Goal: Task Accomplishment & Management: Use online tool/utility

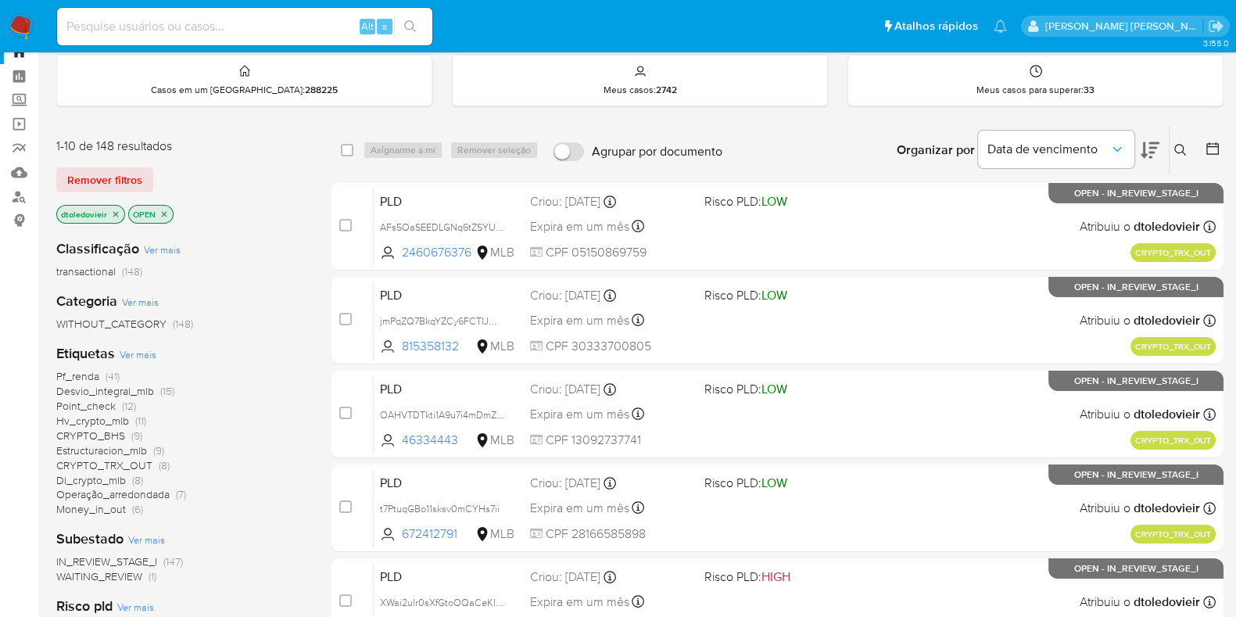
scroll to position [97, 0]
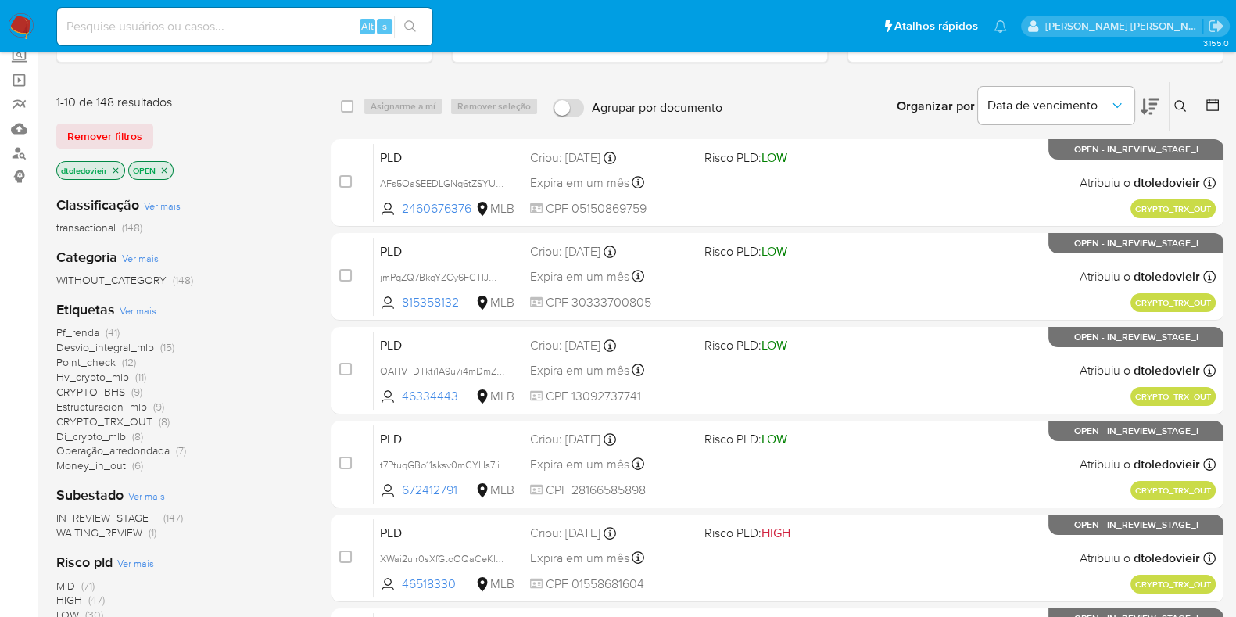
click at [301, 37] on div "Alt s" at bounding box center [244, 27] width 375 height 38
click at [302, 30] on input at bounding box center [244, 26] width 375 height 20
paste input "739168586"
type input "739168586"
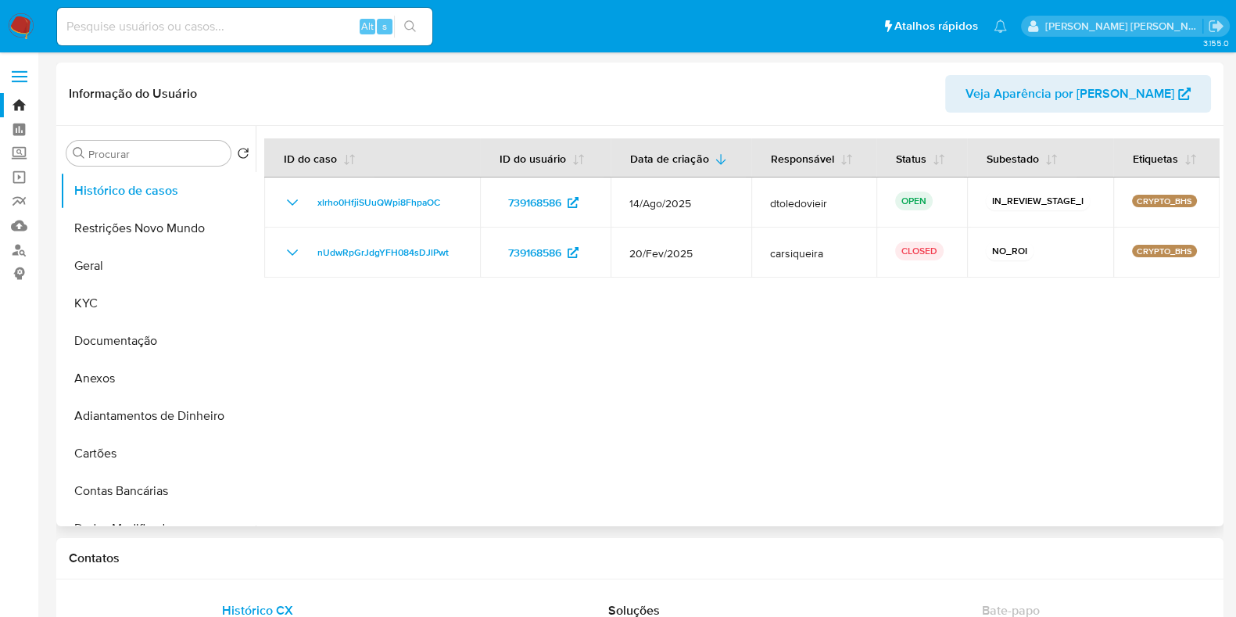
select select "10"
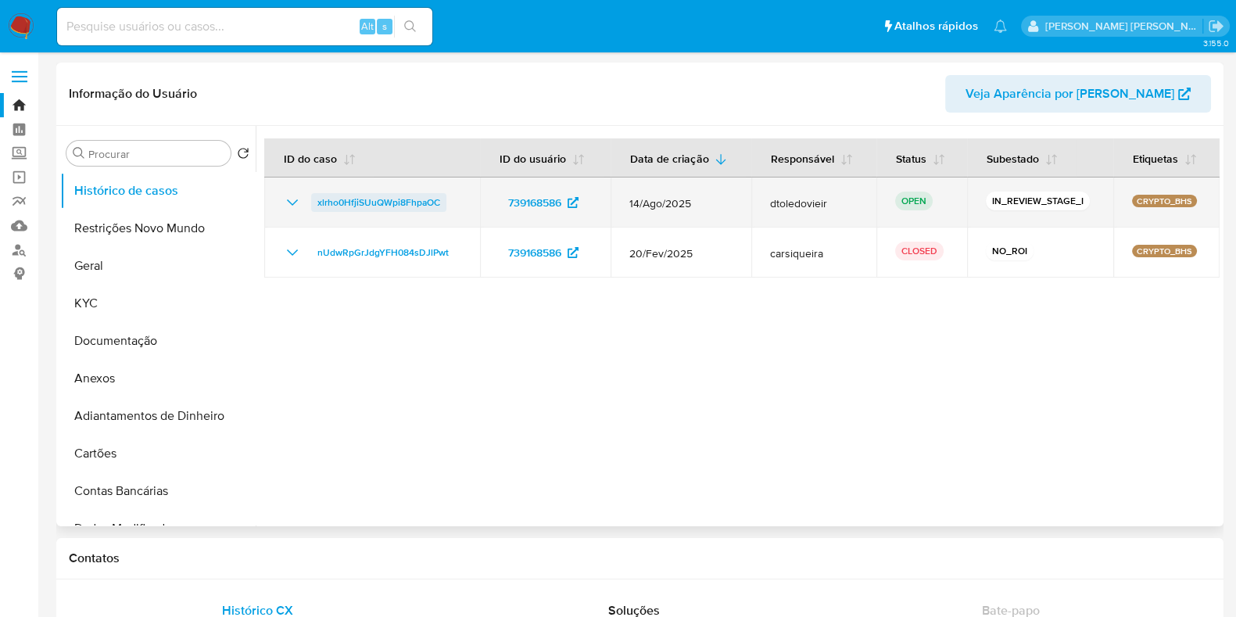
click at [407, 203] on span "xlrho0HfjiSUuQWpi8FhpaOC" at bounding box center [378, 202] width 123 height 19
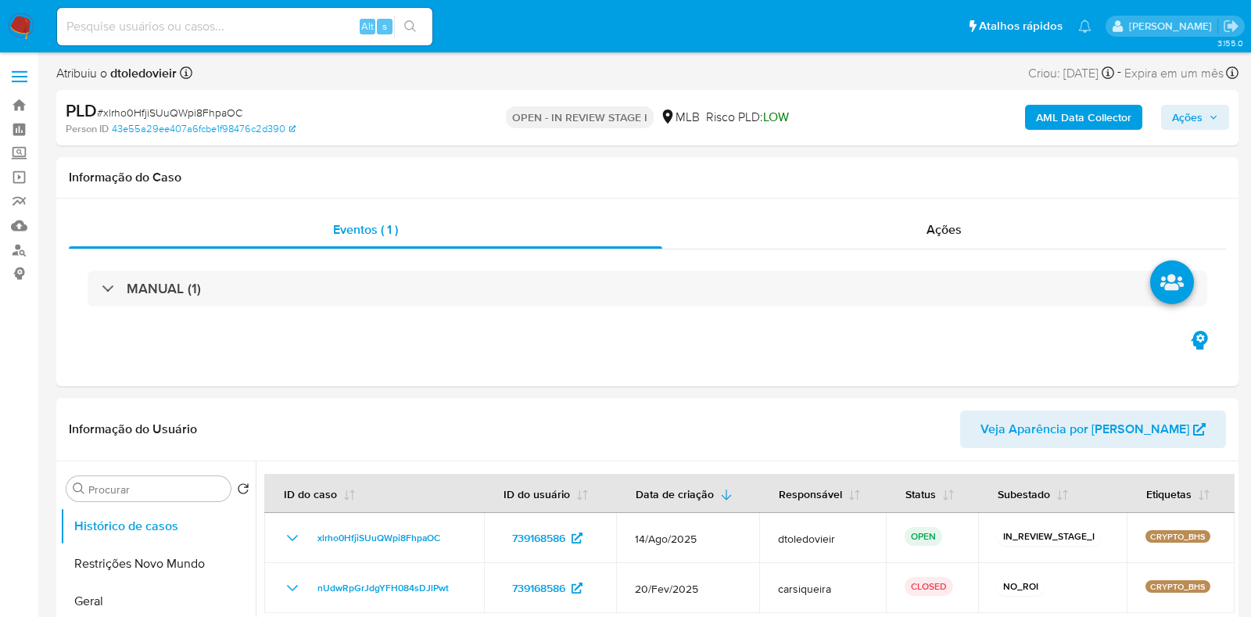
select select "10"
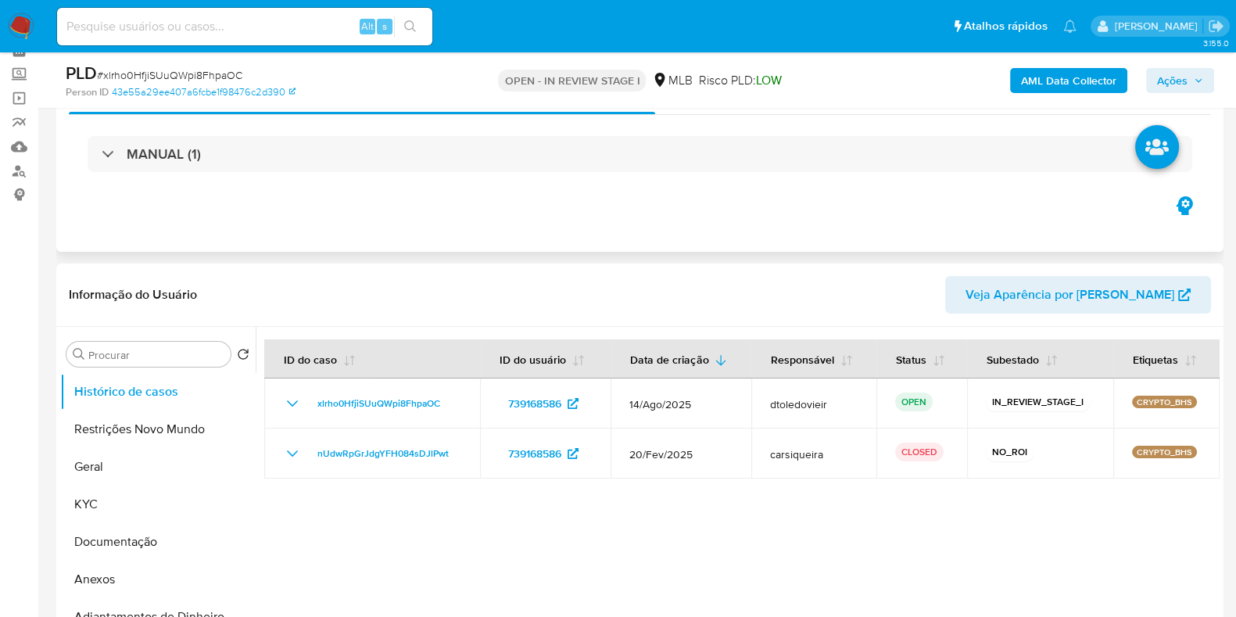
scroll to position [97, 0]
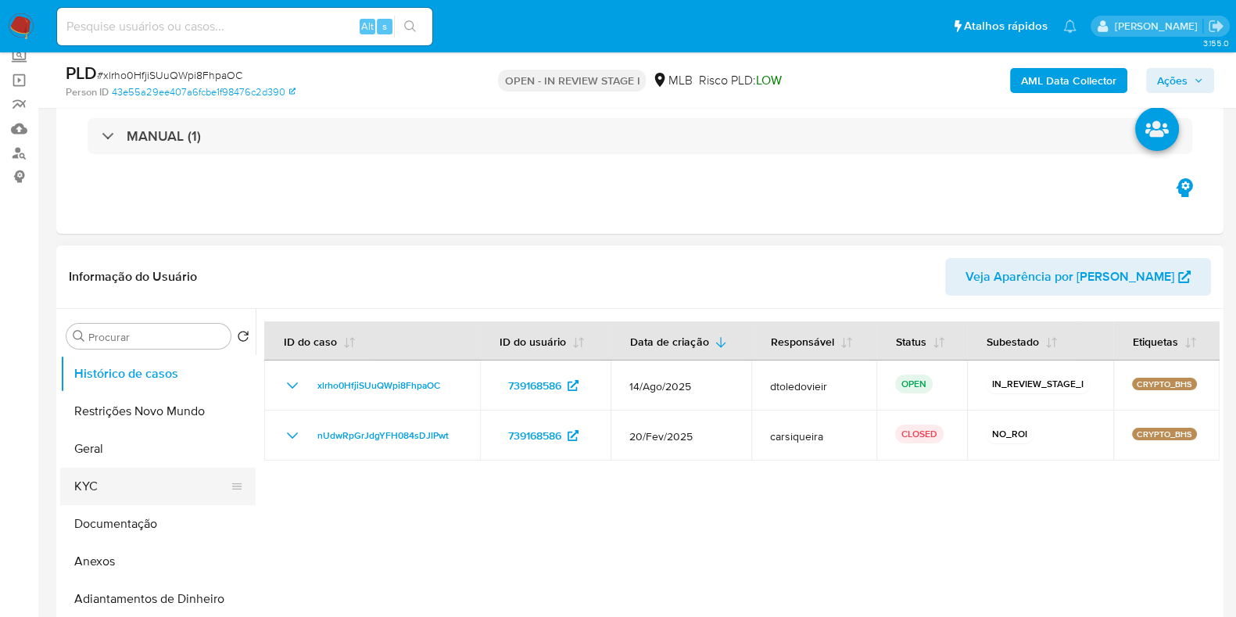
click at [100, 477] on button "KYC" at bounding box center [151, 486] width 183 height 38
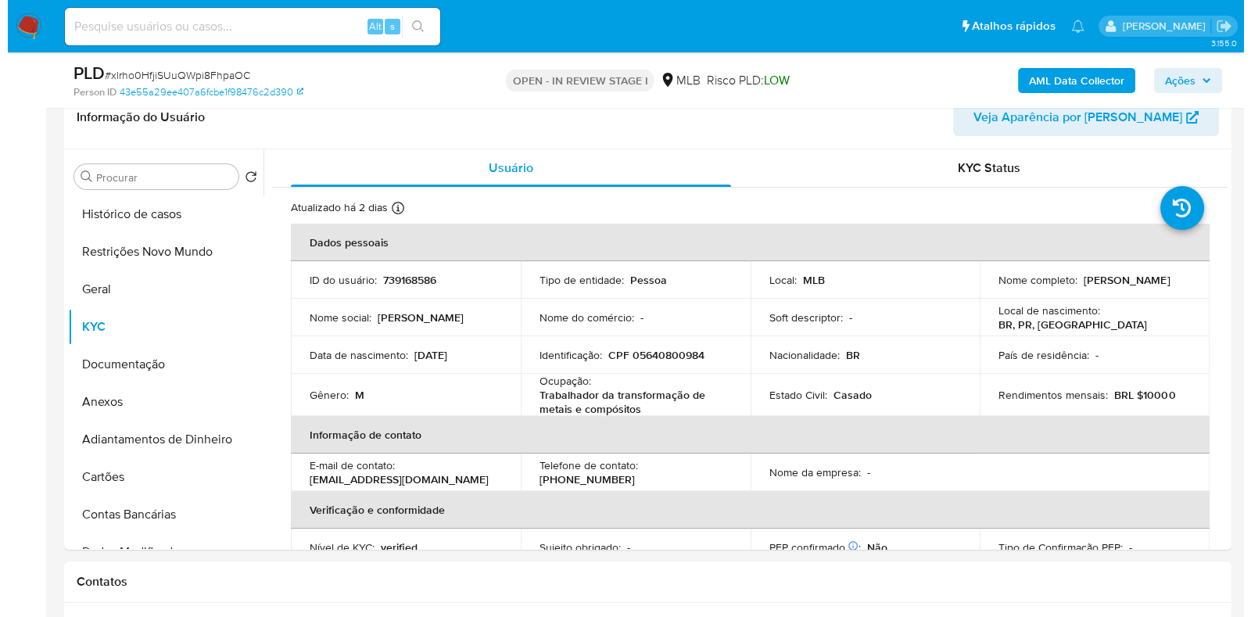
scroll to position [293, 0]
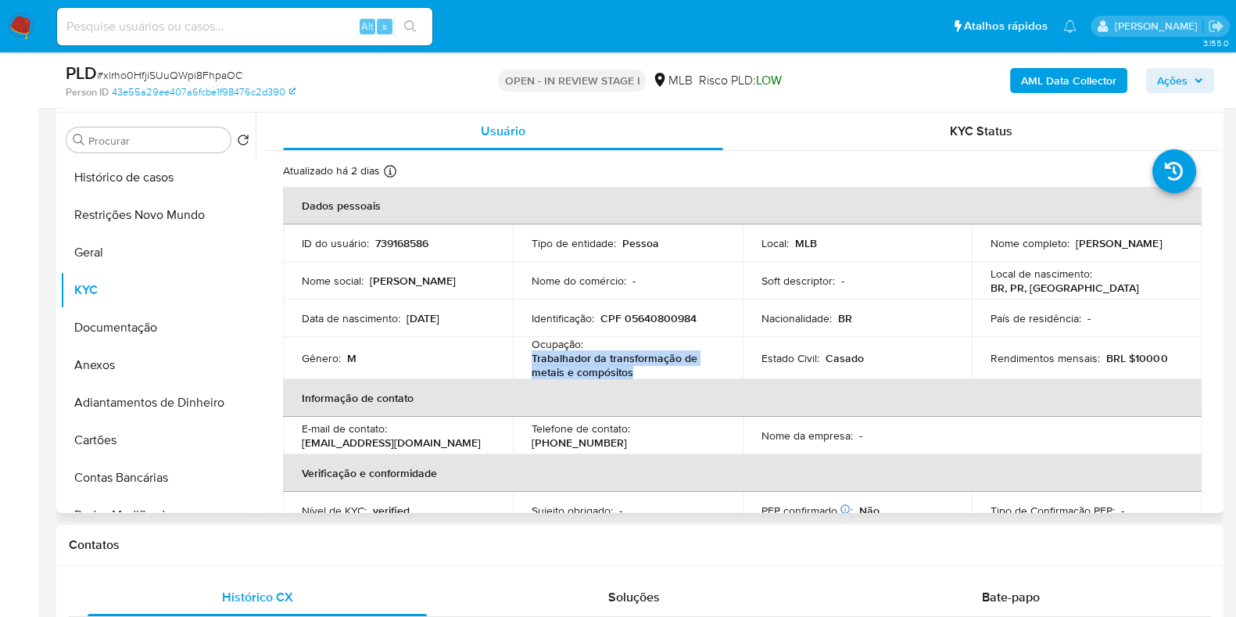
drag, startPoint x: 639, startPoint y: 367, endPoint x: 527, endPoint y: 353, distance: 113.4
click at [527, 353] on td "Ocupação : Trabalhador da transformação de metais e compósitos" at bounding box center [628, 358] width 230 height 42
copy p "Trabalhador da transformação de metais e compósitos"
click at [543, 389] on th "Informação de contato" at bounding box center [742, 398] width 919 height 38
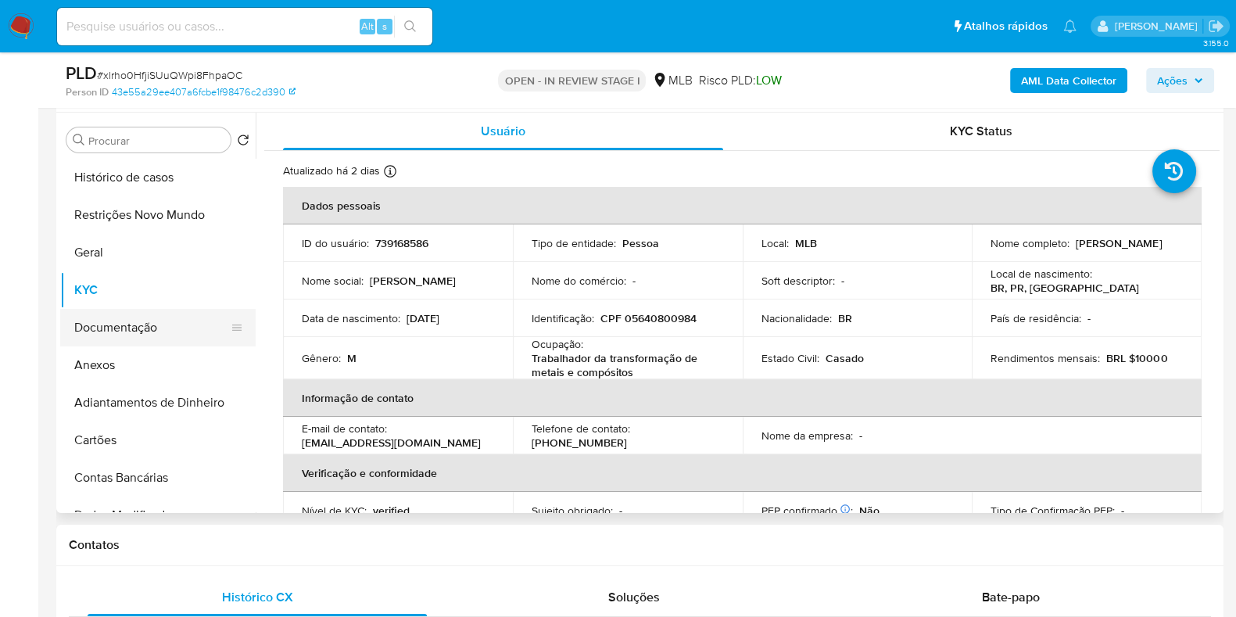
click at [136, 330] on button "Documentação" at bounding box center [151, 328] width 183 height 38
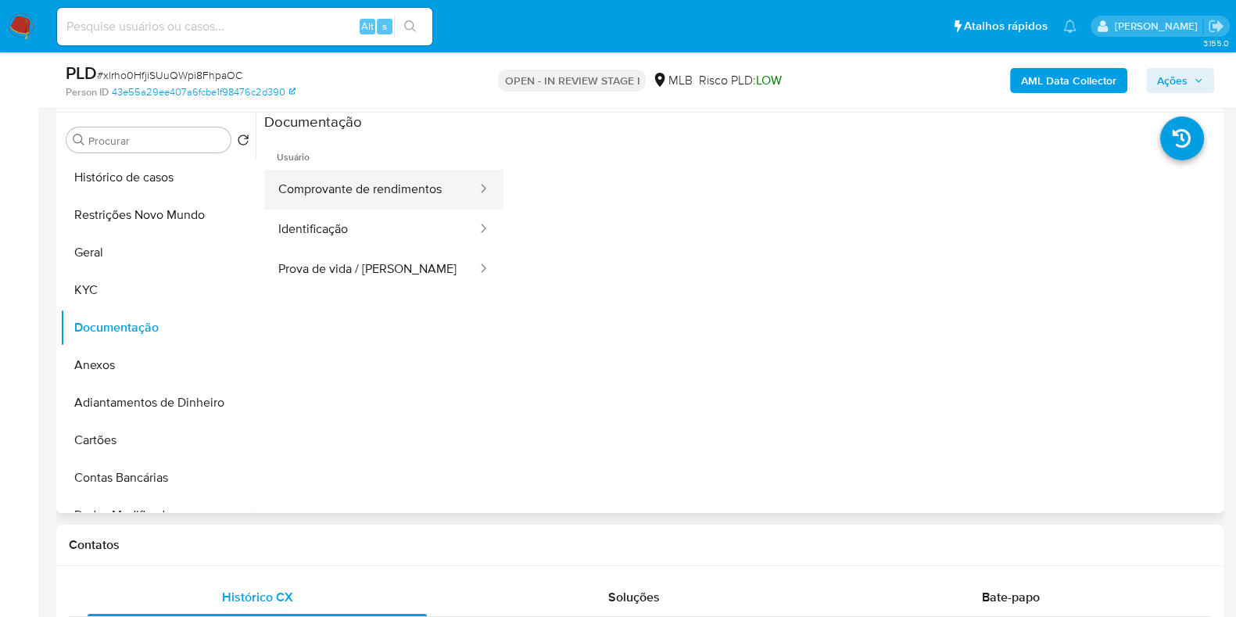
click at [389, 172] on button "Comprovante de rendimentos" at bounding box center [371, 190] width 214 height 40
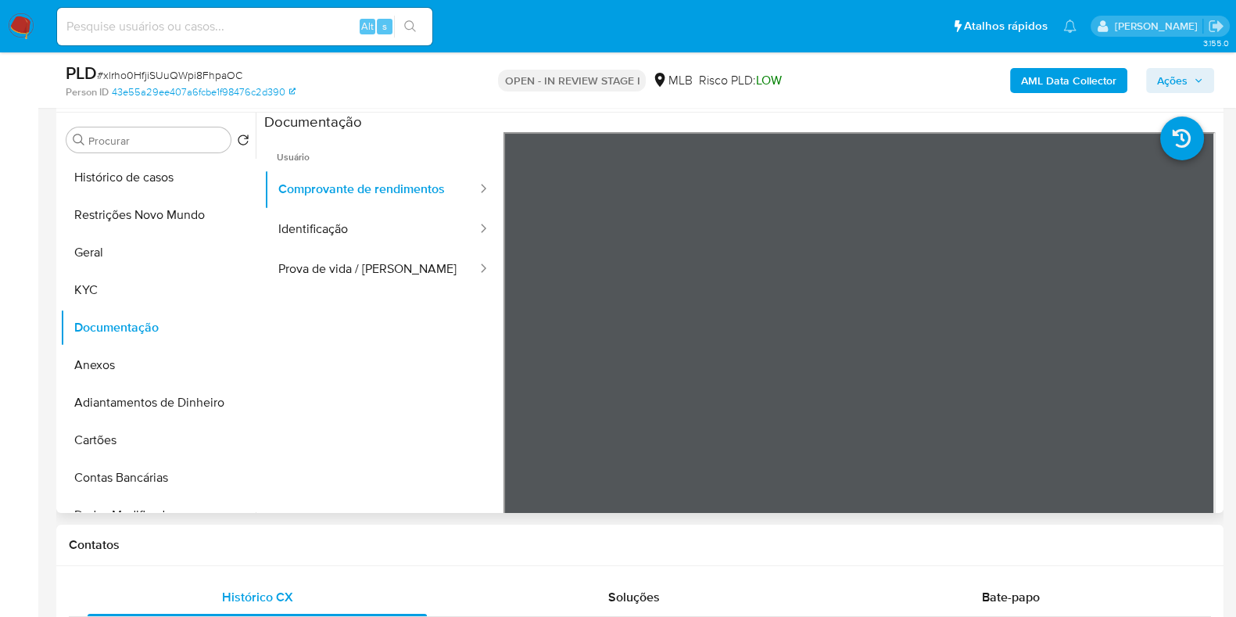
click at [433, 333] on ul "Usuário Comprovante de rendimentos Identificação Prova de vida / Selfie" at bounding box center [383, 357] width 239 height 450
click at [99, 287] on button "KYC" at bounding box center [151, 290] width 183 height 38
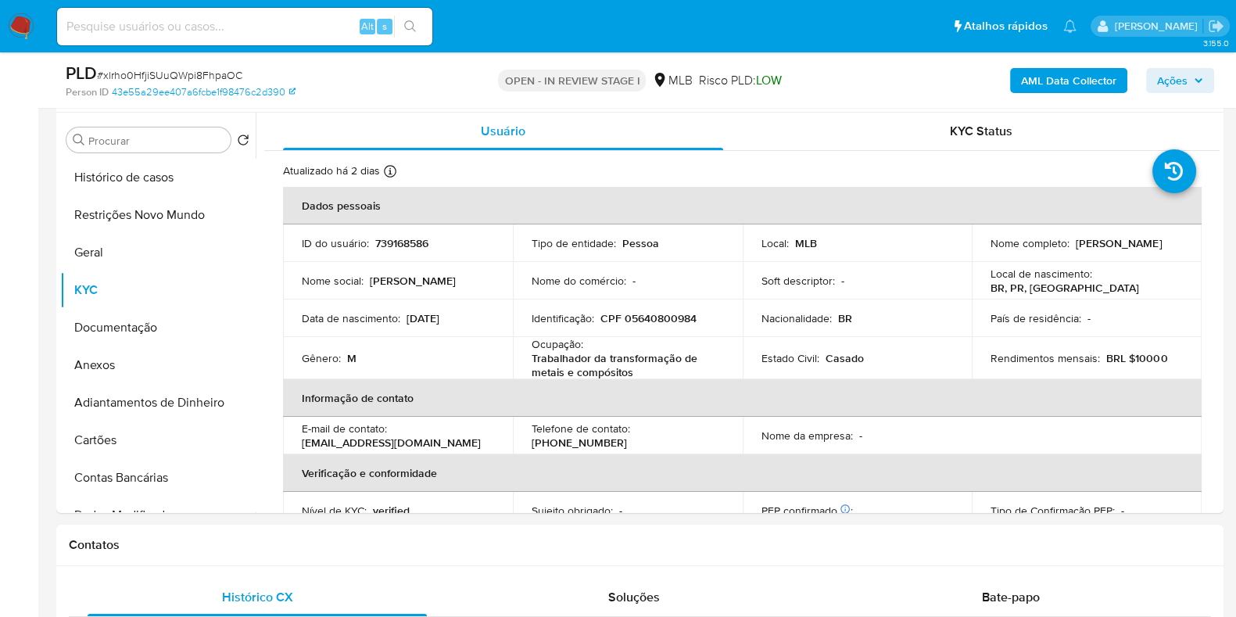
click at [1080, 68] on b "AML Data Collector" at bounding box center [1068, 80] width 95 height 25
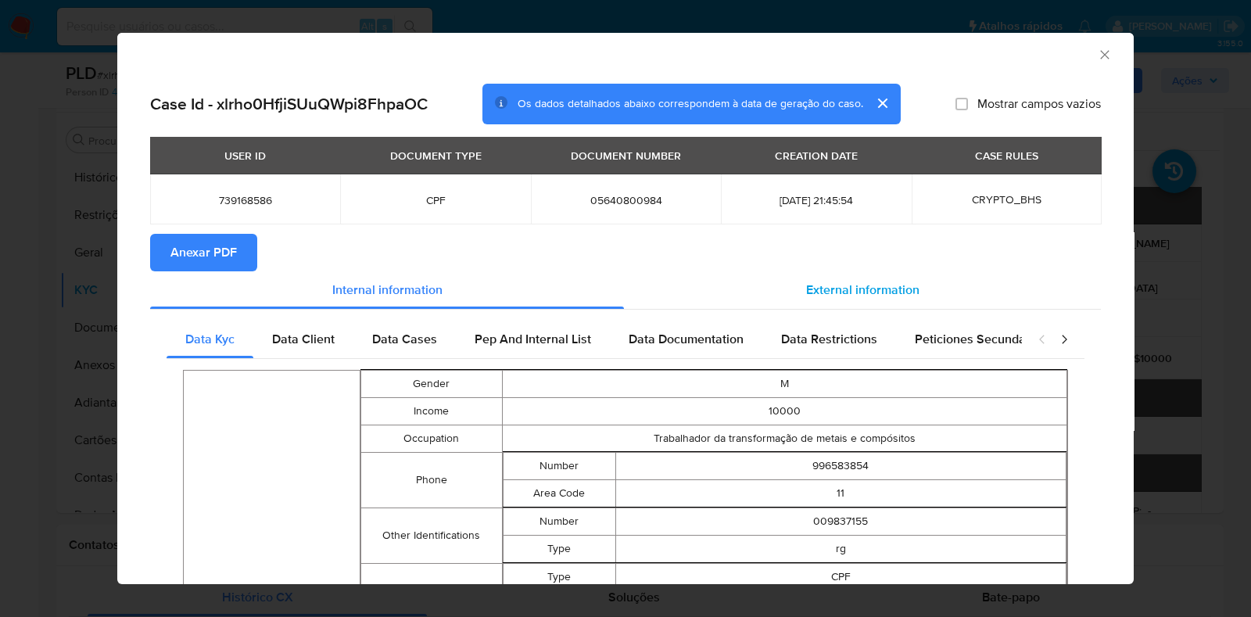
click at [912, 289] on div "External information" at bounding box center [862, 290] width 477 height 38
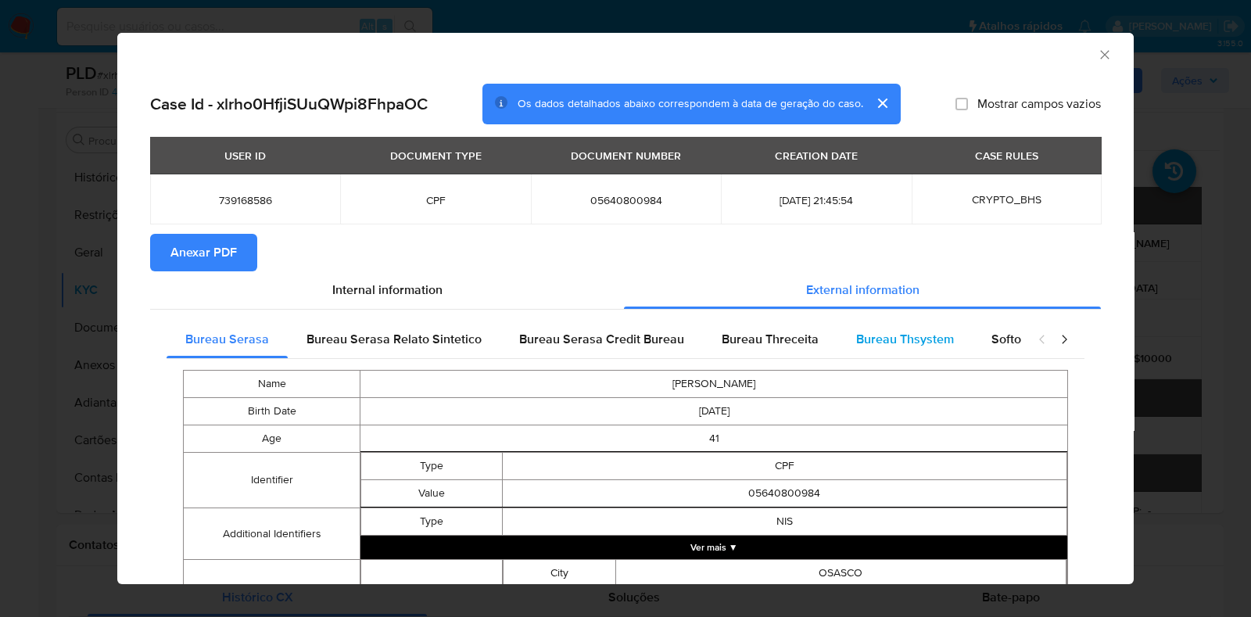
click at [885, 336] on span "Bureau Thsystem" at bounding box center [905, 339] width 98 height 18
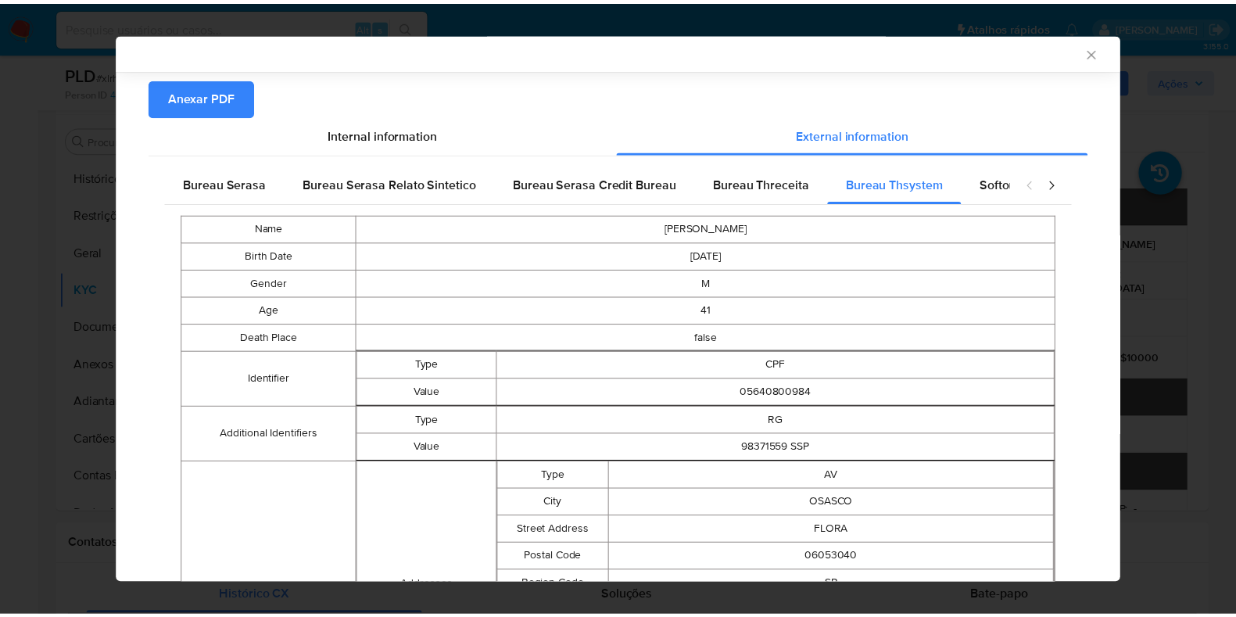
scroll to position [0, 0]
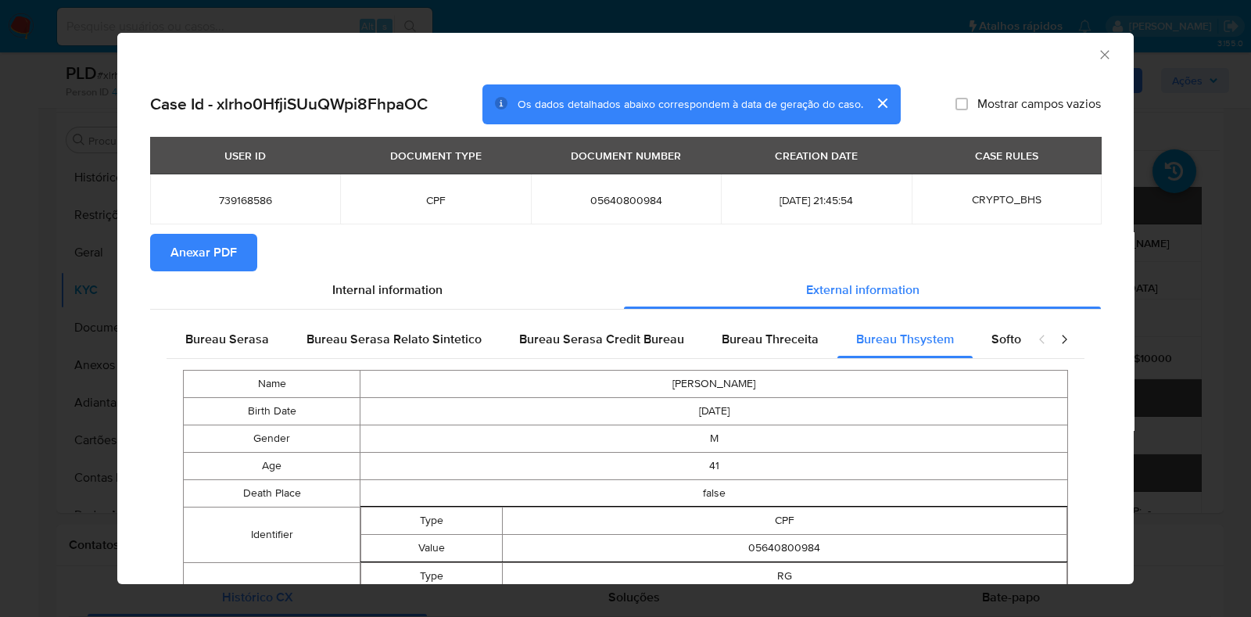
click at [604, 199] on span "05640800984" at bounding box center [626, 200] width 152 height 14
copy span "05640800984"
click at [79, 103] on div "AML Data Collector Case Id - xlrho0HfjiSUuQWpi8FhpaOC Os dados detalhados abaix…" at bounding box center [625, 308] width 1251 height 617
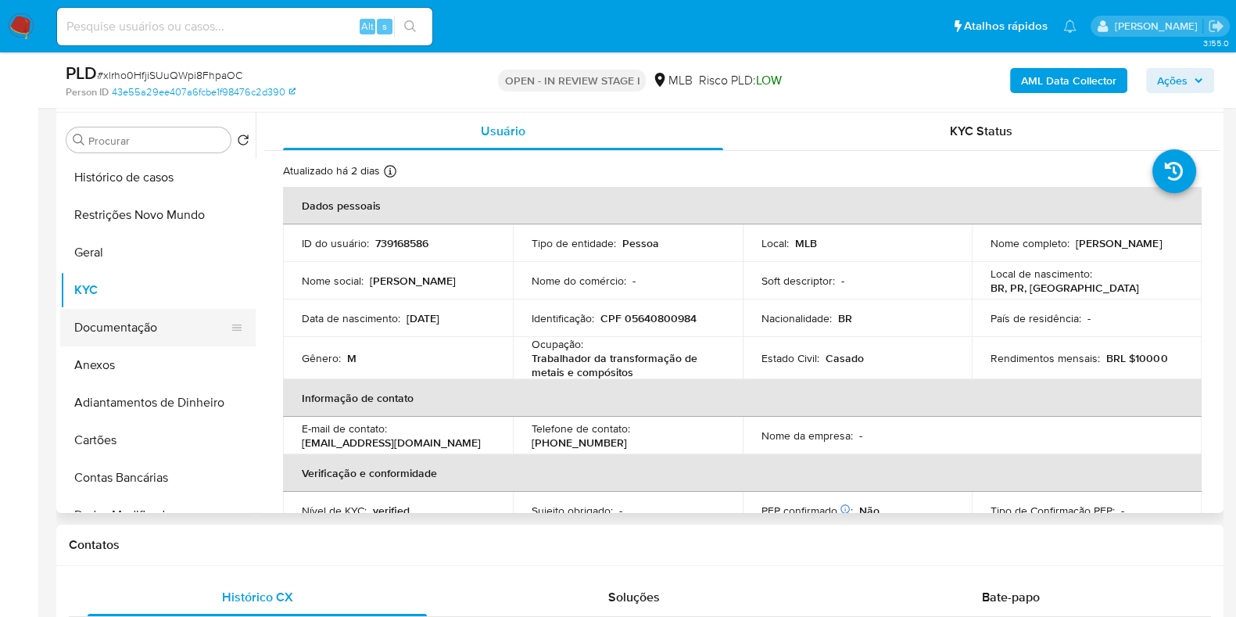
click at [125, 320] on button "Documentação" at bounding box center [151, 328] width 183 height 38
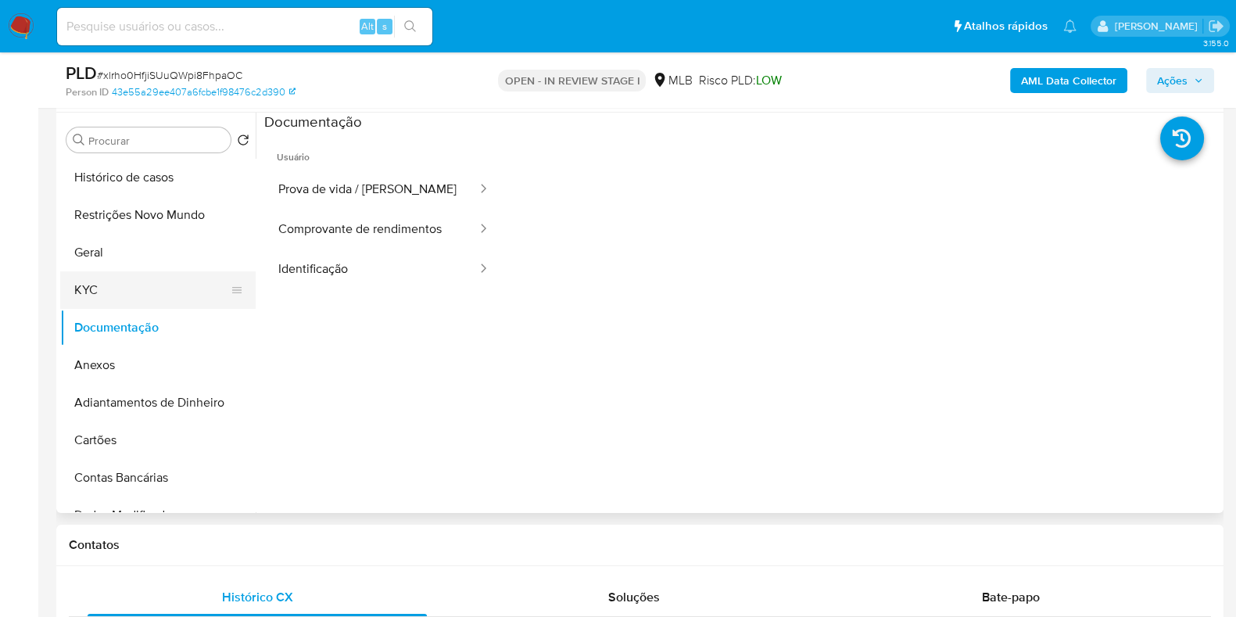
click at [118, 296] on button "KYC" at bounding box center [151, 290] width 183 height 38
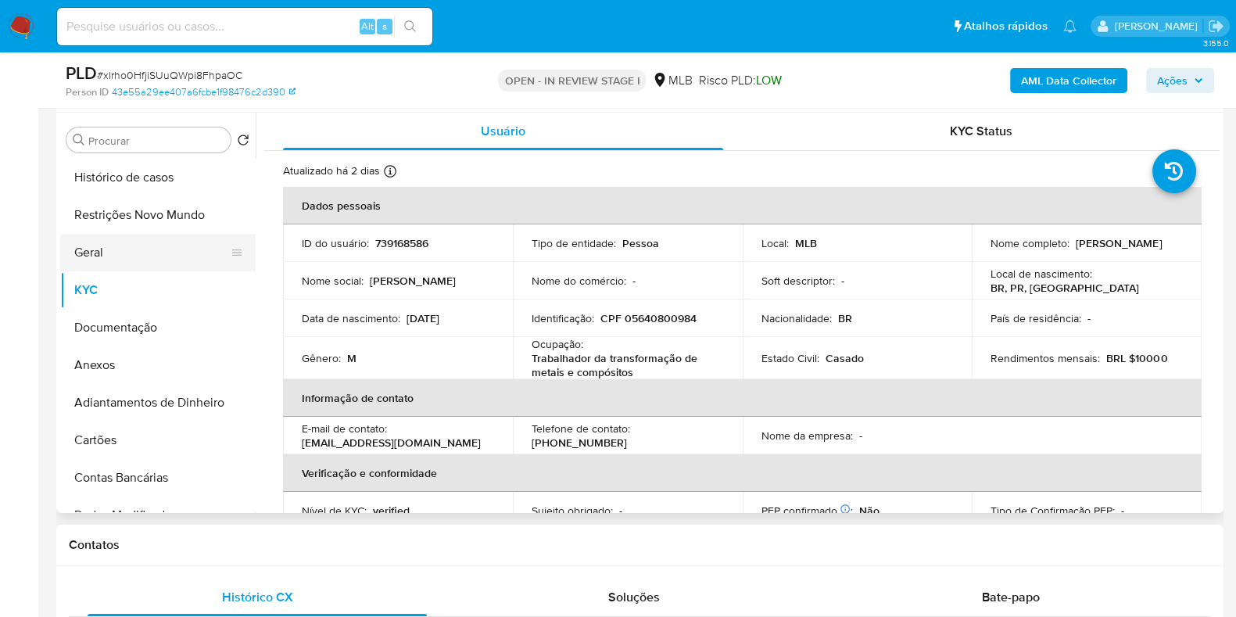
click at [94, 240] on button "Geral" at bounding box center [151, 253] width 183 height 38
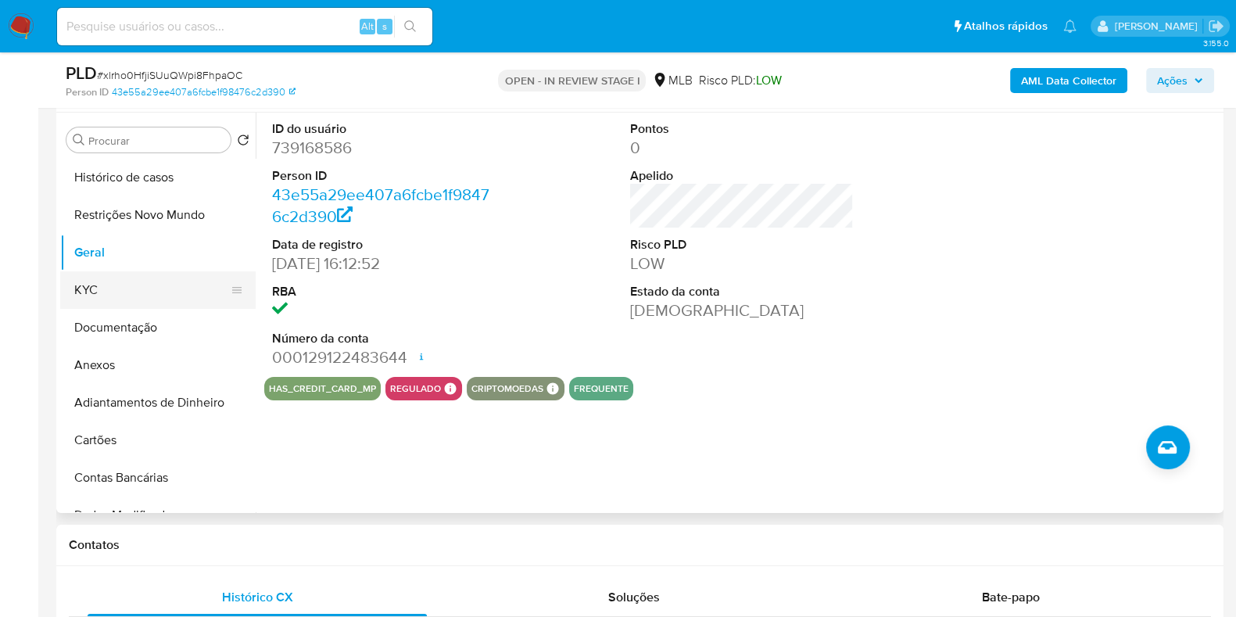
click at [92, 282] on button "KYC" at bounding box center [151, 290] width 183 height 38
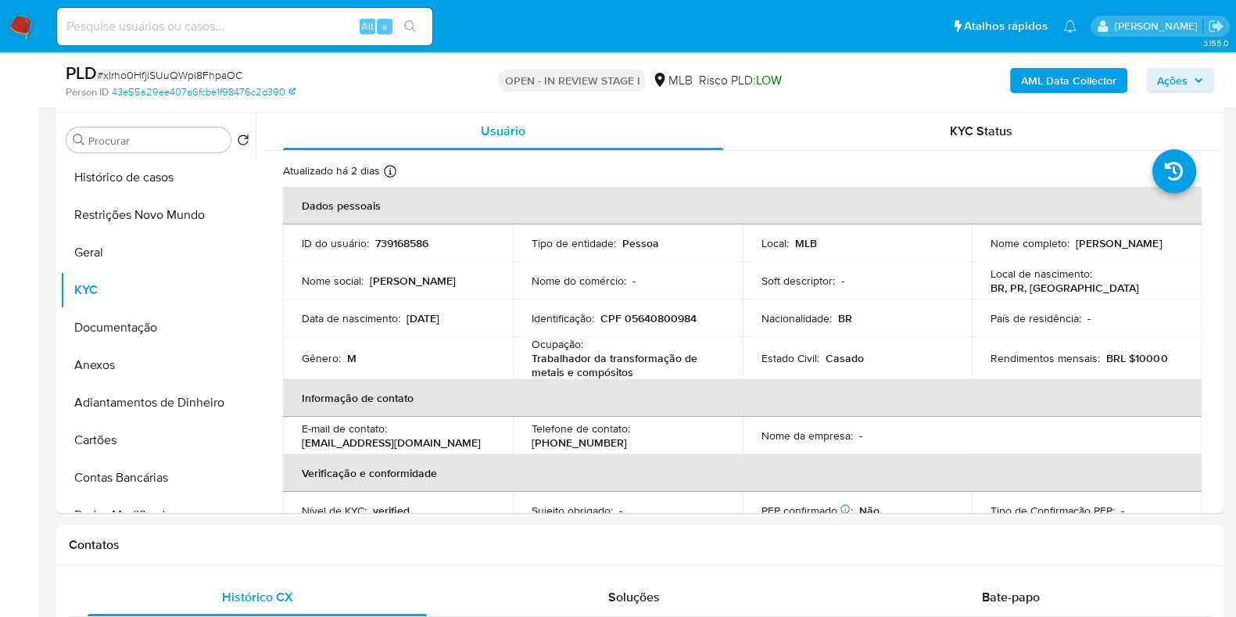
click at [1188, 83] on span "Ações" at bounding box center [1180, 81] width 46 height 22
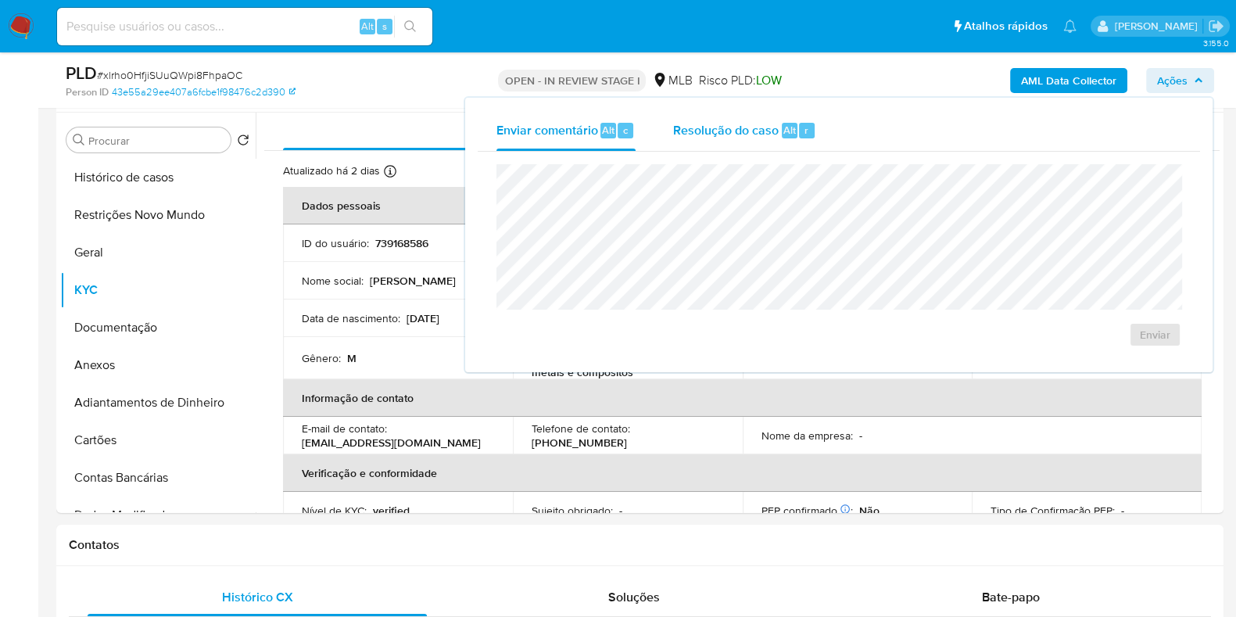
click at [713, 128] on span "Resolução do caso" at bounding box center [726, 129] width 106 height 18
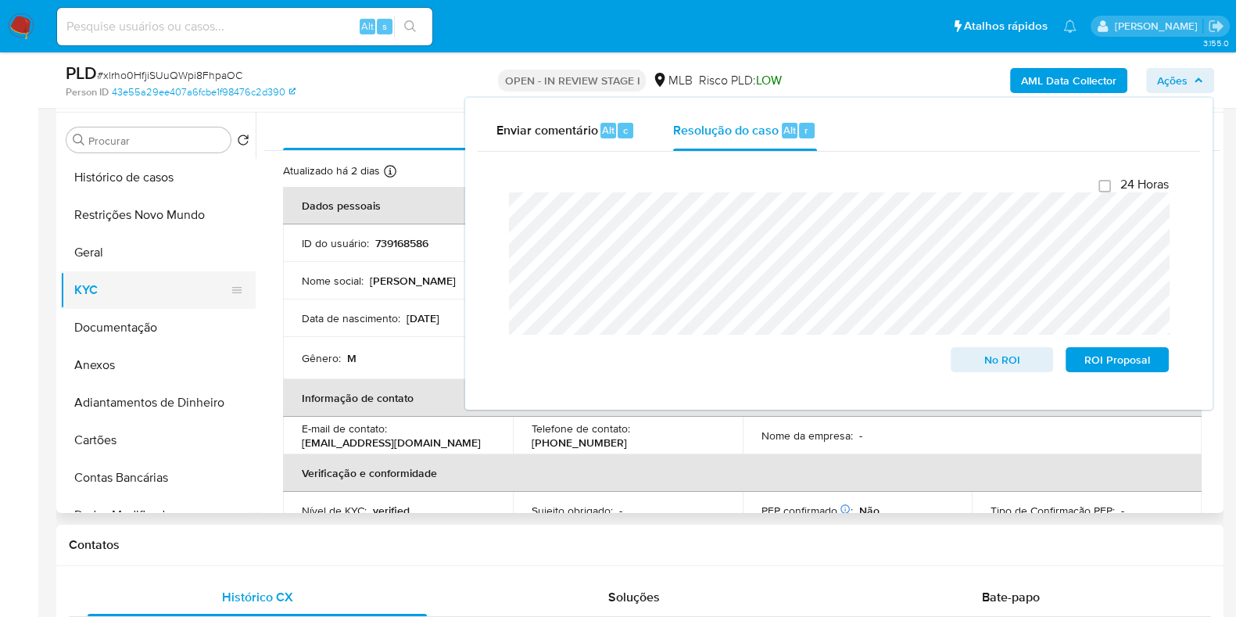
click at [110, 287] on button "KYC" at bounding box center [151, 290] width 183 height 38
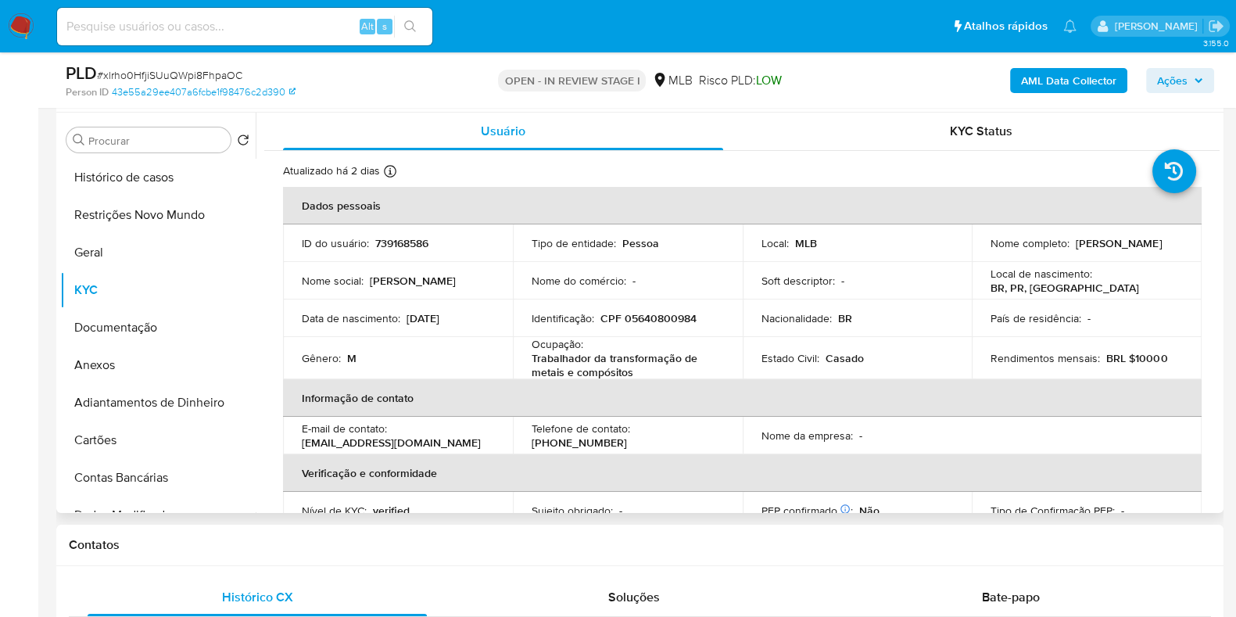
drag, startPoint x: 1131, startPoint y: 249, endPoint x: 981, endPoint y: 250, distance: 150.1
click at [981, 250] on td "Nome completo : Marcelo Ribeiro Dos Santos" at bounding box center [1087, 243] width 230 height 38
copy p "Marcelo Ribeiro Dos Santos"
click at [667, 318] on p "CPF 05640800984" at bounding box center [648, 318] width 96 height 14
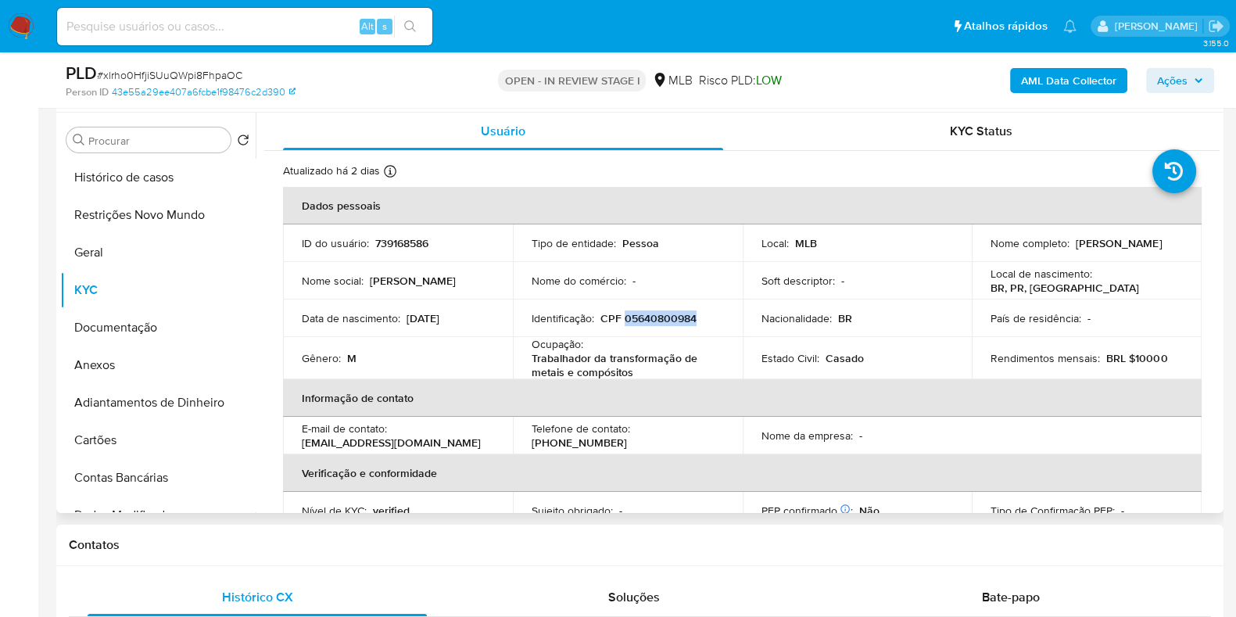
copy p "05640800984"
click at [105, 211] on button "Restrições Novo Mundo" at bounding box center [151, 215] width 183 height 38
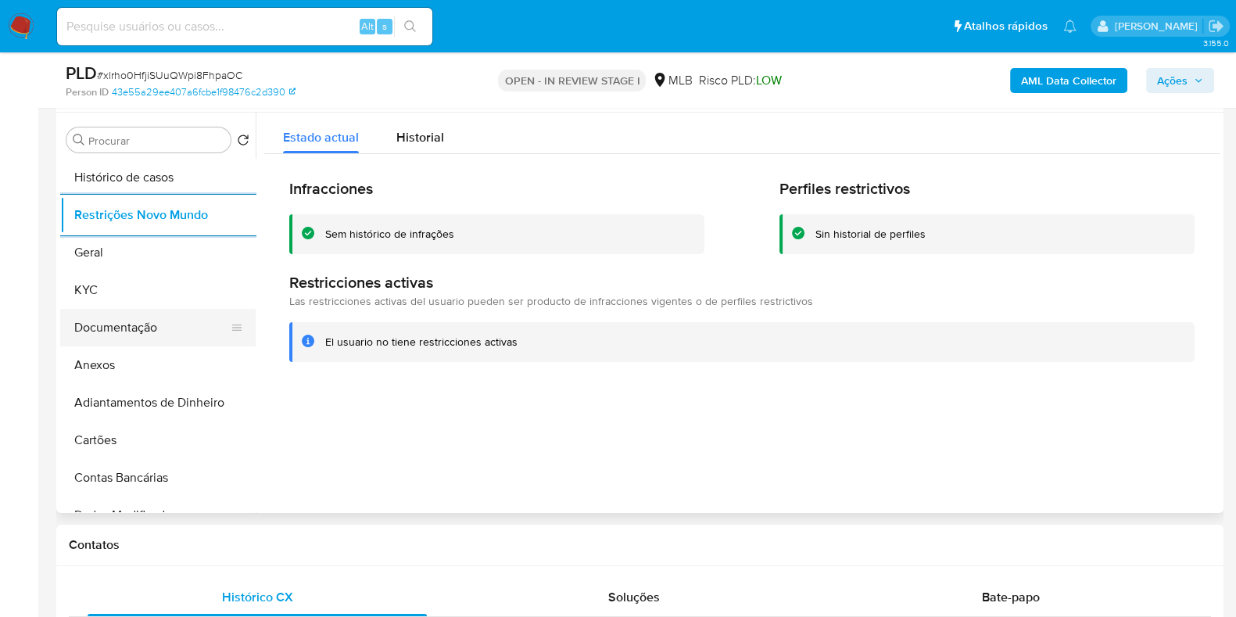
click at [140, 326] on button "Documentação" at bounding box center [151, 328] width 183 height 38
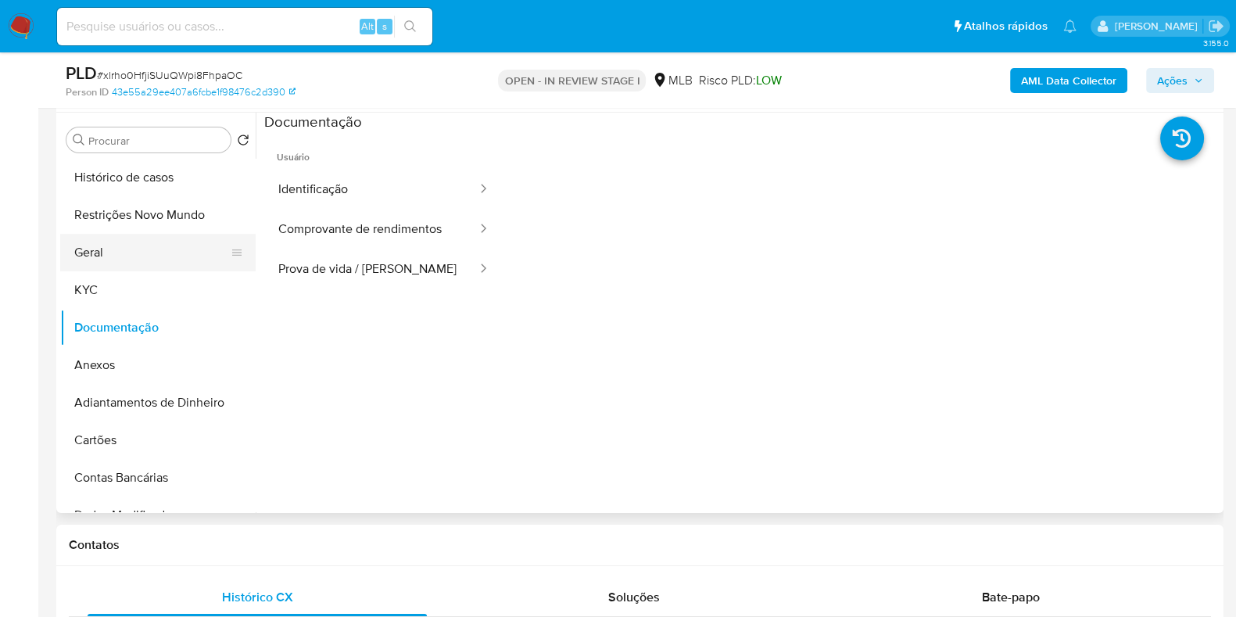
click at [142, 251] on button "Geral" at bounding box center [151, 253] width 183 height 38
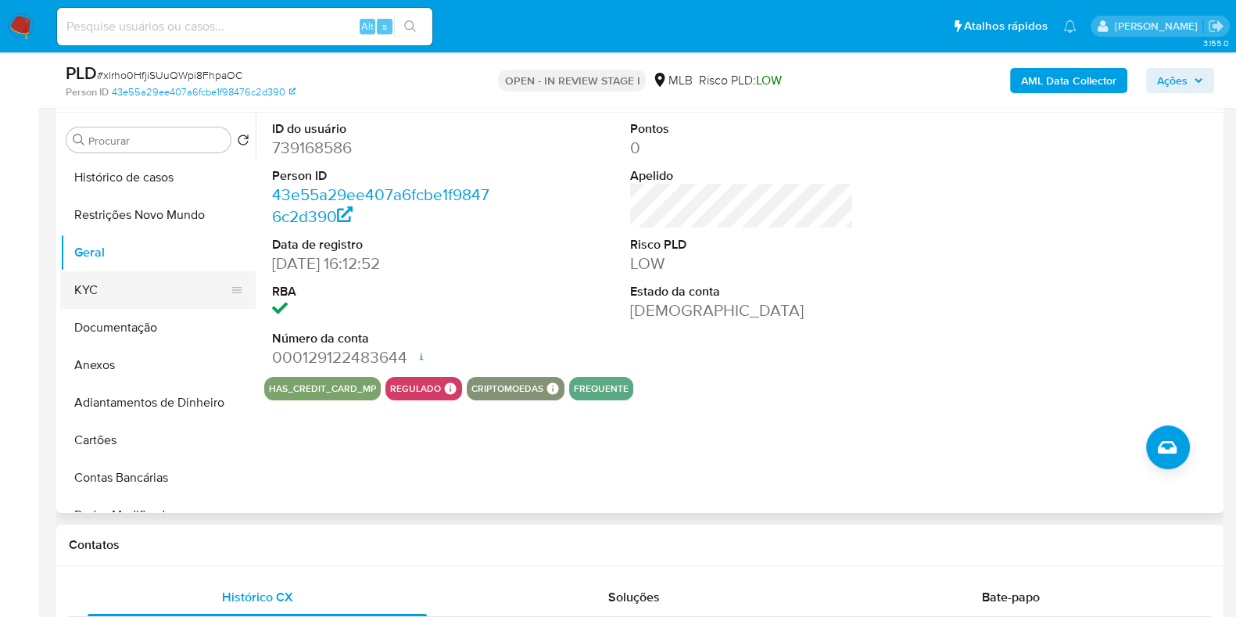
click at [134, 281] on button "KYC" at bounding box center [151, 290] width 183 height 38
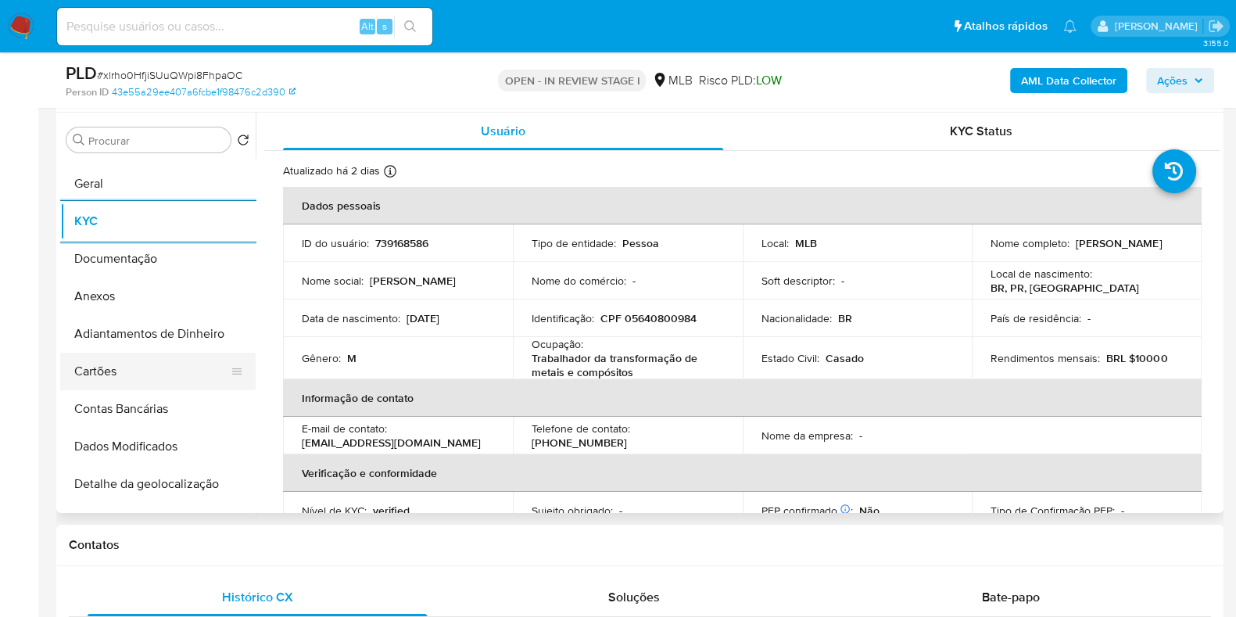
scroll to position [293, 0]
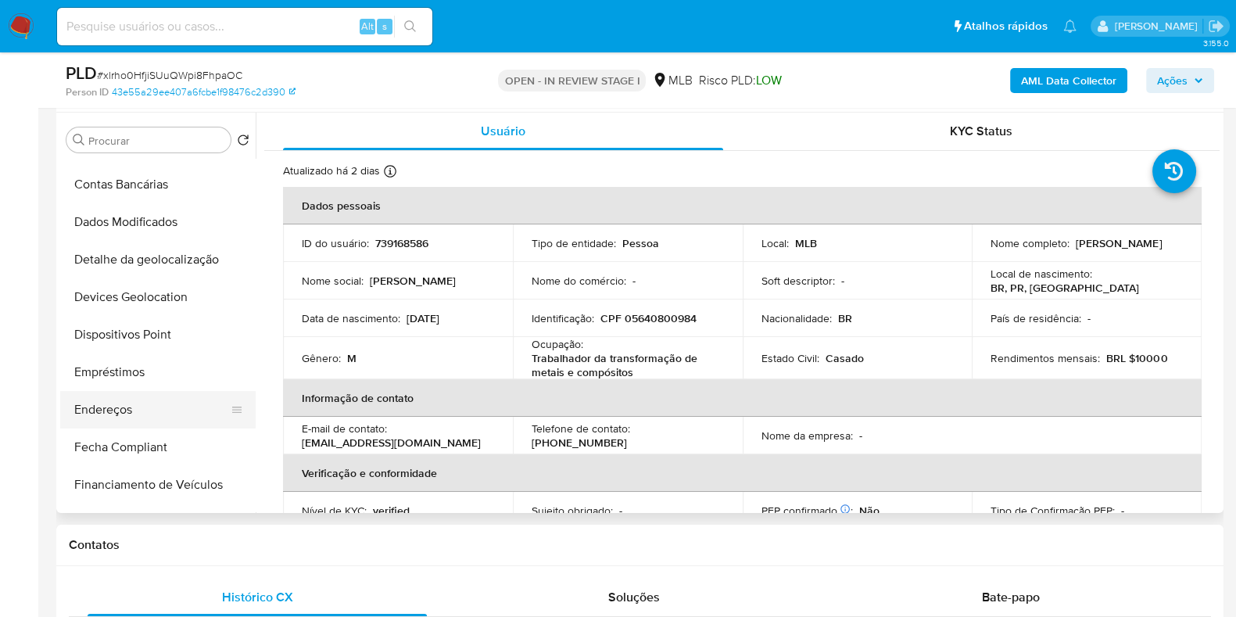
click at [106, 424] on button "Endereços" at bounding box center [151, 410] width 183 height 38
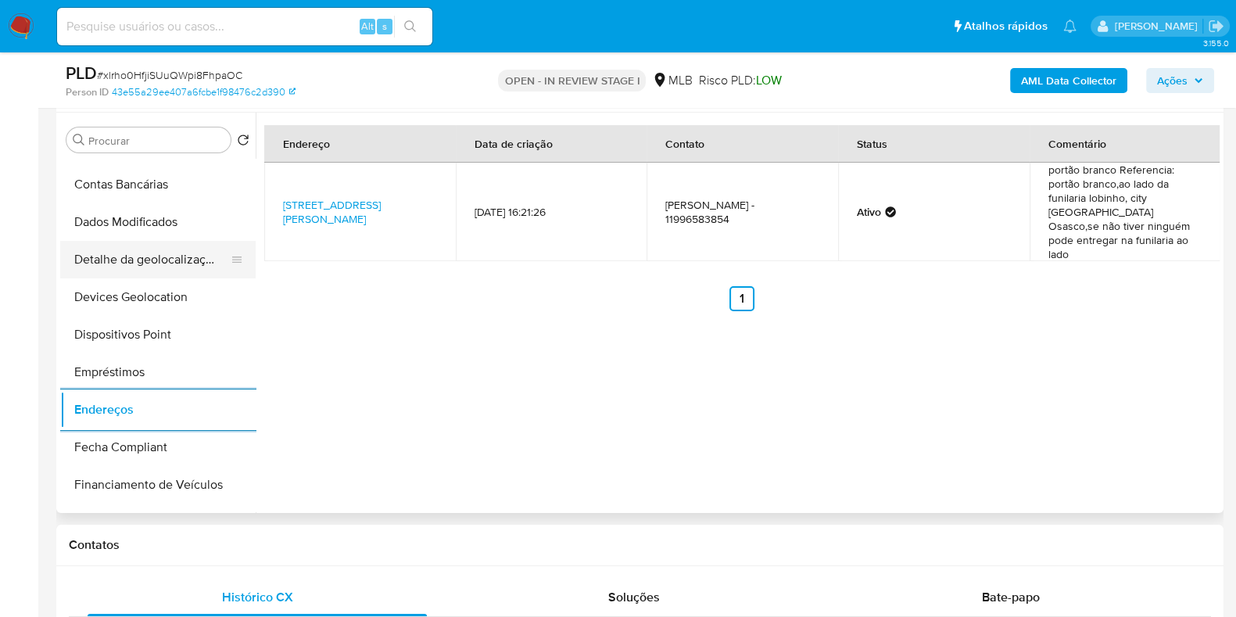
click at [173, 266] on button "Detalhe da geolocalização" at bounding box center [151, 260] width 183 height 38
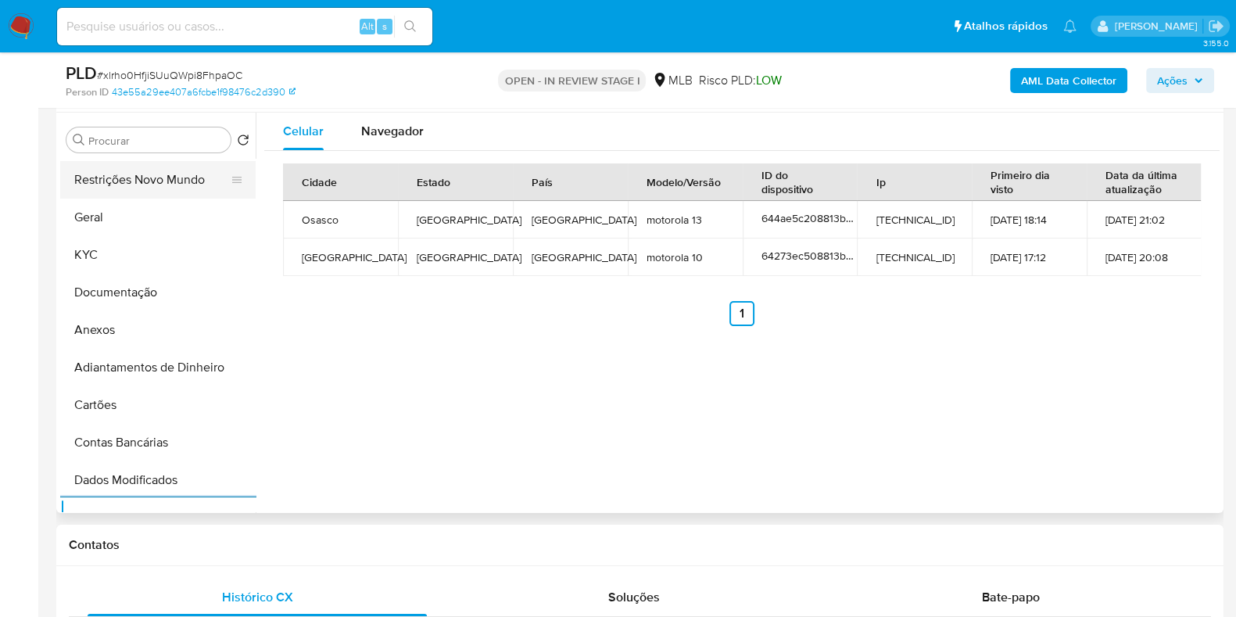
scroll to position [0, 0]
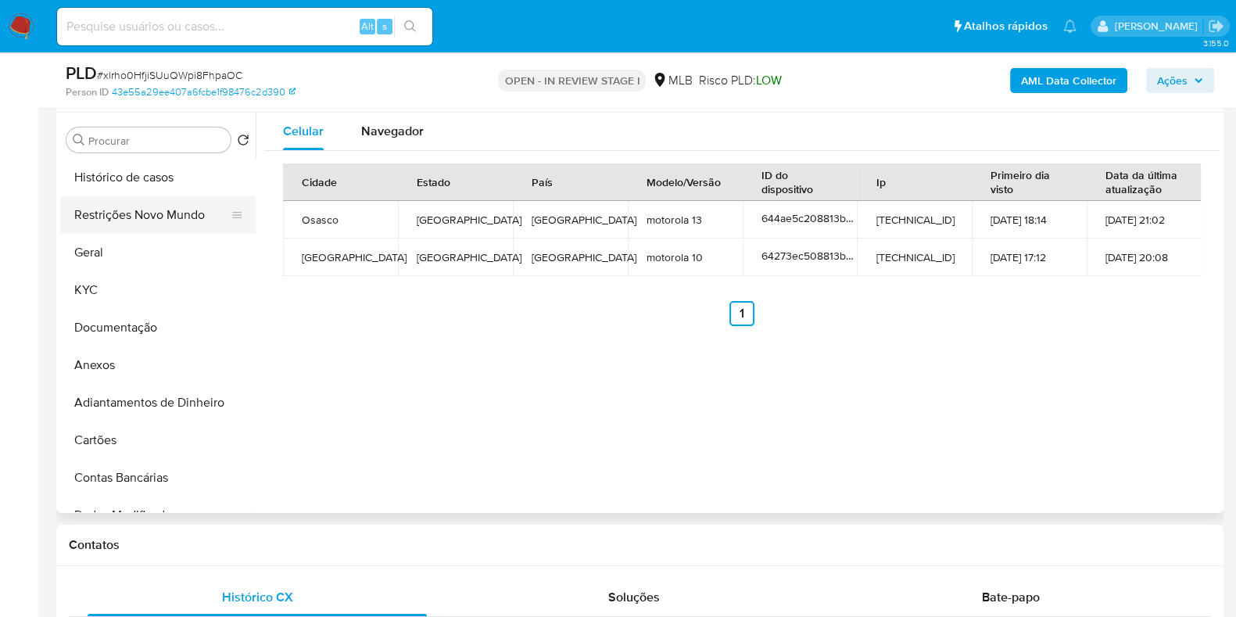
click at [148, 210] on button "Restrições Novo Mundo" at bounding box center [151, 215] width 183 height 38
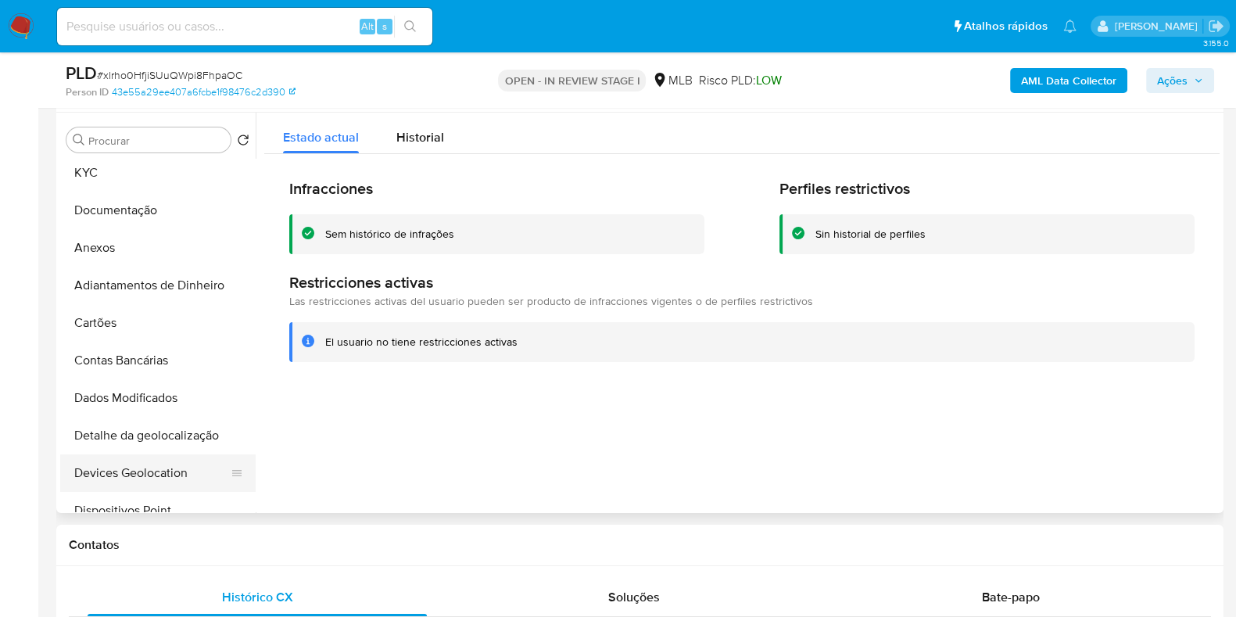
scroll to position [293, 0]
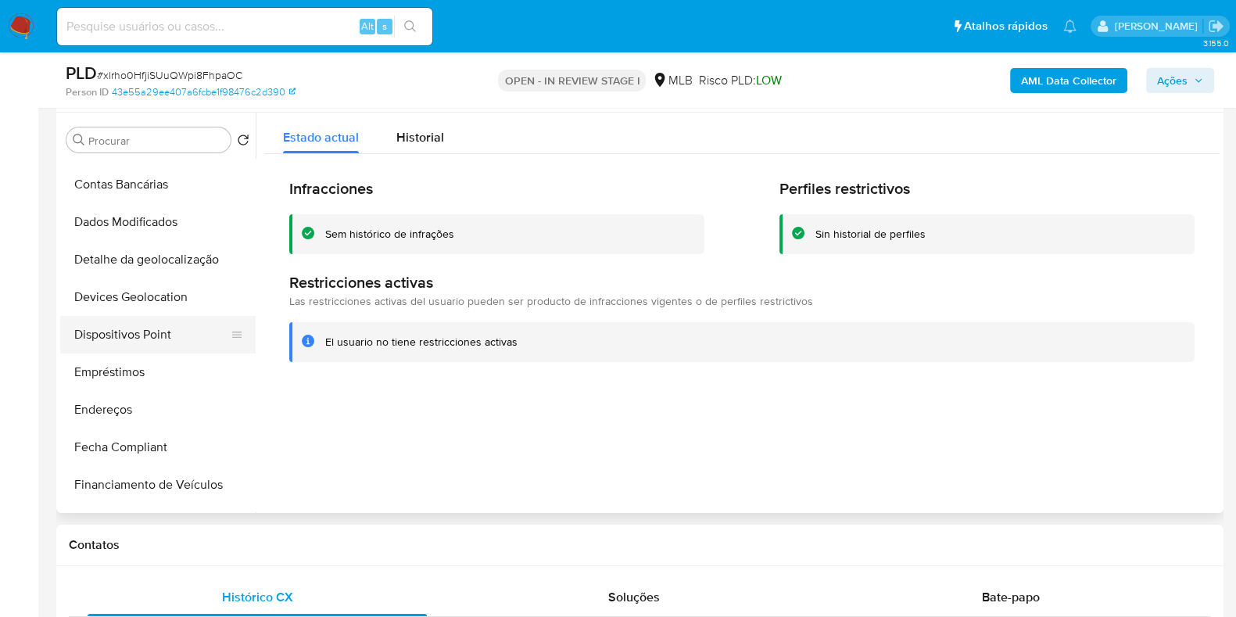
click at [159, 332] on button "Dispositivos Point" at bounding box center [151, 335] width 183 height 38
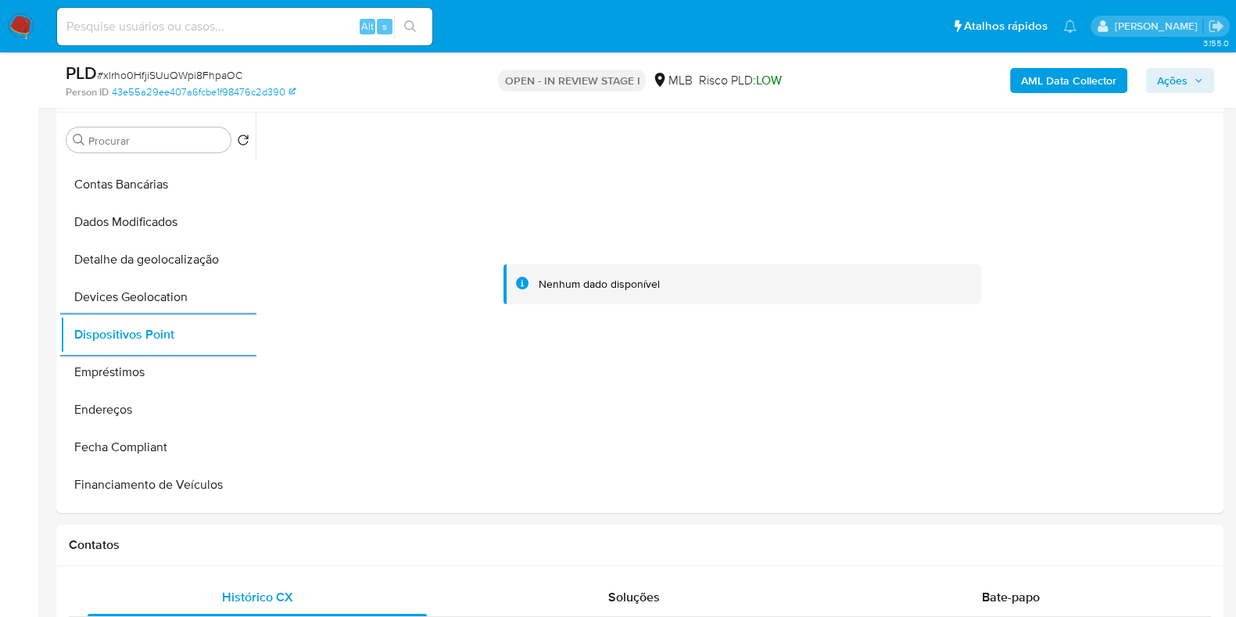
click at [1061, 91] on b "AML Data Collector" at bounding box center [1068, 80] width 95 height 25
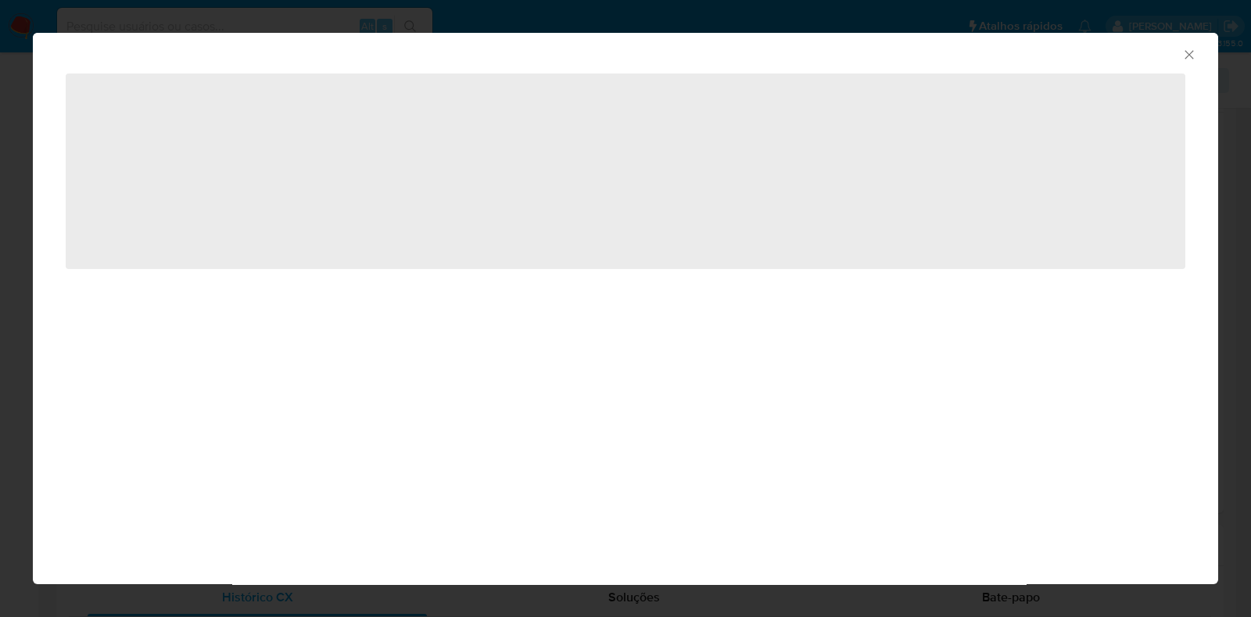
click at [1066, 86] on span "‌" at bounding box center [625, 170] width 1119 height 195
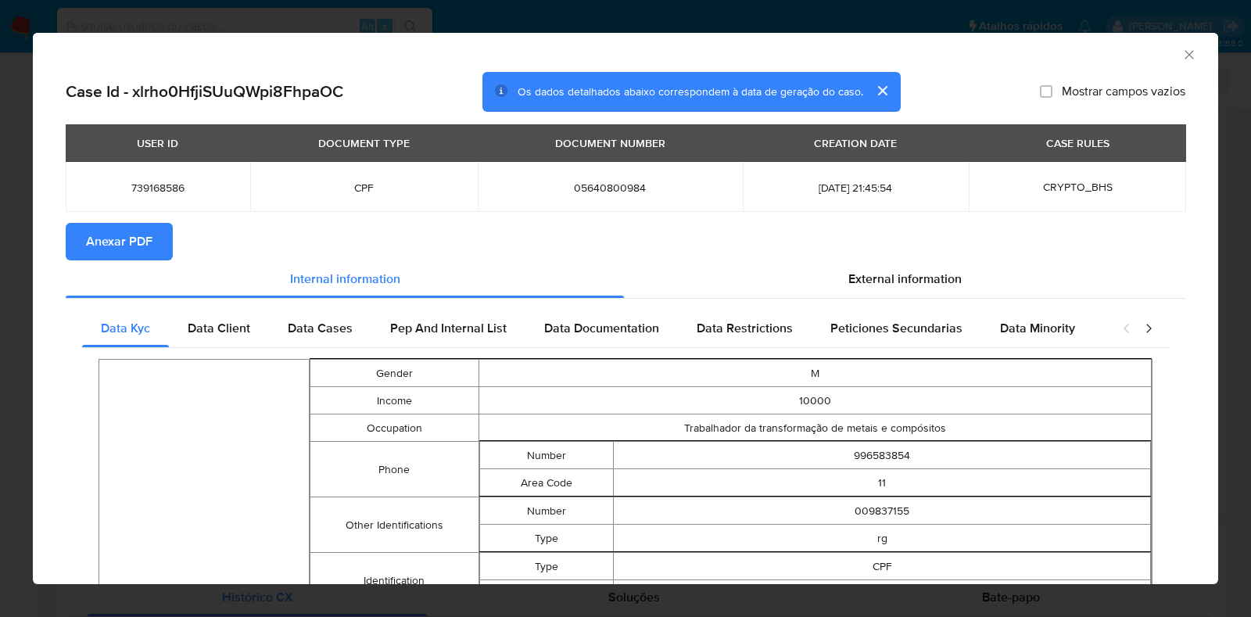
click at [102, 226] on span "Anexar PDF" at bounding box center [119, 241] width 66 height 34
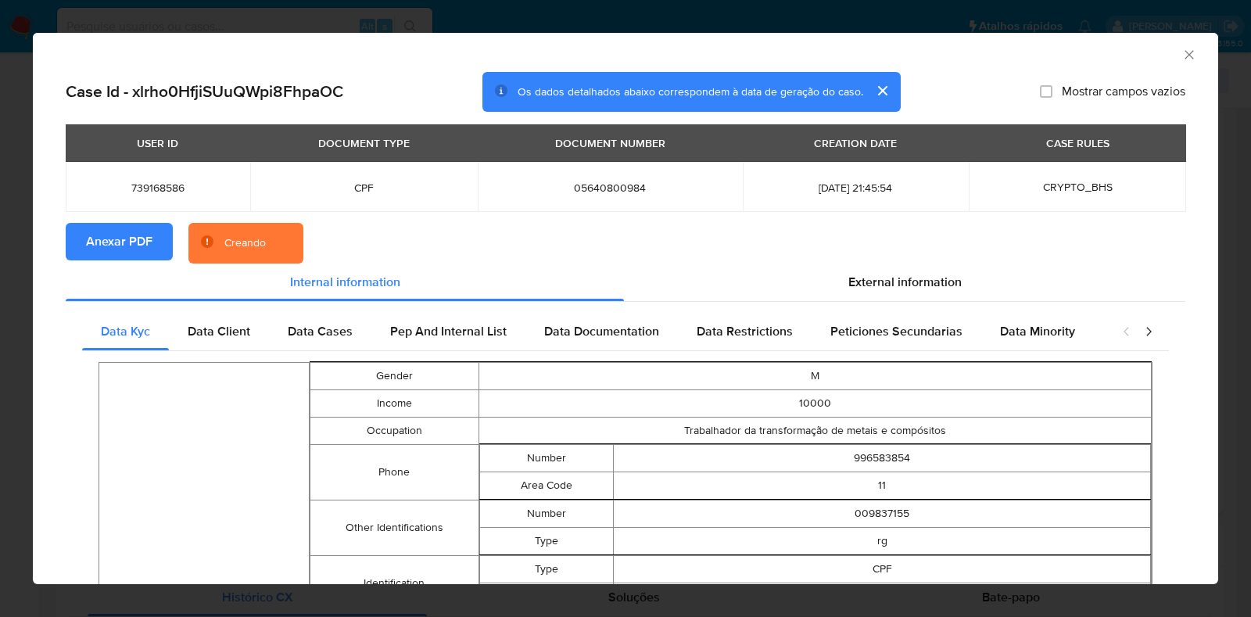
click at [19, 256] on div "AML Data Collector Case Id - xlrho0HfjiSUuQWpi8FhpaOC Os dados detalhados abaix…" at bounding box center [625, 308] width 1251 height 617
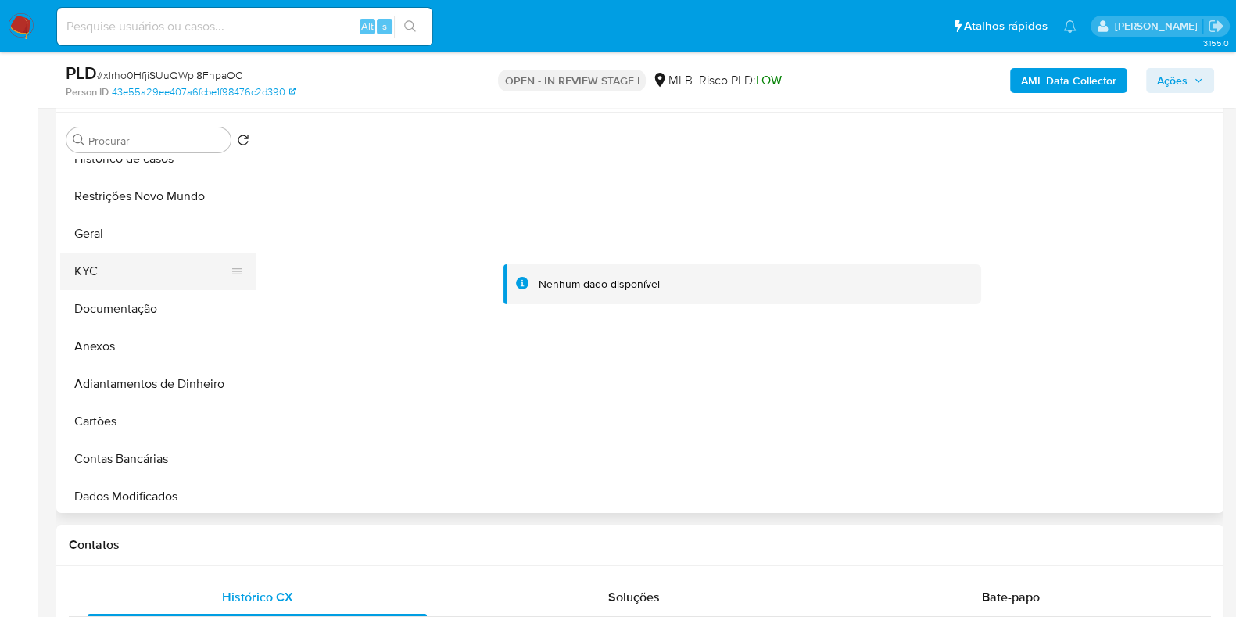
scroll to position [0, 0]
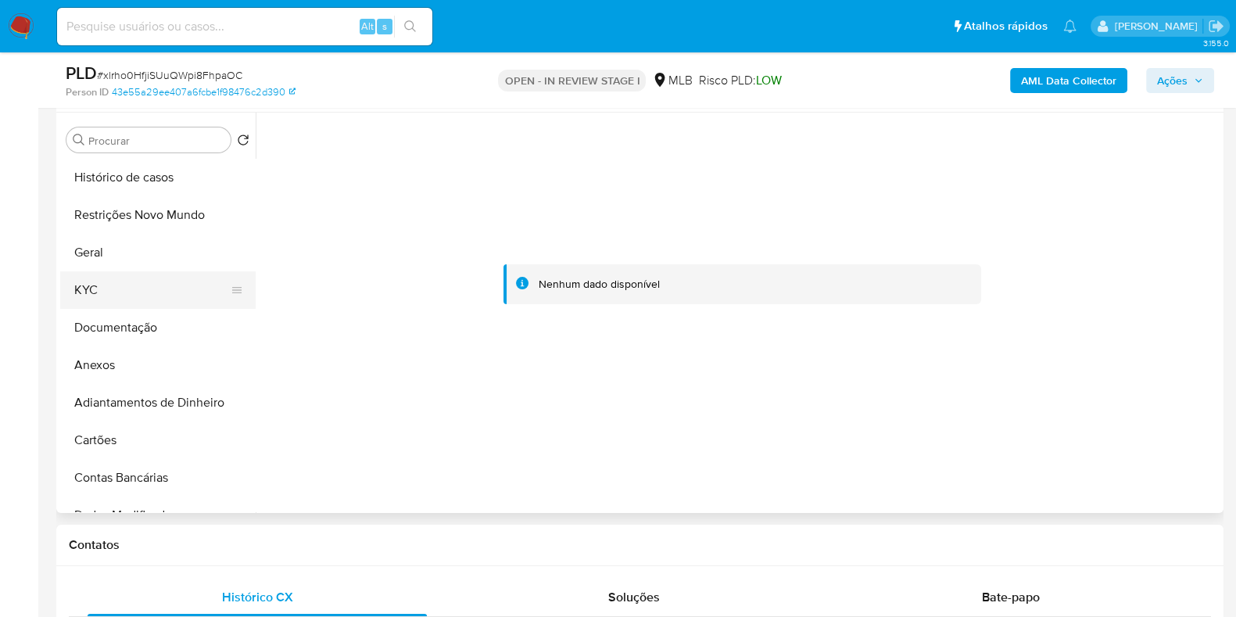
click at [133, 285] on button "KYC" at bounding box center [151, 290] width 183 height 38
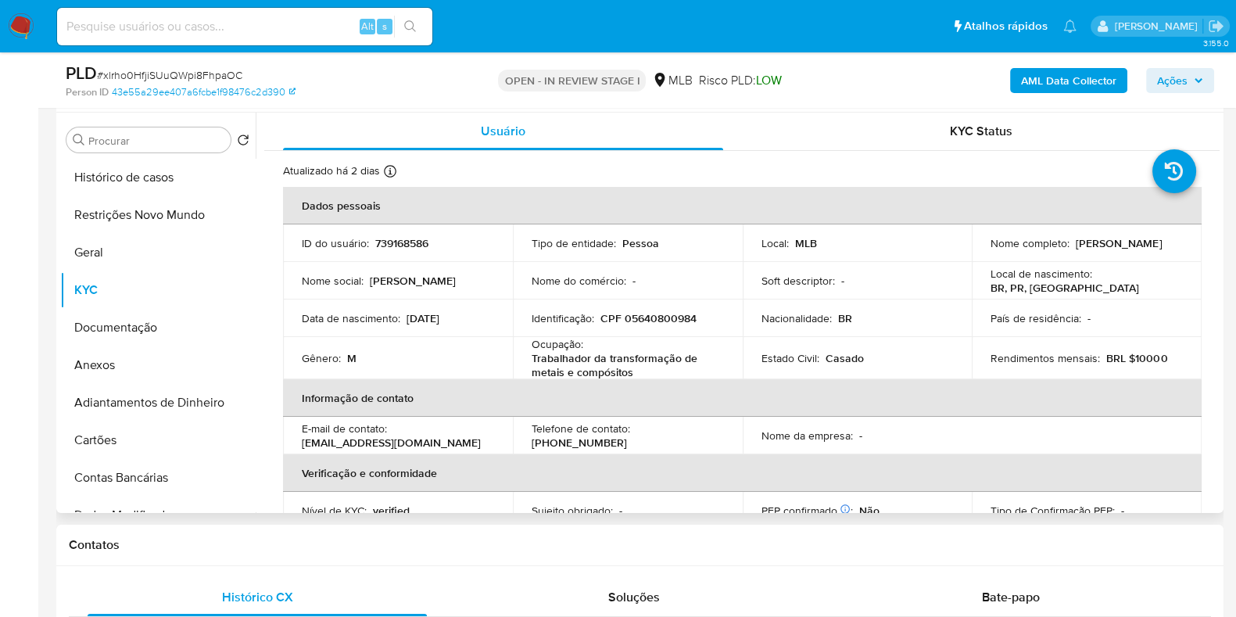
drag, startPoint x: 1125, startPoint y: 251, endPoint x: 979, endPoint y: 252, distance: 146.2
click at [979, 252] on td "Nome completo : Marcelo Ribeiro Dos Santos" at bounding box center [1087, 243] width 230 height 38
copy p "Marcelo Ribeiro Dos Santos"
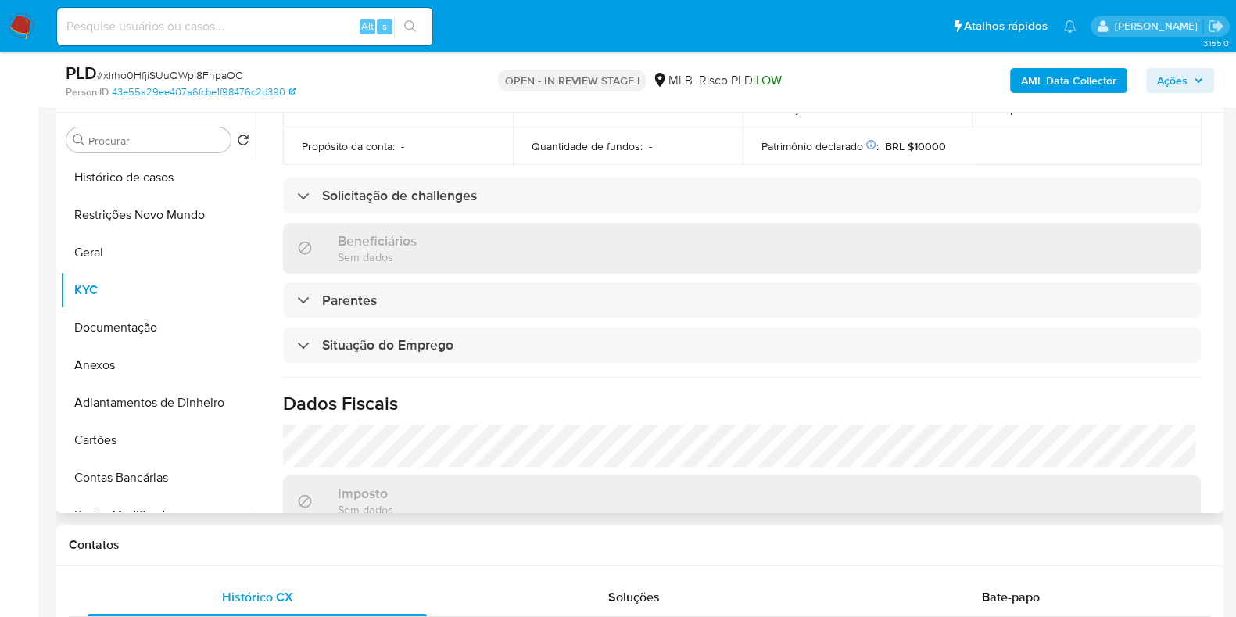
scroll to position [683, 0]
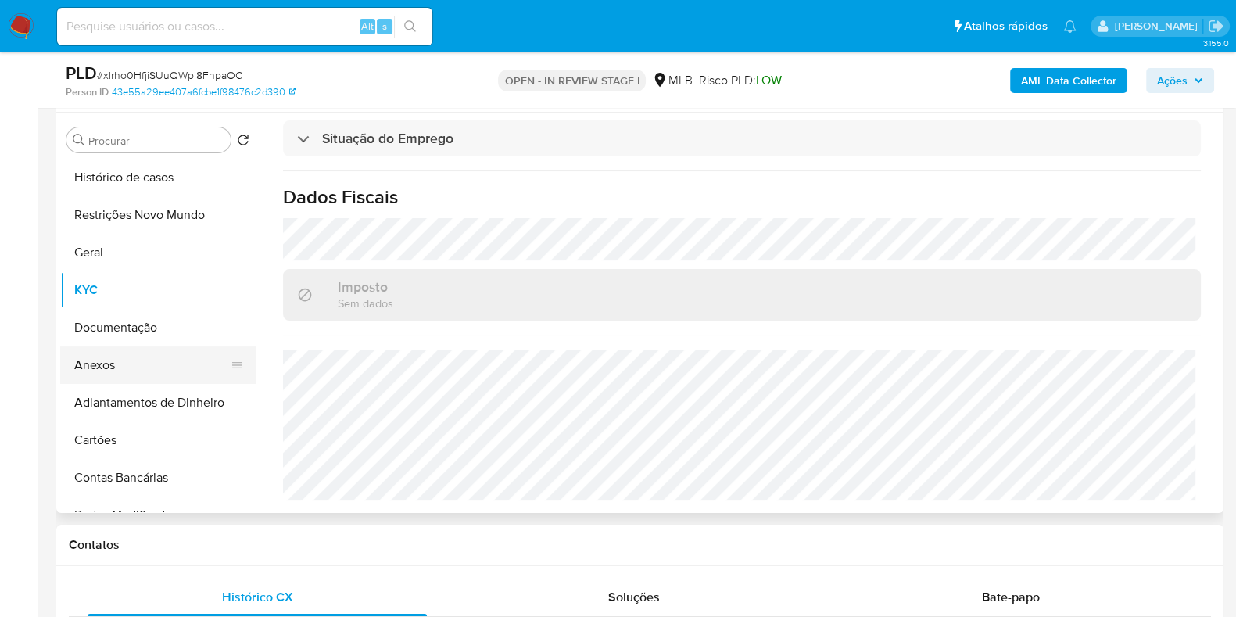
click at [127, 365] on button "Anexos" at bounding box center [151, 365] width 183 height 38
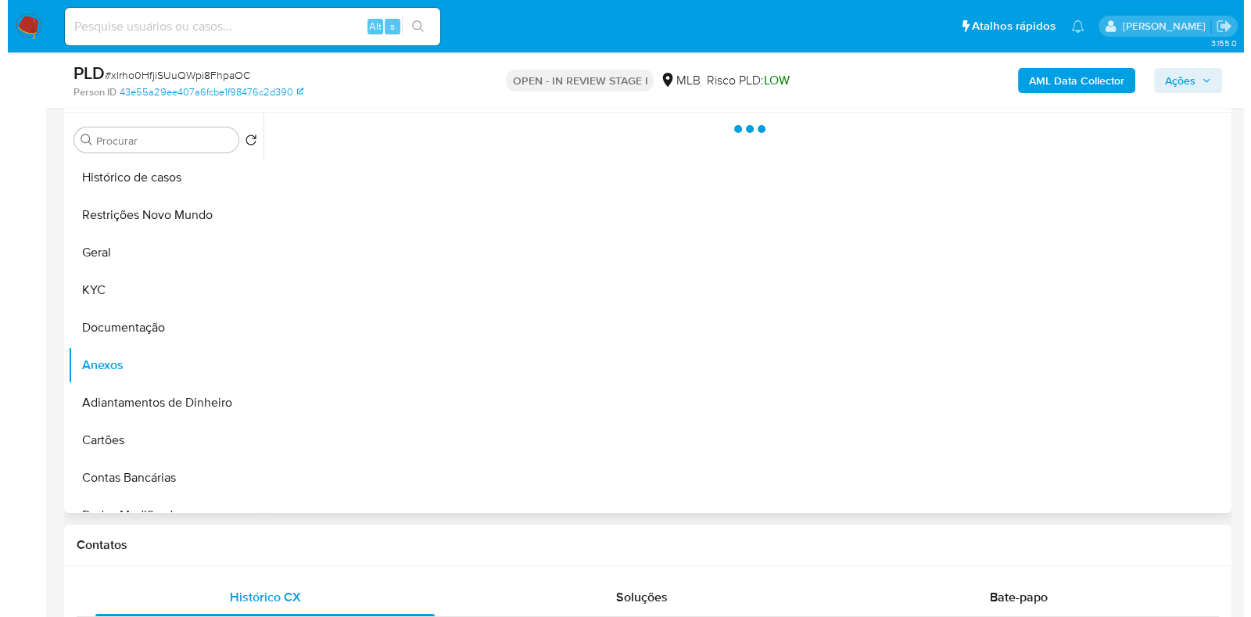
scroll to position [0, 0]
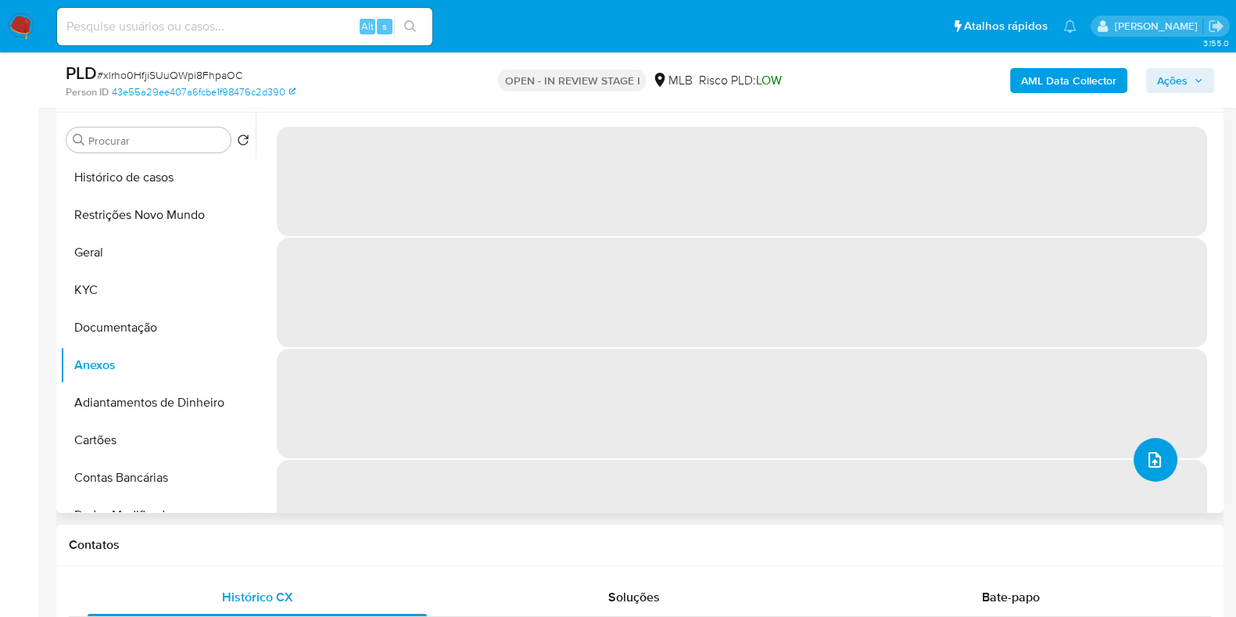
click at [1157, 459] on icon "upload-file" at bounding box center [1154, 459] width 19 height 19
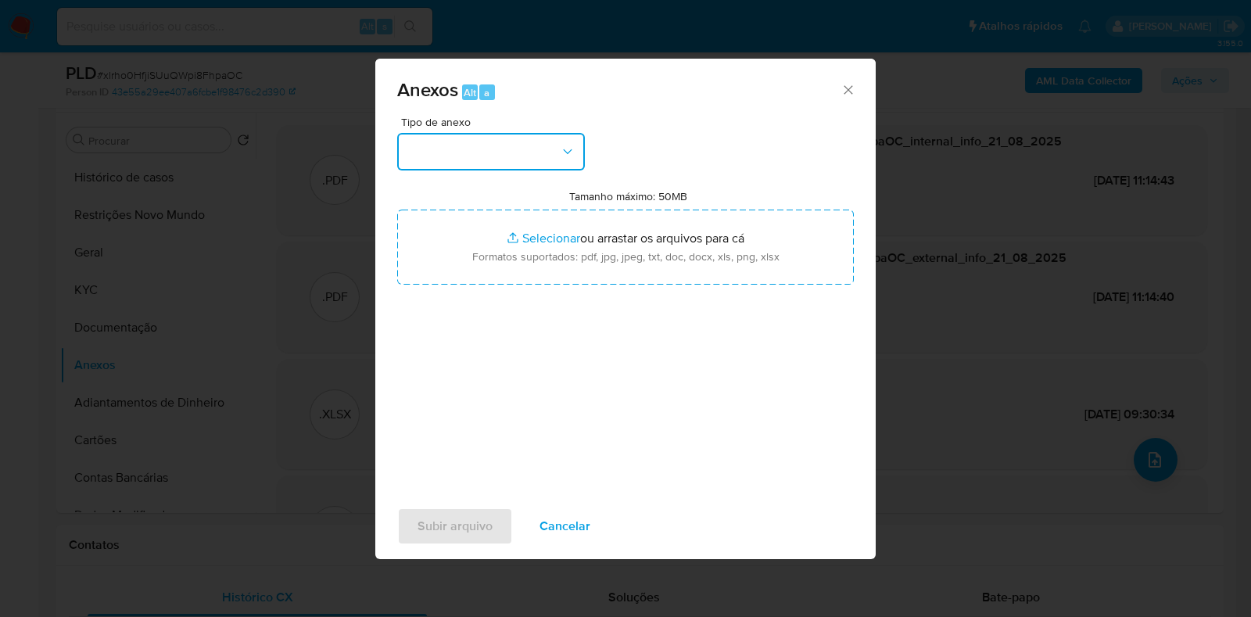
click at [494, 134] on button "button" at bounding box center [491, 152] width 188 height 38
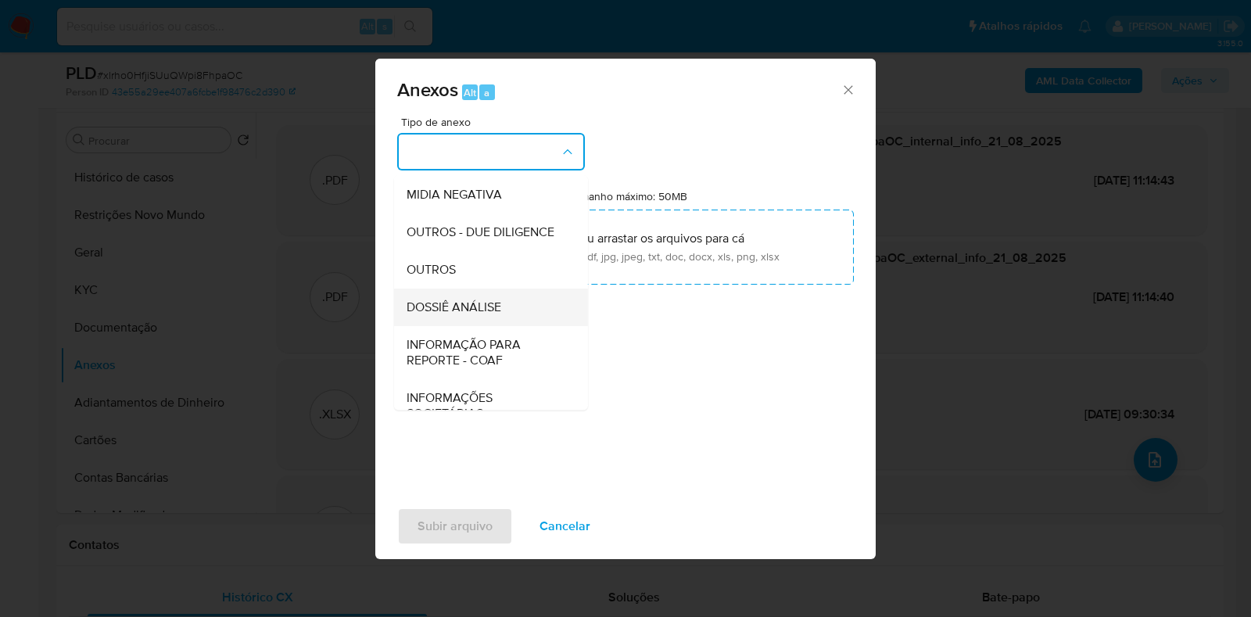
scroll to position [241, 0]
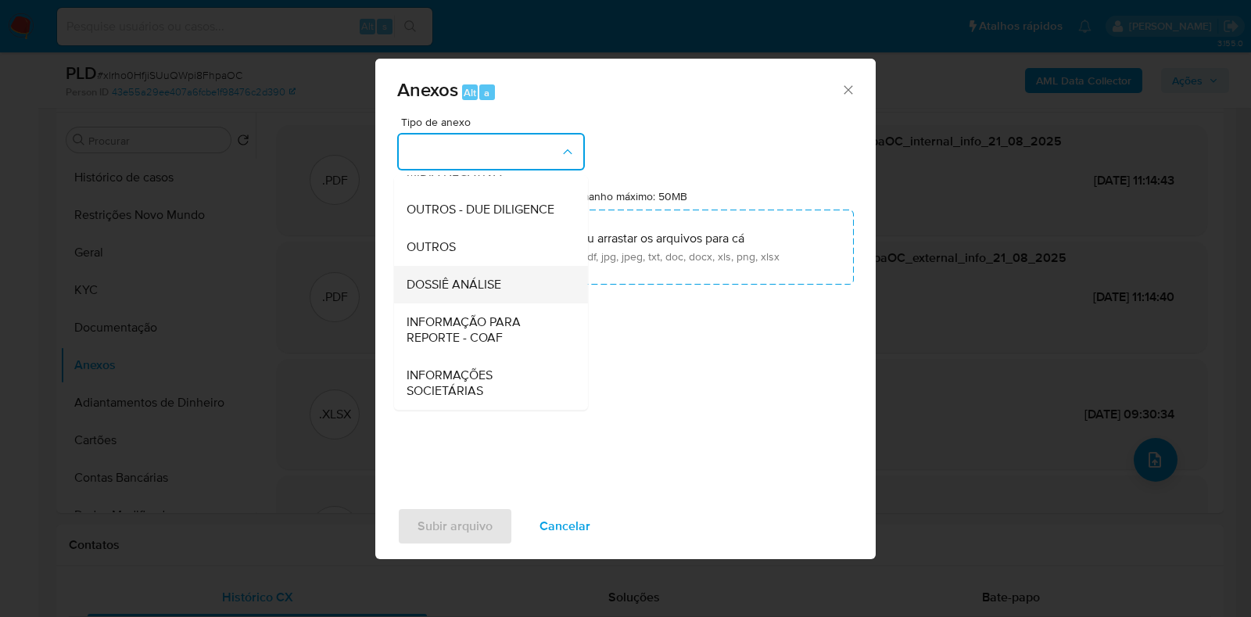
click at [461, 278] on span "DOSSIÊ ANÁLISE" at bounding box center [454, 285] width 95 height 16
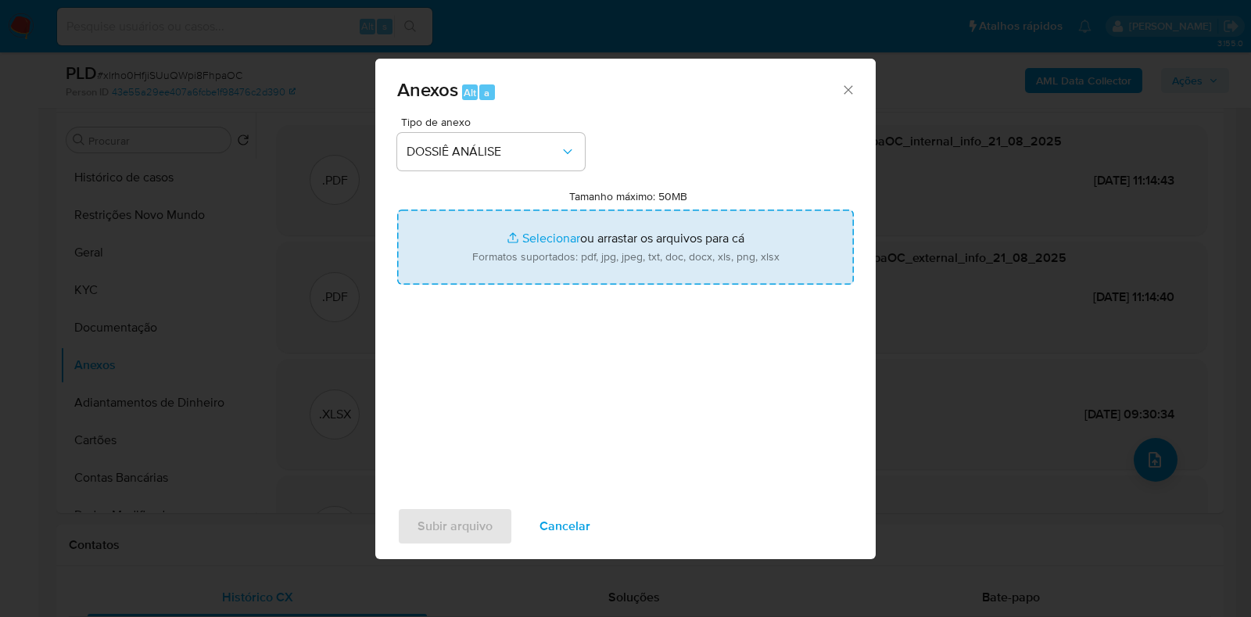
type input "C:\fakepath\CPF 05640800984 - MARCELO RIBEIRO DOS SANTOS.pdf"
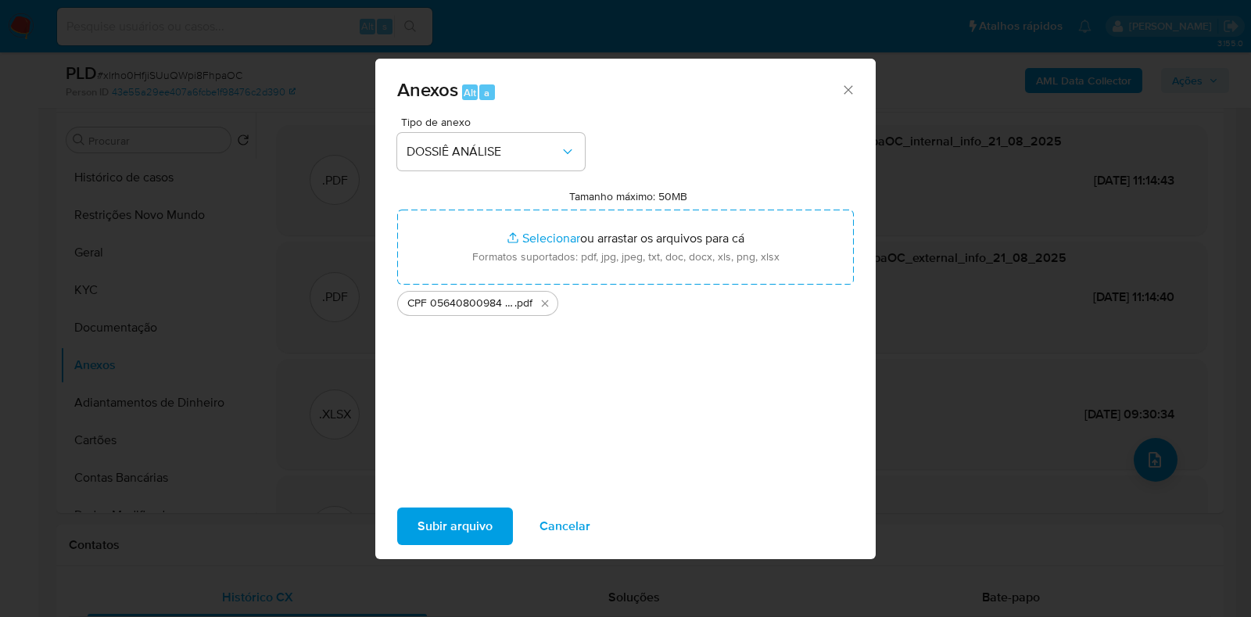
click at [449, 527] on span "Subir arquivo" at bounding box center [454, 526] width 75 height 34
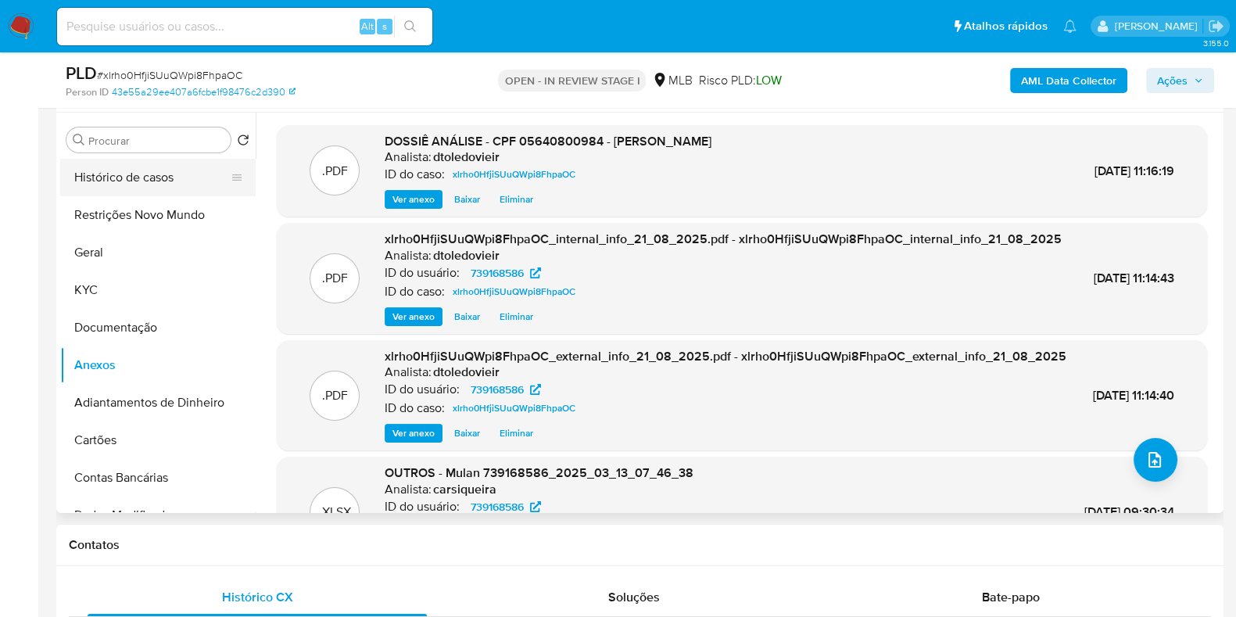
click at [158, 165] on button "Histórico de casos" at bounding box center [151, 178] width 183 height 38
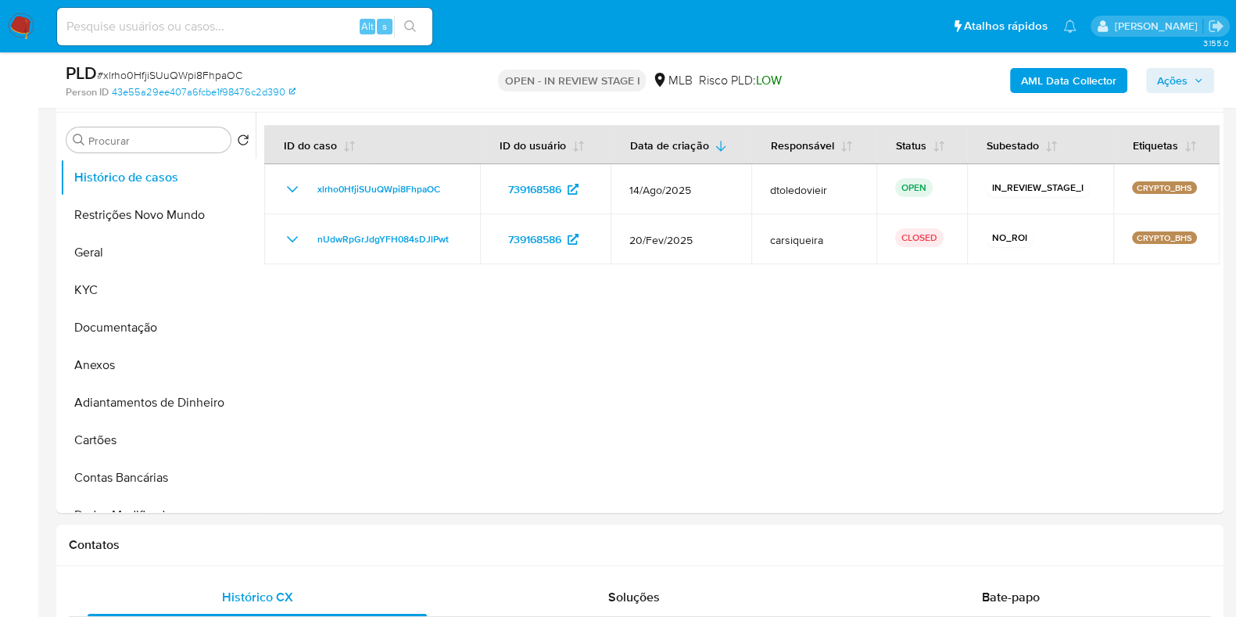
click at [1182, 81] on span "Ações" at bounding box center [1172, 80] width 30 height 25
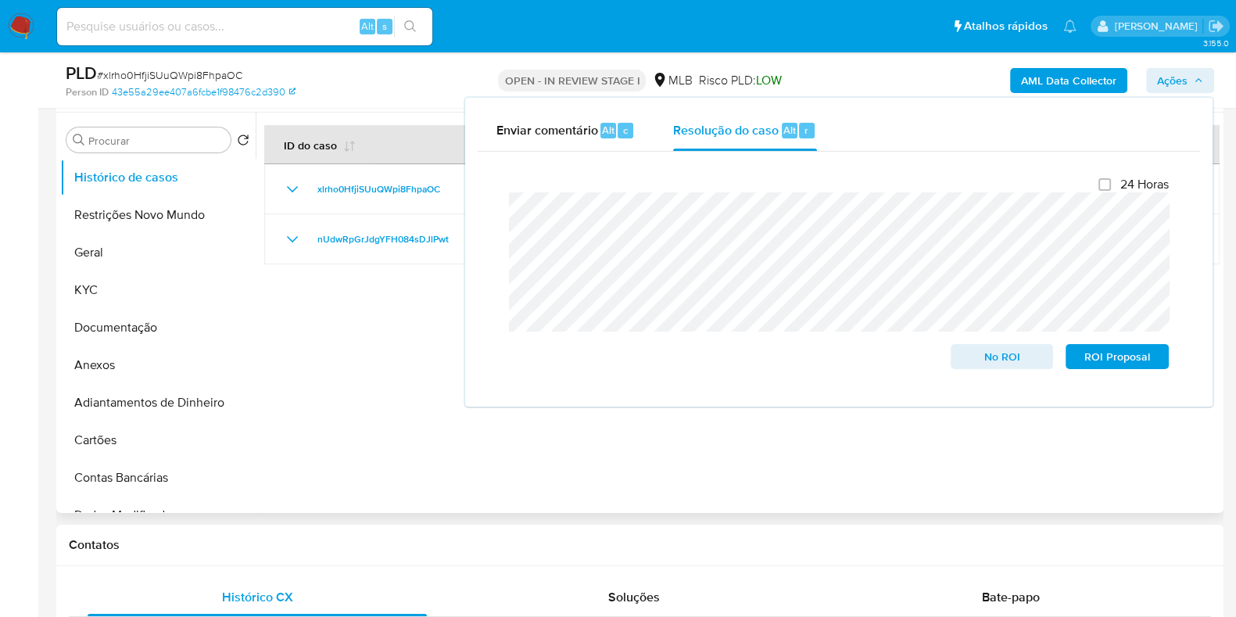
click at [340, 321] on div at bounding box center [738, 313] width 964 height 400
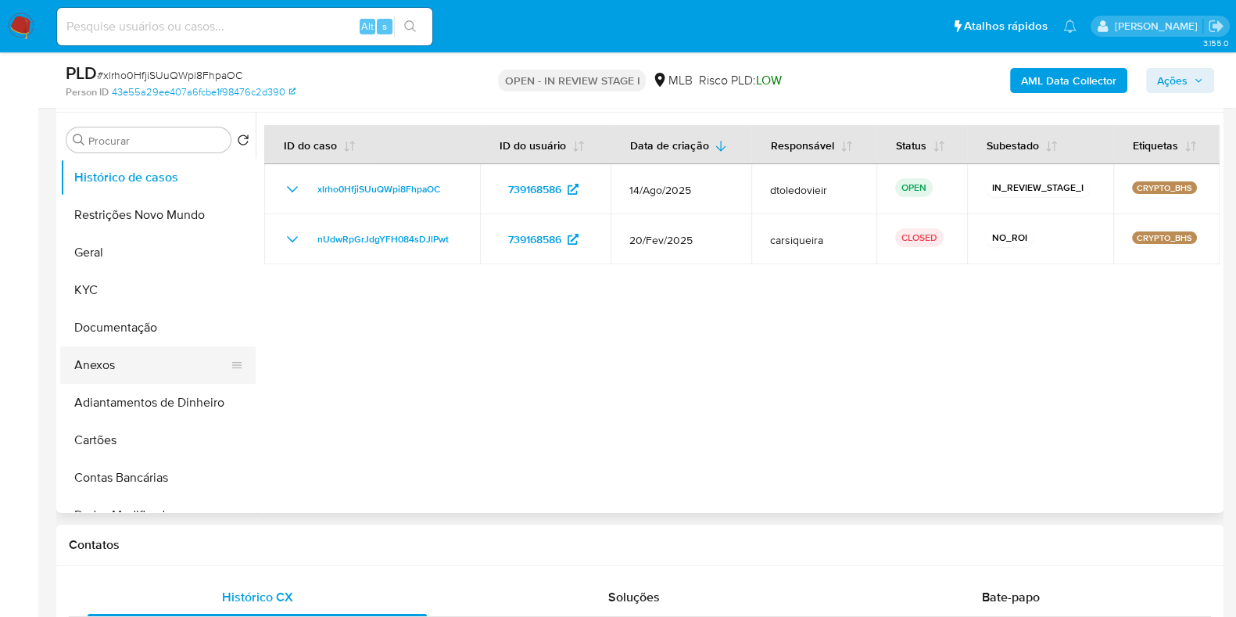
click at [166, 352] on button "Anexos" at bounding box center [151, 365] width 183 height 38
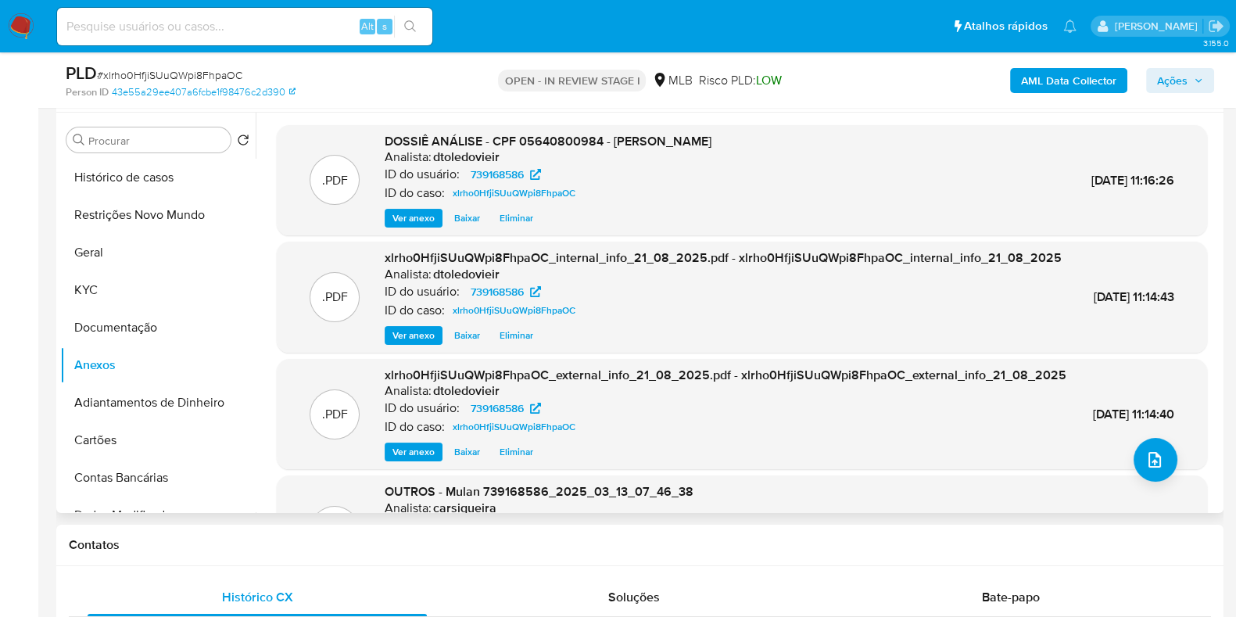
click at [528, 211] on span "Eliminar" at bounding box center [517, 218] width 34 height 16
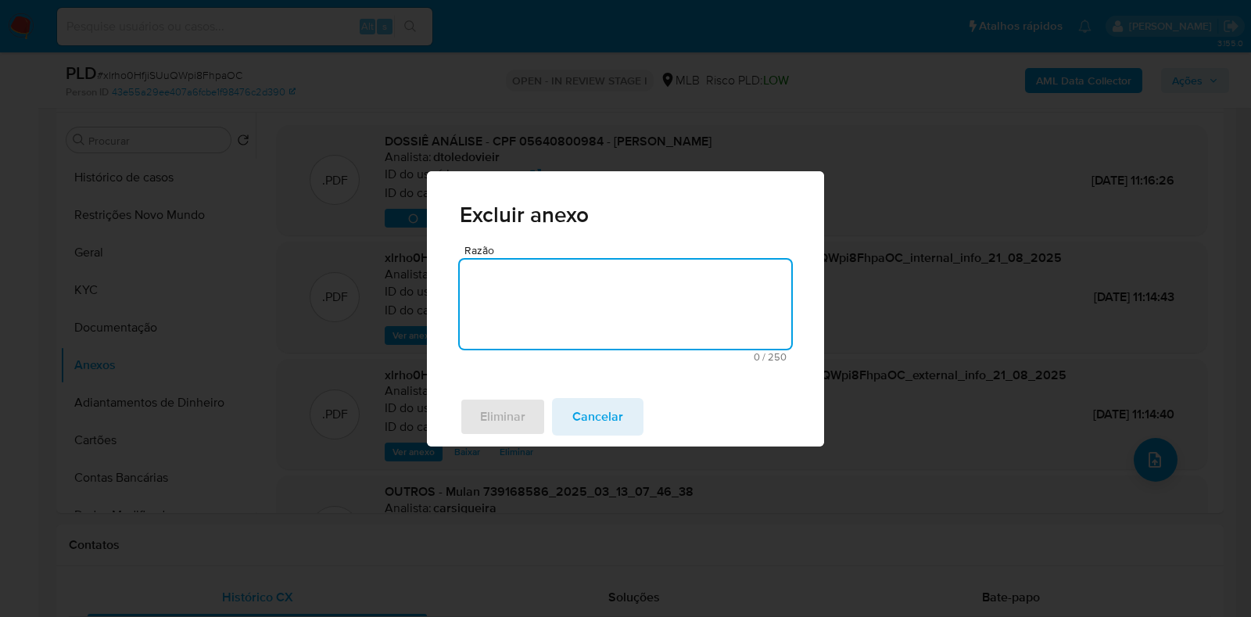
click at [621, 300] on textarea "Razão" at bounding box center [625, 304] width 331 height 89
type textarea "Atualização"
click at [520, 407] on span "Eliminar" at bounding box center [502, 416] width 45 height 34
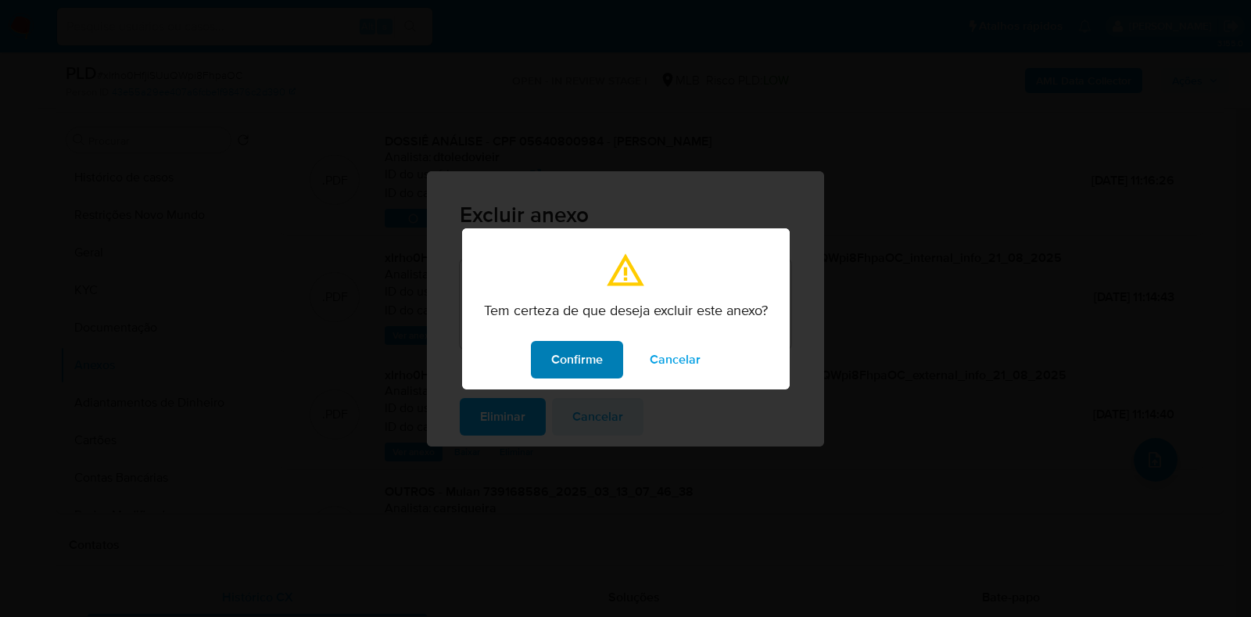
click at [571, 368] on span "Confirme" at bounding box center [577, 359] width 52 height 34
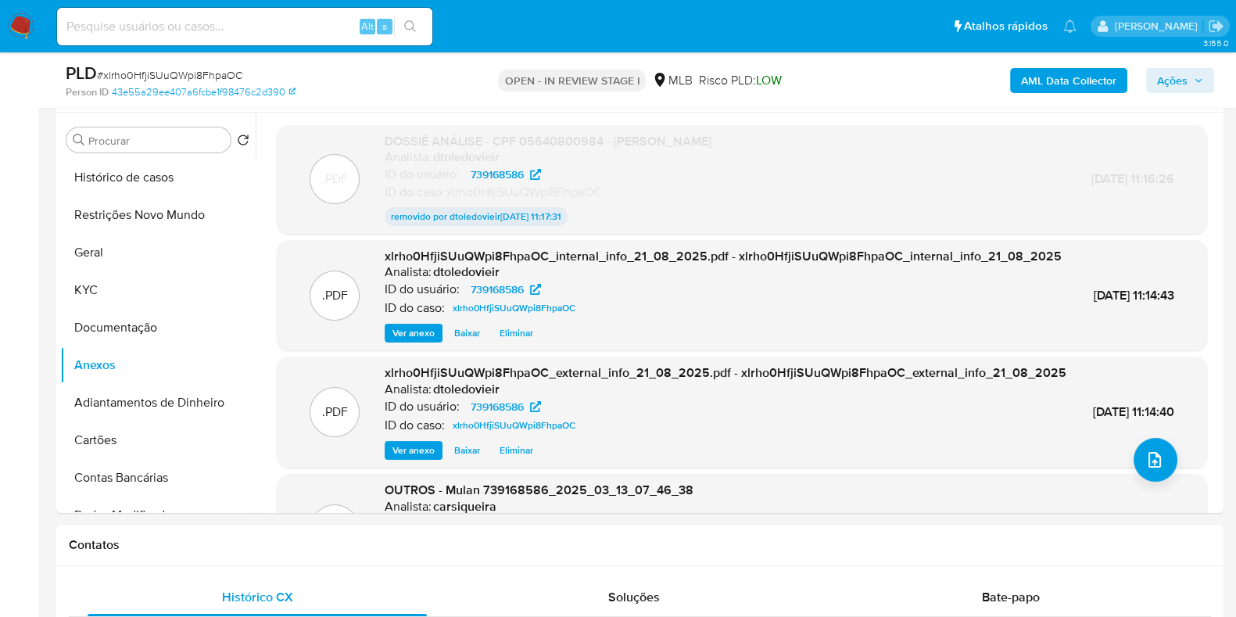
click at [1177, 82] on span "Ações" at bounding box center [1172, 80] width 30 height 25
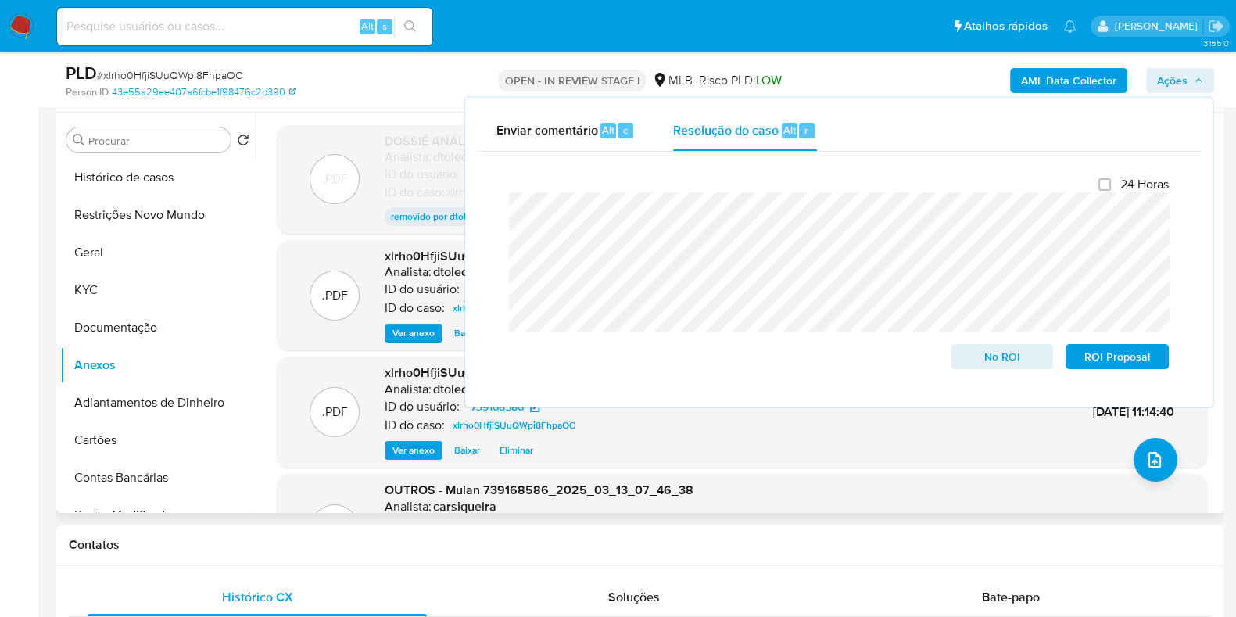
click at [420, 109] on div "Informação do Usuário Veja Aparência por Pessoa" at bounding box center [639, 80] width 1167 height 63
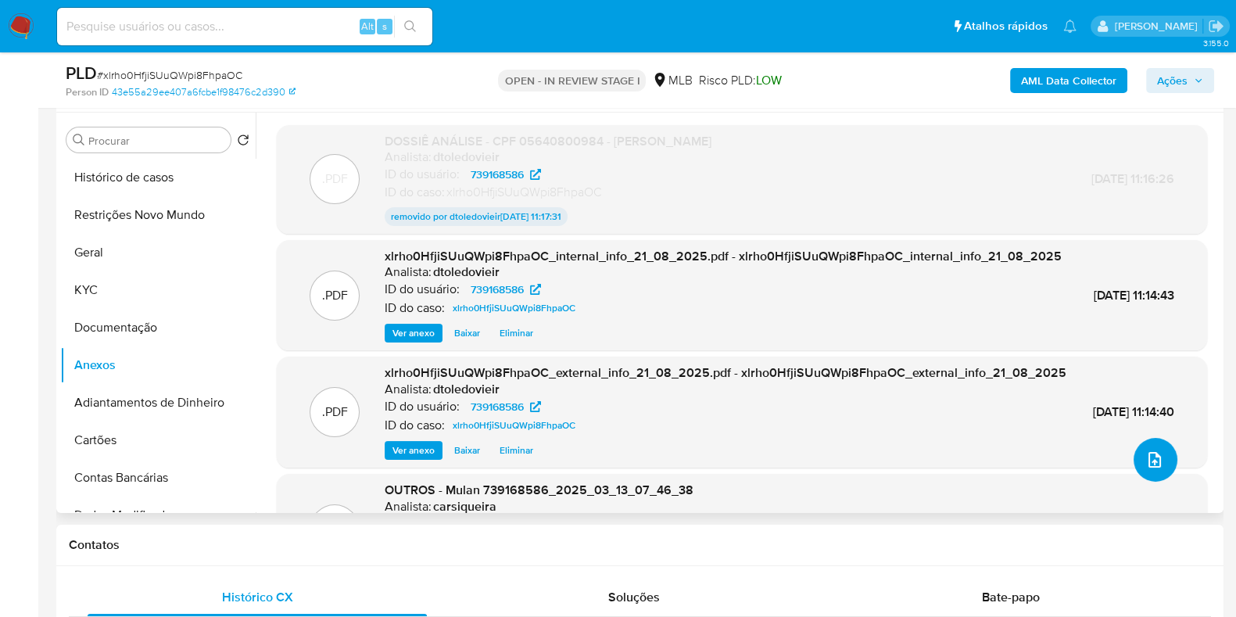
click at [1147, 450] on icon "upload-file" at bounding box center [1154, 459] width 19 height 19
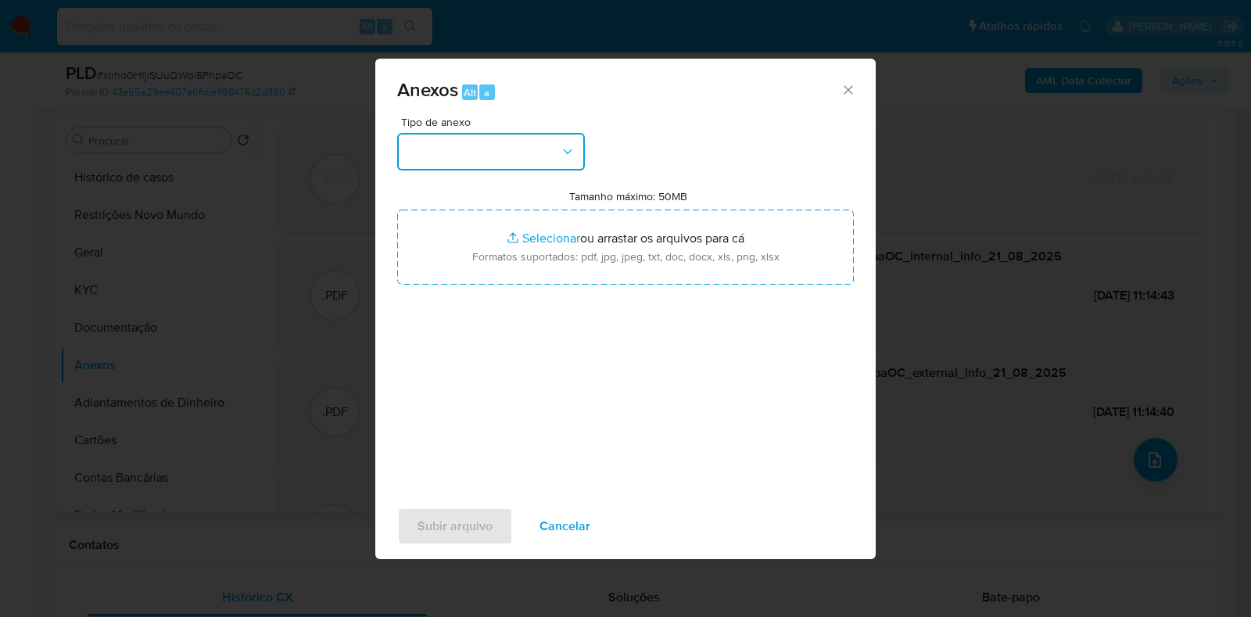
click at [512, 159] on button "button" at bounding box center [491, 152] width 188 height 38
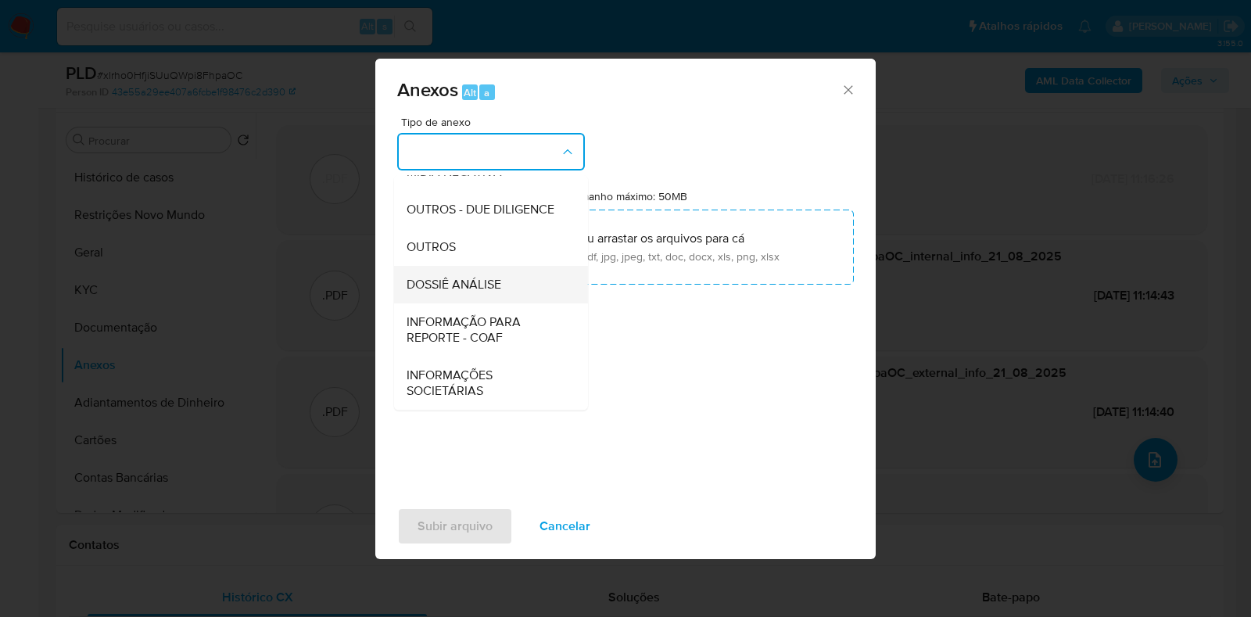
click at [463, 295] on div "DOSSIÊ ANÁLISE" at bounding box center [486, 285] width 159 height 38
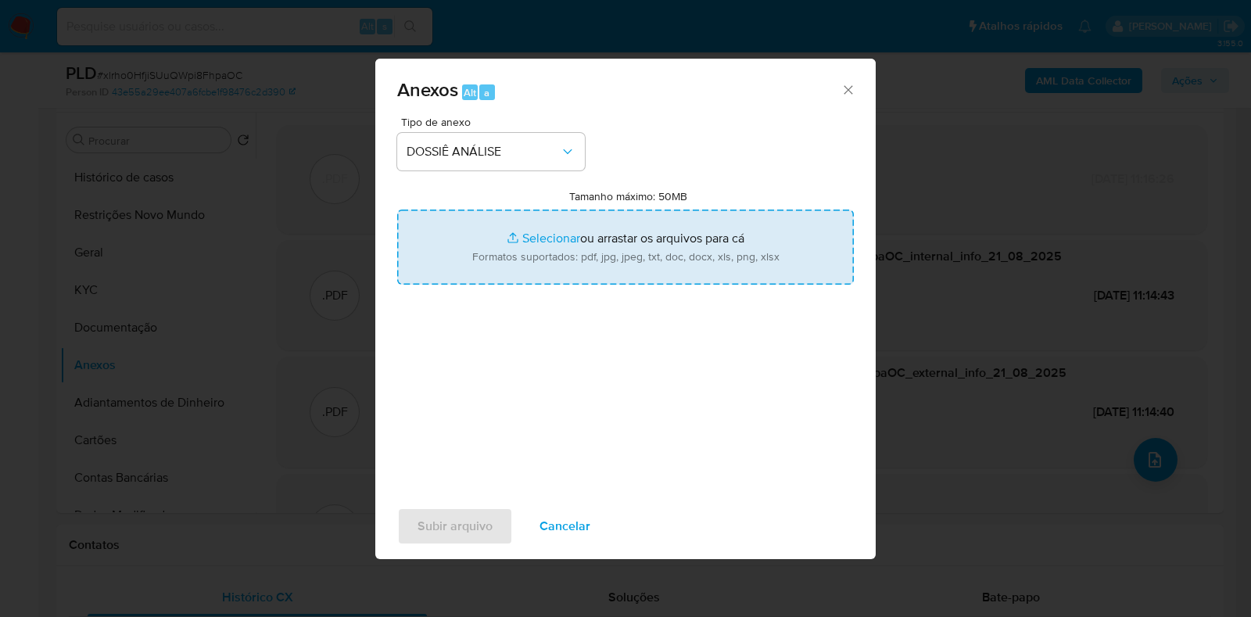
type input "C:\fakepath\CPF 05640800984 - MARCELO RIBEIRO DOS SANTOS (1).pdf"
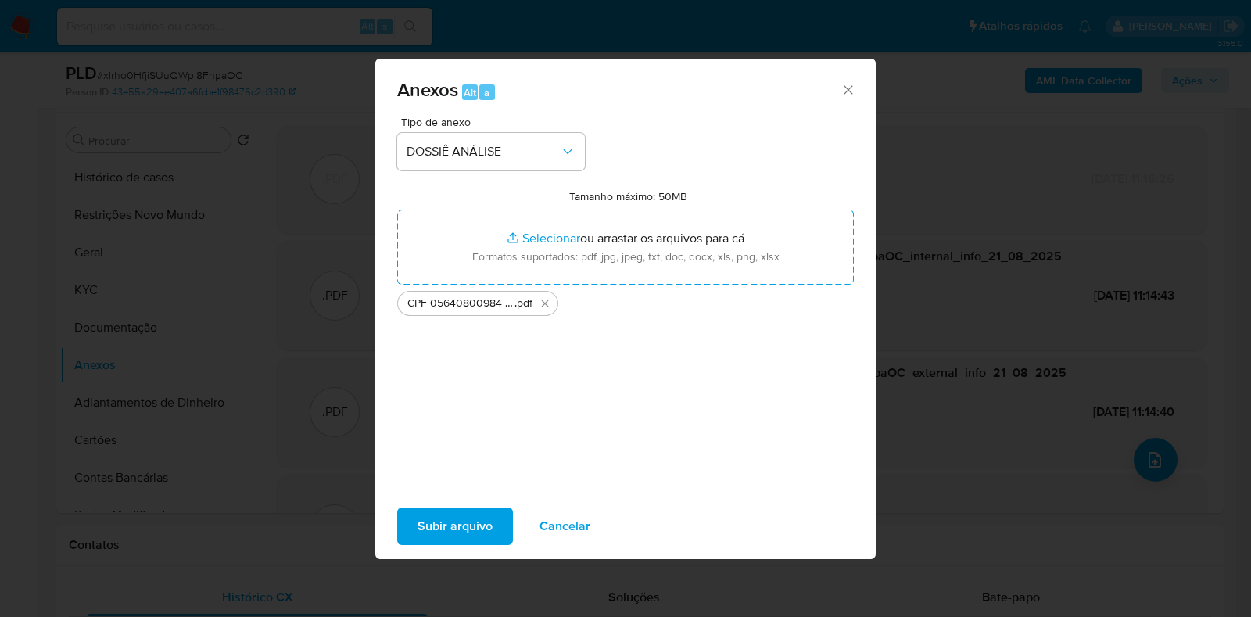
click at [438, 525] on span "Subir arquivo" at bounding box center [454, 526] width 75 height 34
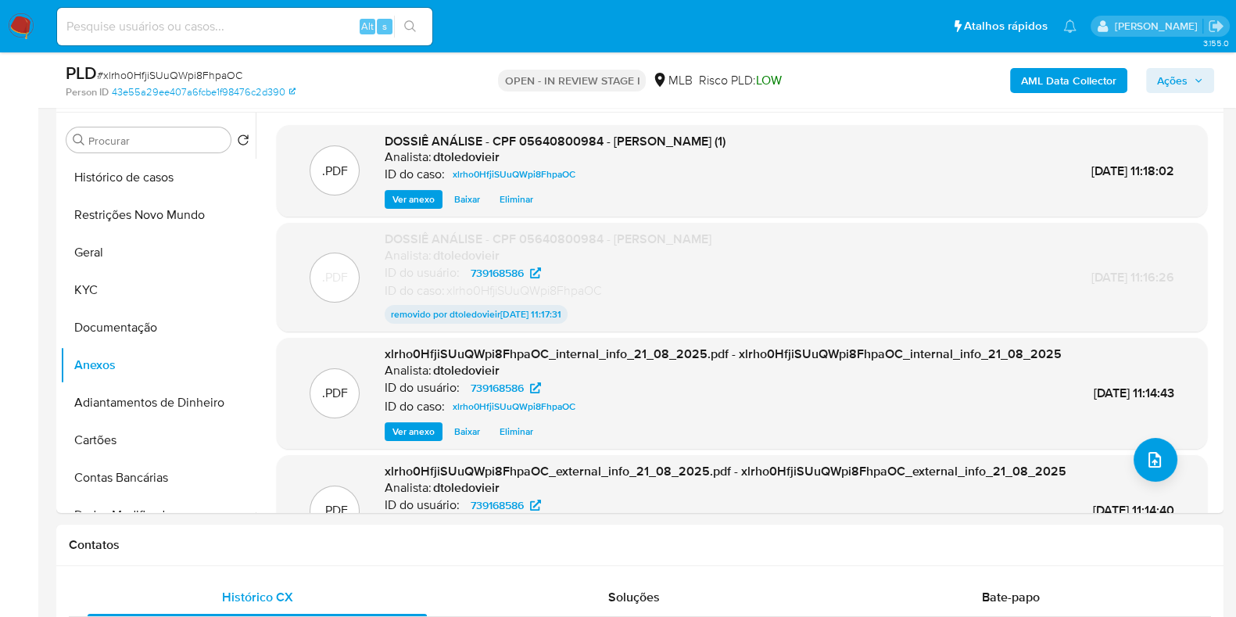
click at [1192, 76] on span "Ações" at bounding box center [1180, 81] width 46 height 22
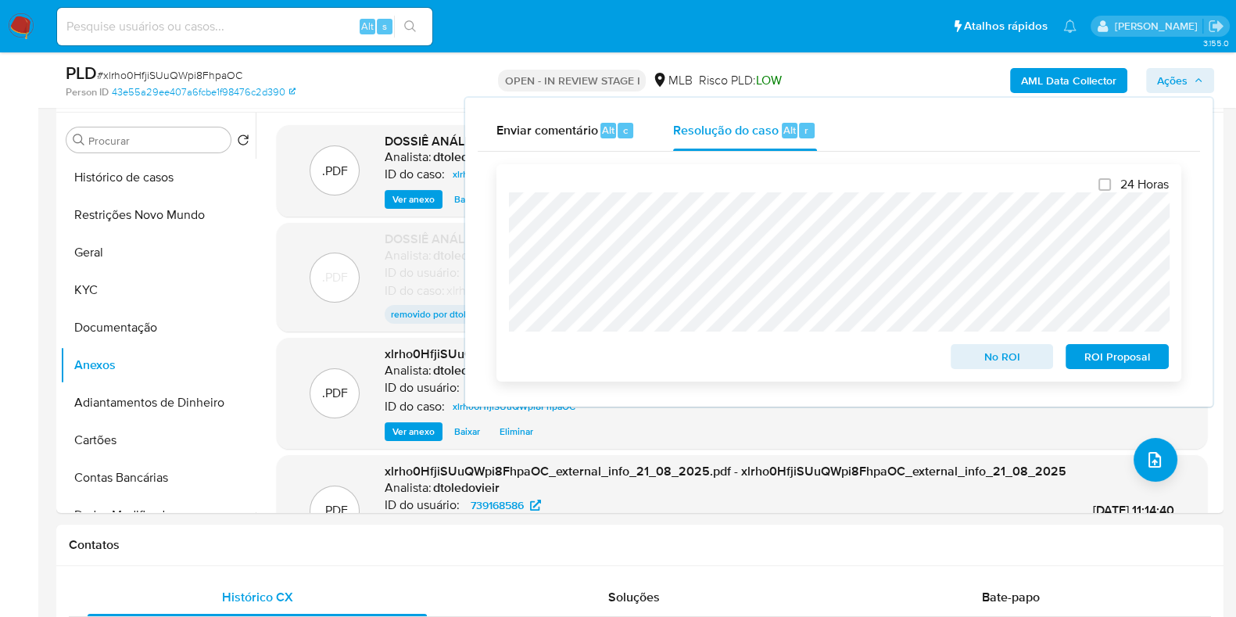
click at [990, 359] on span "No ROI" at bounding box center [1002, 357] width 81 height 22
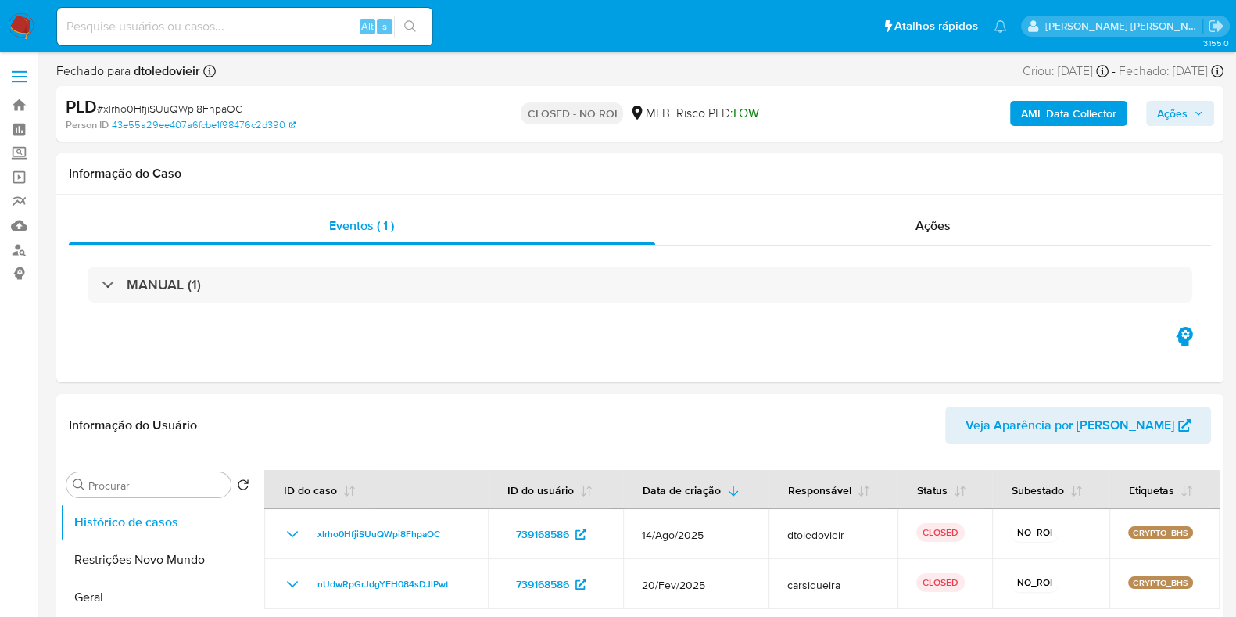
select select "10"
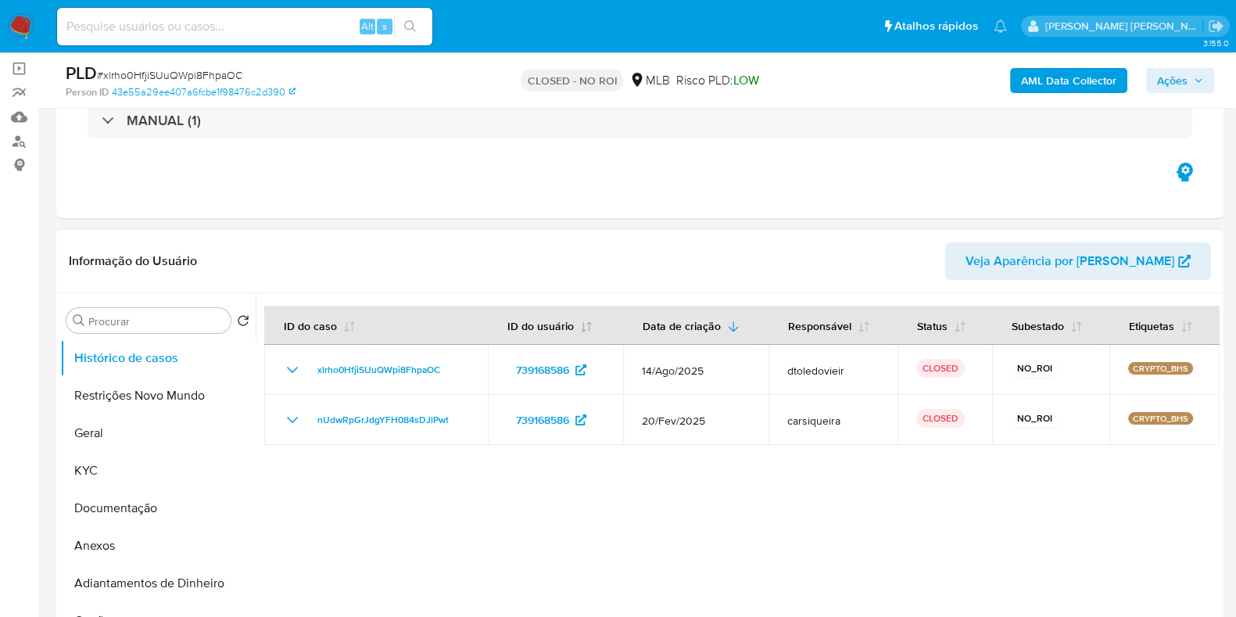
scroll to position [195, 0]
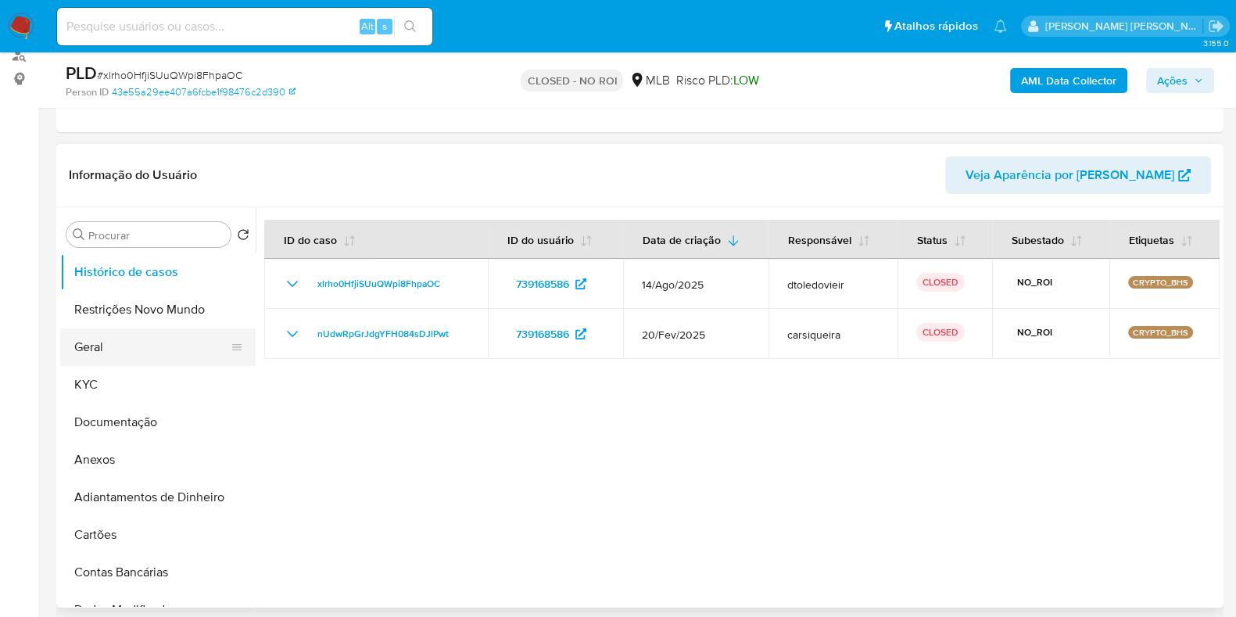
click at [172, 330] on button "Geral" at bounding box center [151, 347] width 183 height 38
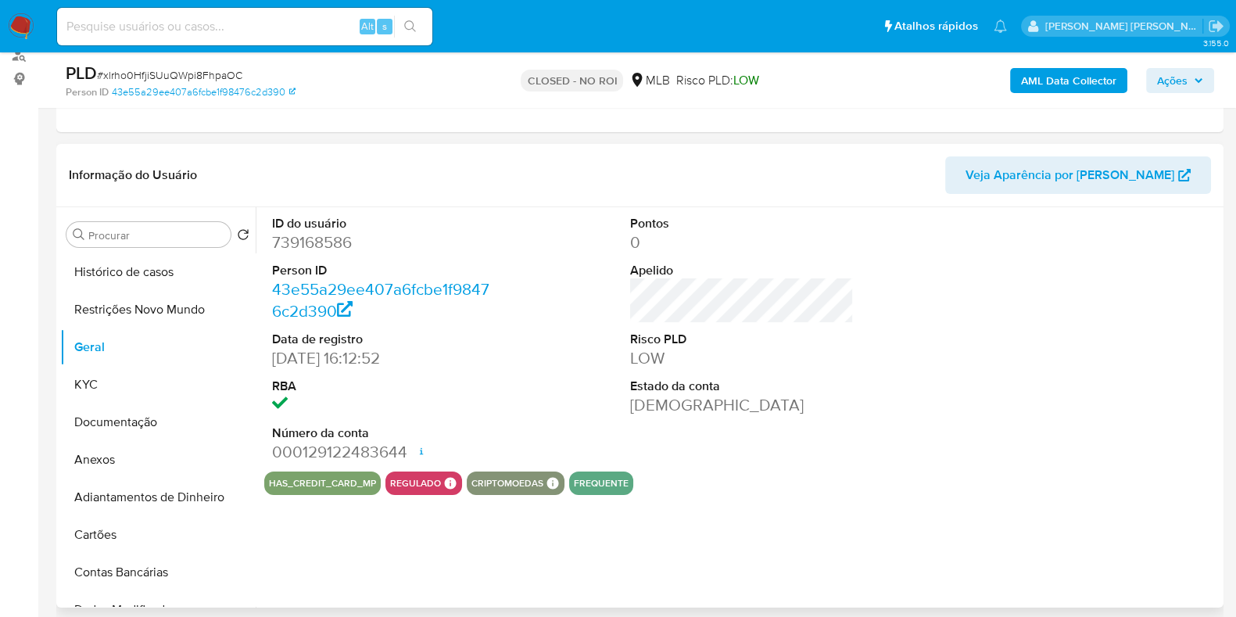
click at [319, 240] on dd "739168586" at bounding box center [384, 242] width 224 height 22
copy dd "739168586"
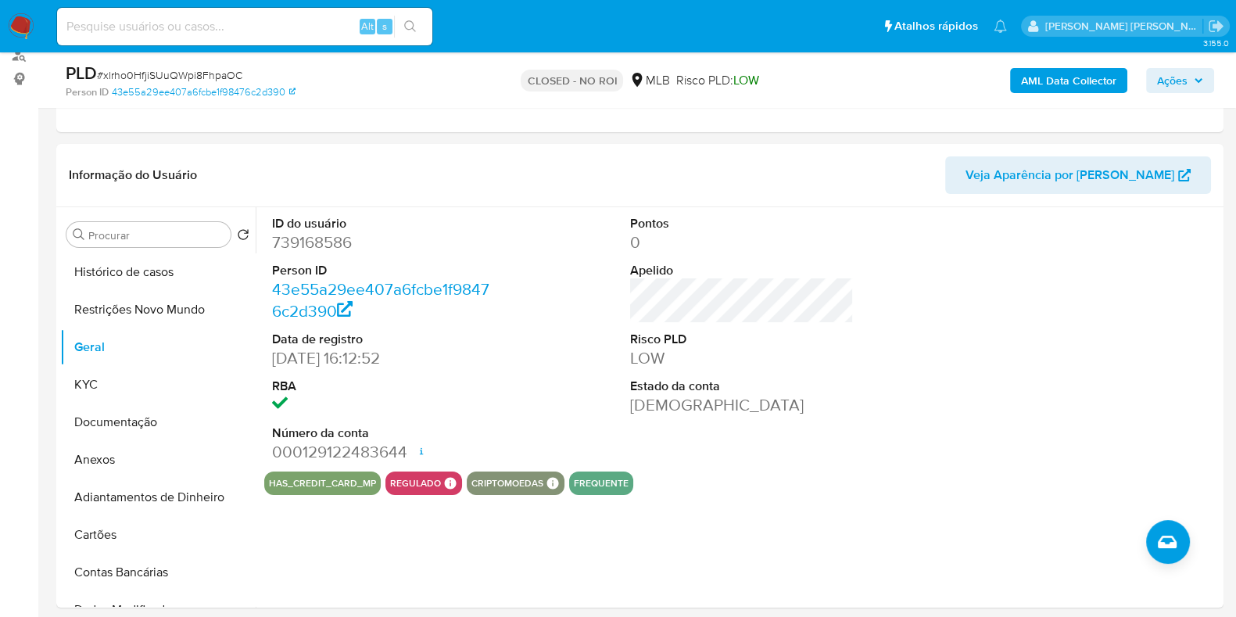
click at [277, 32] on input at bounding box center [244, 26] width 375 height 20
paste input "44926909"
type input "44926909"
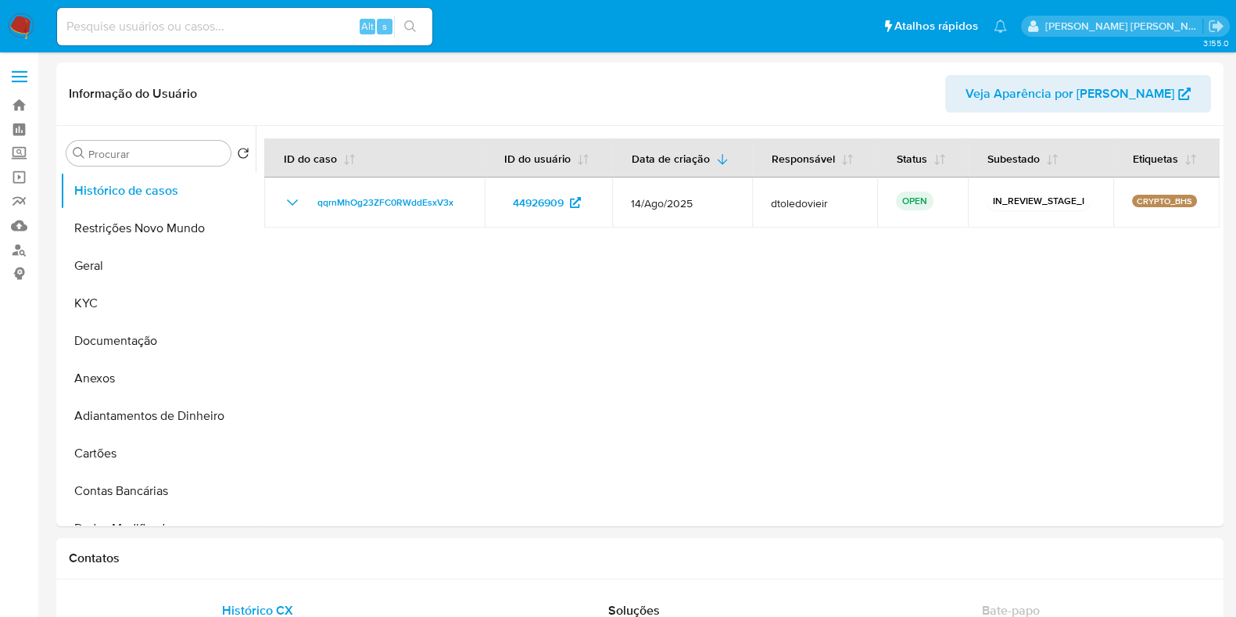
select select "10"
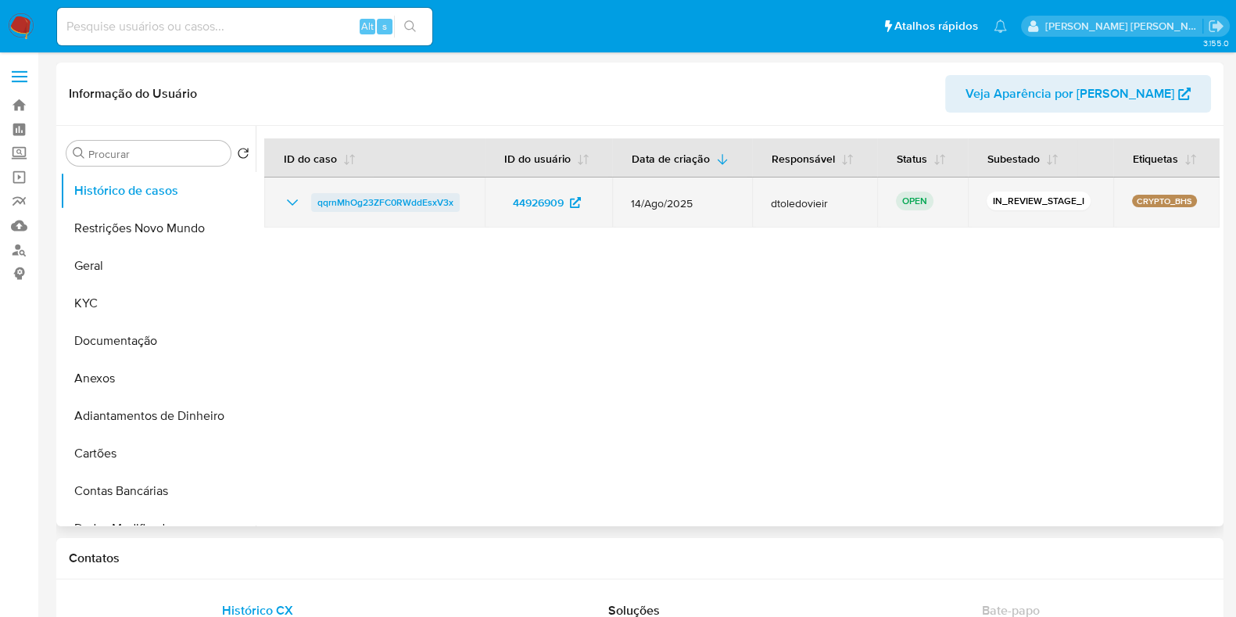
click at [356, 199] on span "qqrnMhOg23ZFC0RWddEsxV3x" at bounding box center [385, 202] width 136 height 19
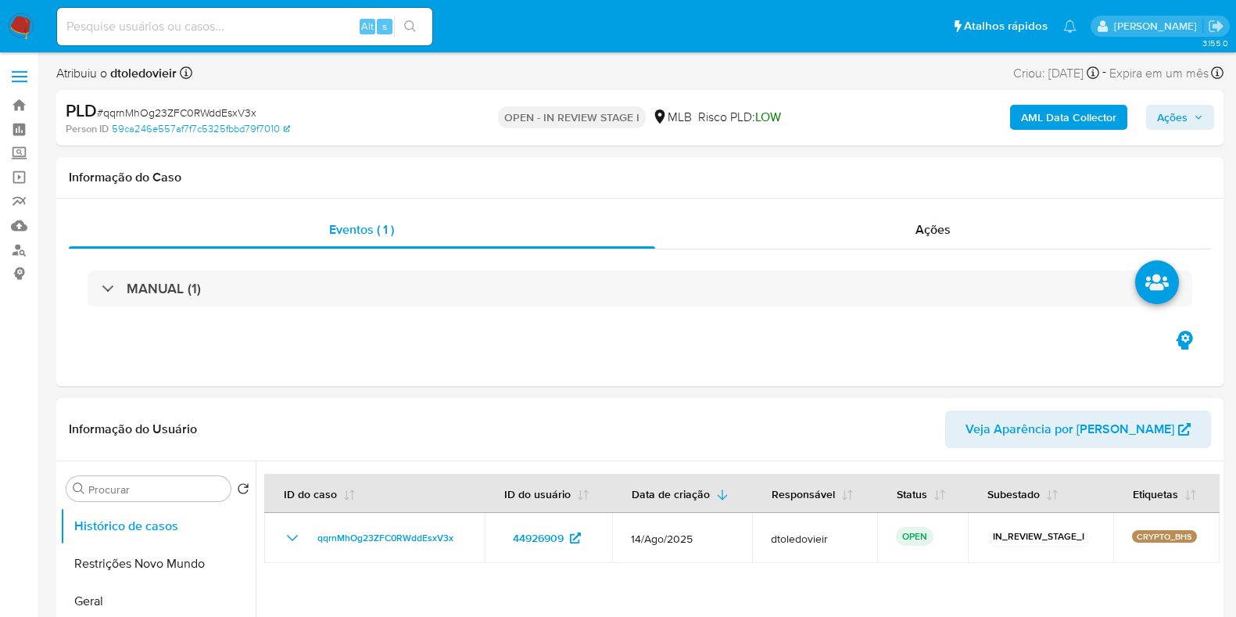
select select "10"
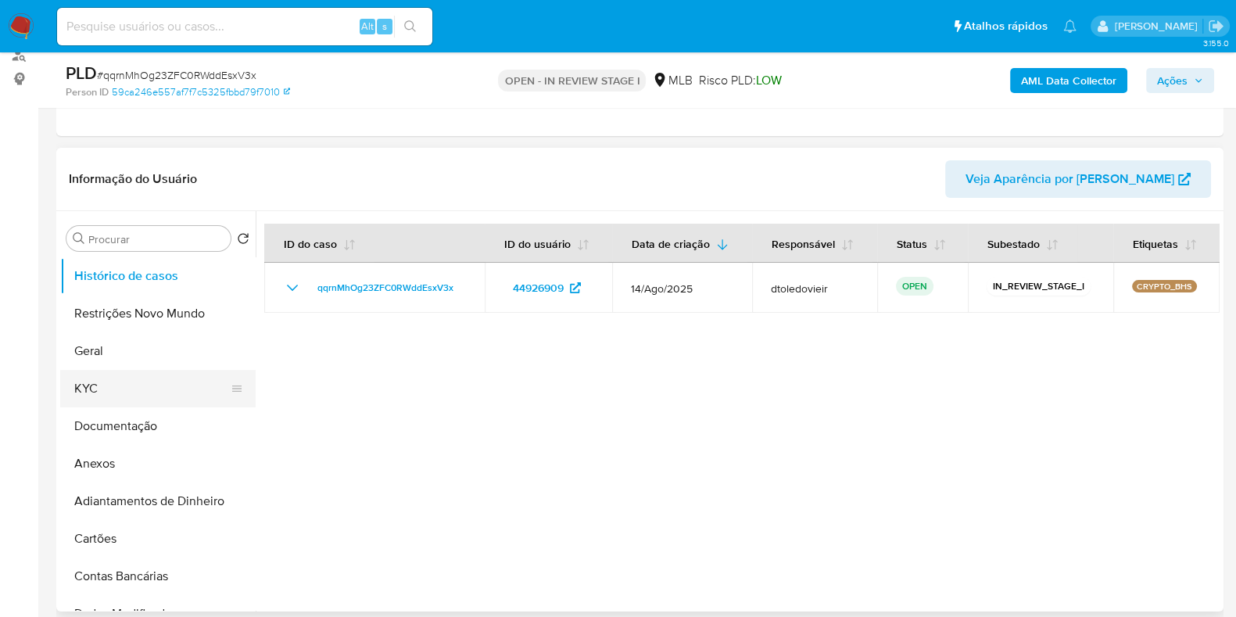
click at [145, 392] on button "KYC" at bounding box center [151, 389] width 183 height 38
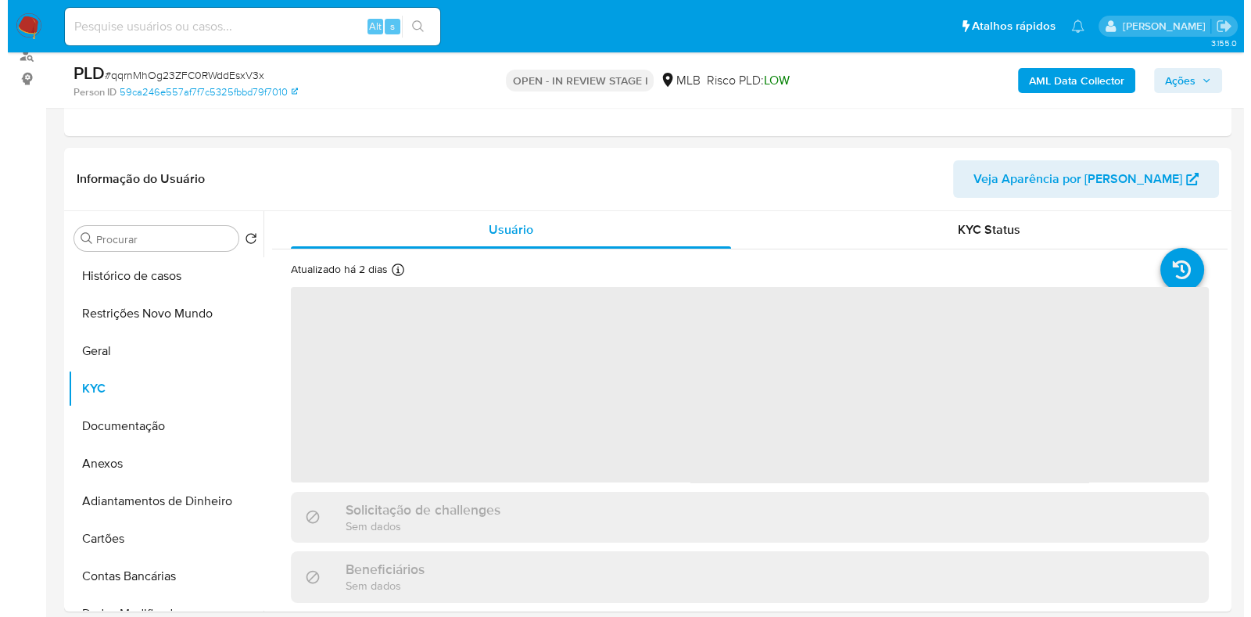
scroll to position [293, 0]
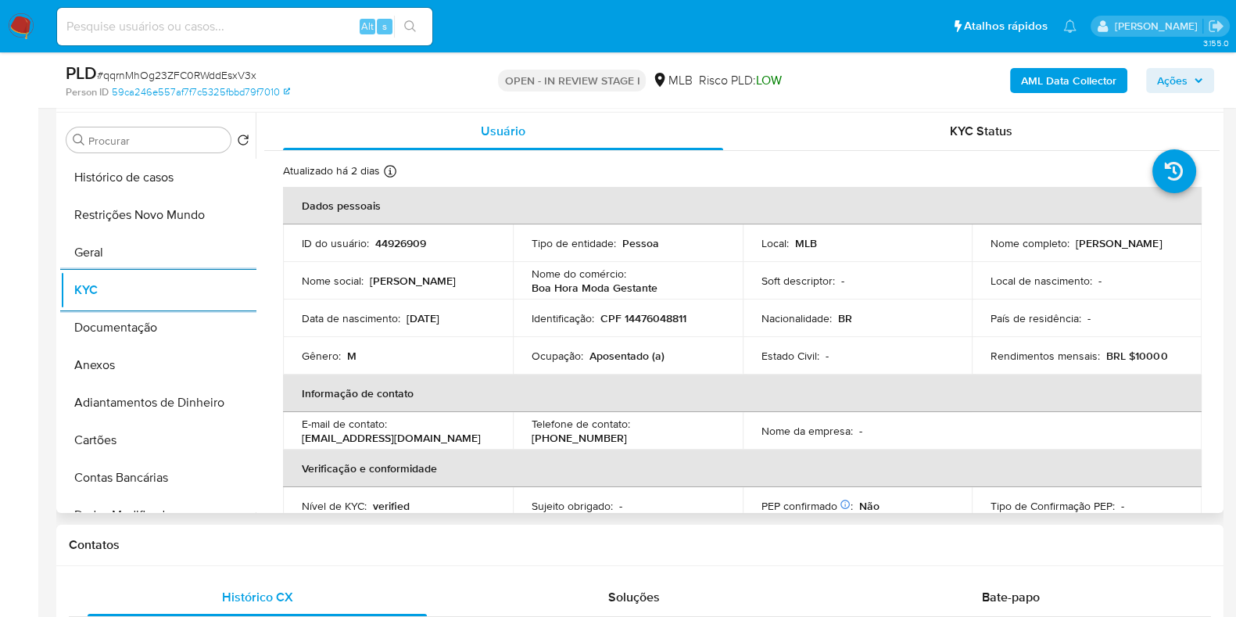
click at [619, 360] on p "Aposentado (a)" at bounding box center [626, 356] width 75 height 14
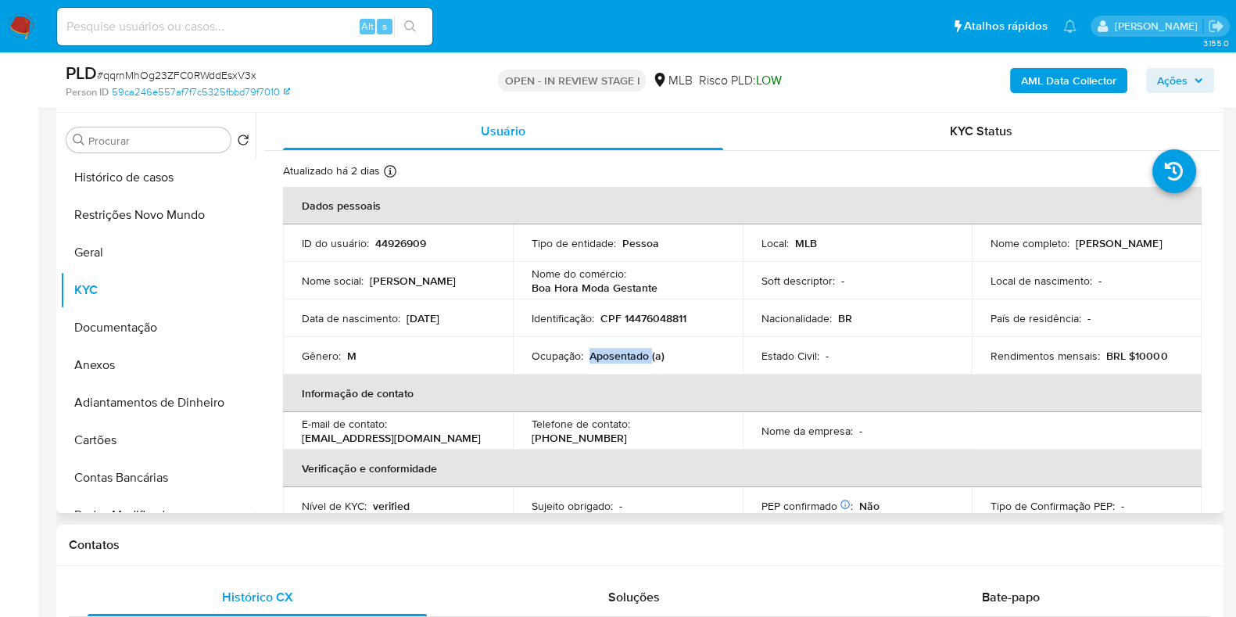
click at [619, 360] on p "Aposentado (a)" at bounding box center [626, 356] width 75 height 14
copy p "Aposentado"
click at [140, 324] on button "Documentação" at bounding box center [151, 328] width 183 height 38
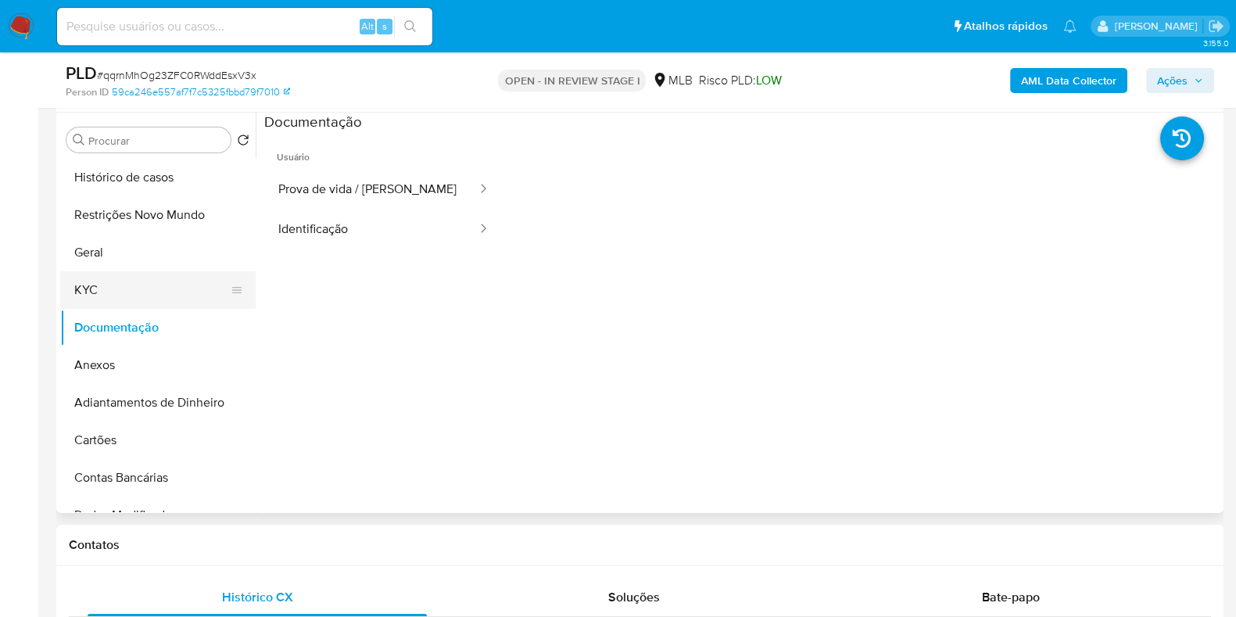
click at [134, 289] on button "KYC" at bounding box center [151, 290] width 183 height 38
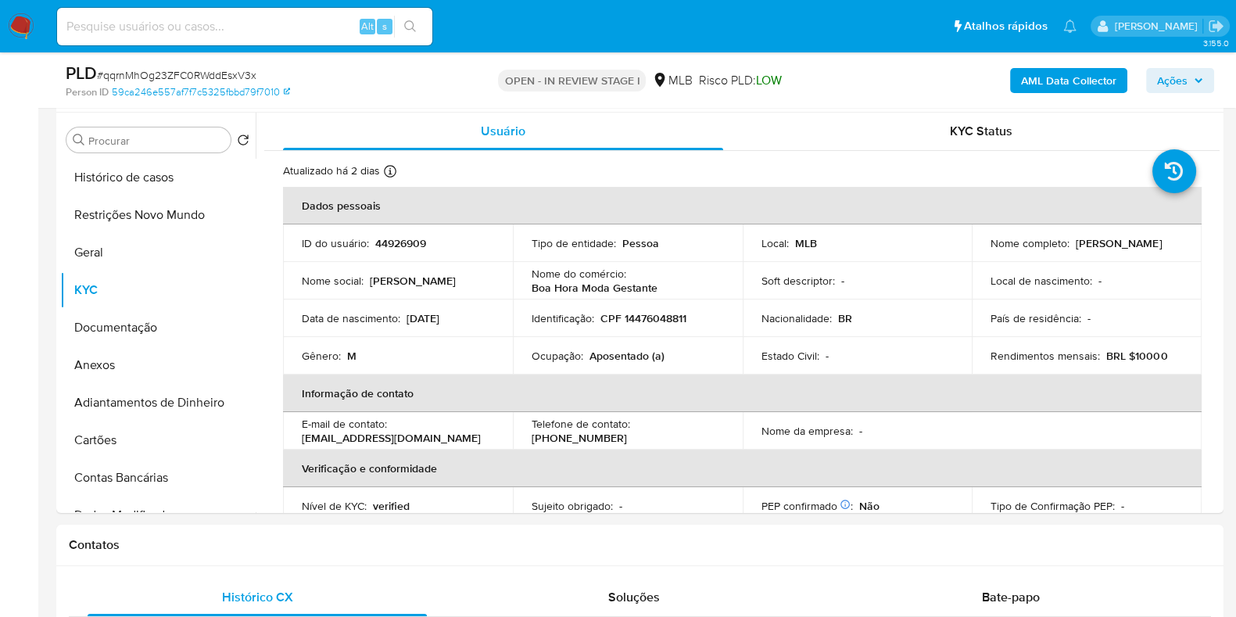
click at [1069, 74] on b "AML Data Collector" at bounding box center [1068, 80] width 95 height 25
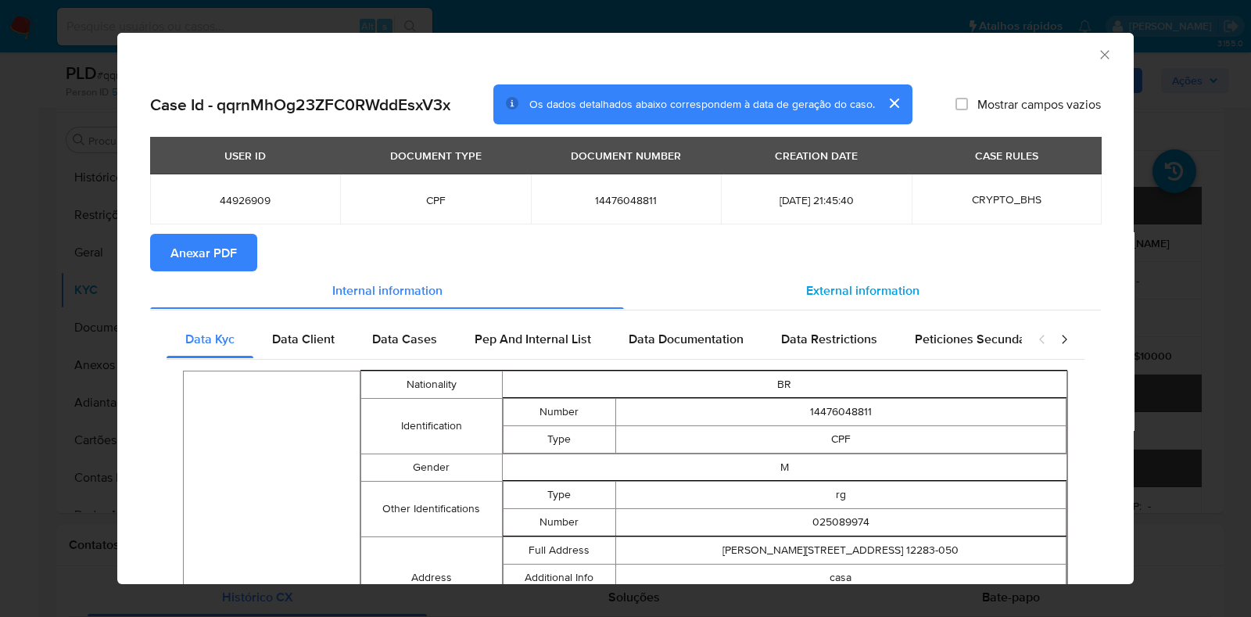
click at [879, 279] on div "External information" at bounding box center [862, 290] width 477 height 38
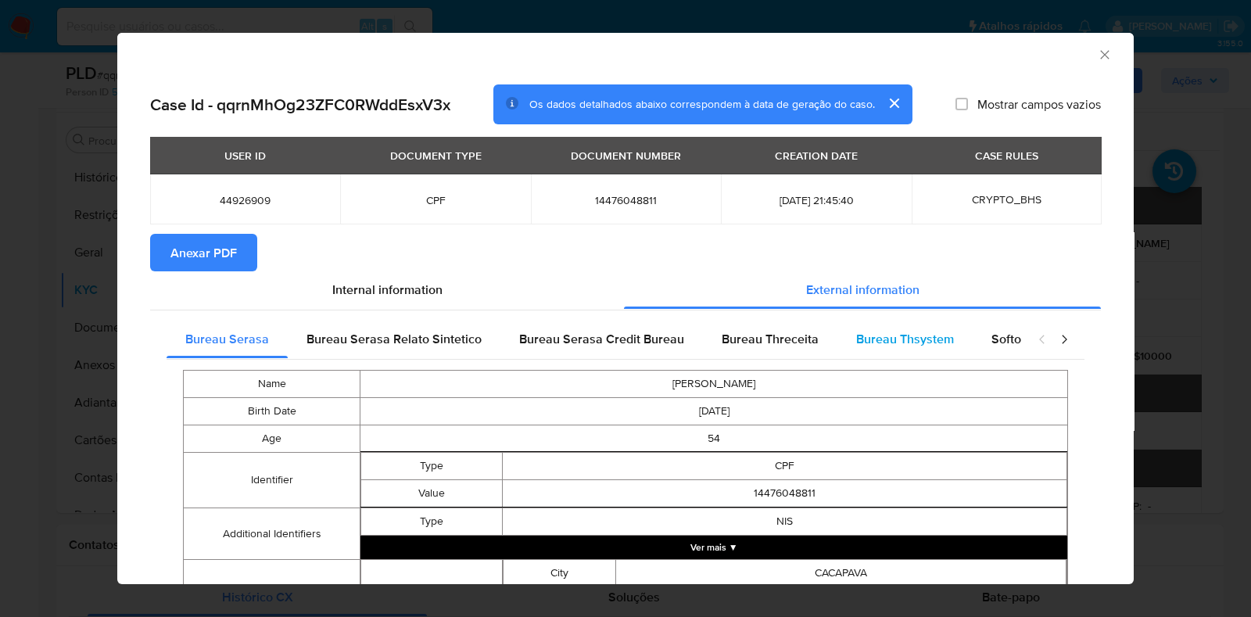
click at [901, 328] on div "Bureau Thsystem" at bounding box center [904, 340] width 135 height 38
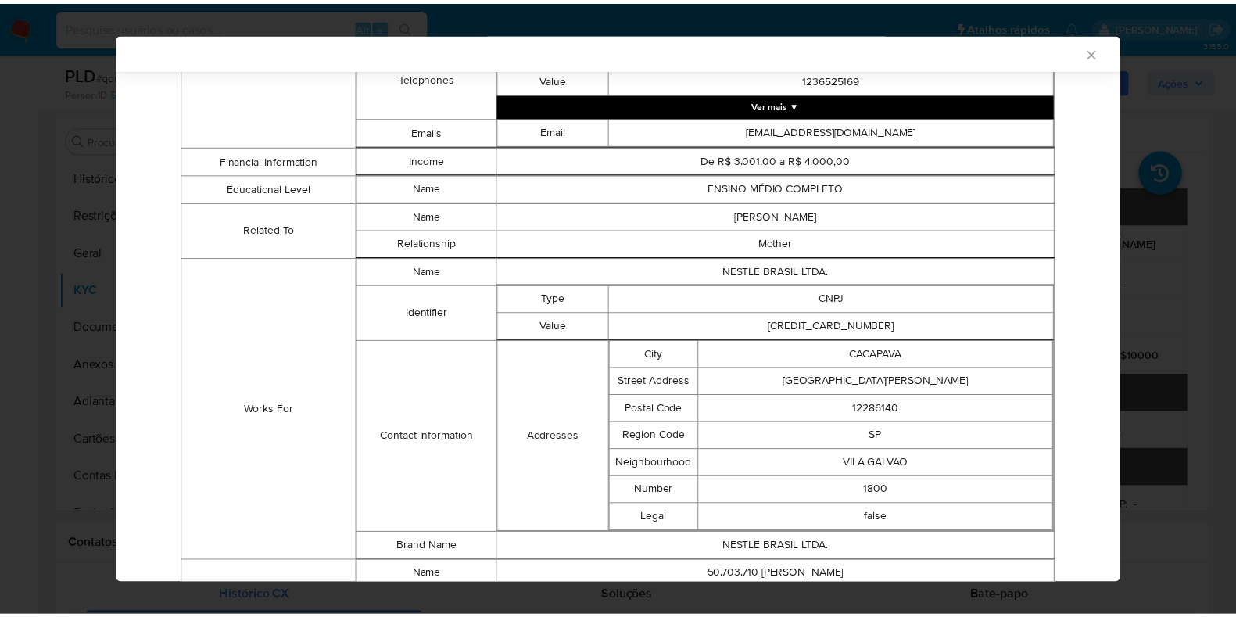
scroll to position [1087, 0]
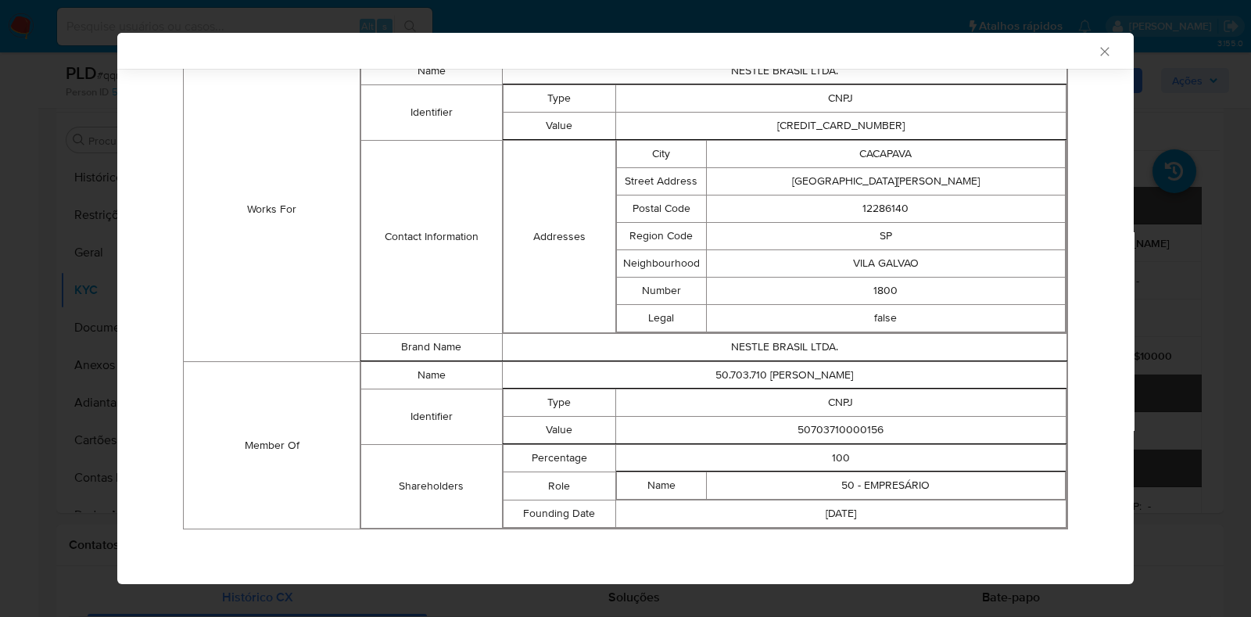
click at [805, 420] on td "50703710000156" at bounding box center [840, 430] width 450 height 27
click at [811, 428] on td "50703710000156" at bounding box center [840, 430] width 450 height 27
copy td "50703710000156"
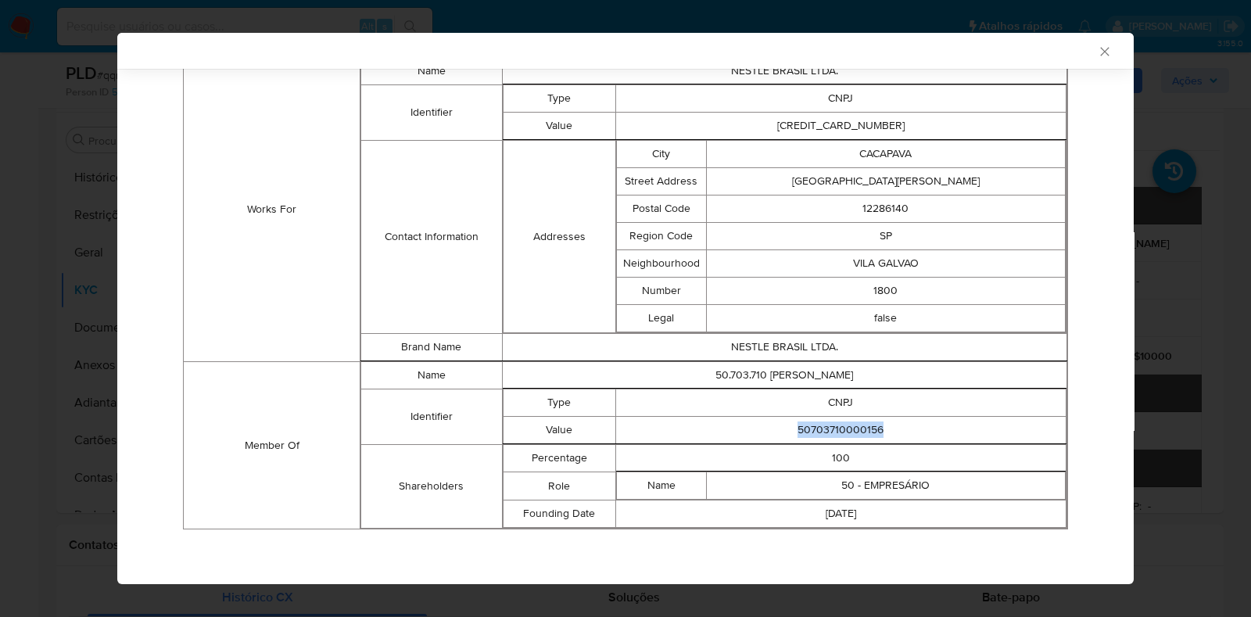
click at [86, 190] on div "AML Data Collector Case Id - qqrnMhOg23ZFC0RWddEsxV3x Os dados detalhados abaix…" at bounding box center [625, 308] width 1251 height 617
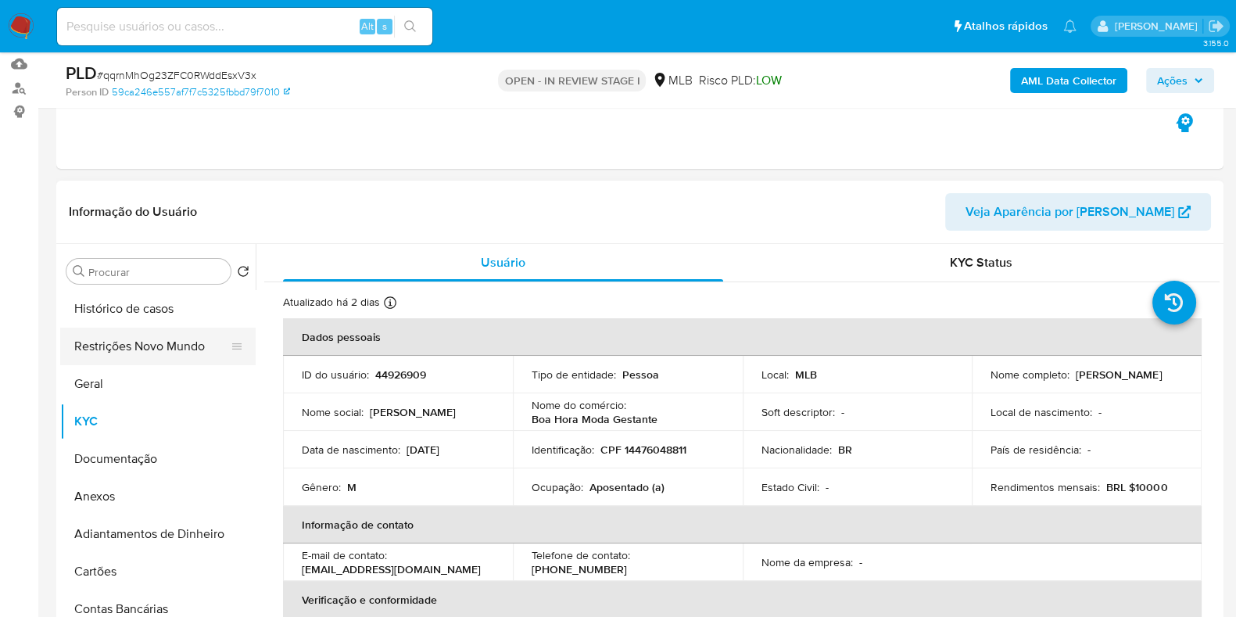
scroll to position [293, 0]
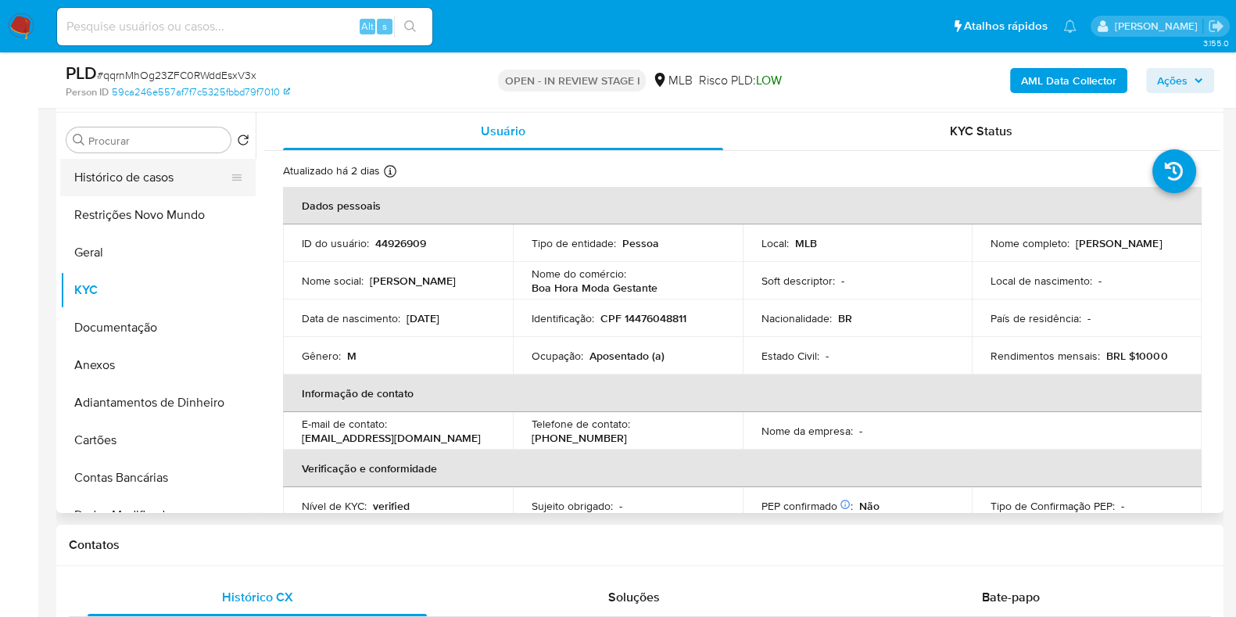
click at [149, 170] on button "Histórico de casos" at bounding box center [151, 178] width 183 height 38
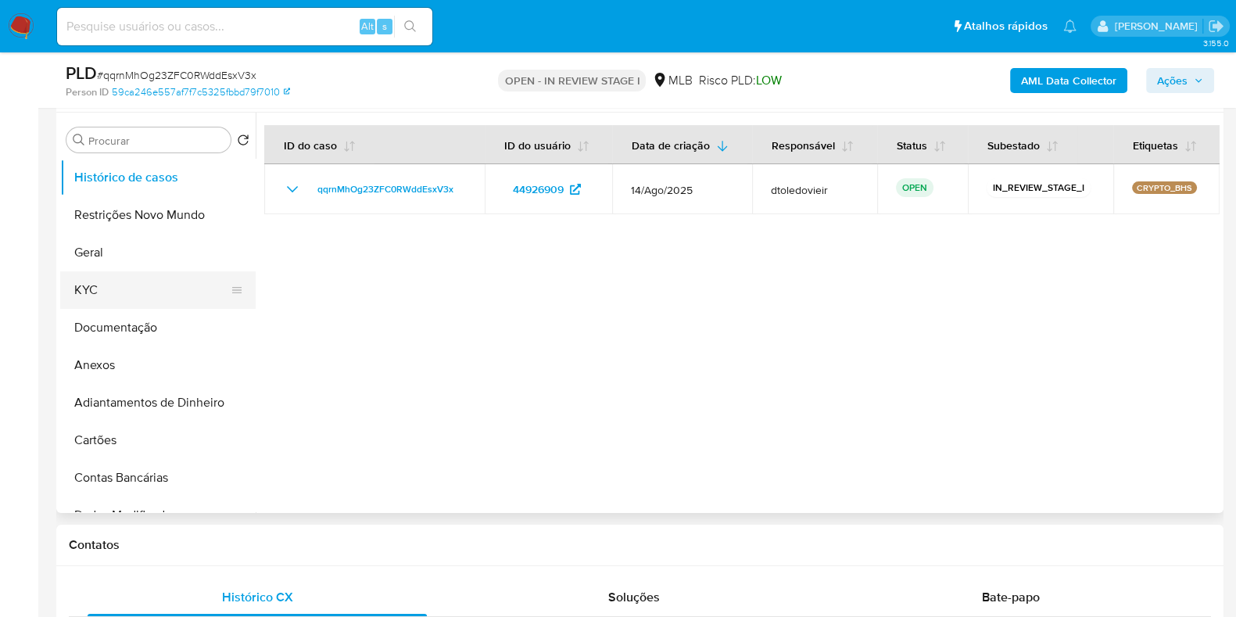
click at [119, 280] on button "KYC" at bounding box center [151, 290] width 183 height 38
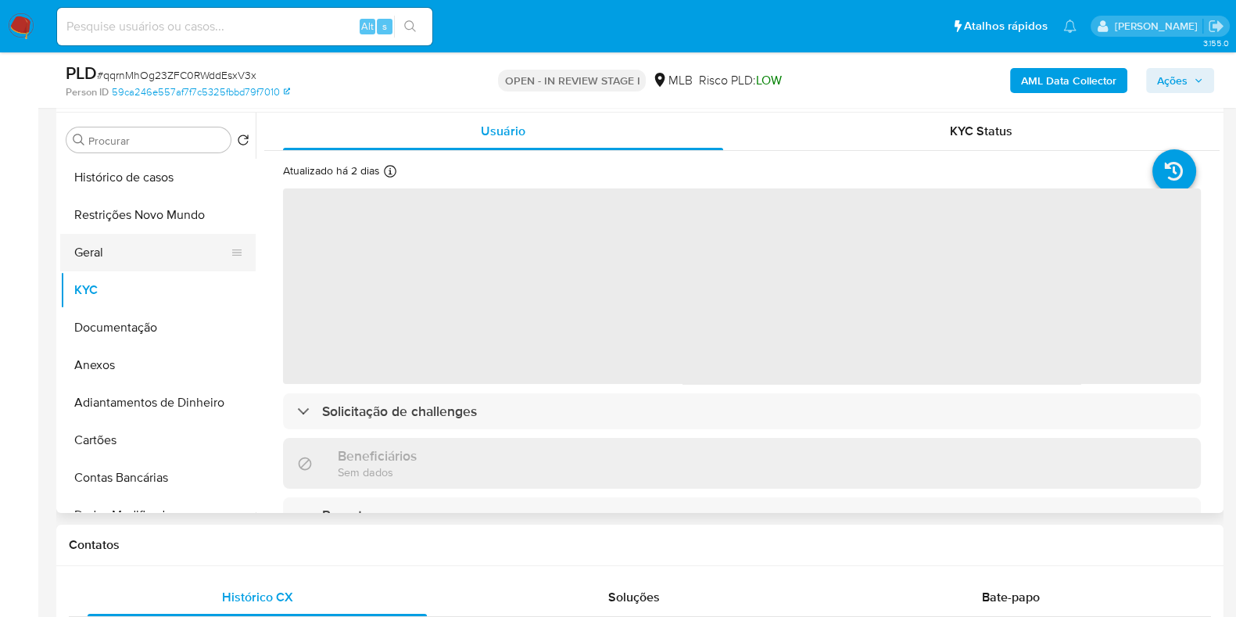
click at [150, 255] on button "Geral" at bounding box center [151, 253] width 183 height 38
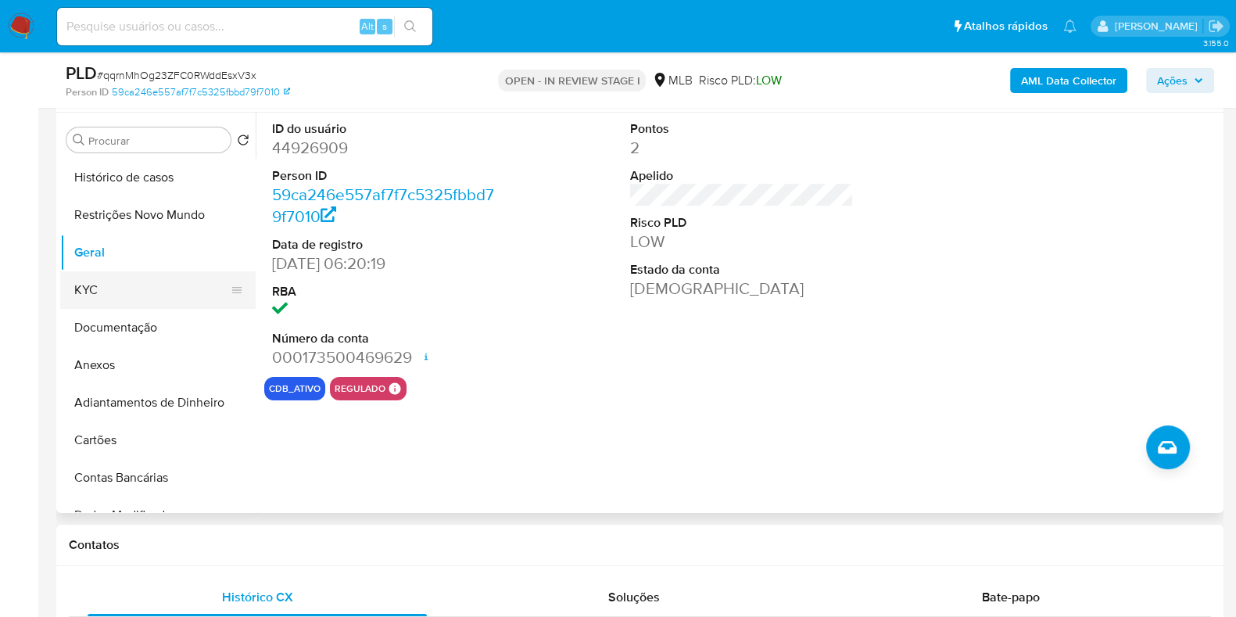
click at [174, 296] on button "KYC" at bounding box center [151, 290] width 183 height 38
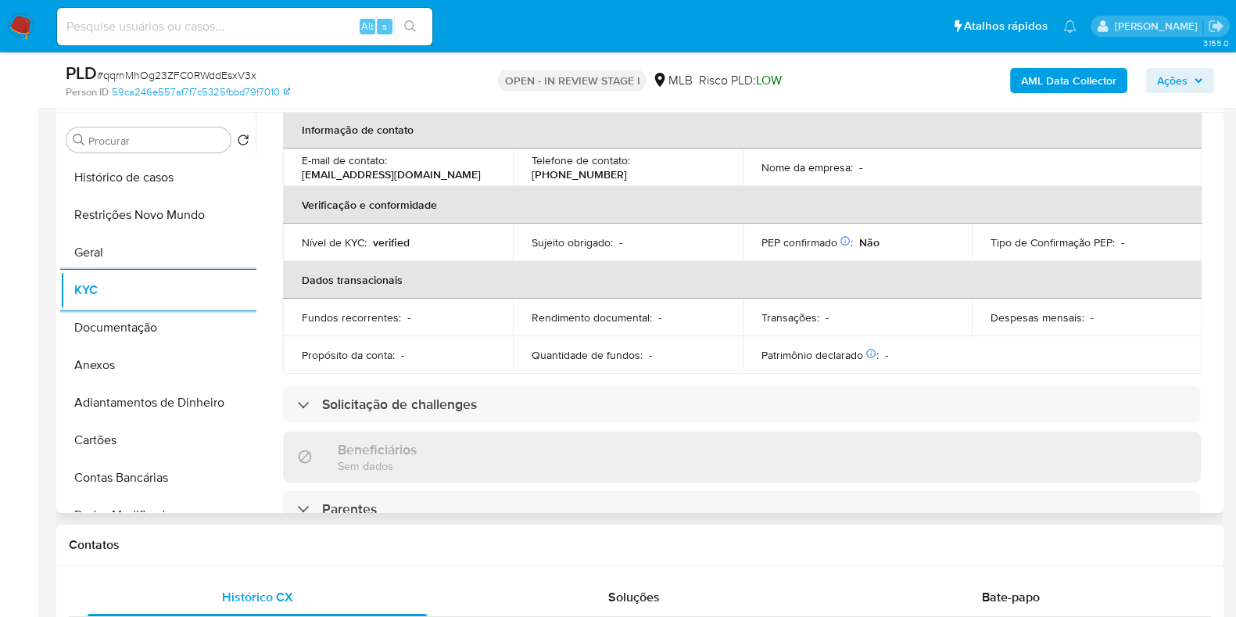
scroll to position [679, 0]
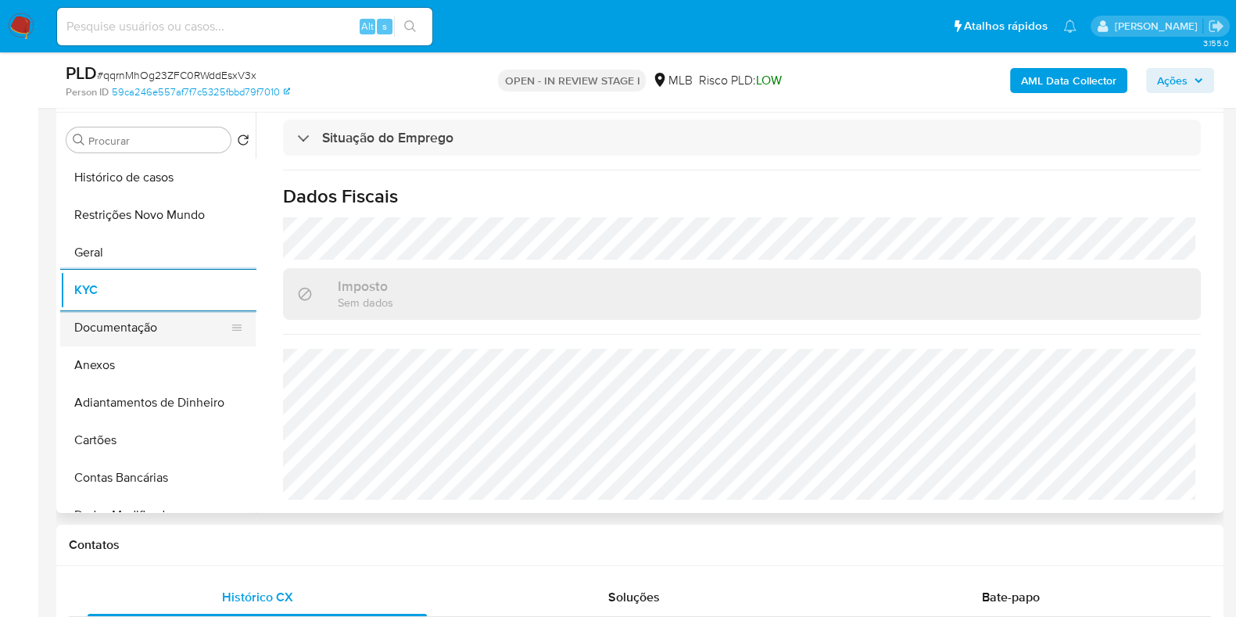
click at [149, 323] on button "Documentação" at bounding box center [151, 328] width 183 height 38
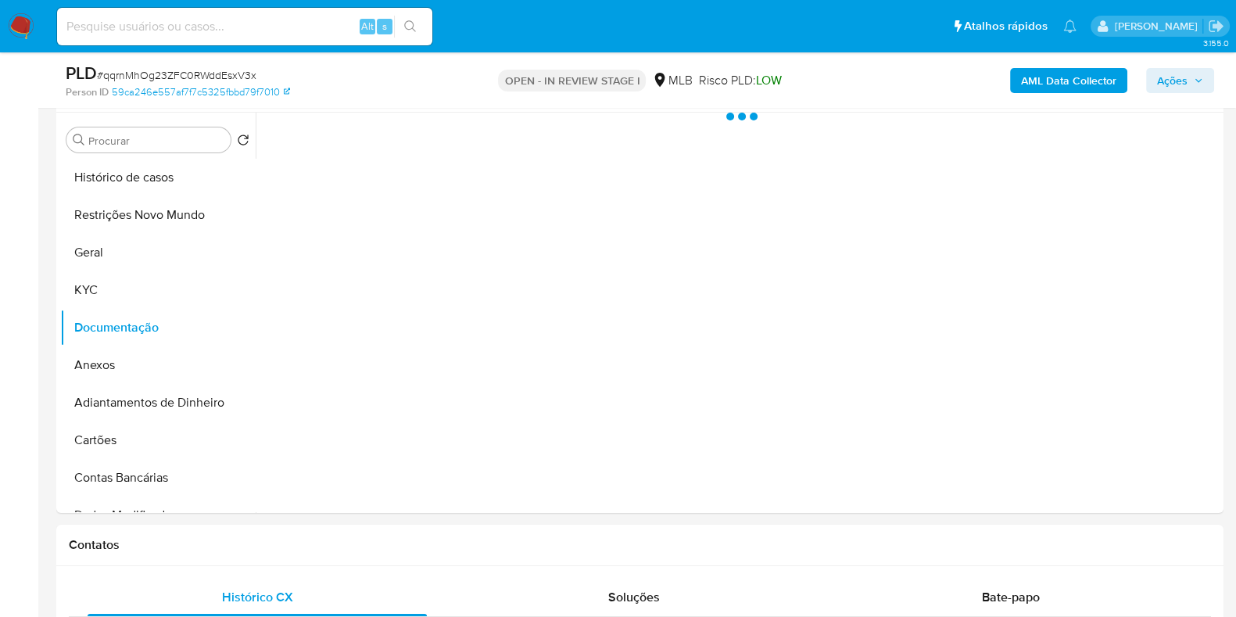
scroll to position [0, 0]
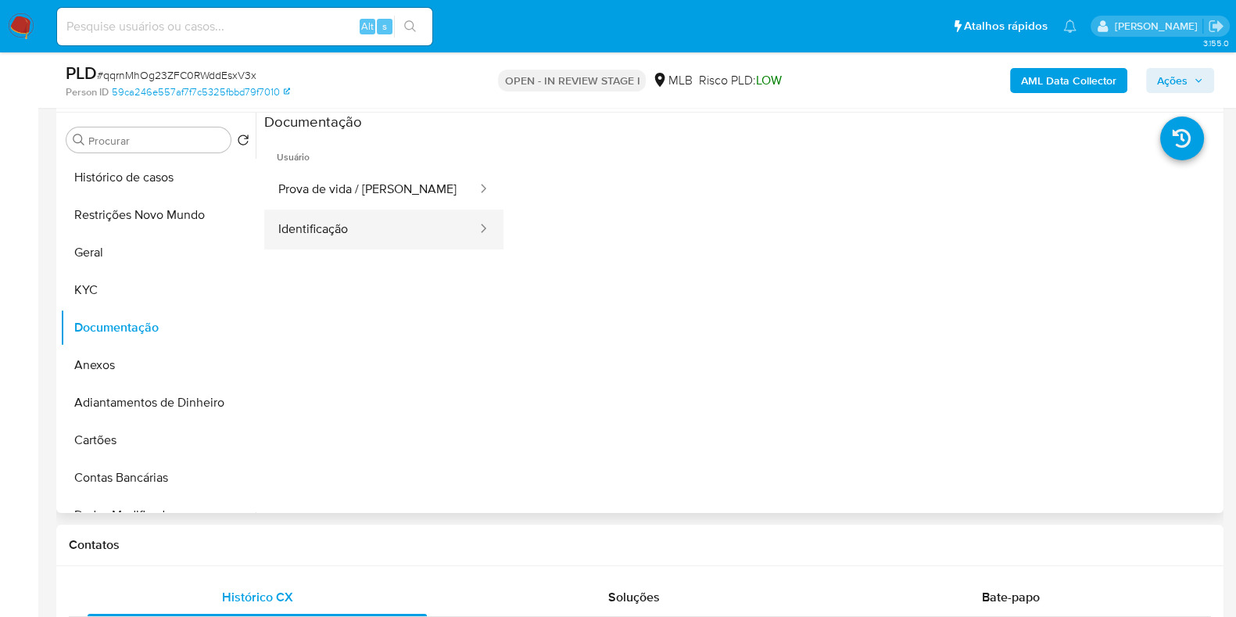
click at [360, 222] on button "Identificação" at bounding box center [371, 230] width 214 height 40
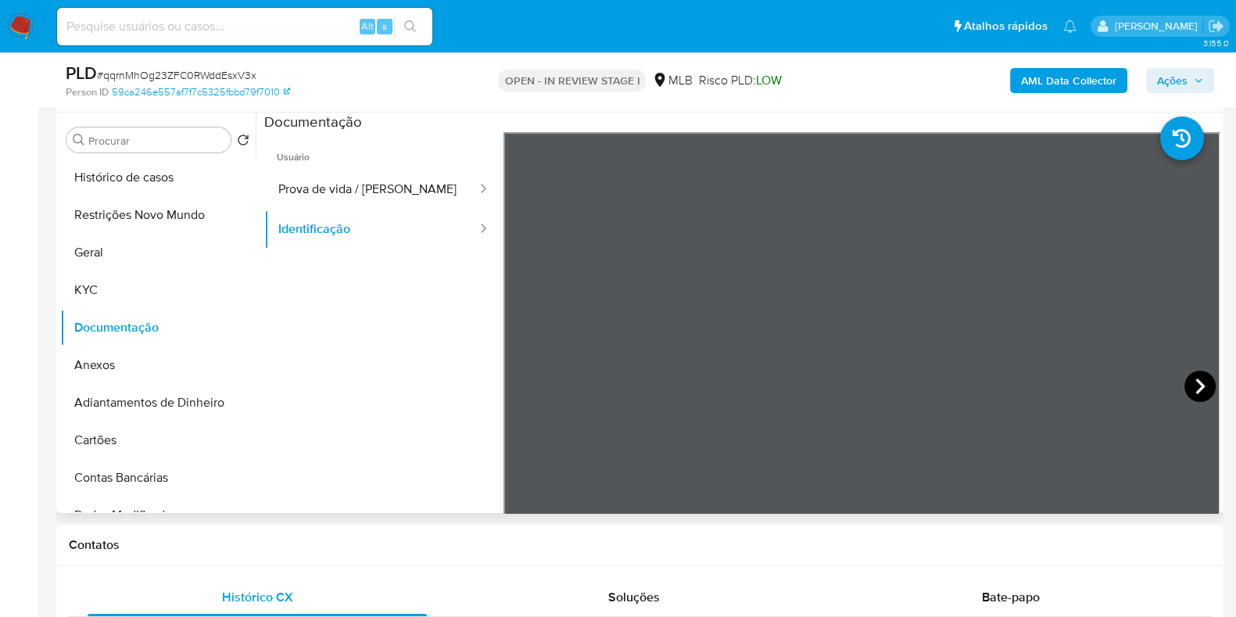
click at [1188, 381] on icon at bounding box center [1199, 386] width 31 height 31
click at [156, 302] on button "KYC" at bounding box center [151, 290] width 183 height 38
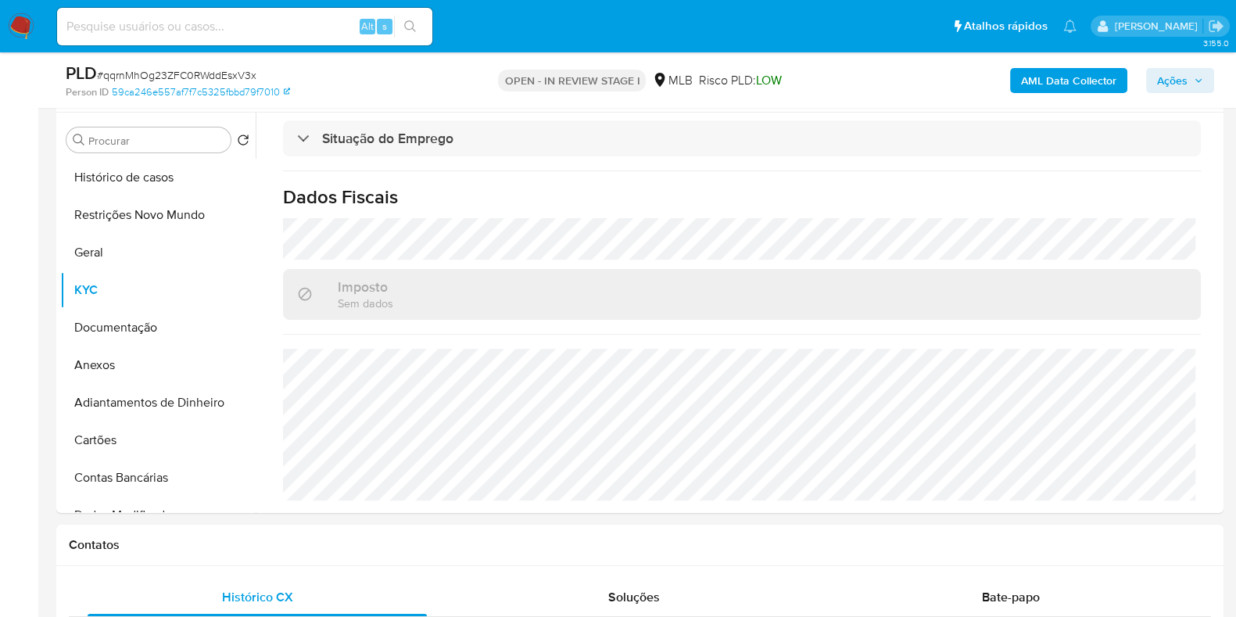
scroll to position [679, 0]
click at [172, 260] on button "Geral" at bounding box center [151, 253] width 183 height 38
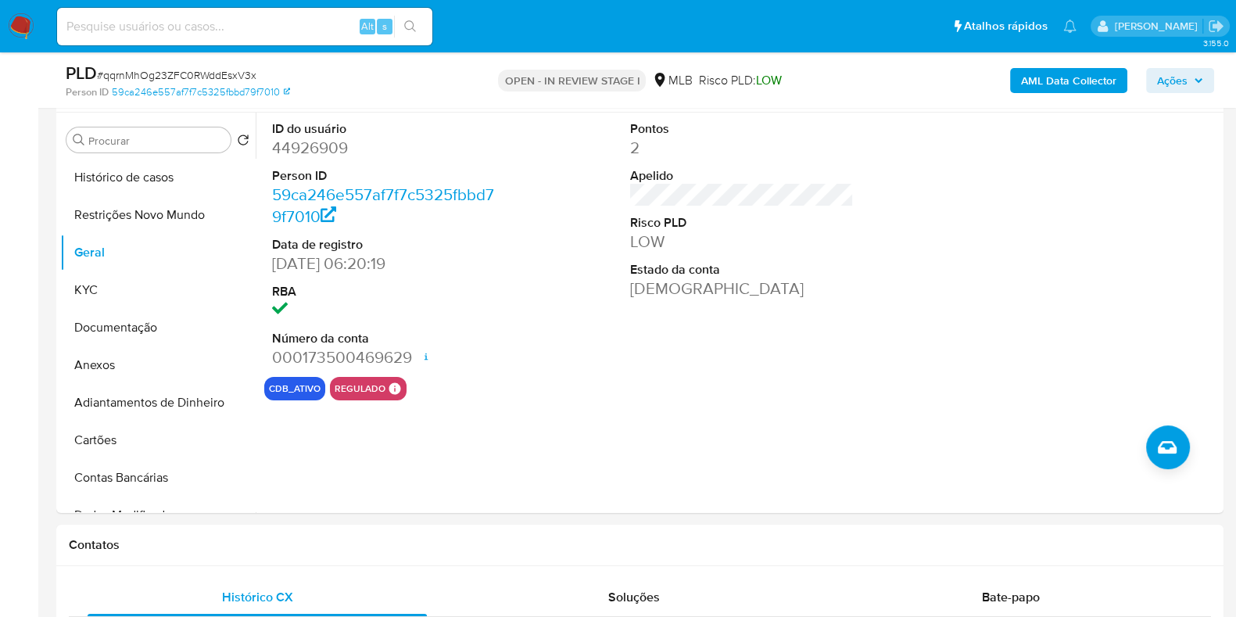
click at [1175, 87] on span "Ações" at bounding box center [1172, 80] width 30 height 25
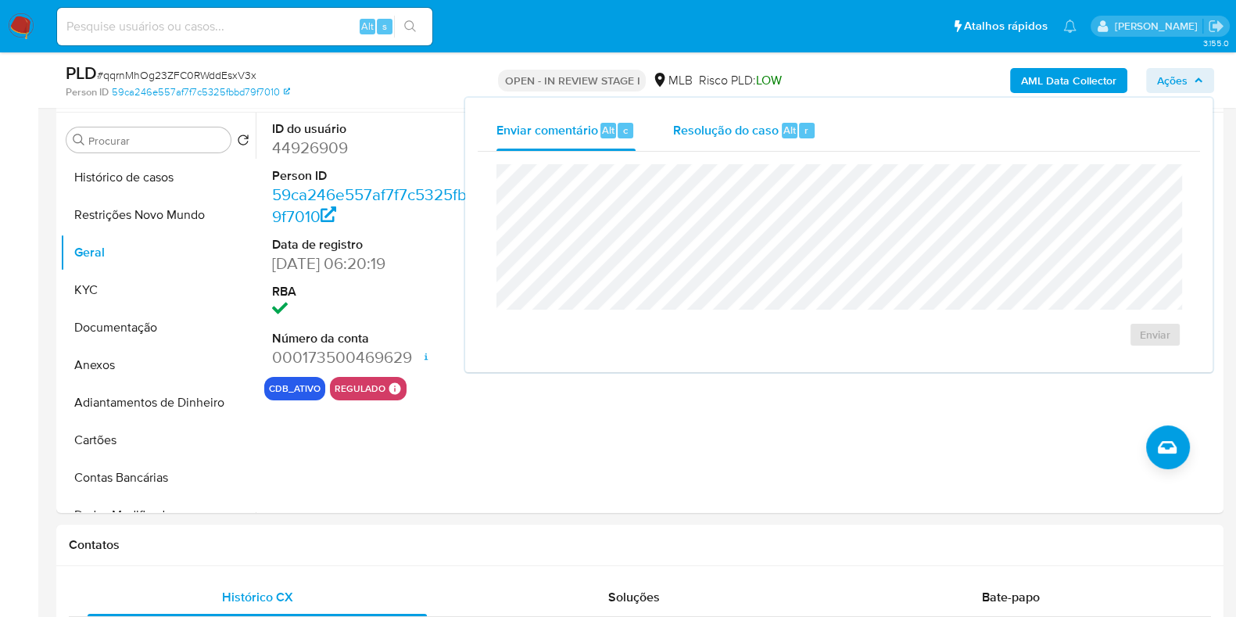
click at [769, 131] on span "Resolução do caso" at bounding box center [726, 129] width 106 height 18
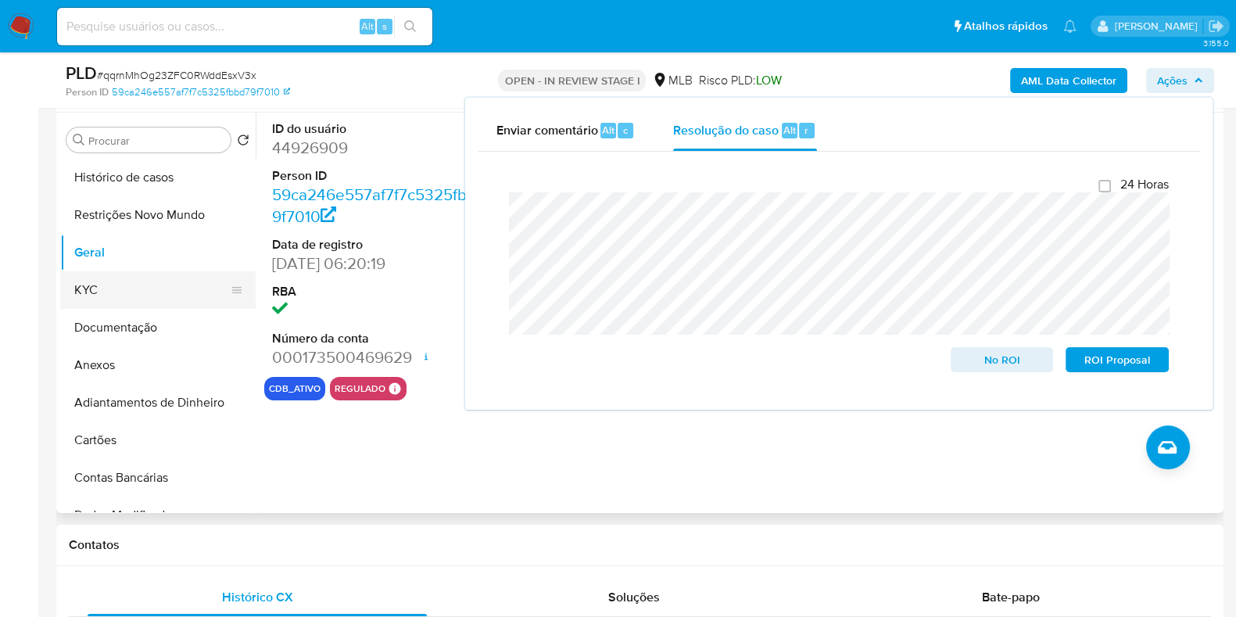
click at [150, 298] on button "KYC" at bounding box center [151, 290] width 183 height 38
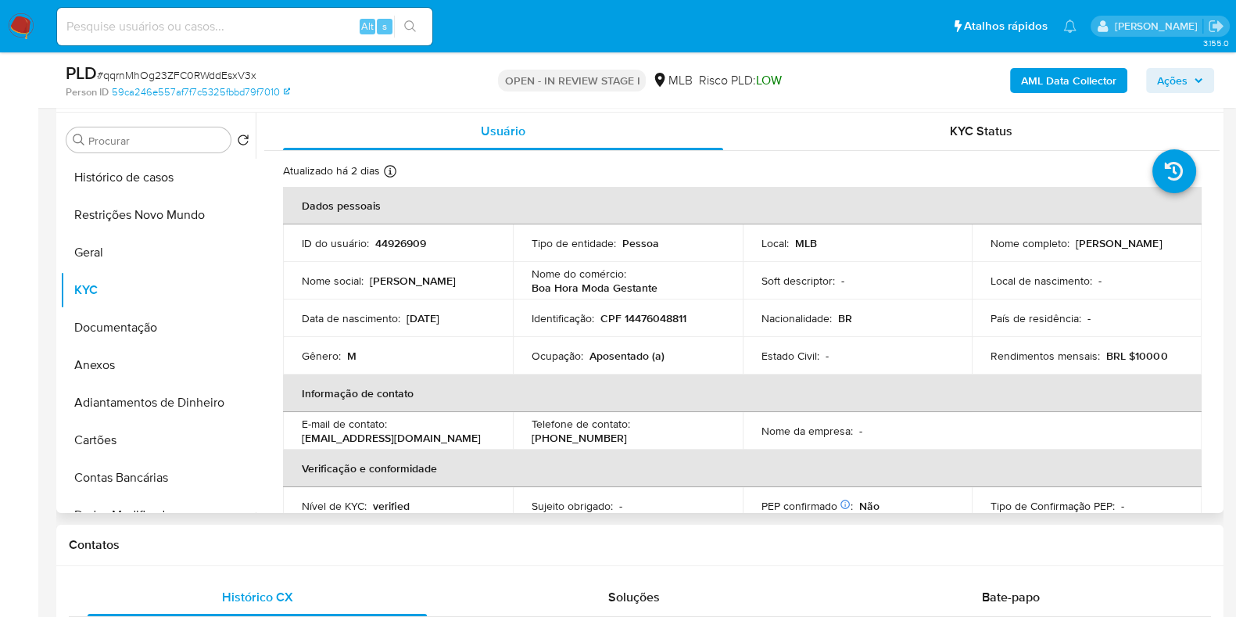
drag, startPoint x: 1165, startPoint y: 244, endPoint x: 1071, endPoint y: 250, distance: 94.0
click at [1071, 250] on div "Nome completo : Celso Luiz Bicudo" at bounding box center [1086, 243] width 192 height 14
copy p "Celso Luiz Bicudo"
click at [657, 309] on td "Identificação : CPF 14476048811" at bounding box center [628, 318] width 230 height 38
click at [650, 314] on p "CPF 14476048811" at bounding box center [643, 318] width 86 height 14
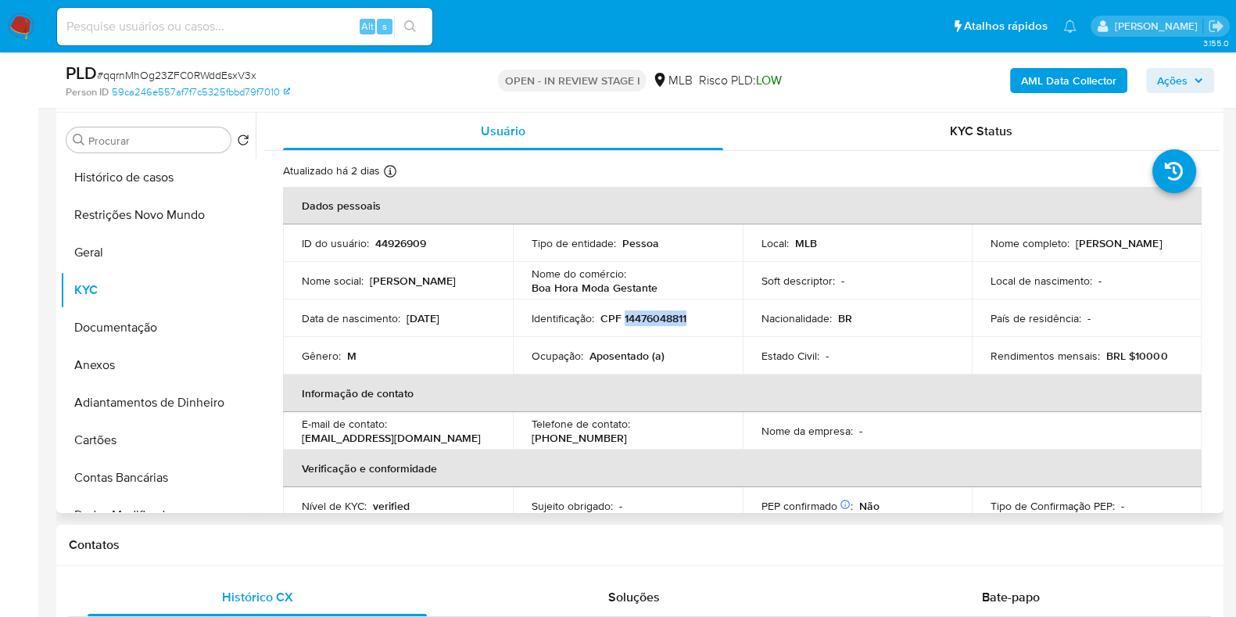
click at [650, 314] on p "CPF 14476048811" at bounding box center [643, 318] width 86 height 14
copy p "14476048811"
click at [145, 212] on button "Restrições Novo Mundo" at bounding box center [151, 215] width 183 height 38
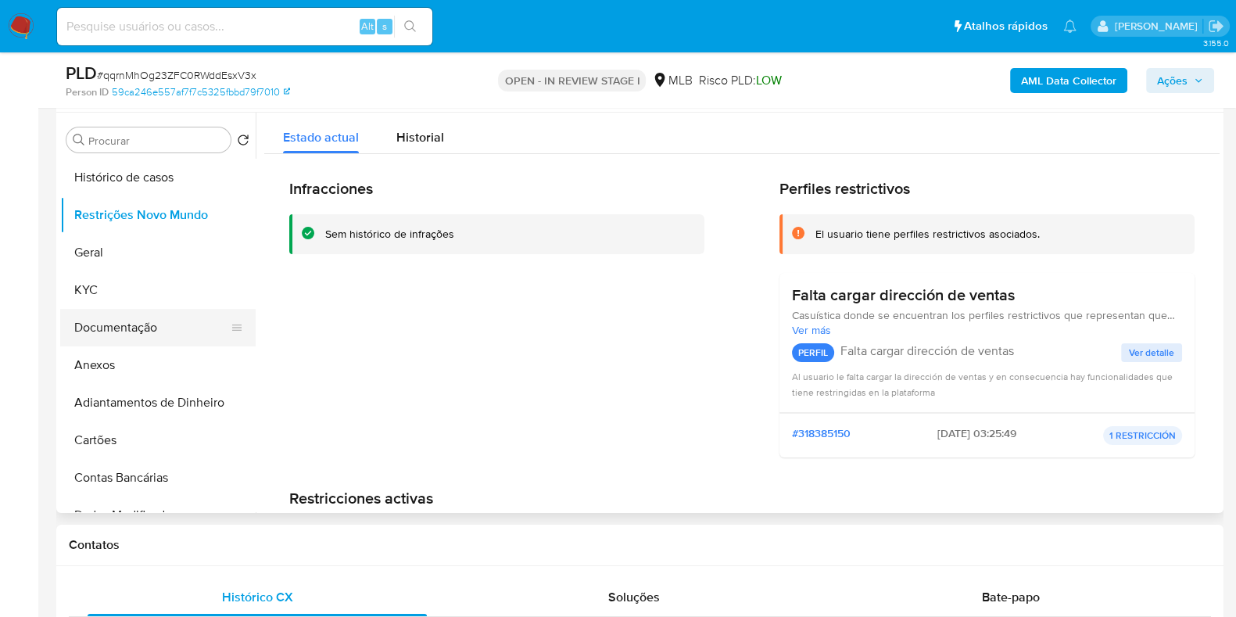
click at [102, 336] on button "Documentação" at bounding box center [151, 328] width 183 height 38
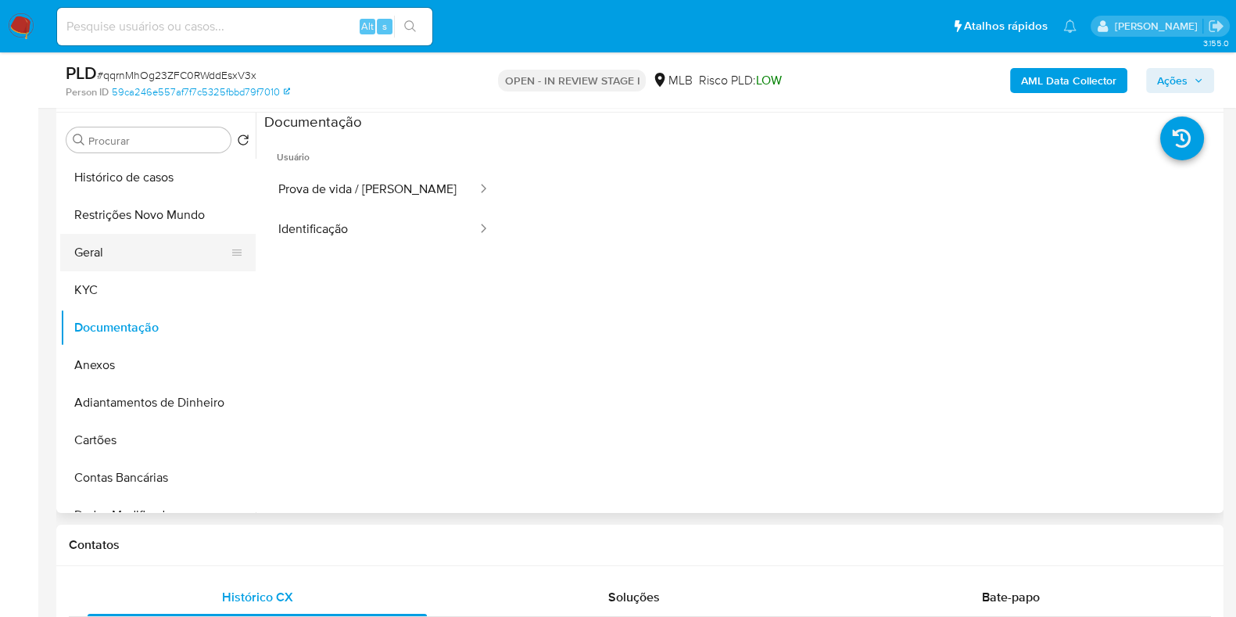
click at [120, 259] on button "Geral" at bounding box center [151, 253] width 183 height 38
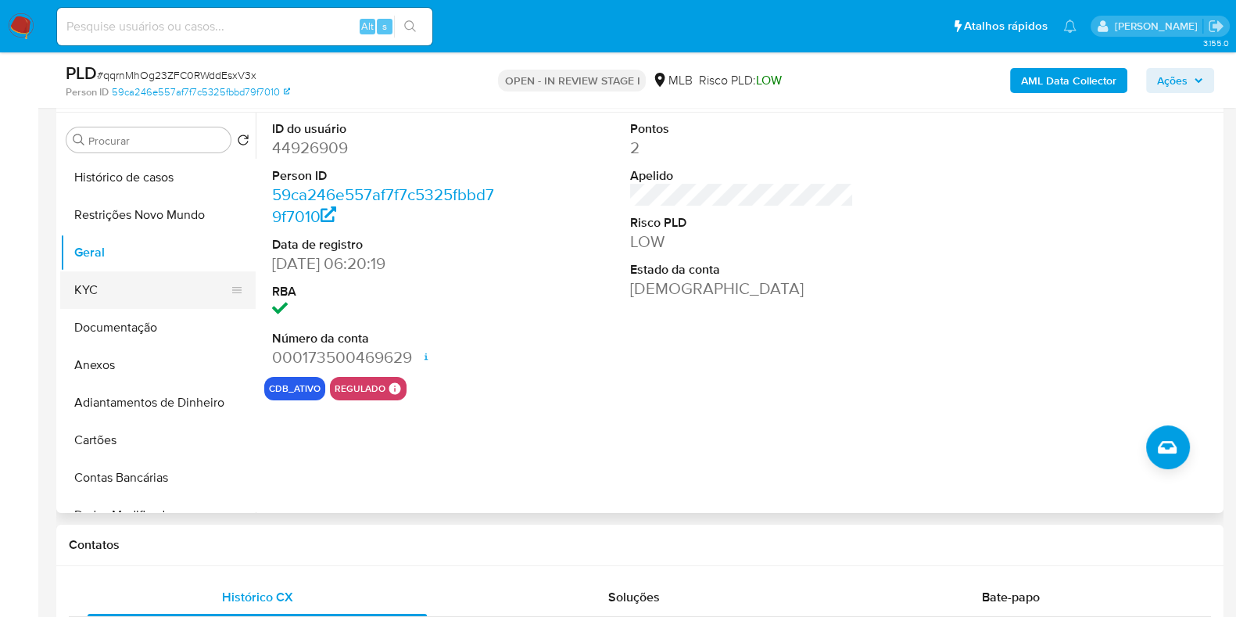
click at [137, 288] on button "KYC" at bounding box center [151, 290] width 183 height 38
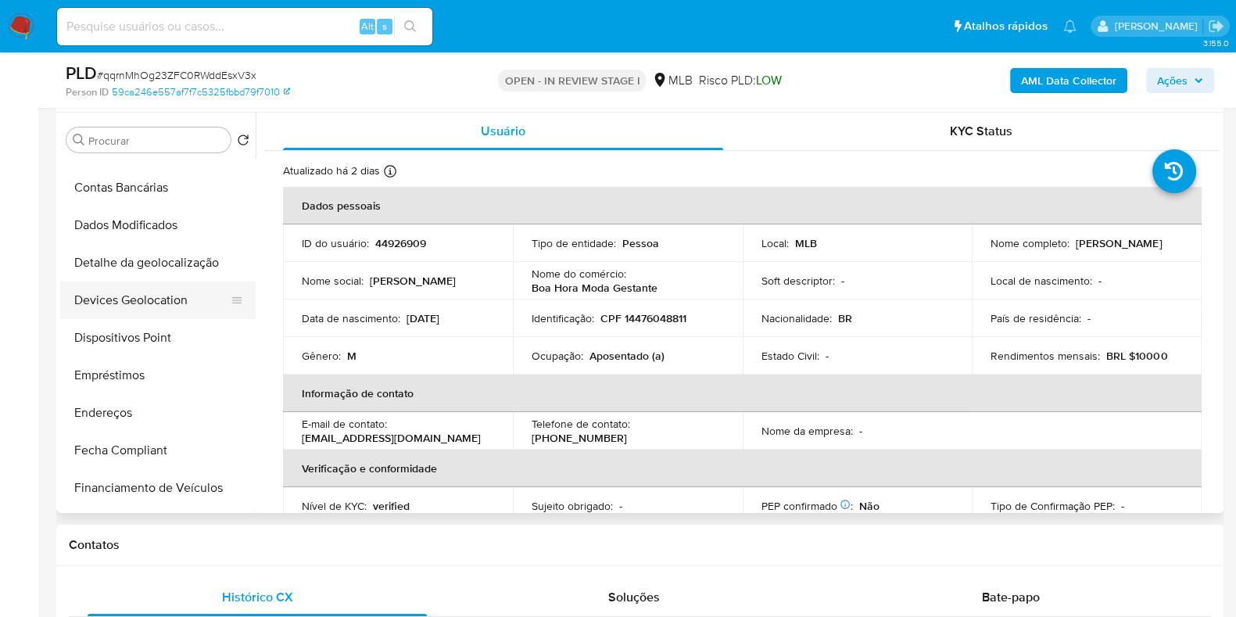
scroll to position [292, 0]
click at [113, 410] on button "Endereços" at bounding box center [151, 411] width 183 height 38
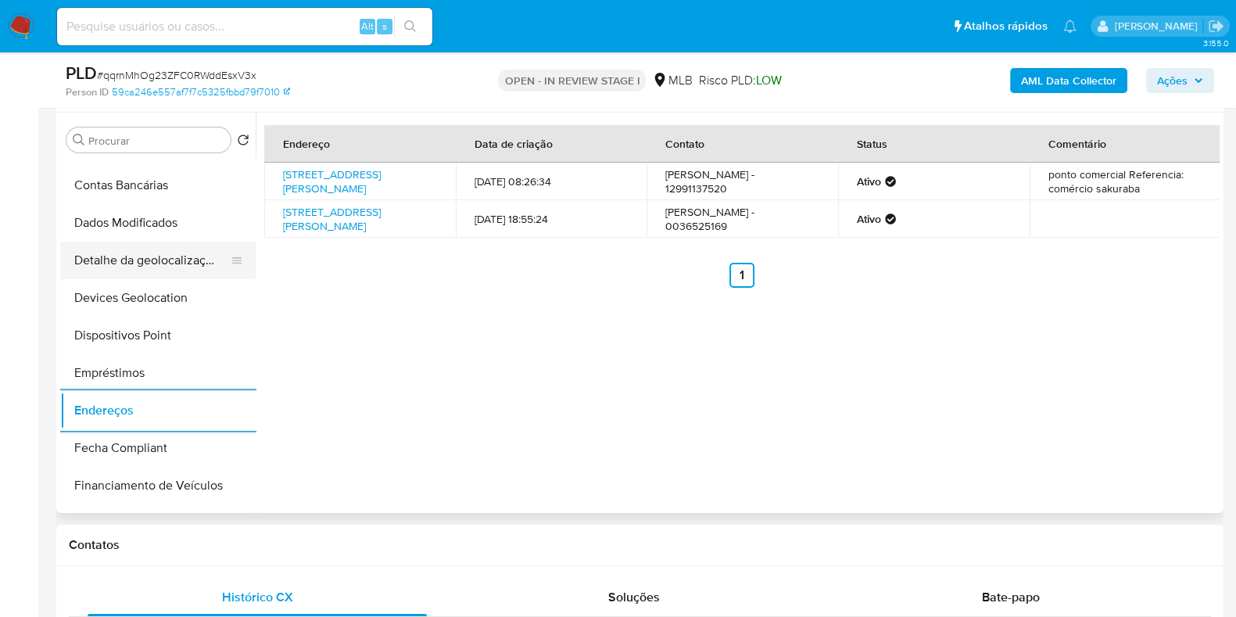
click at [121, 246] on button "Detalhe da geolocalização" at bounding box center [151, 261] width 183 height 38
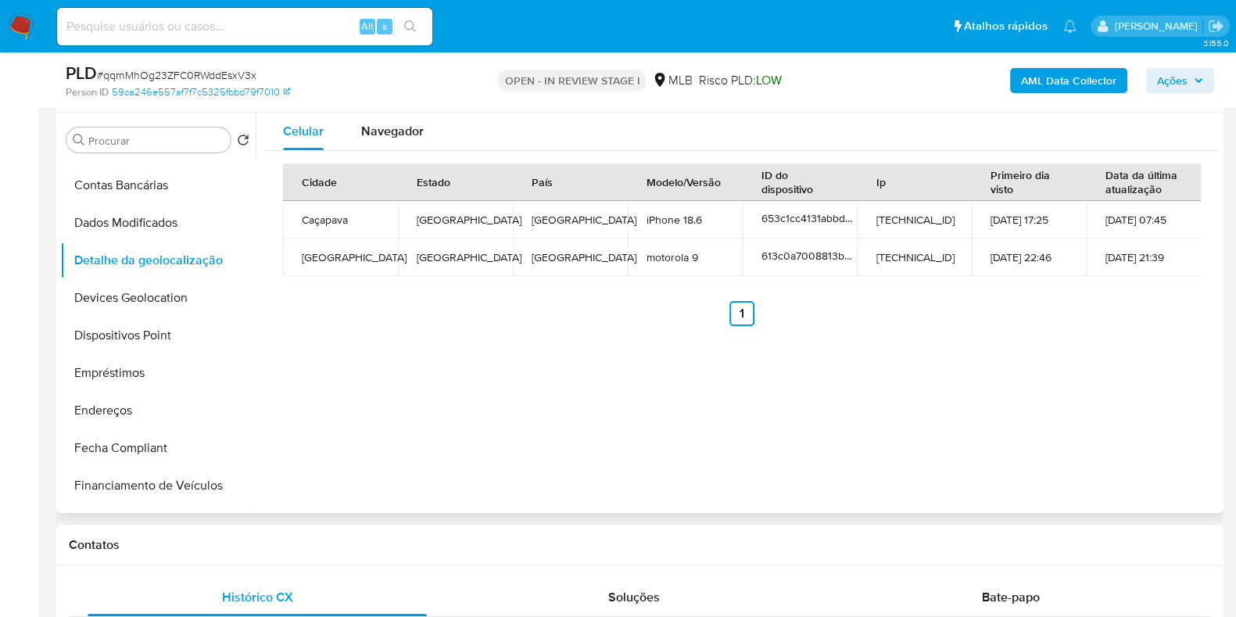
scroll to position [0, 0]
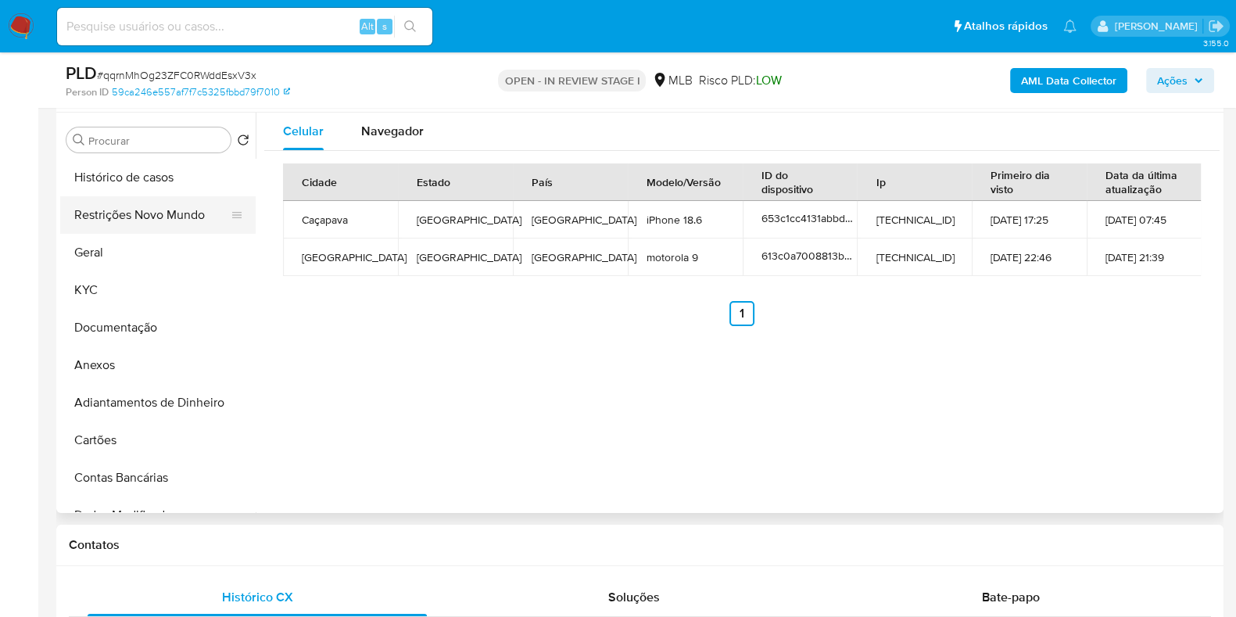
click at [156, 216] on button "Restrições Novo Mundo" at bounding box center [151, 215] width 183 height 38
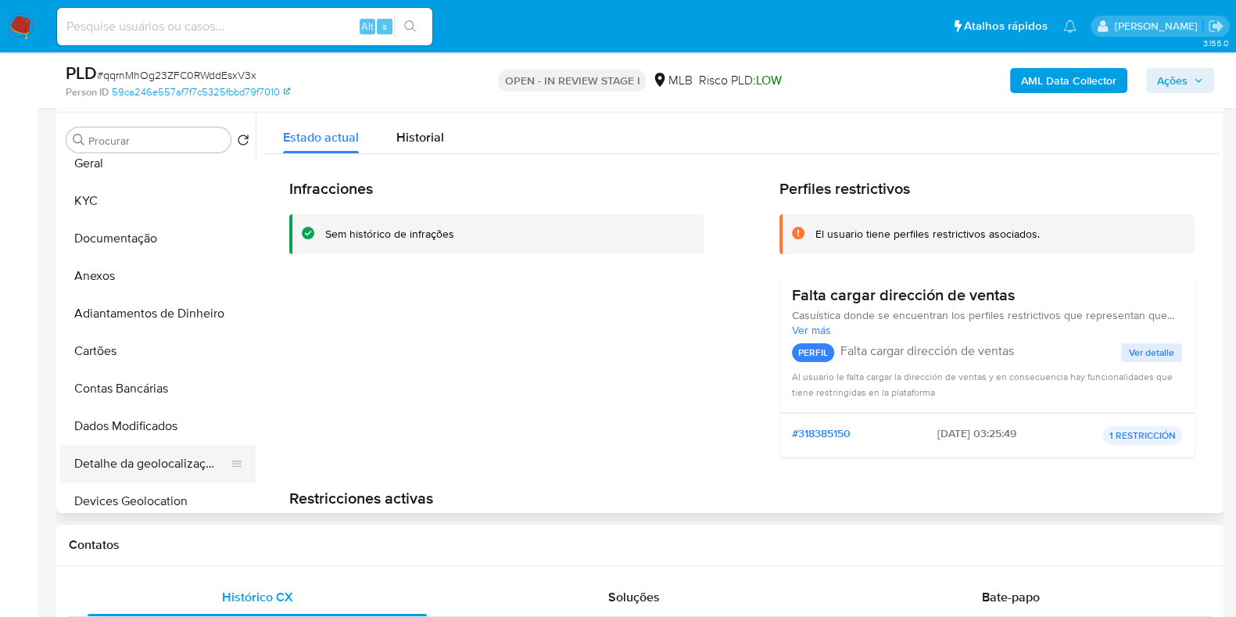
scroll to position [292, 0]
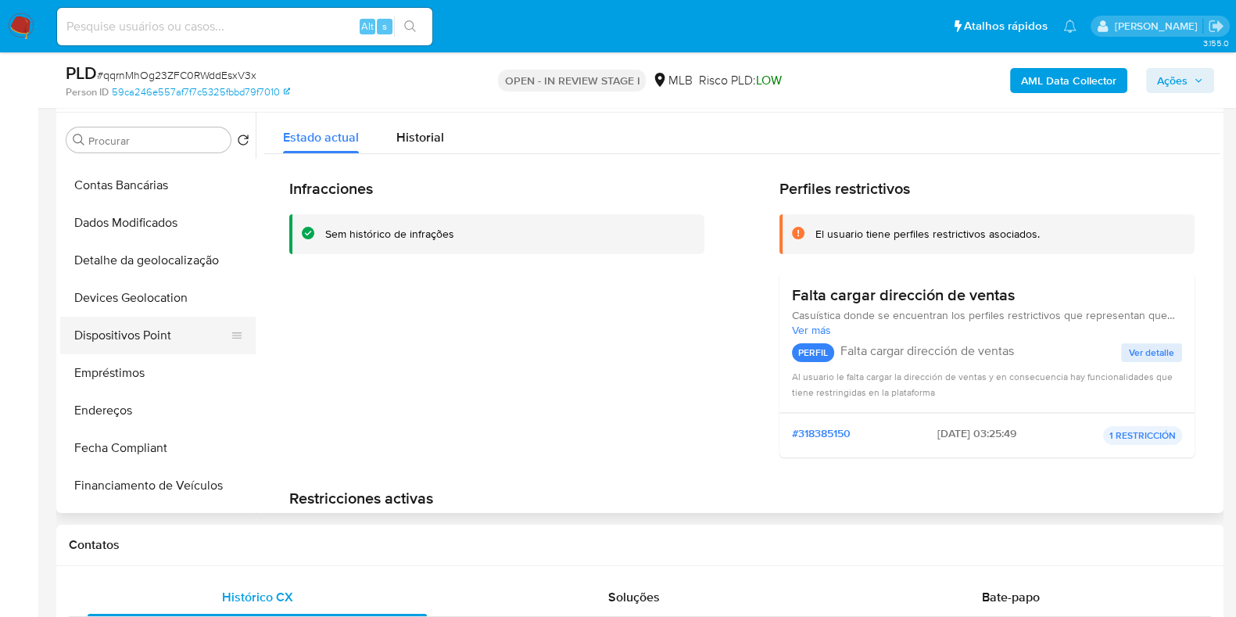
click at [138, 335] on button "Dispositivos Point" at bounding box center [151, 336] width 183 height 38
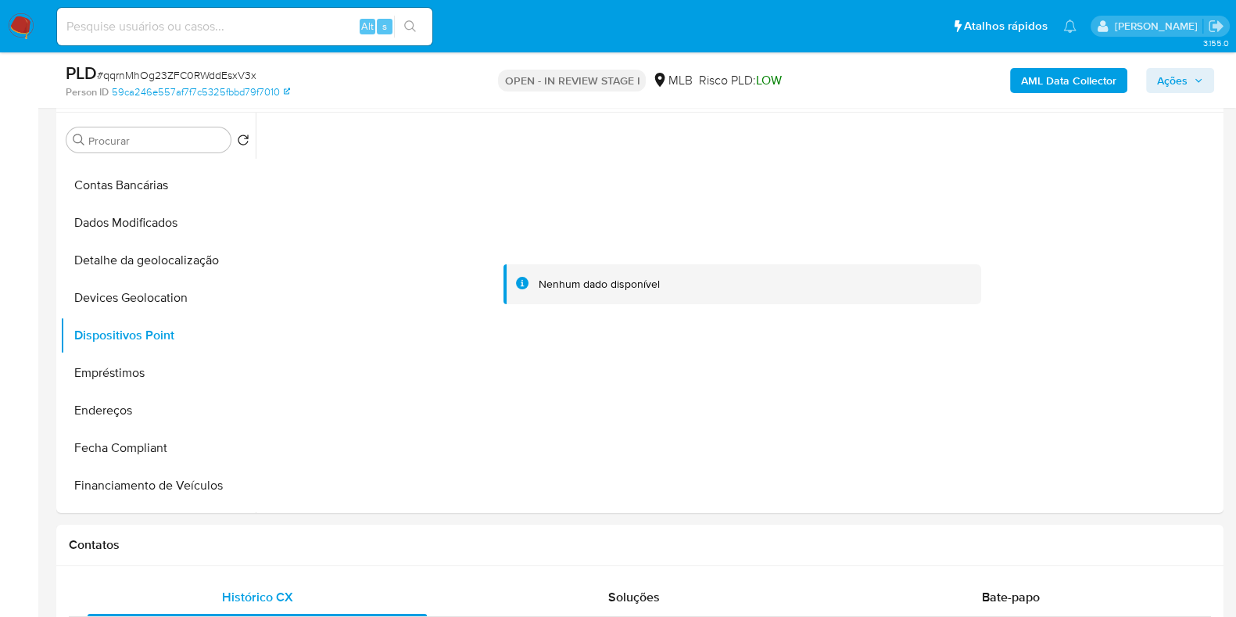
click at [1025, 84] on b "AML Data Collector" at bounding box center [1068, 80] width 95 height 25
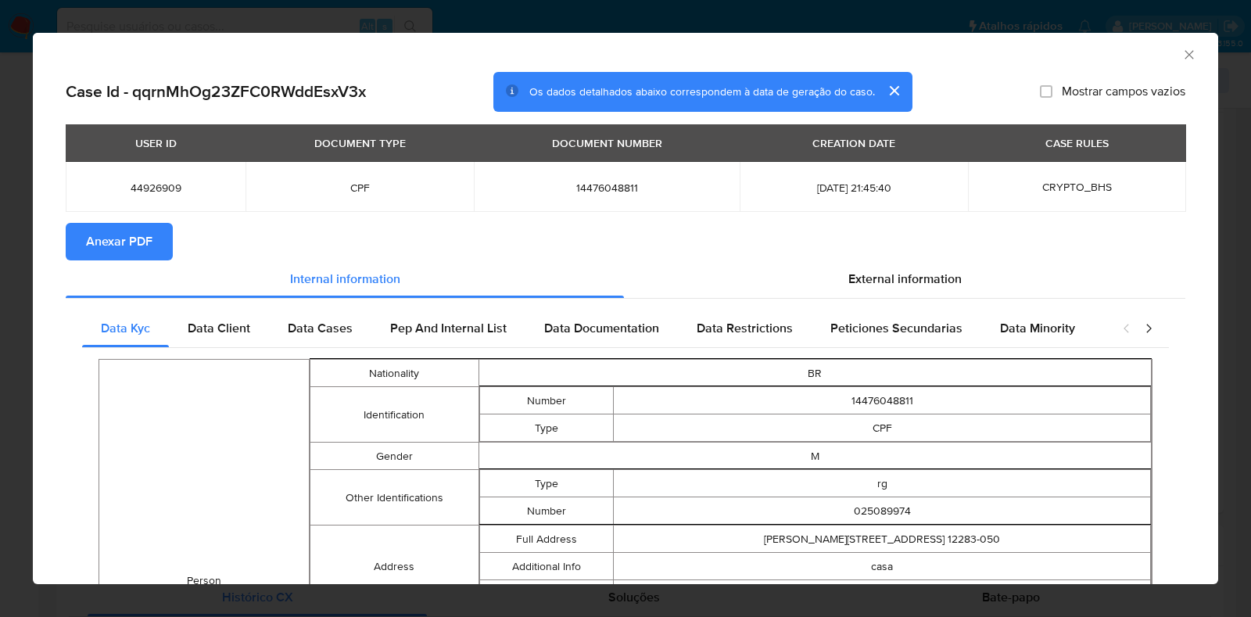
click at [16, 308] on div "AML Data Collector Case Id - qqrnMhOg23ZFC0RWddEsxV3x Os dados detalhados abaix…" at bounding box center [625, 308] width 1251 height 617
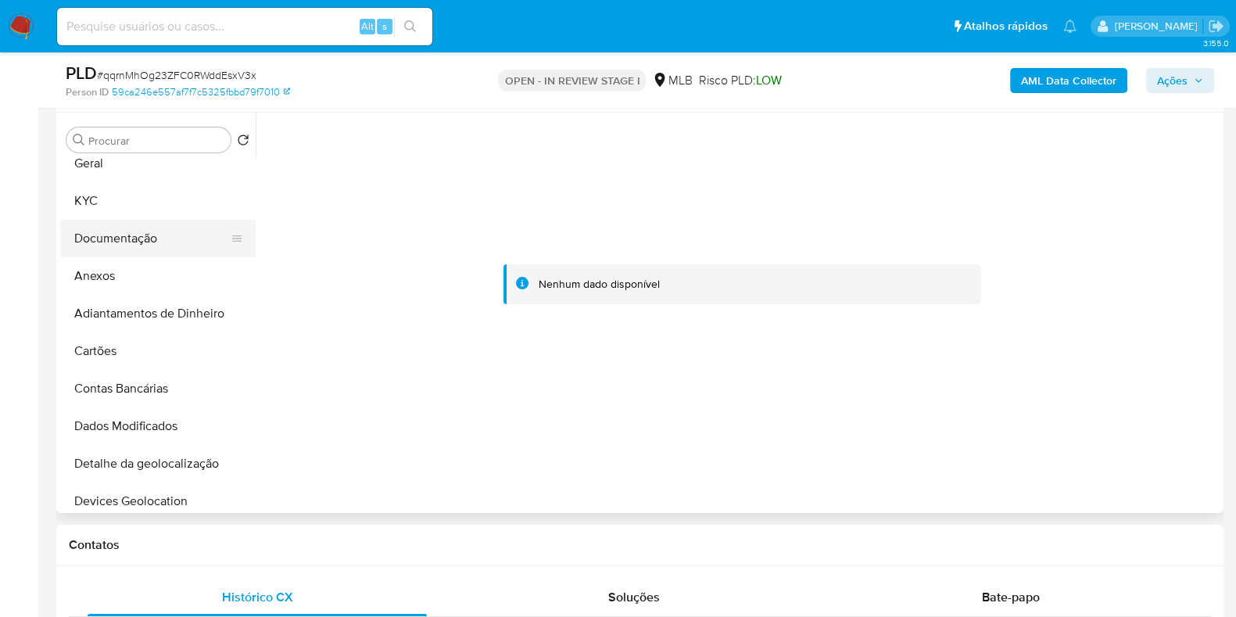
scroll to position [0, 0]
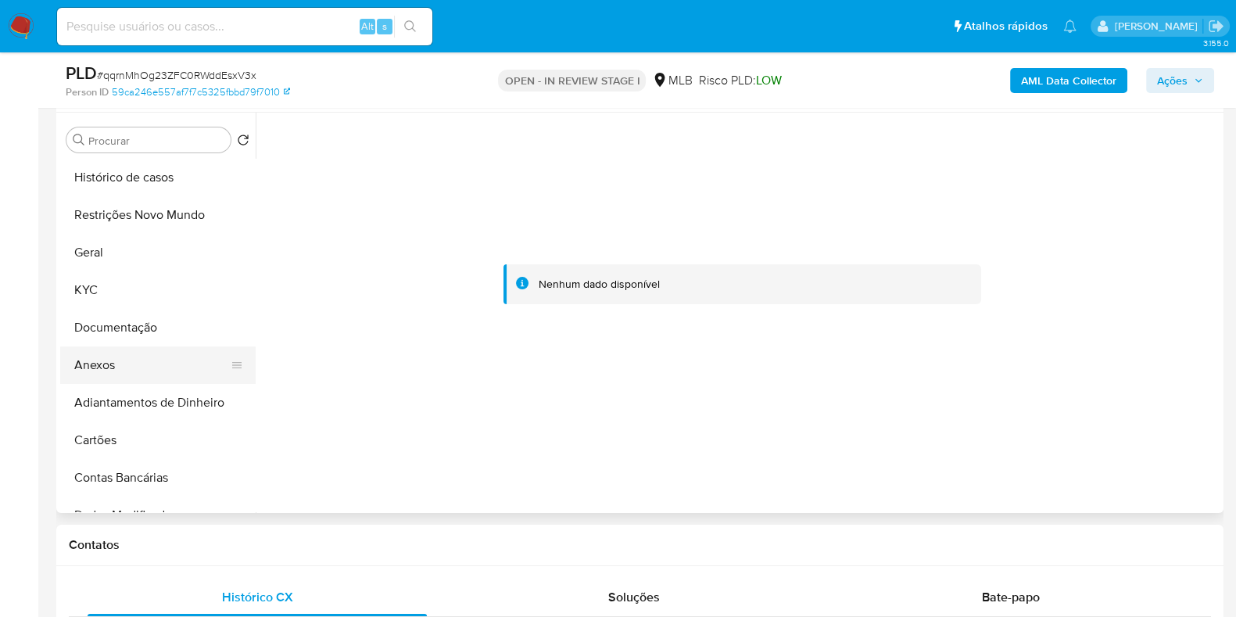
click at [100, 369] on button "Anexos" at bounding box center [151, 365] width 183 height 38
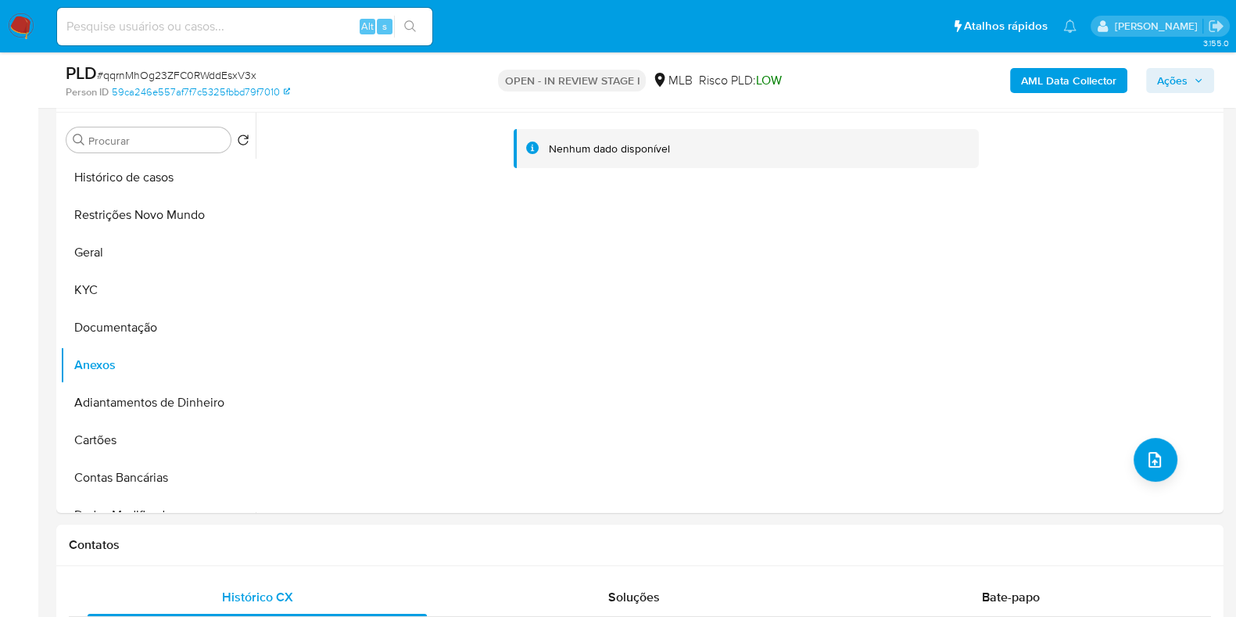
click at [1109, 84] on b "AML Data Collector" at bounding box center [1068, 80] width 95 height 25
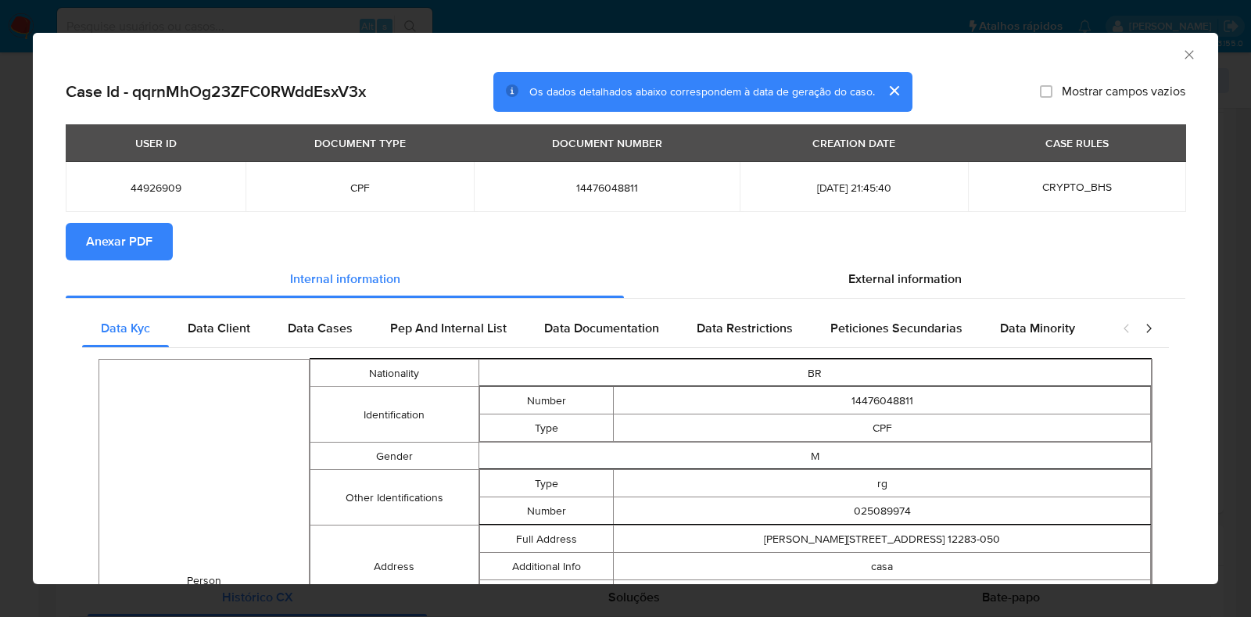
click at [127, 236] on span "Anexar PDF" at bounding box center [119, 241] width 66 height 34
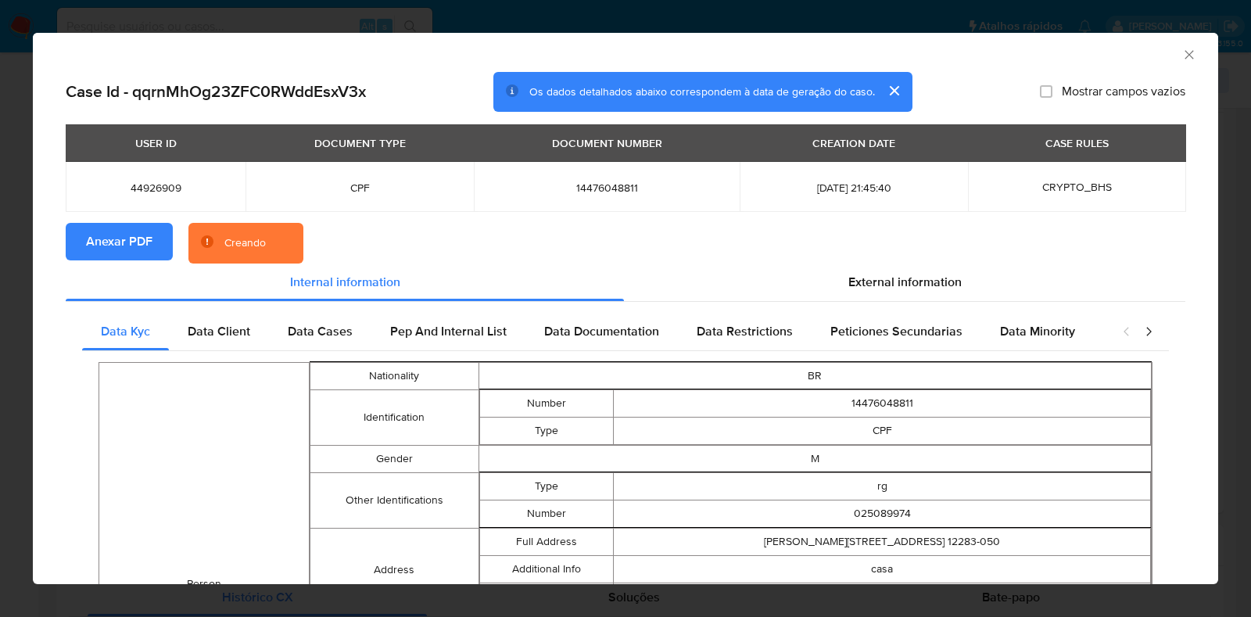
click at [11, 244] on div "AML Data Collector Case Id - qqrnMhOg23ZFC0RWddEsxV3x Os dados detalhados abaix…" at bounding box center [625, 308] width 1251 height 617
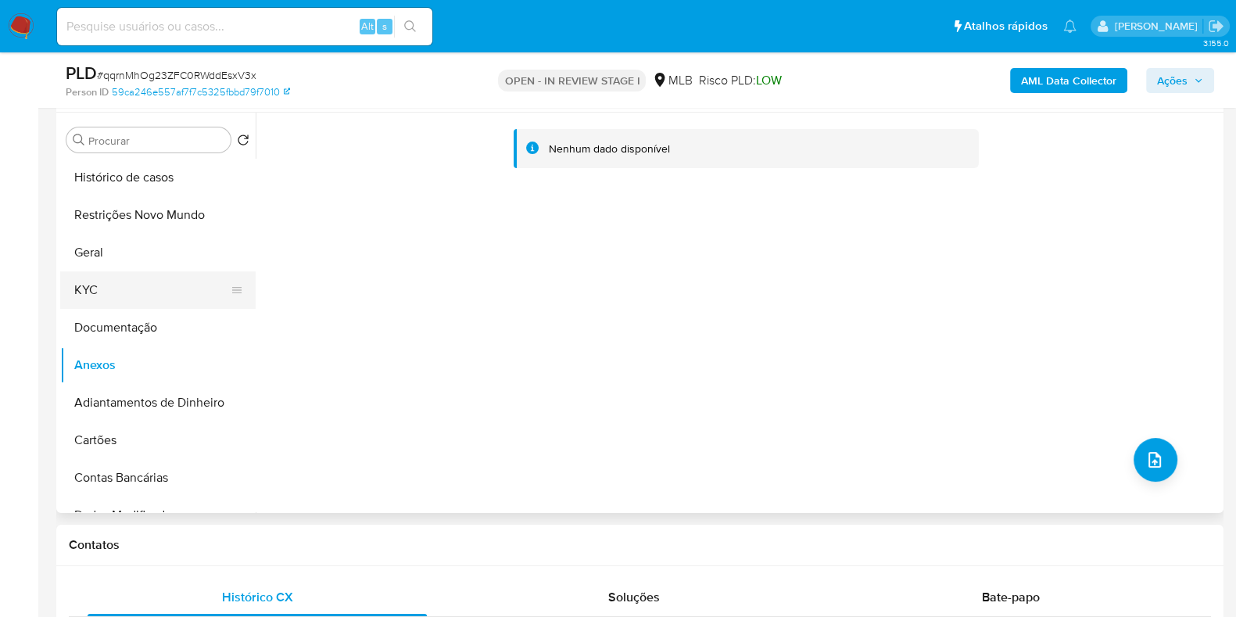
click at [106, 292] on button "KYC" at bounding box center [151, 290] width 183 height 38
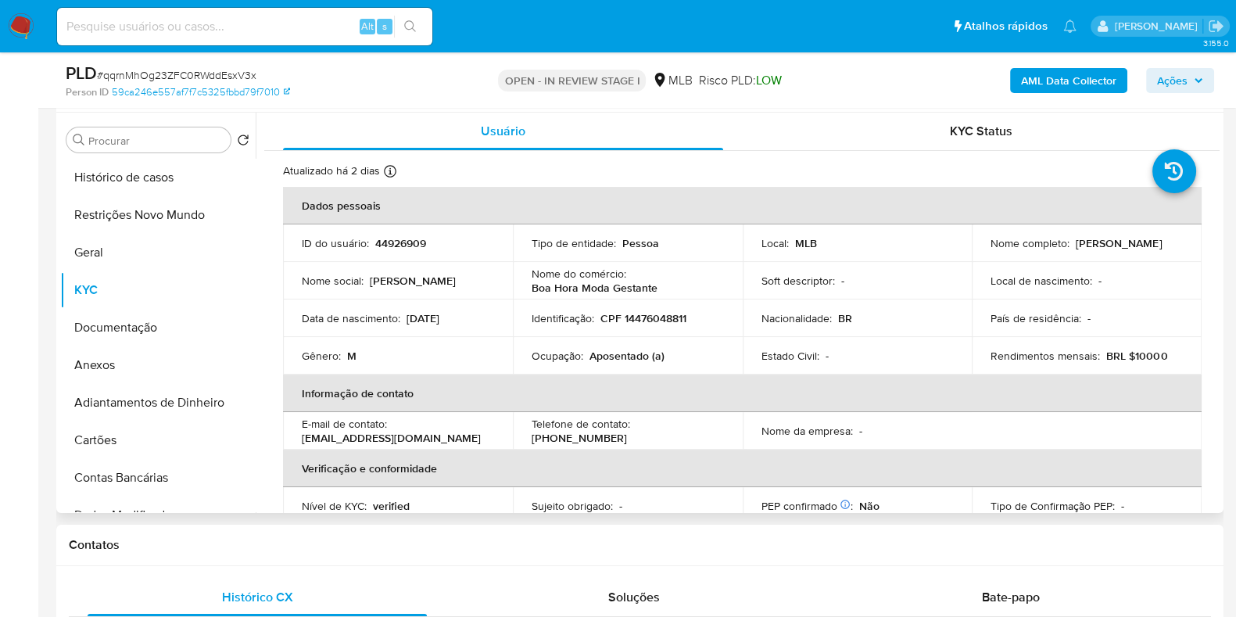
drag, startPoint x: 1169, startPoint y: 244, endPoint x: 1071, endPoint y: 244, distance: 97.7
click at [1071, 244] on div "Nome completo : Celso Luiz Bicudo" at bounding box center [1086, 243] width 192 height 14
copy p "Celso Luiz Bicudo"
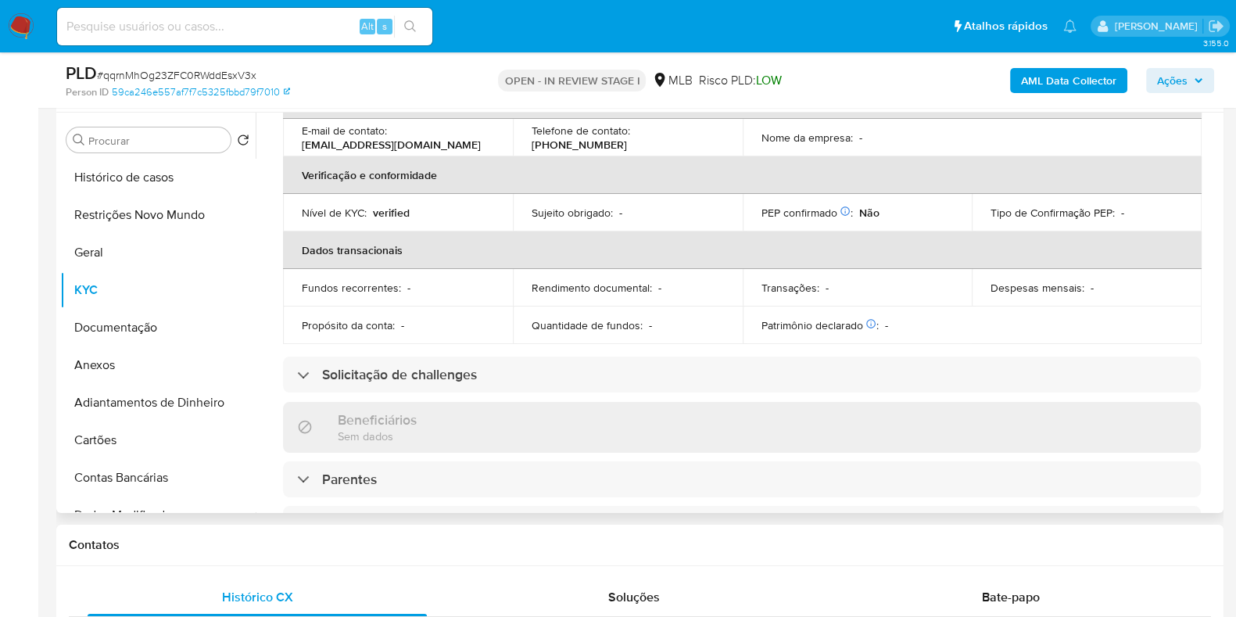
scroll to position [679, 0]
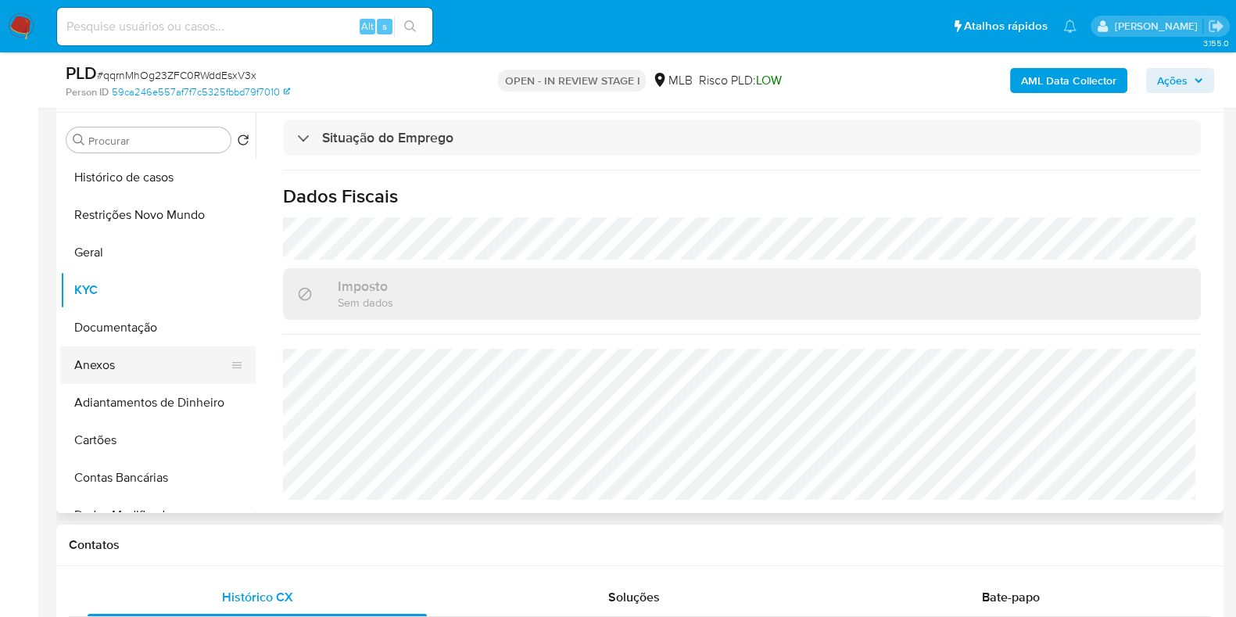
drag, startPoint x: 146, startPoint y: 356, endPoint x: 245, endPoint y: 356, distance: 98.5
click at [146, 356] on button "Anexos" at bounding box center [151, 365] width 183 height 38
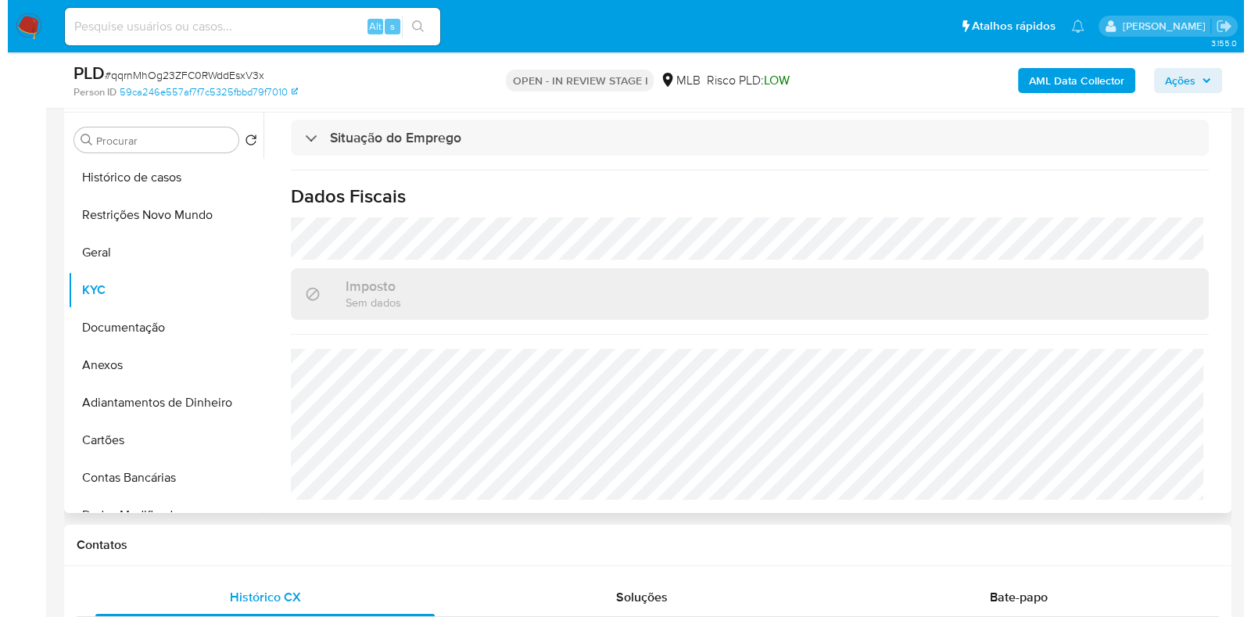
scroll to position [0, 0]
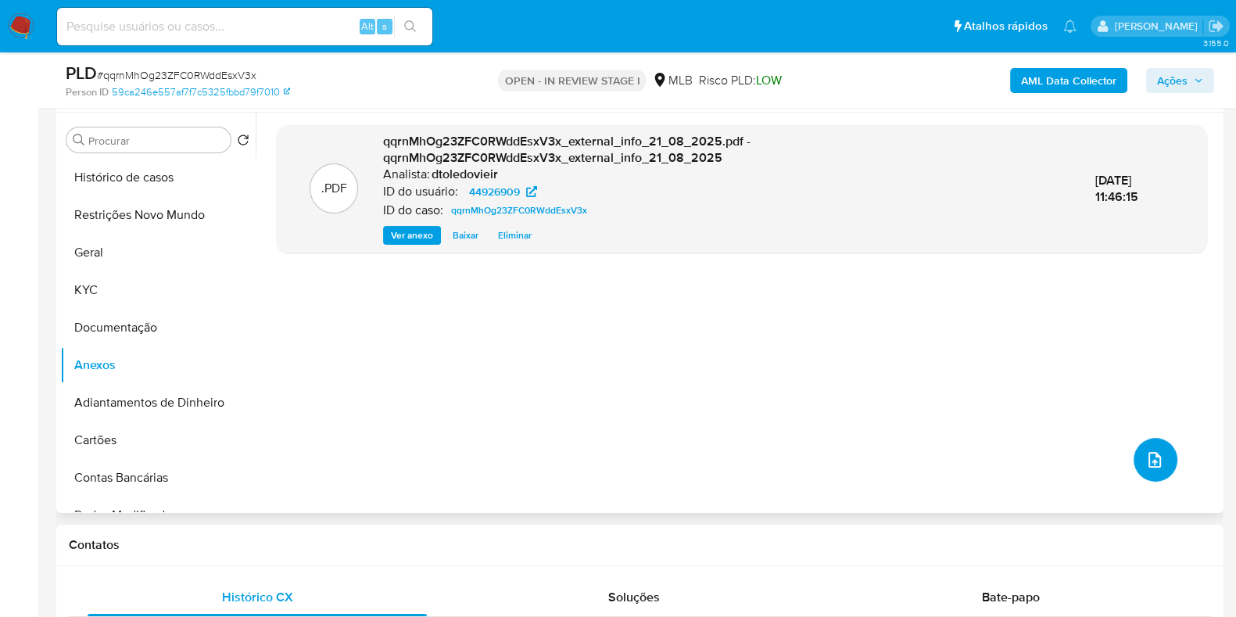
click at [1148, 464] on icon "upload-file" at bounding box center [1154, 459] width 19 height 19
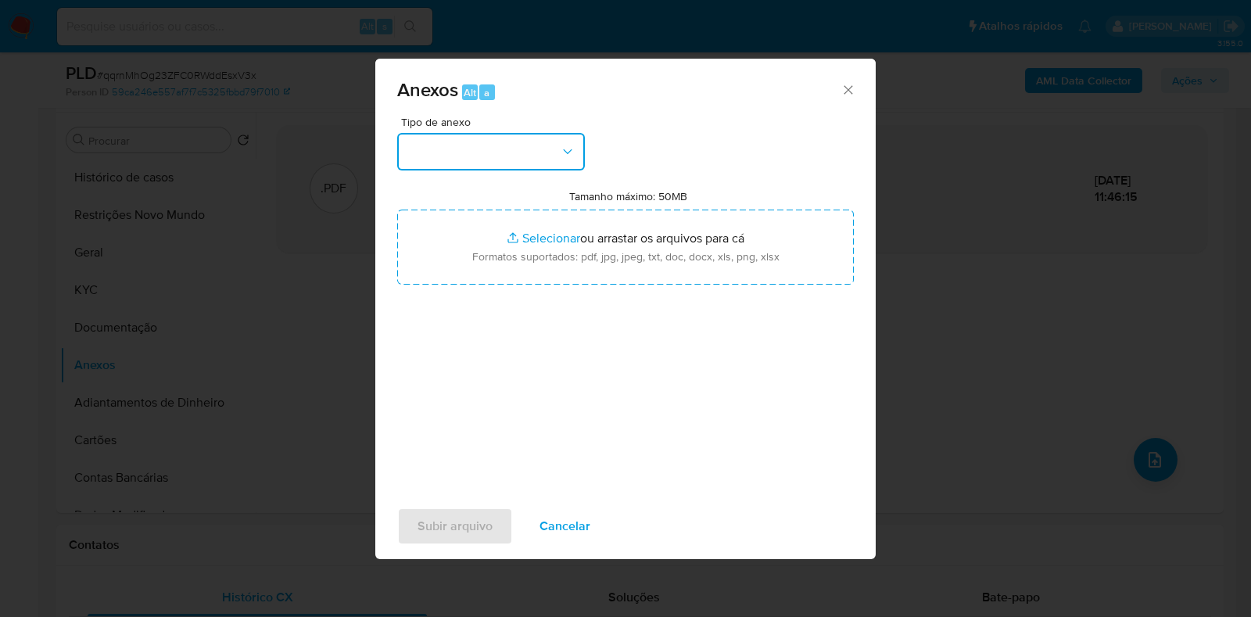
click at [481, 149] on button "button" at bounding box center [491, 152] width 188 height 38
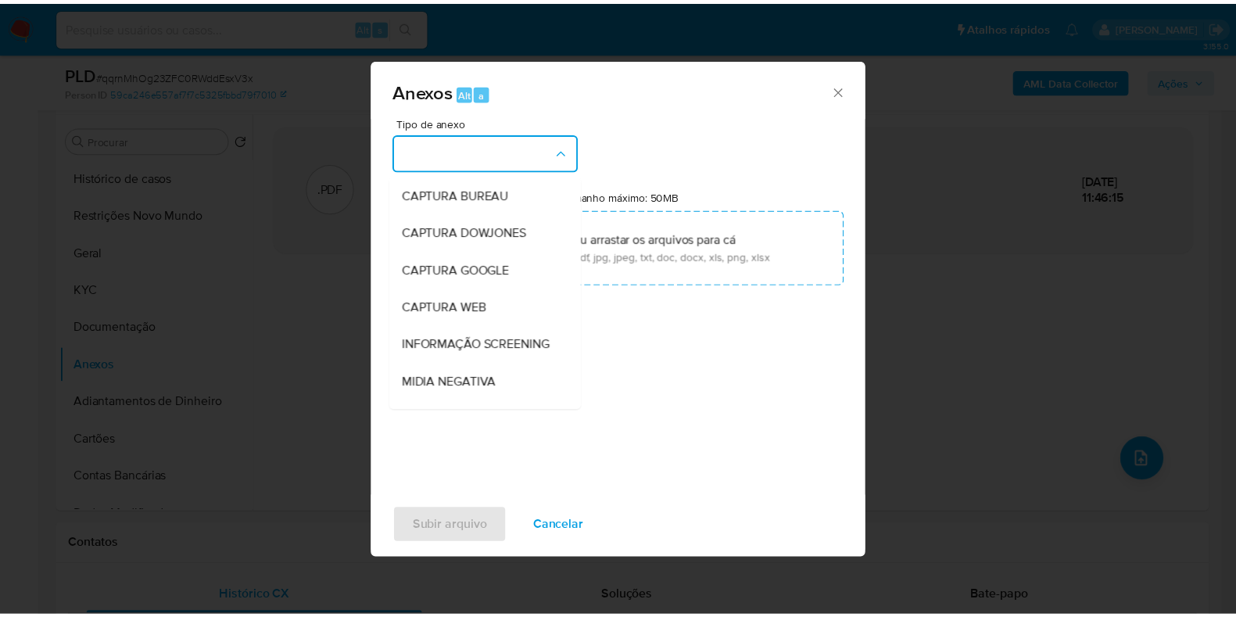
scroll to position [241, 0]
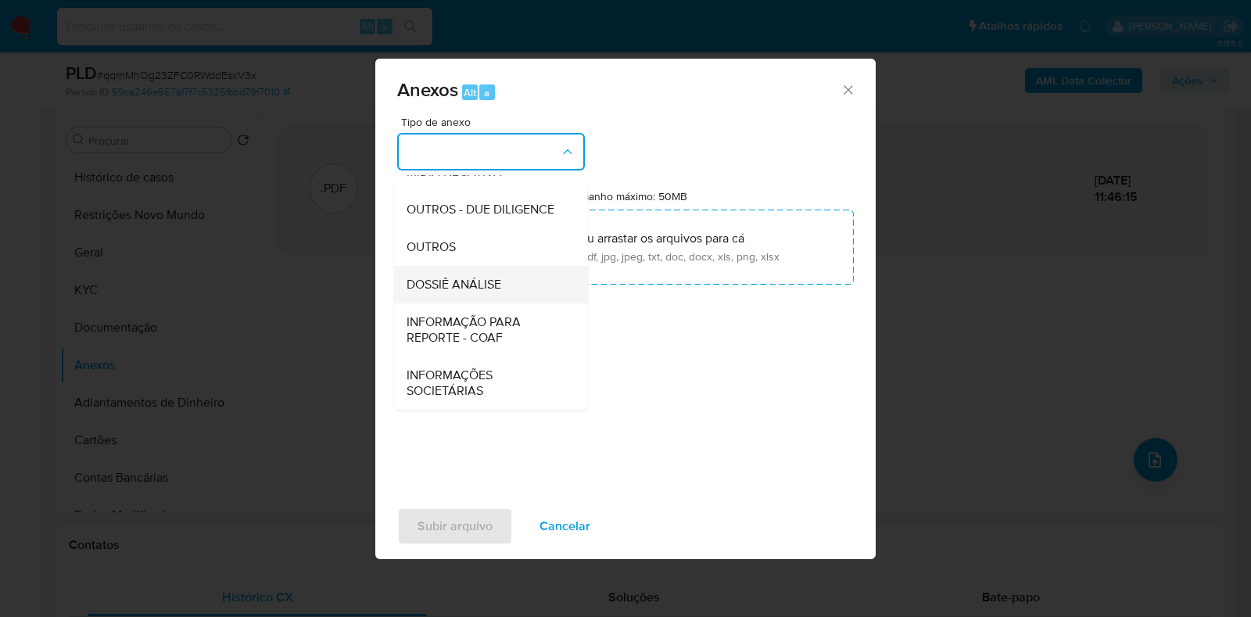
click at [473, 274] on div "DOSSIÊ ANÁLISE" at bounding box center [486, 285] width 159 height 38
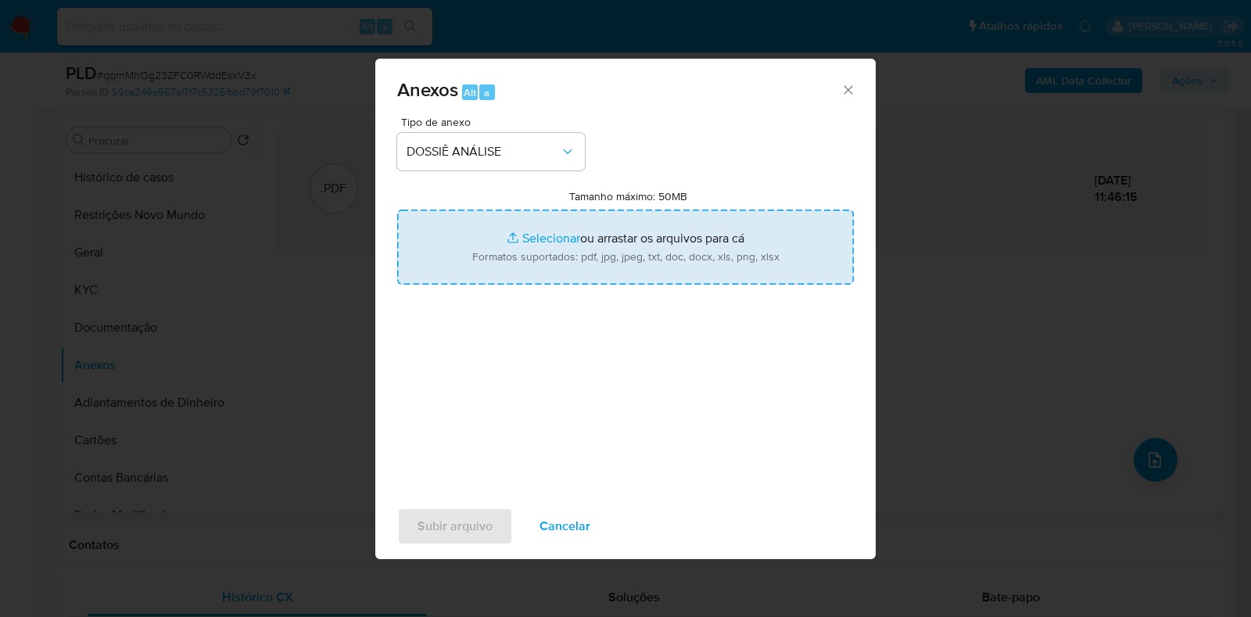
type input "C:\fakepath\CPF 14476048811 - CELSO LUIZ BICUDO.pdf"
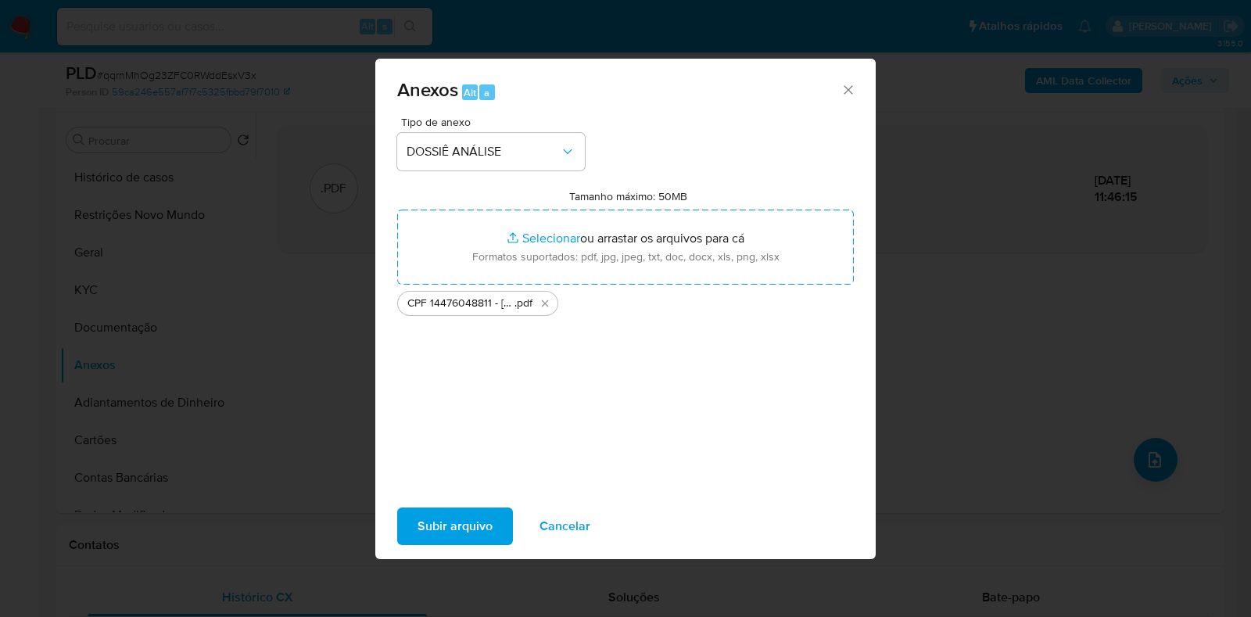
click at [465, 525] on span "Subir arquivo" at bounding box center [454, 526] width 75 height 34
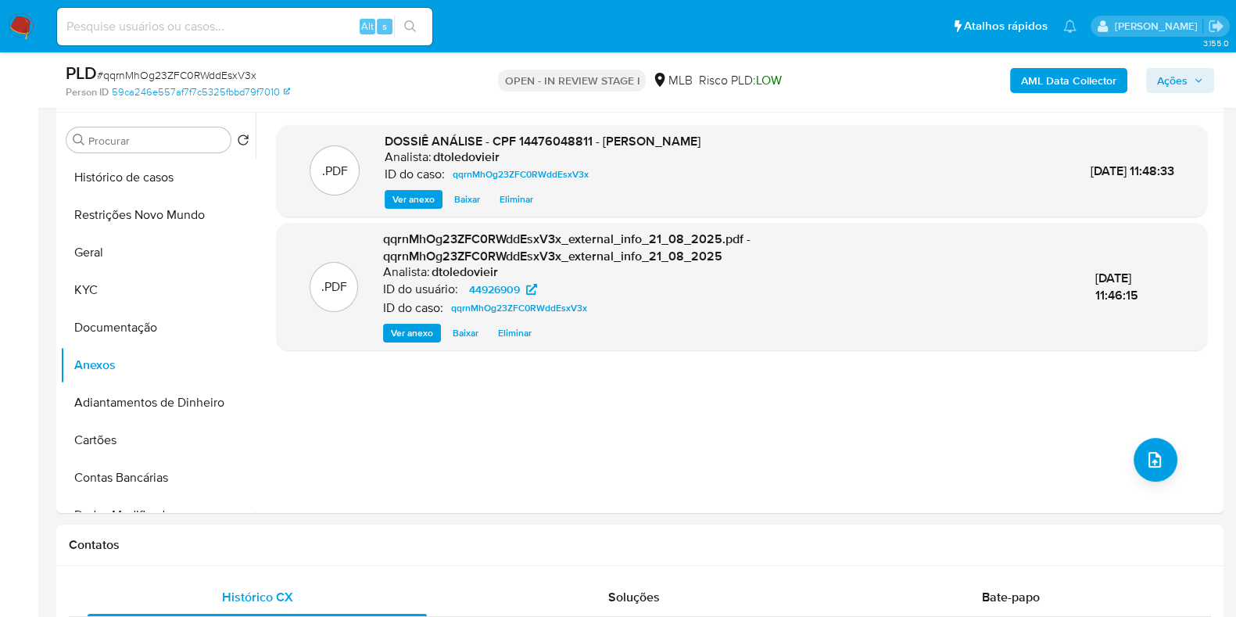
click at [1165, 88] on span "Ações" at bounding box center [1172, 80] width 30 height 25
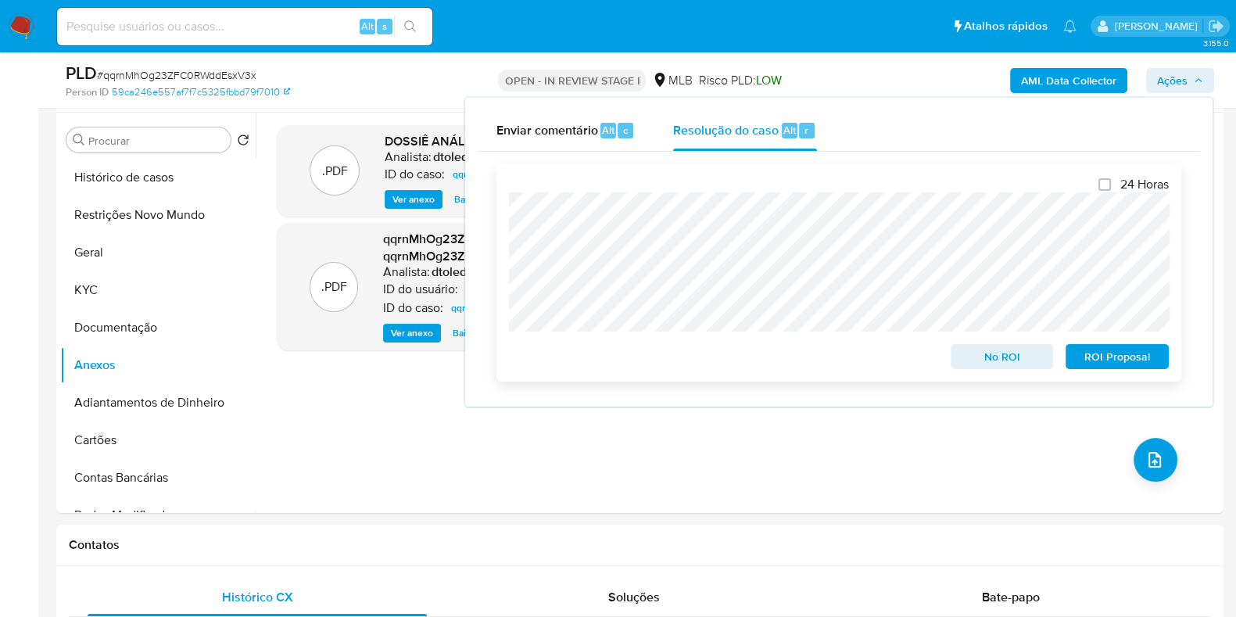
click at [975, 359] on span "No ROI" at bounding box center [1002, 357] width 81 height 22
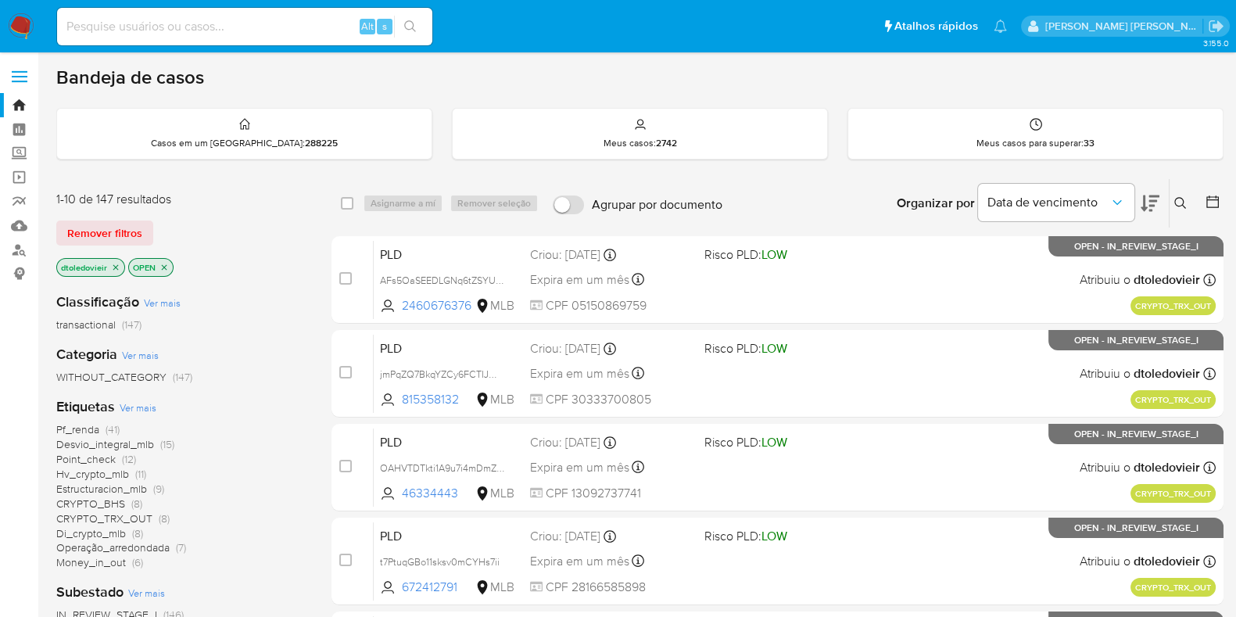
click at [267, 23] on input at bounding box center [244, 26] width 375 height 20
paste input "104690556"
type input "104690556"
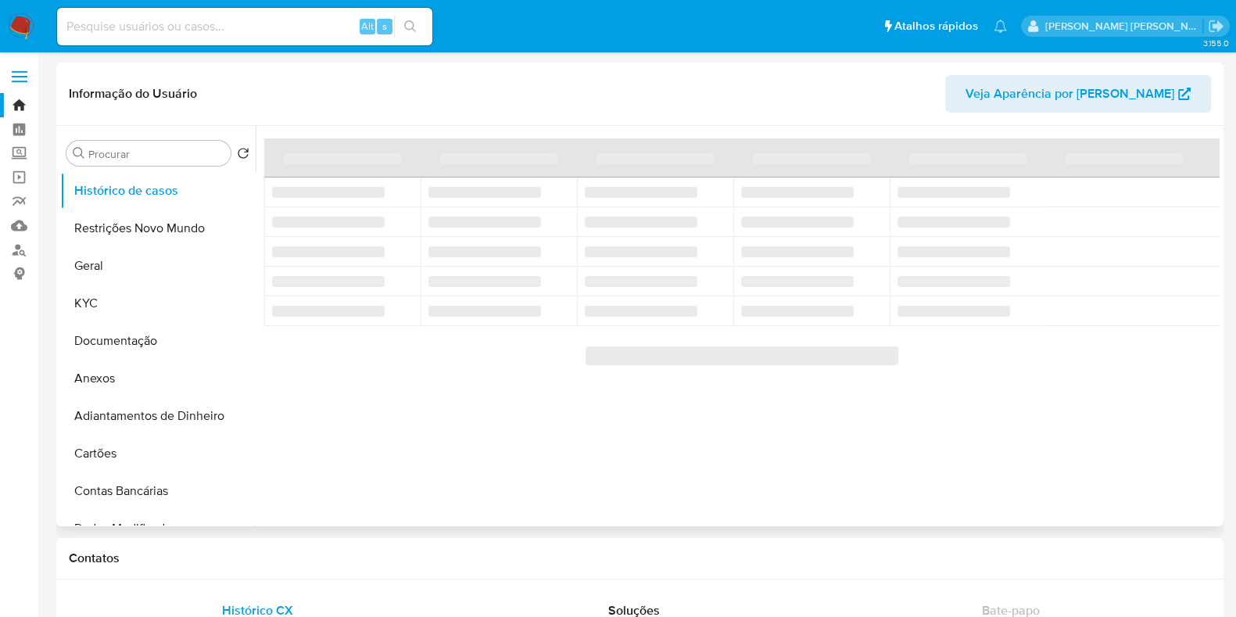
select select "10"
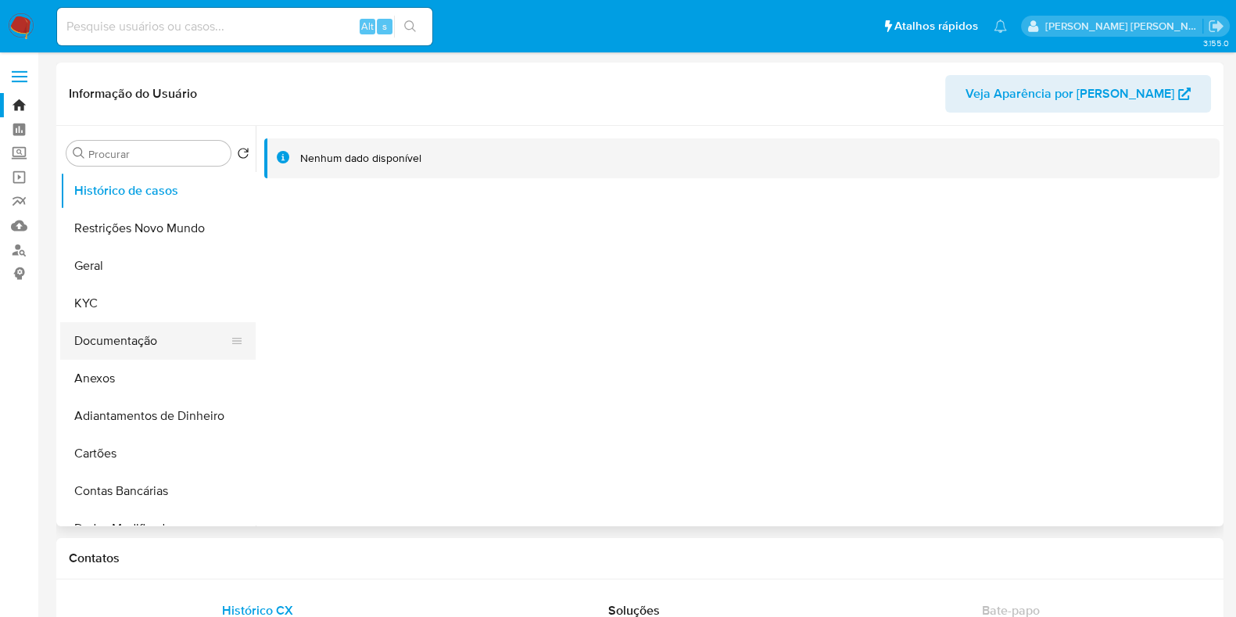
click at [152, 322] on button "Documentação" at bounding box center [151, 341] width 183 height 38
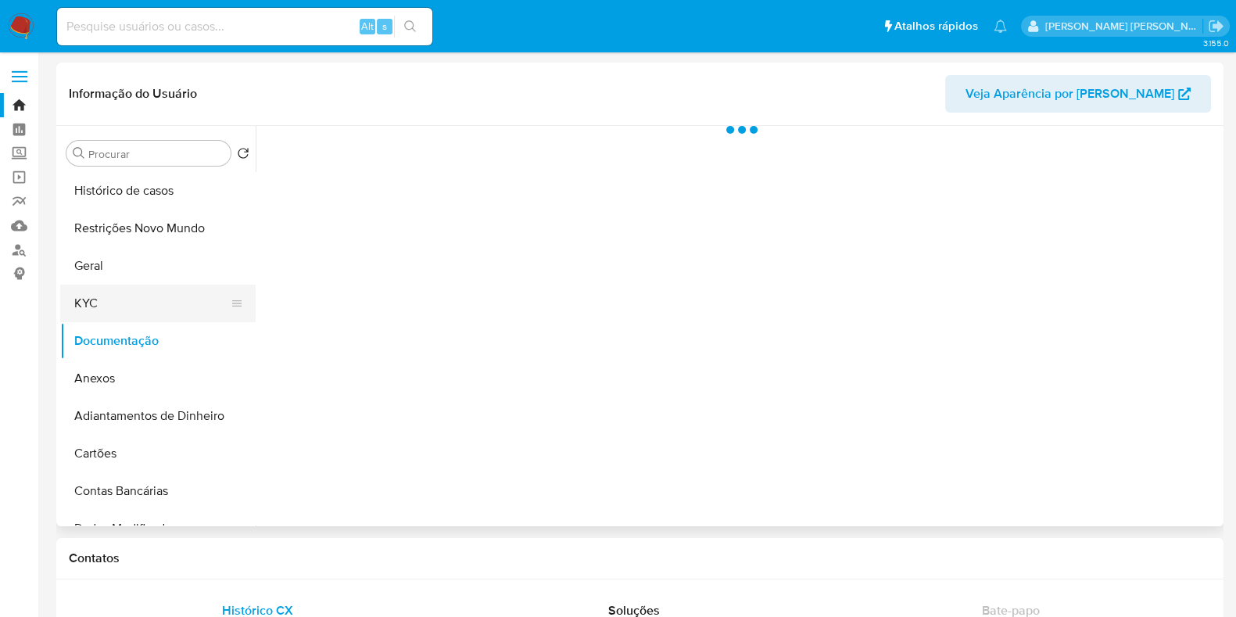
click at [158, 305] on button "KYC" at bounding box center [151, 304] width 183 height 38
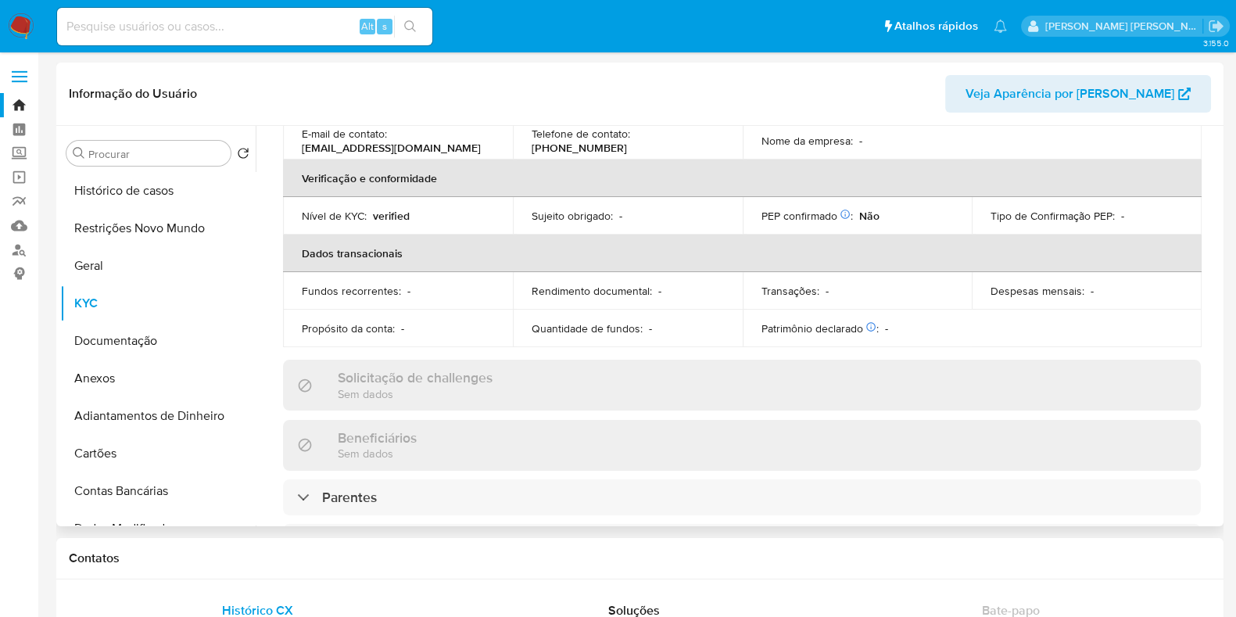
scroll to position [713, 0]
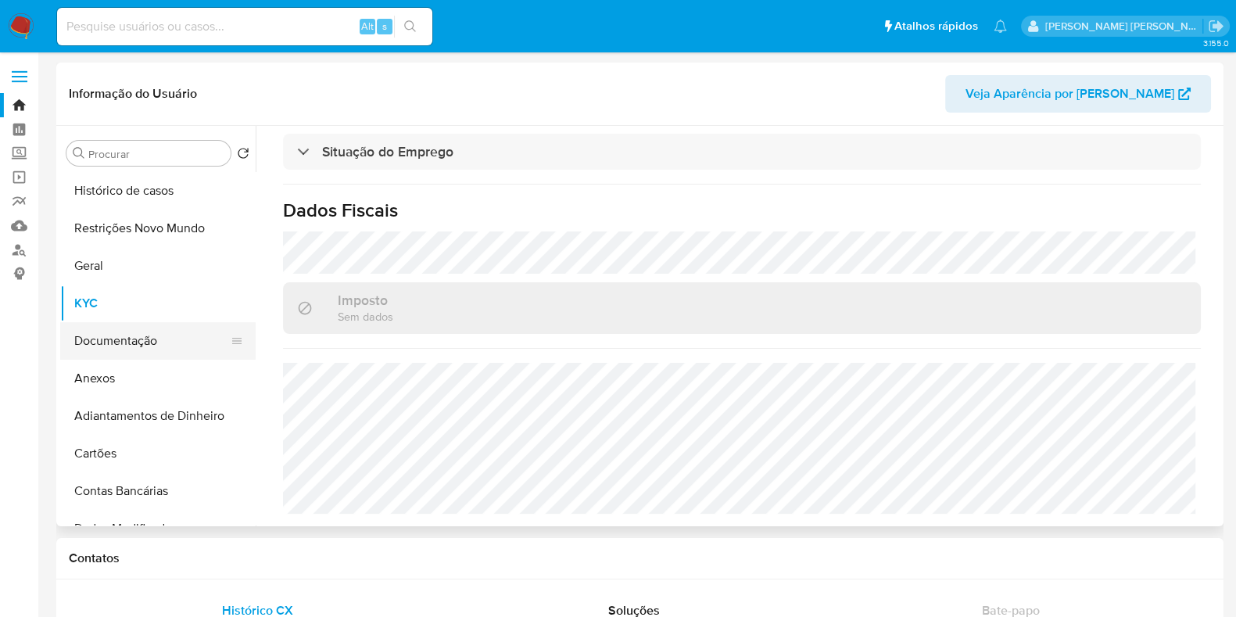
click at [111, 343] on button "Documentação" at bounding box center [151, 341] width 183 height 38
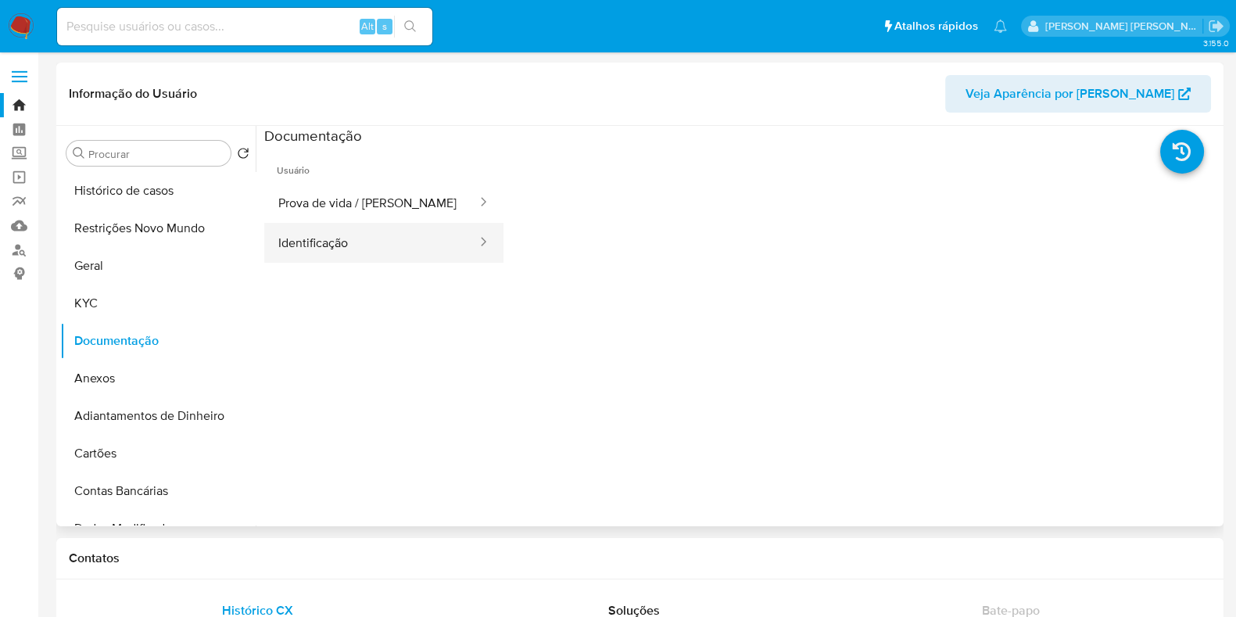
click at [361, 242] on button "Identificação" at bounding box center [371, 243] width 214 height 40
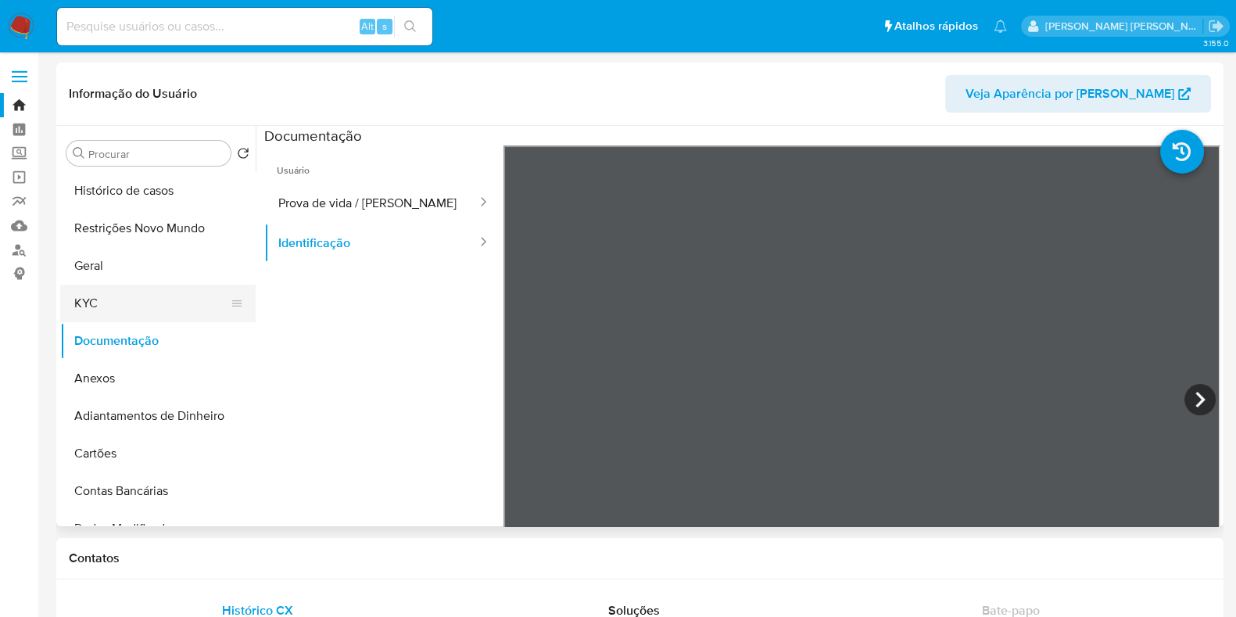
click at [81, 306] on button "KYC" at bounding box center [151, 304] width 183 height 38
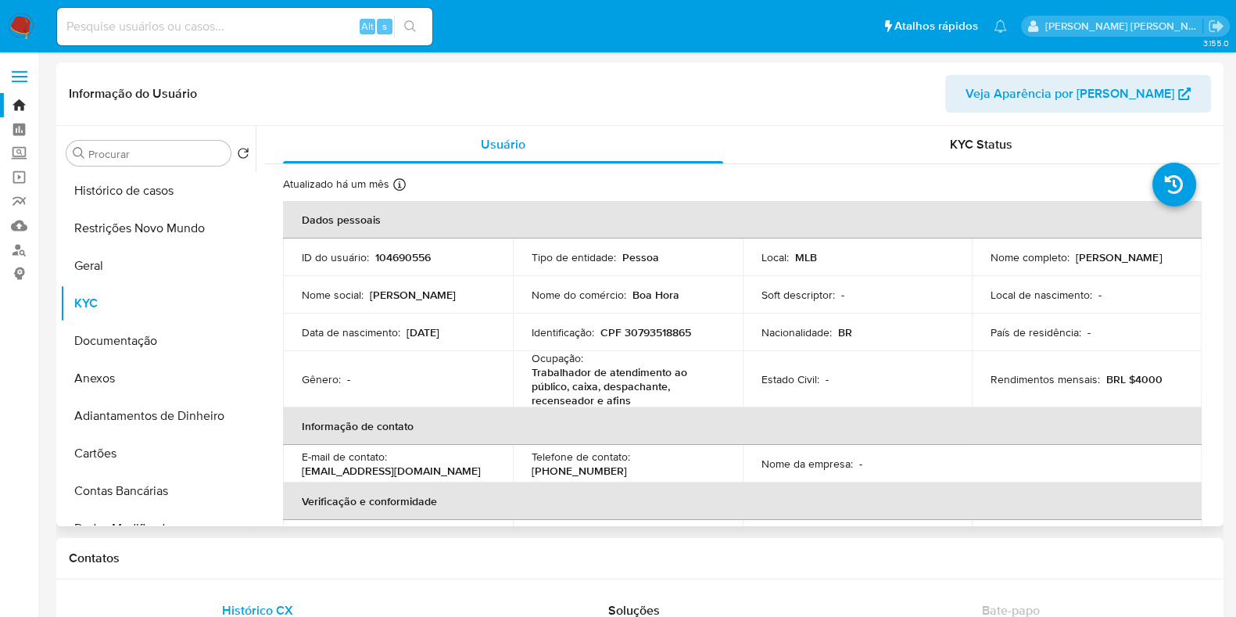
scroll to position [713, 0]
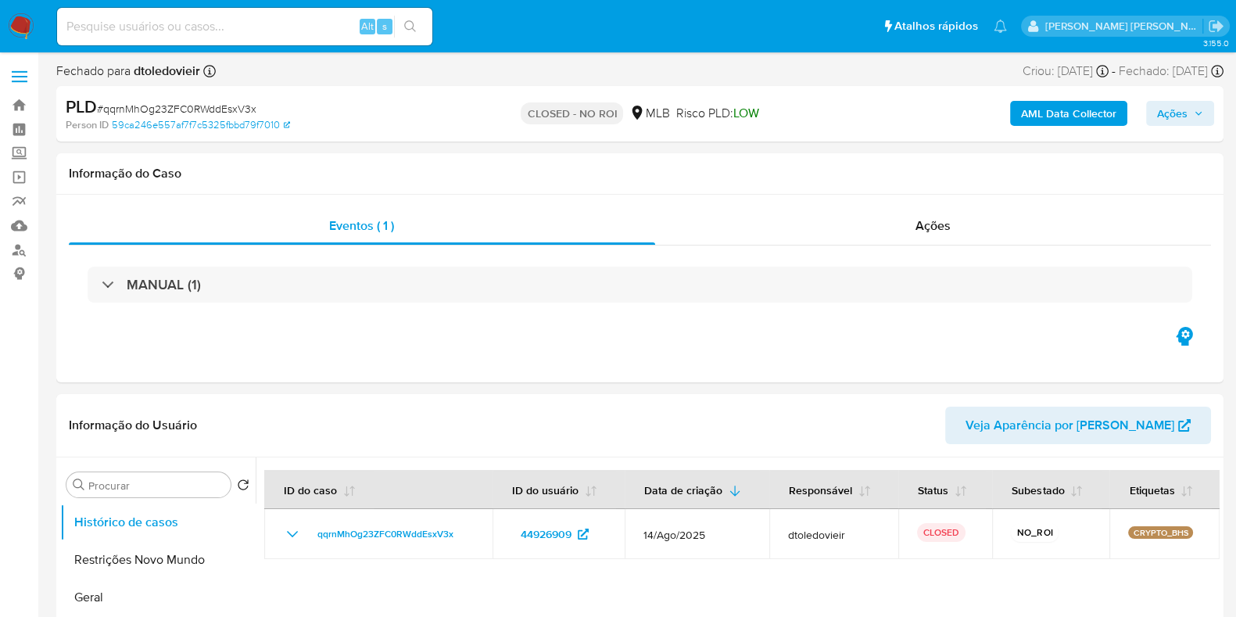
select select "10"
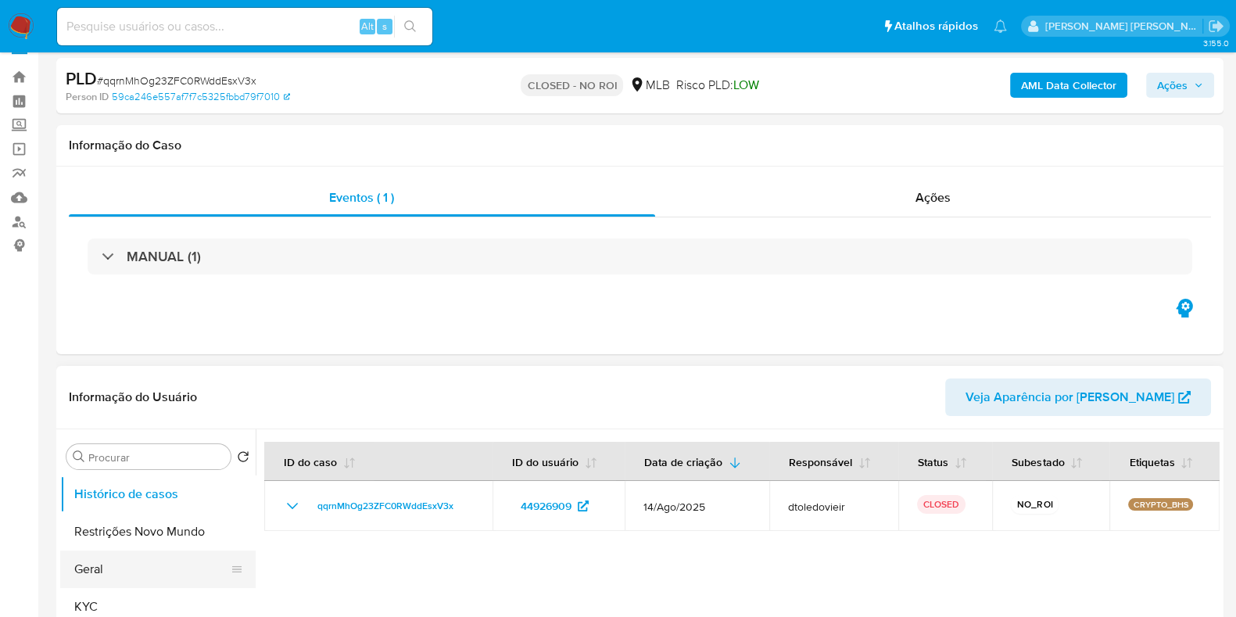
scroll to position [293, 0]
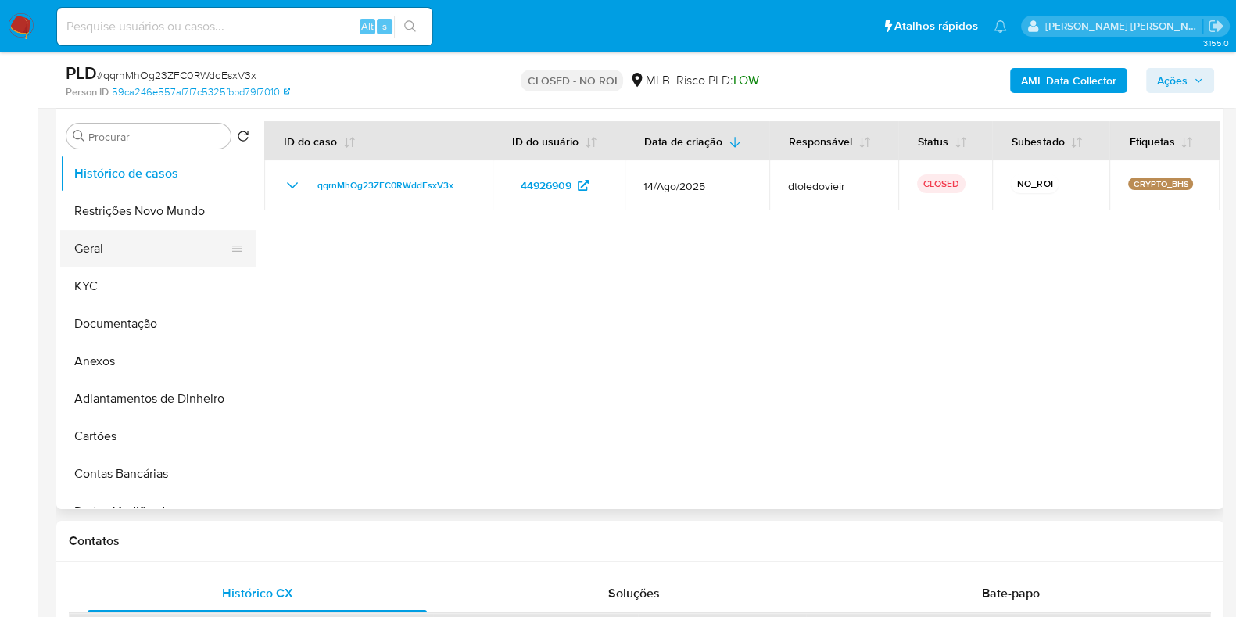
click at [113, 250] on button "Geral" at bounding box center [151, 249] width 183 height 38
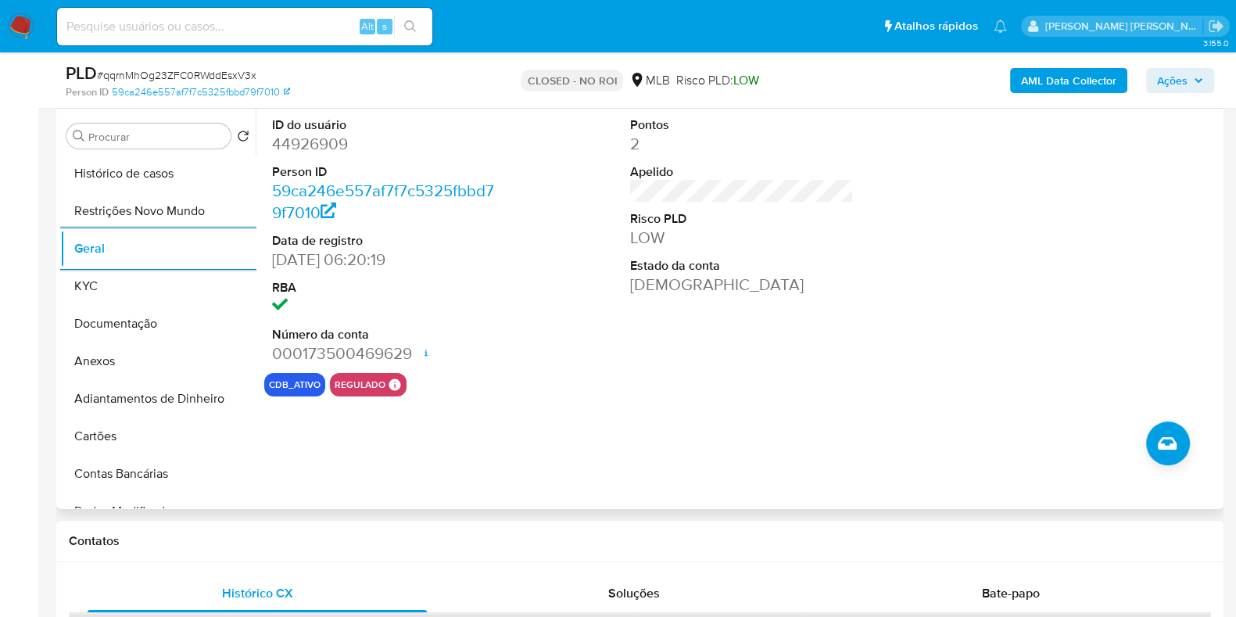
click at [323, 149] on dd "44926909" at bounding box center [384, 144] width 224 height 22
copy dd "44926909"
click at [262, 30] on input at bounding box center [244, 26] width 375 height 20
paste input "242344230"
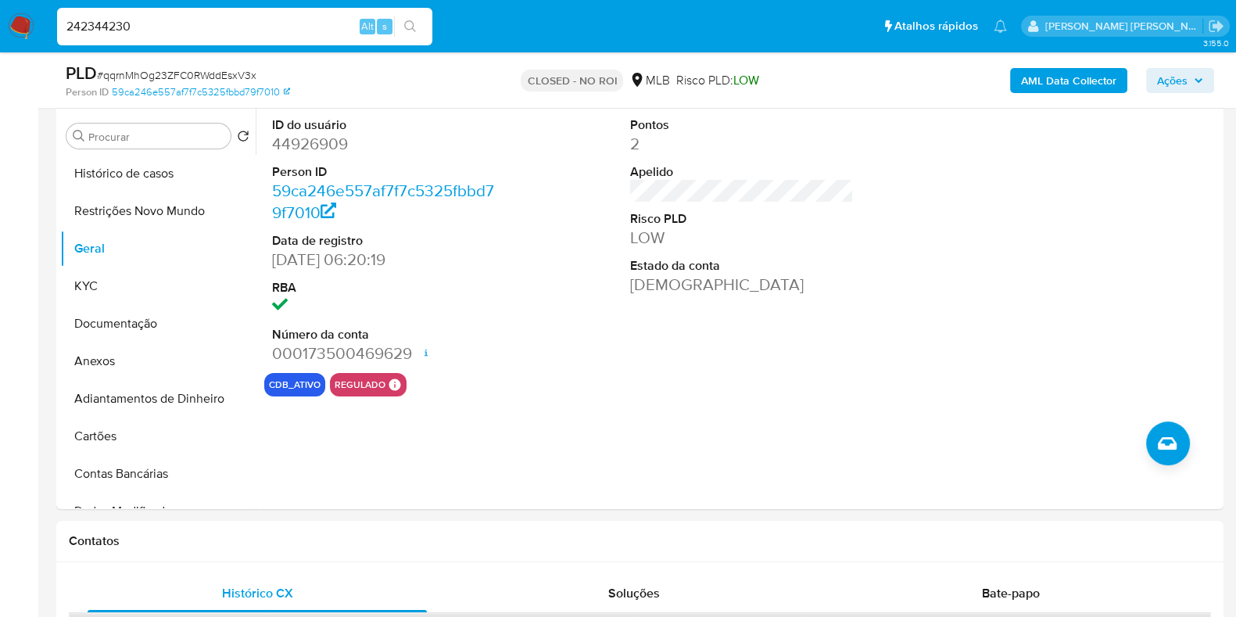
type input "242344230"
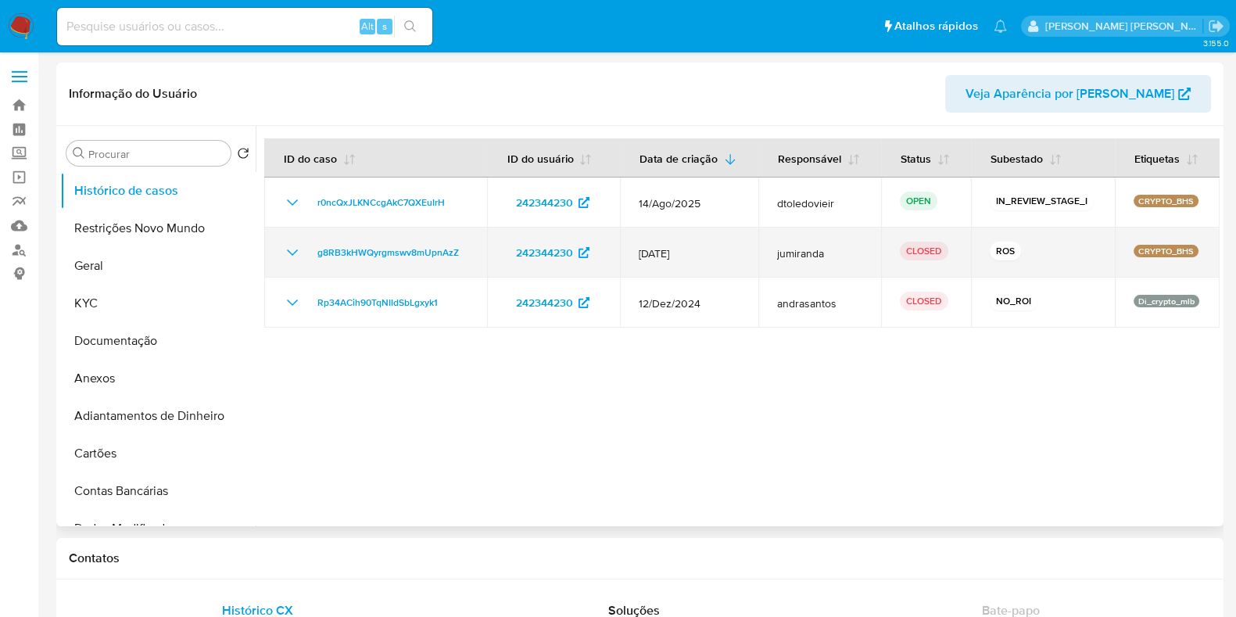
select select "10"
click at [296, 249] on icon "Mostrar/Ocultar" at bounding box center [292, 252] width 11 height 6
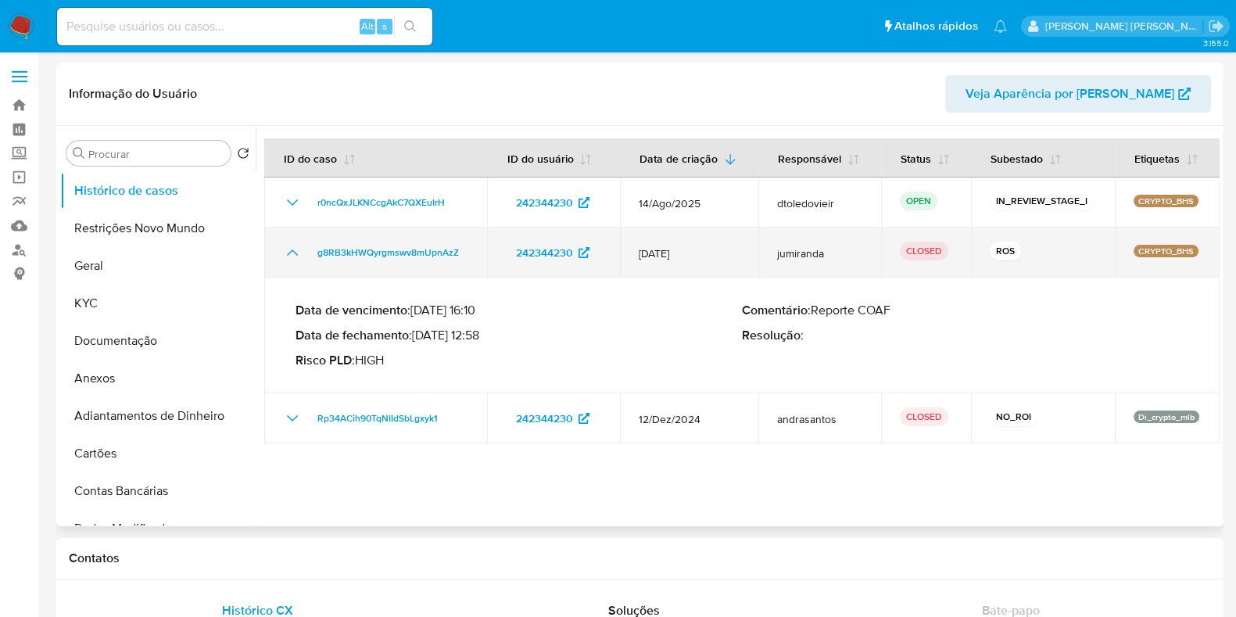
click at [296, 249] on icon "Mostrar/Ocultar" at bounding box center [292, 252] width 19 height 19
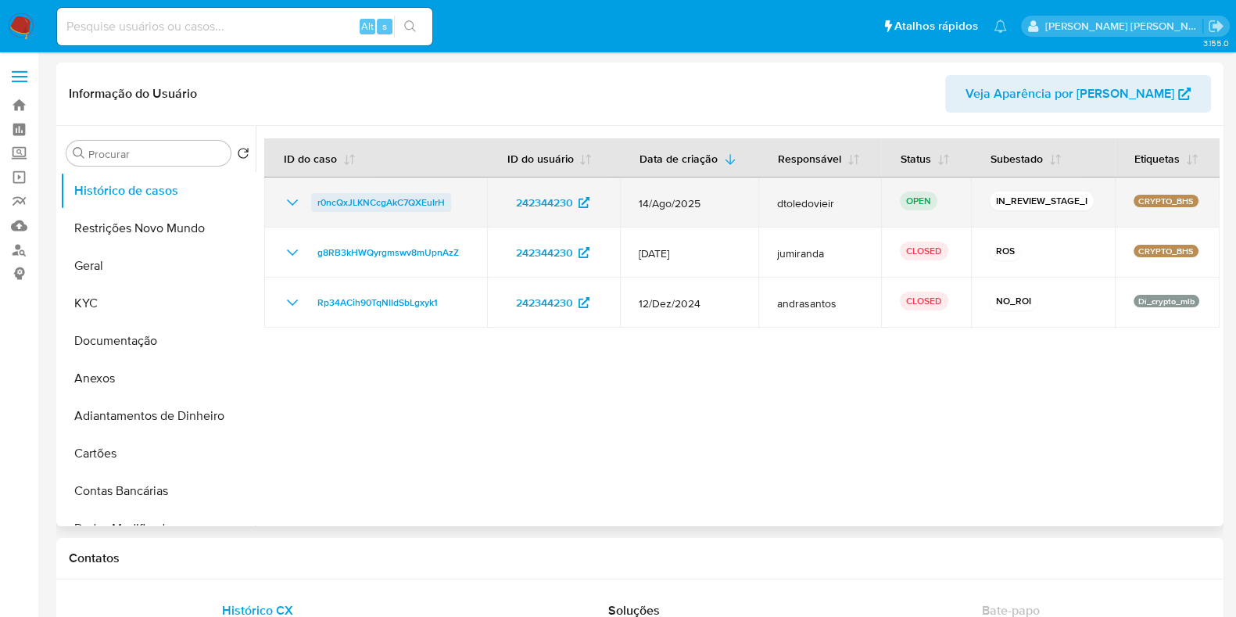
click at [364, 202] on span "r0ncQxJLKNCcgAkC7QXEuIrH" at bounding box center [380, 202] width 127 height 19
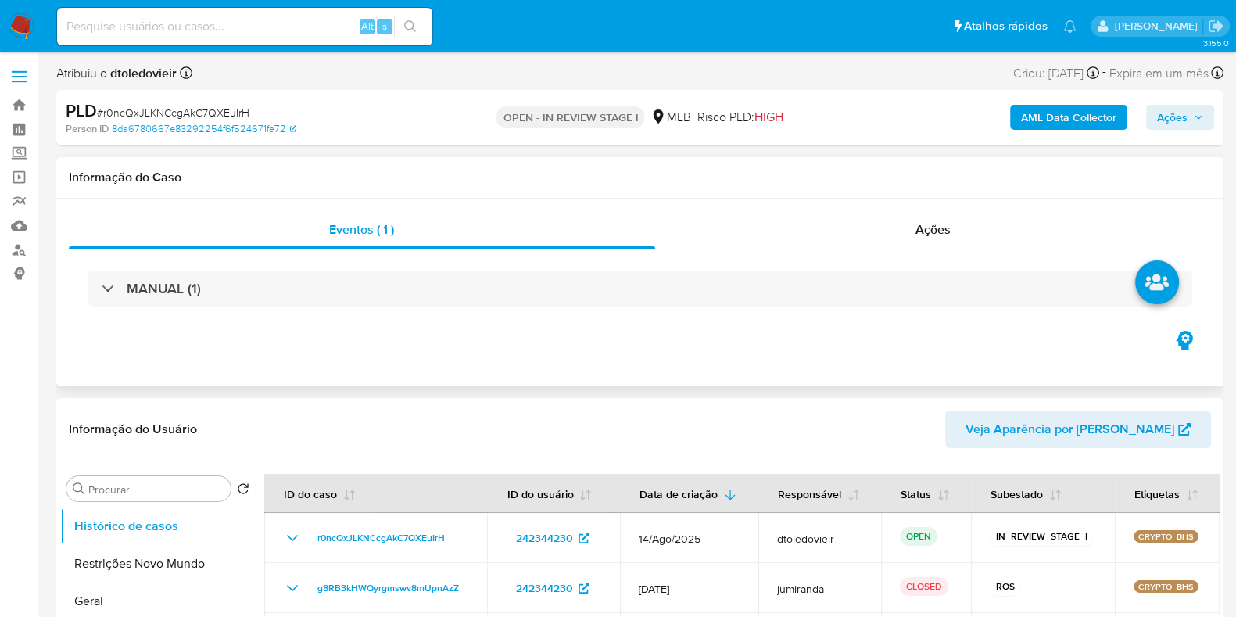
select select "10"
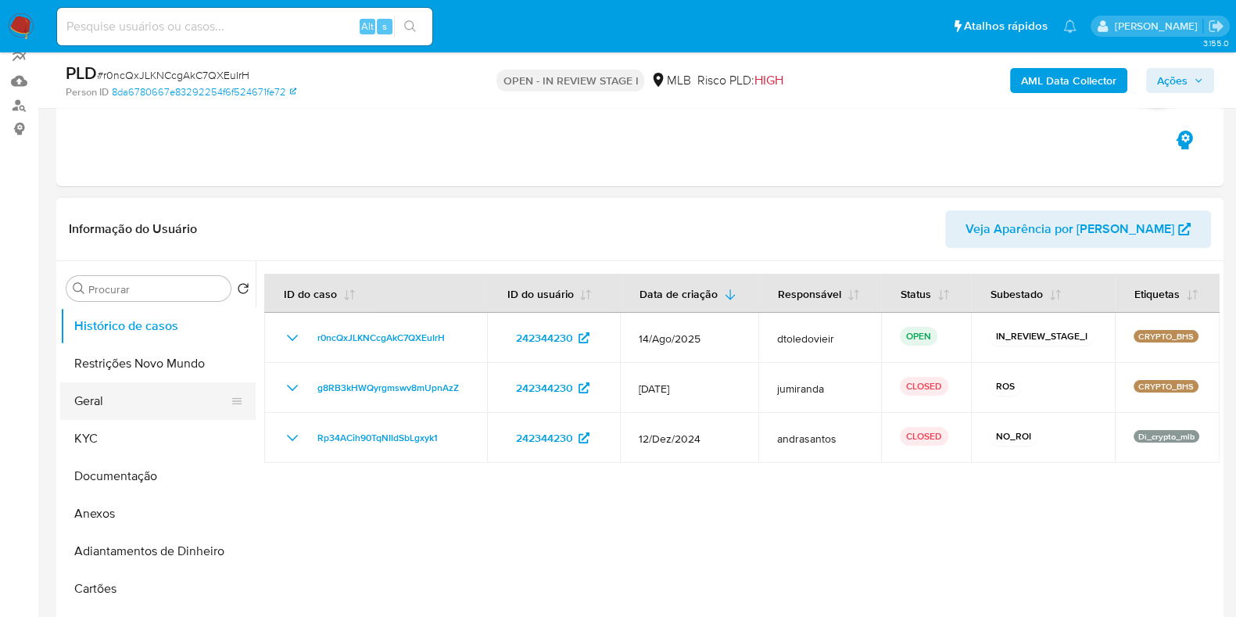
scroll to position [195, 0]
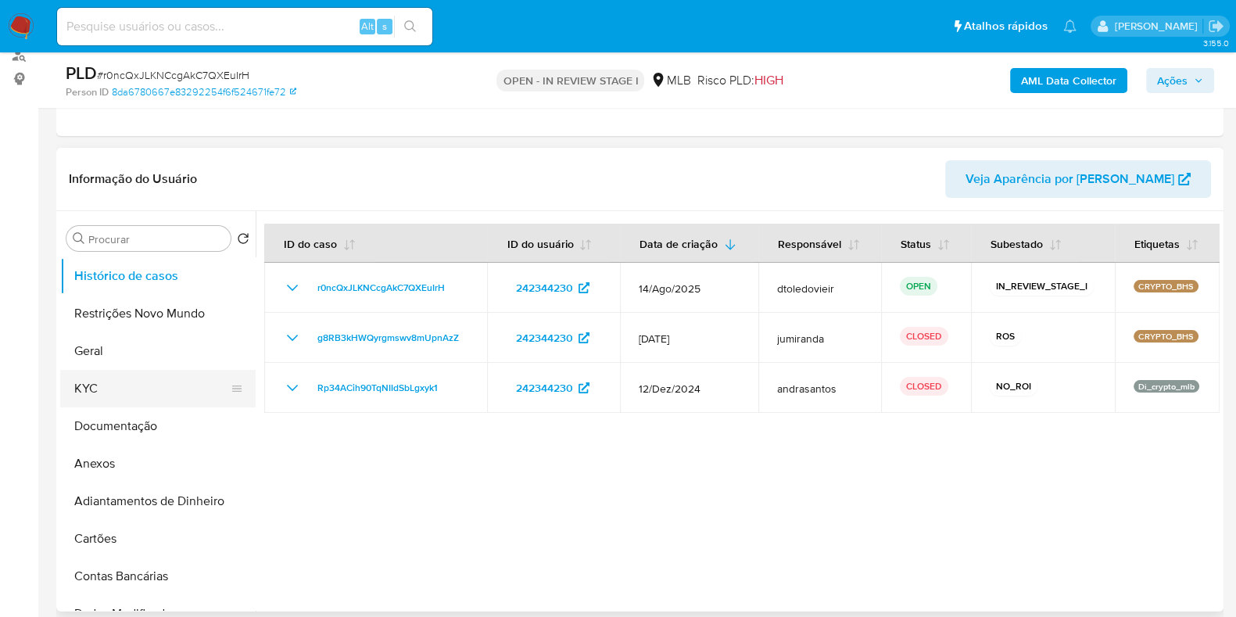
click at [138, 394] on button "KYC" at bounding box center [151, 389] width 183 height 38
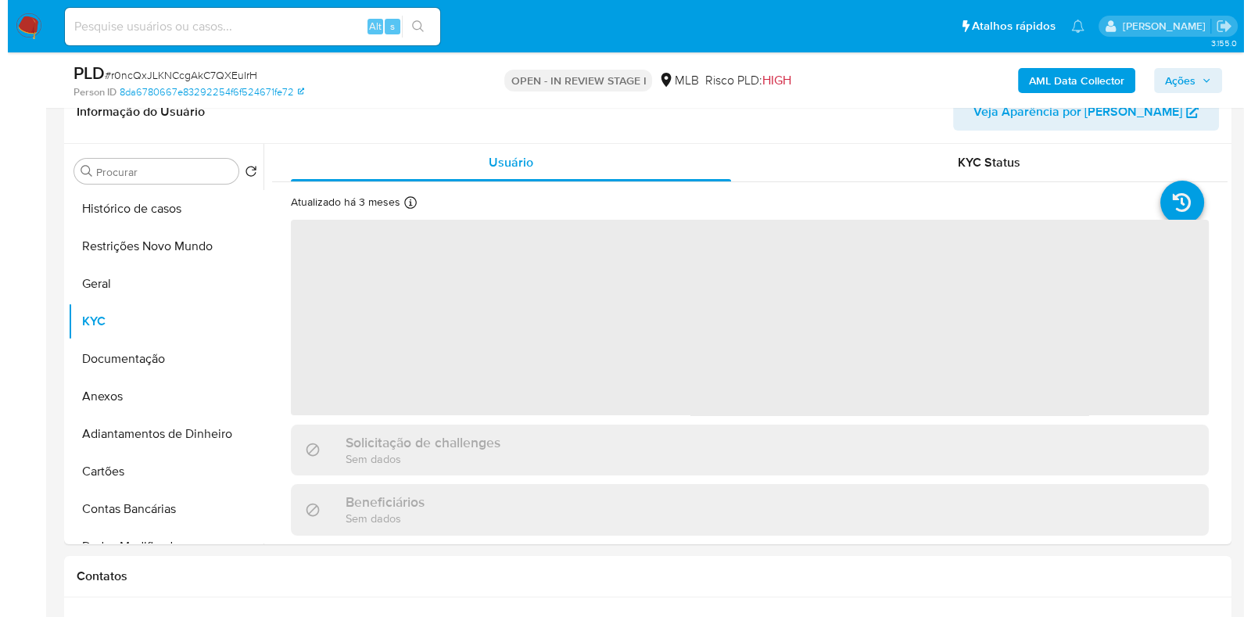
scroll to position [293, 0]
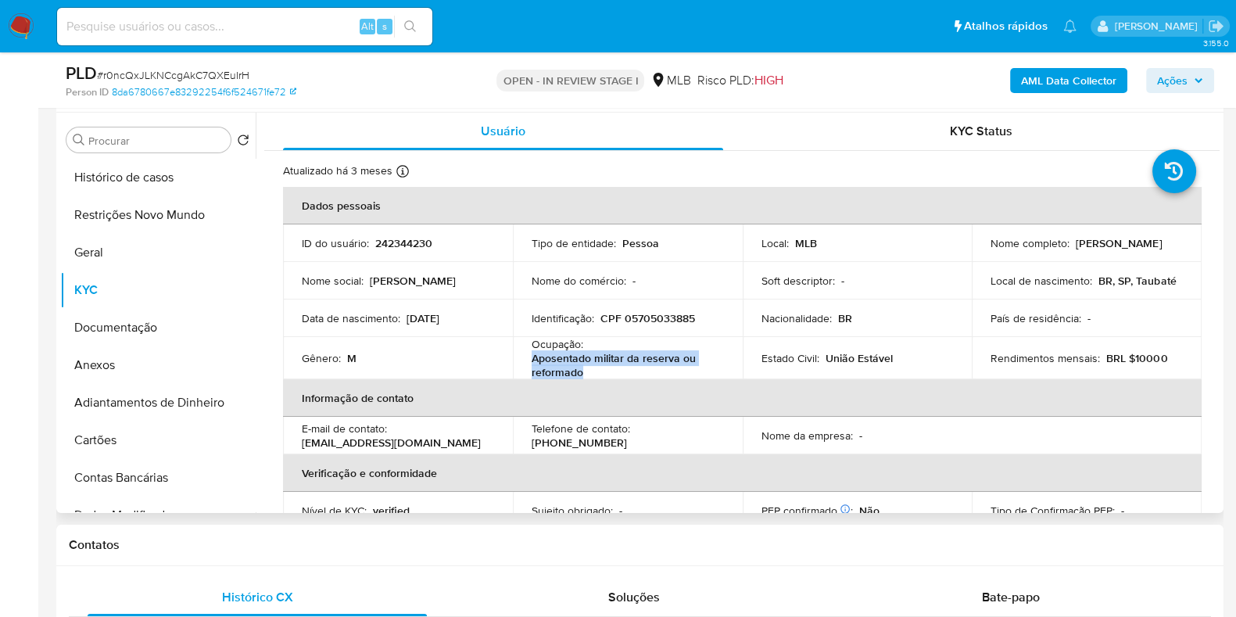
drag, startPoint x: 610, startPoint y: 376, endPoint x: 528, endPoint y: 361, distance: 83.4
click at [528, 361] on td "Ocupação : Aposentado militar da reserva ou reformado" at bounding box center [628, 358] width 230 height 42
copy p "Aposentado militar da reserva ou reformado"
click at [164, 334] on button "Documentação" at bounding box center [151, 328] width 183 height 38
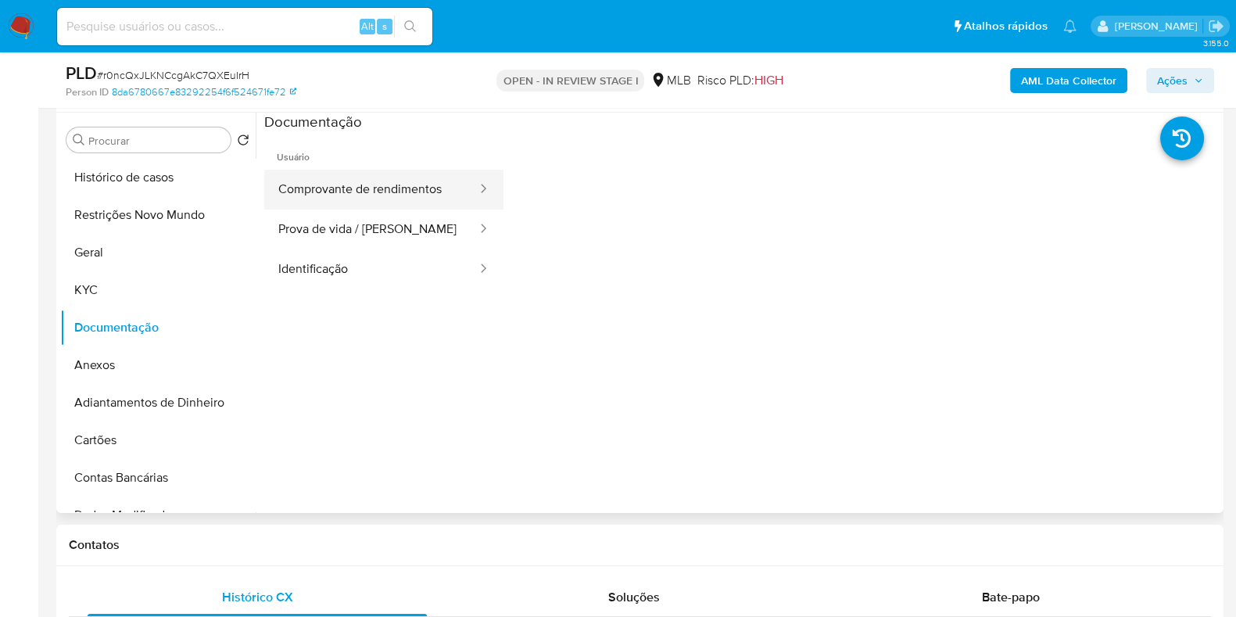
click at [416, 182] on button "Comprovante de rendimentos" at bounding box center [371, 190] width 214 height 40
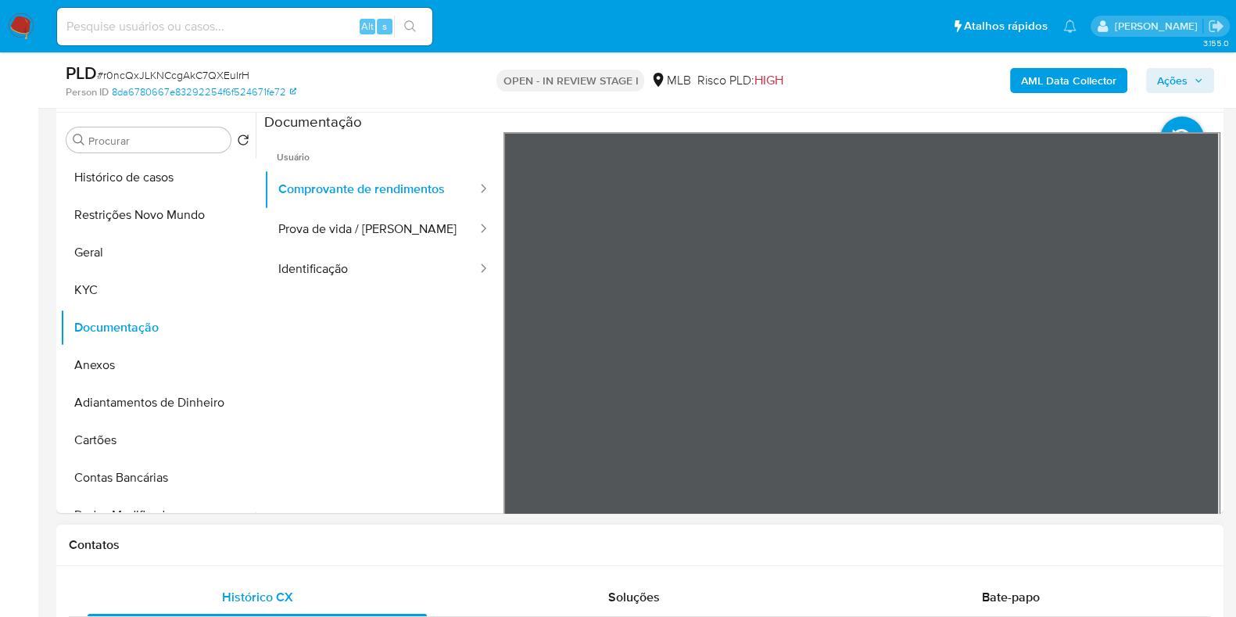
click at [1059, 82] on b "AML Data Collector" at bounding box center [1068, 80] width 95 height 25
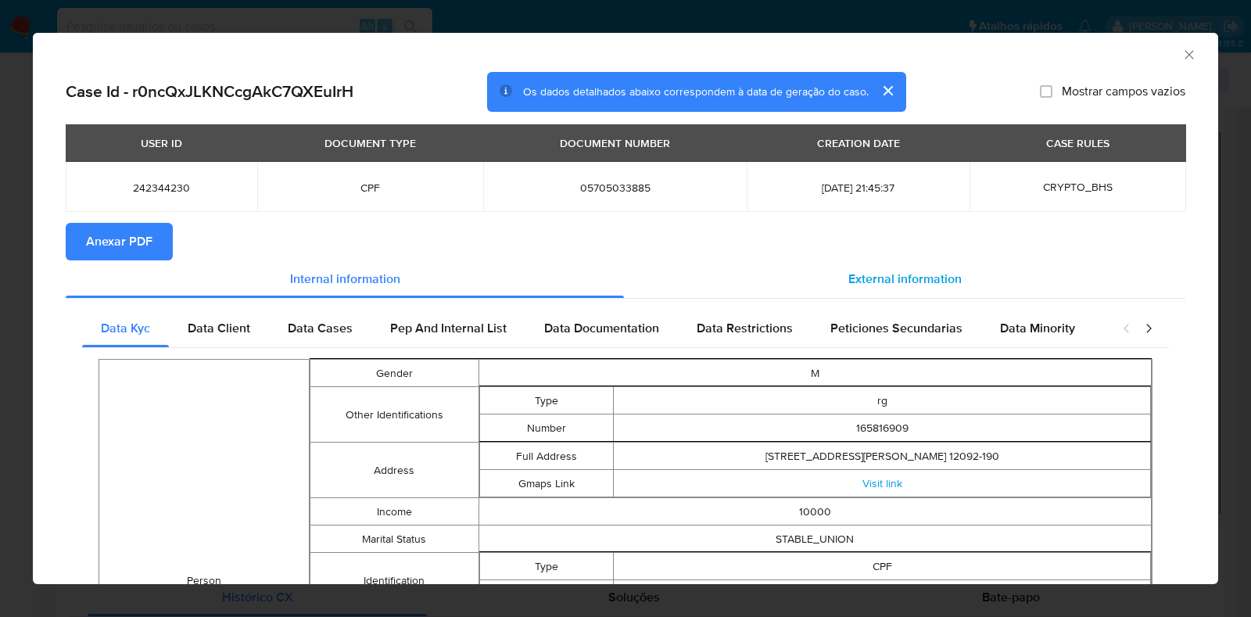
click at [848, 281] on span "External information" at bounding box center [904, 279] width 113 height 18
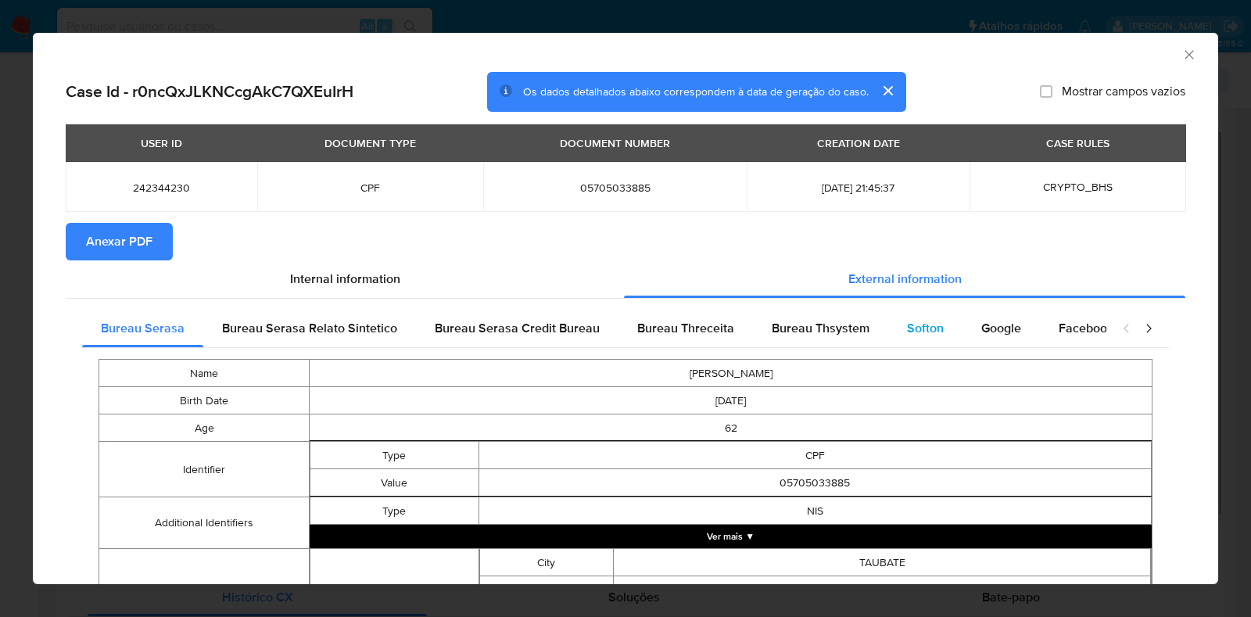
drag, startPoint x: 883, startPoint y: 323, endPoint x: 909, endPoint y: 327, distance: 26.1
click at [888, 324] on div "Softon" at bounding box center [925, 329] width 74 height 38
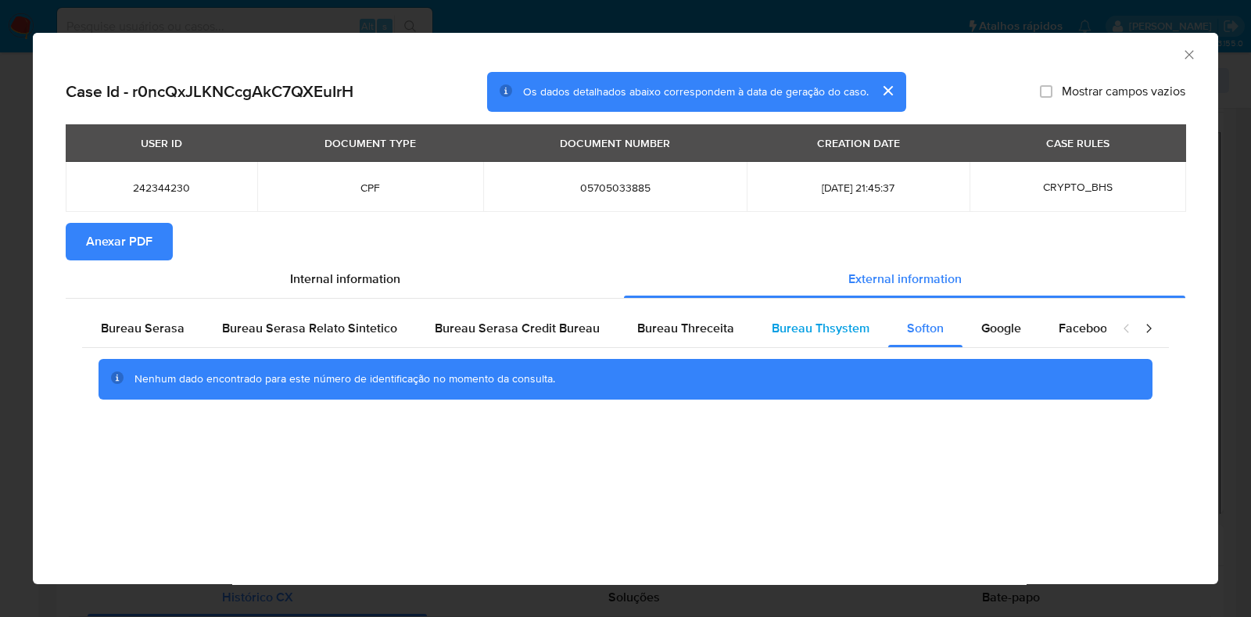
click at [835, 338] on div "Bureau Thsystem" at bounding box center [820, 329] width 135 height 38
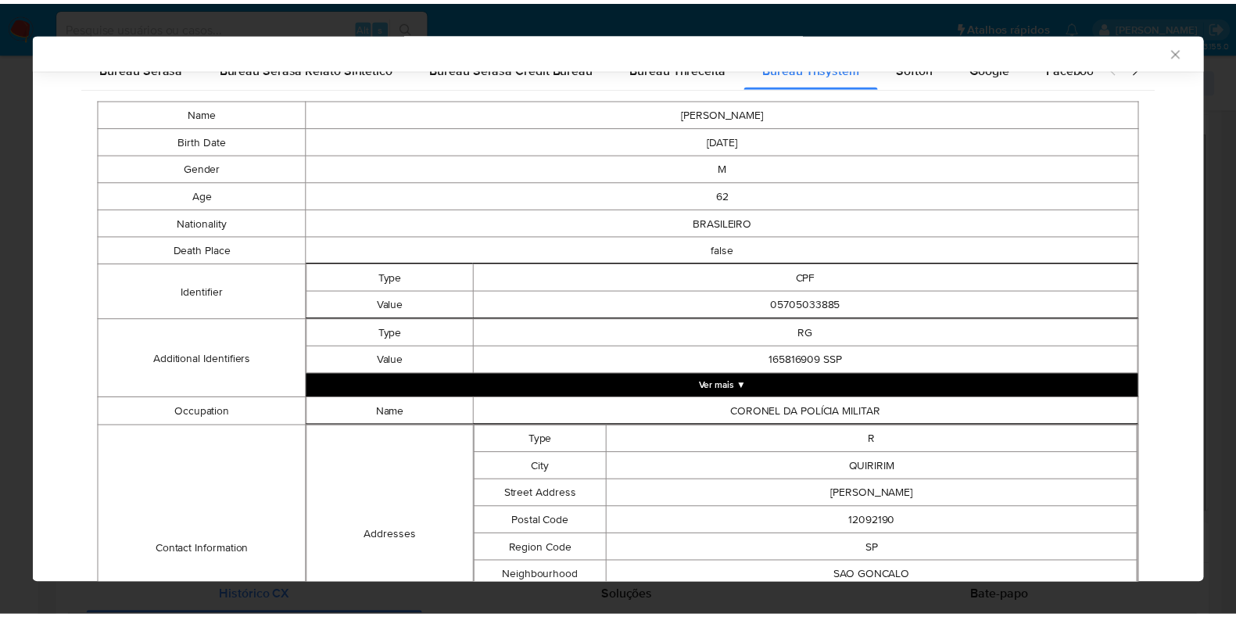
scroll to position [0, 0]
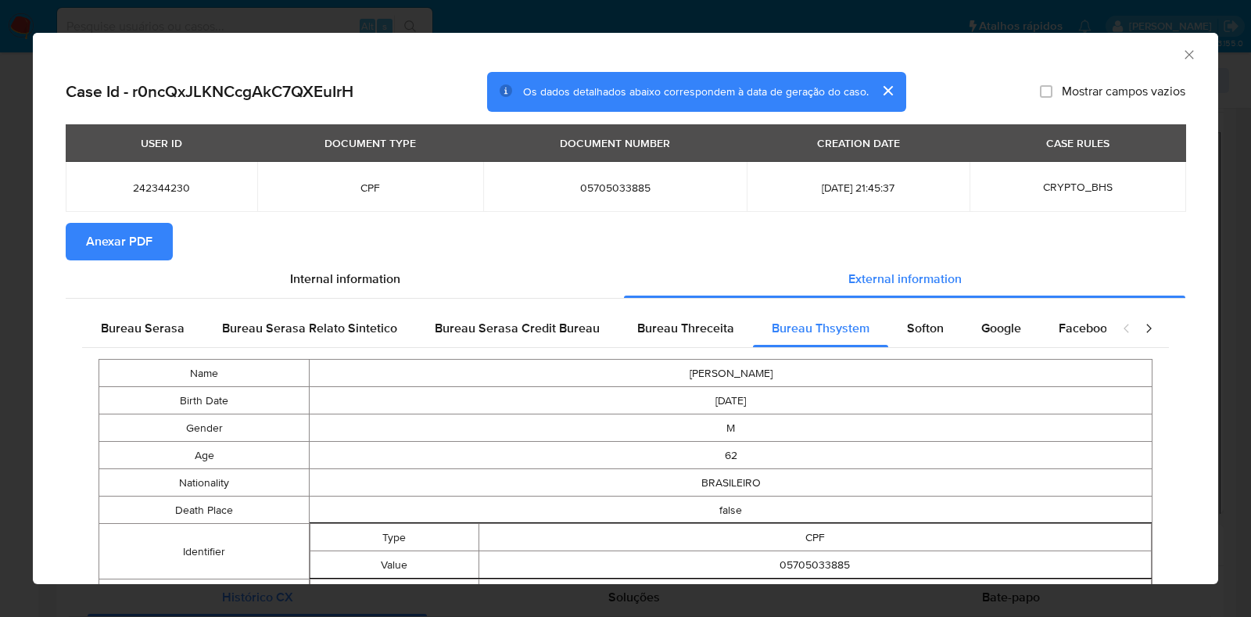
click at [598, 191] on span "05705033885" at bounding box center [615, 188] width 227 height 14
copy span "05705033885"
click at [1181, 52] on icon "Fechar a janela" at bounding box center [1189, 55] width 16 height 16
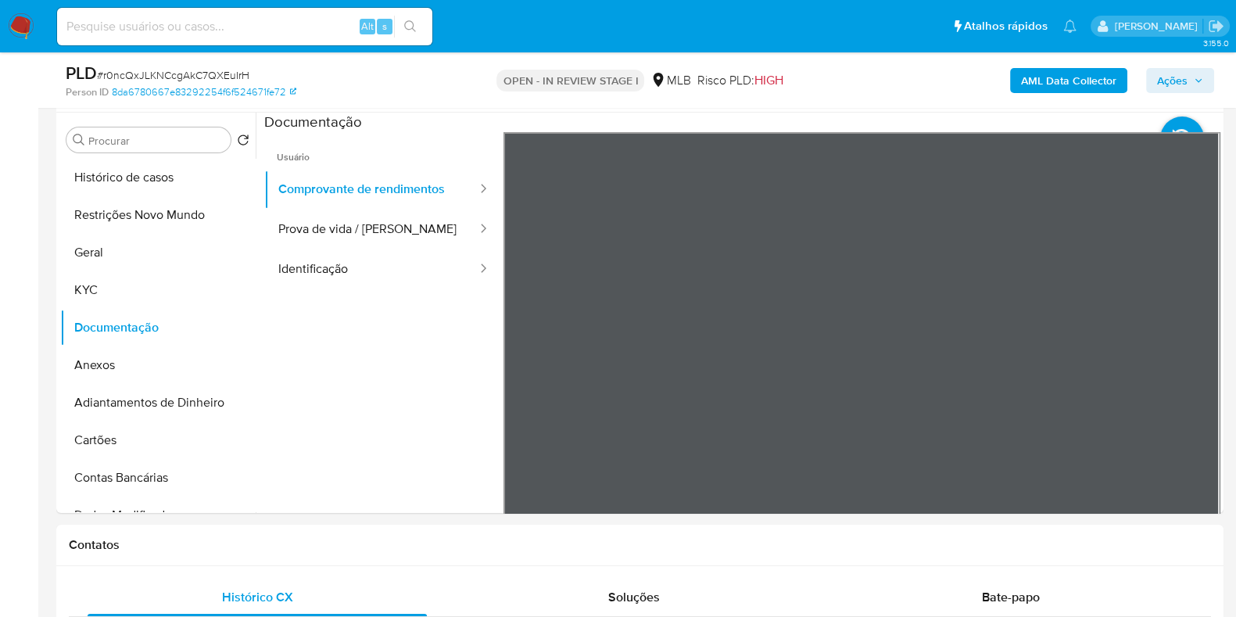
click at [1185, 78] on span "Ações" at bounding box center [1172, 80] width 30 height 25
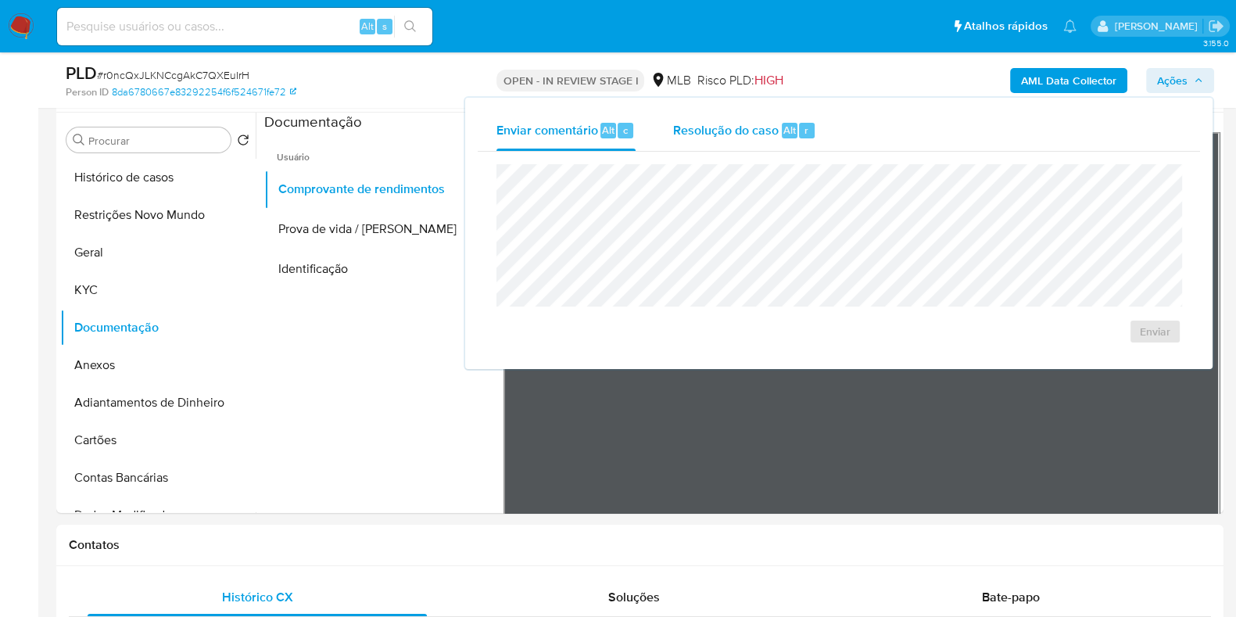
click at [747, 117] on div "Resolução do caso Alt r" at bounding box center [744, 130] width 143 height 41
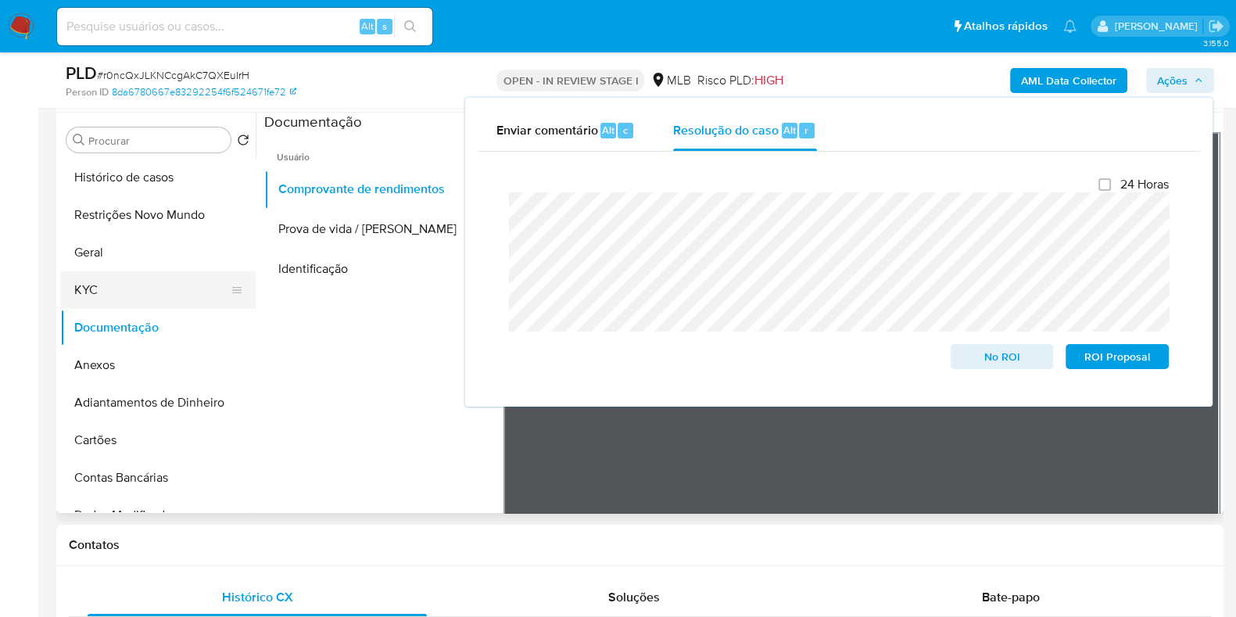
click at [77, 296] on button "KYC" at bounding box center [151, 290] width 183 height 38
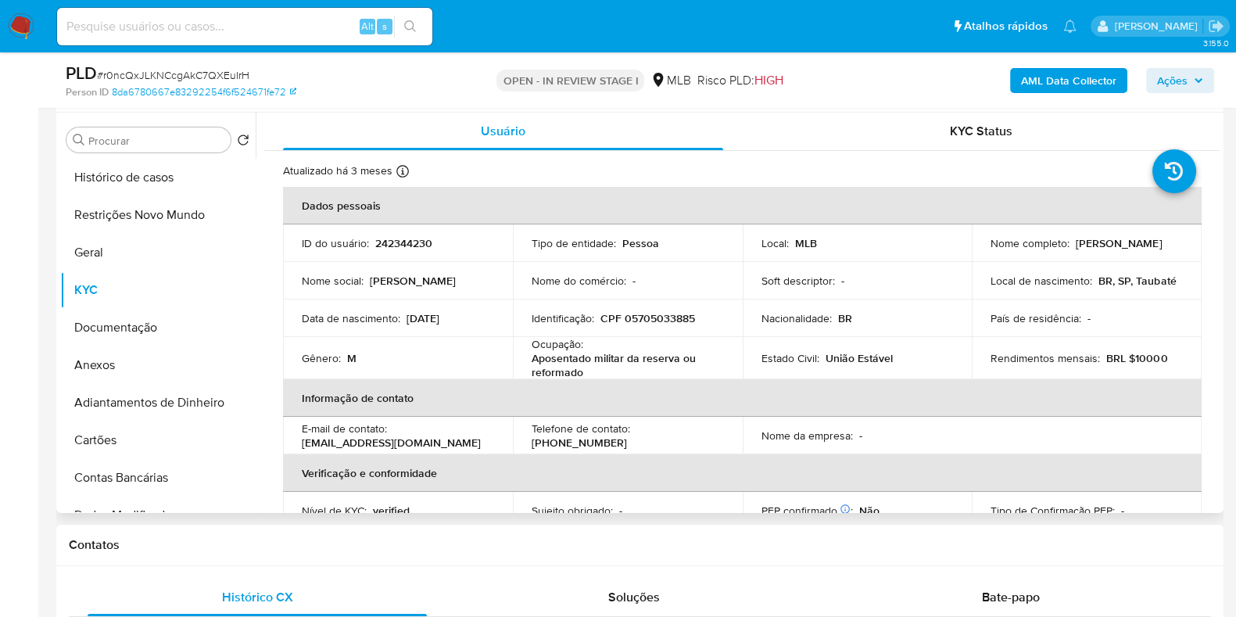
drag, startPoint x: 1116, startPoint y: 253, endPoint x: 983, endPoint y: 254, distance: 132.9
click at [983, 254] on td "Nome completo : Marcos Antonio da Silva" at bounding box center [1087, 243] width 230 height 38
copy p "[PERSON_NAME] [PERSON_NAME]"
click at [647, 316] on p "CPF 05705033885" at bounding box center [647, 318] width 95 height 14
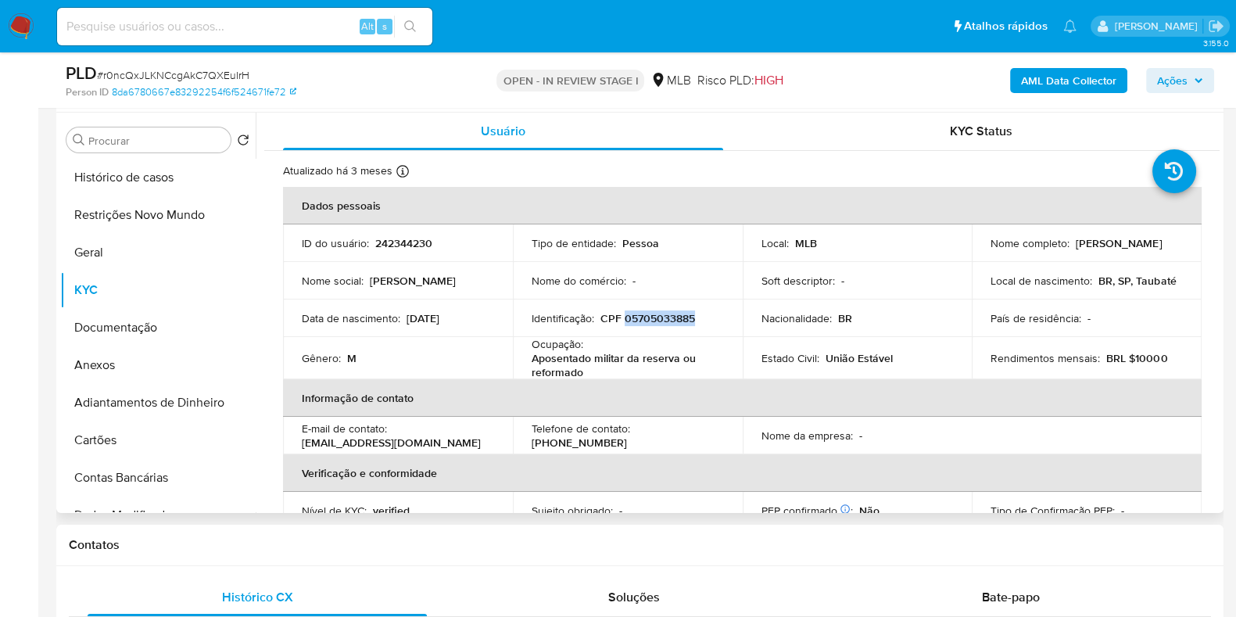
copy p "05705033885"
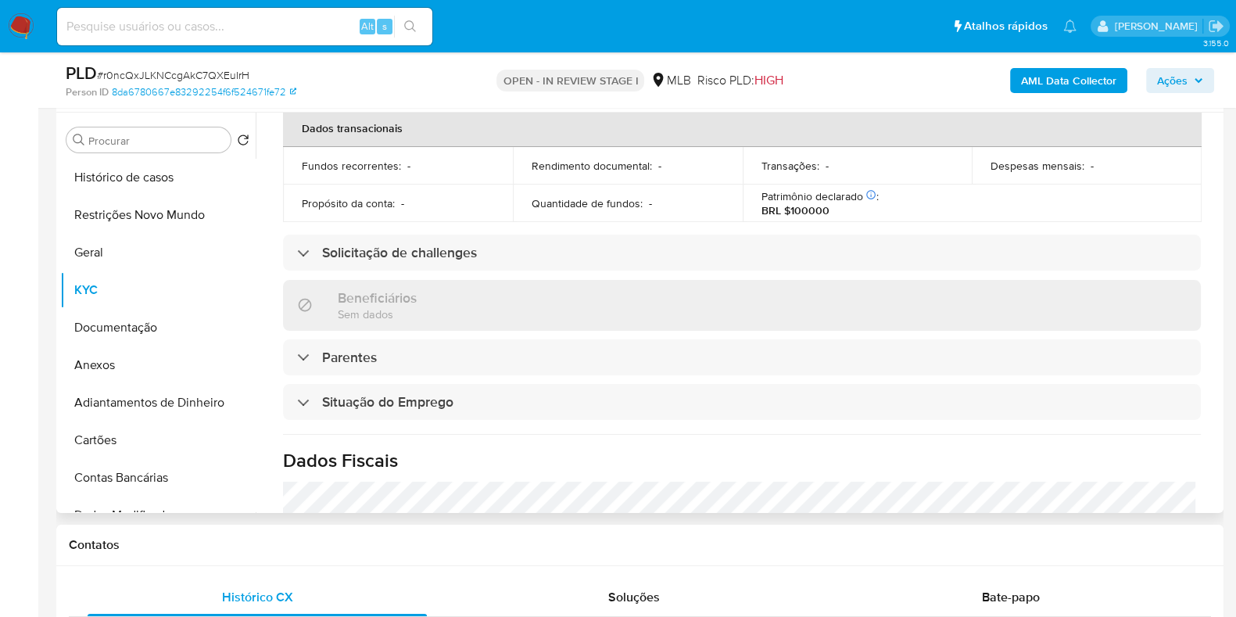
scroll to position [683, 0]
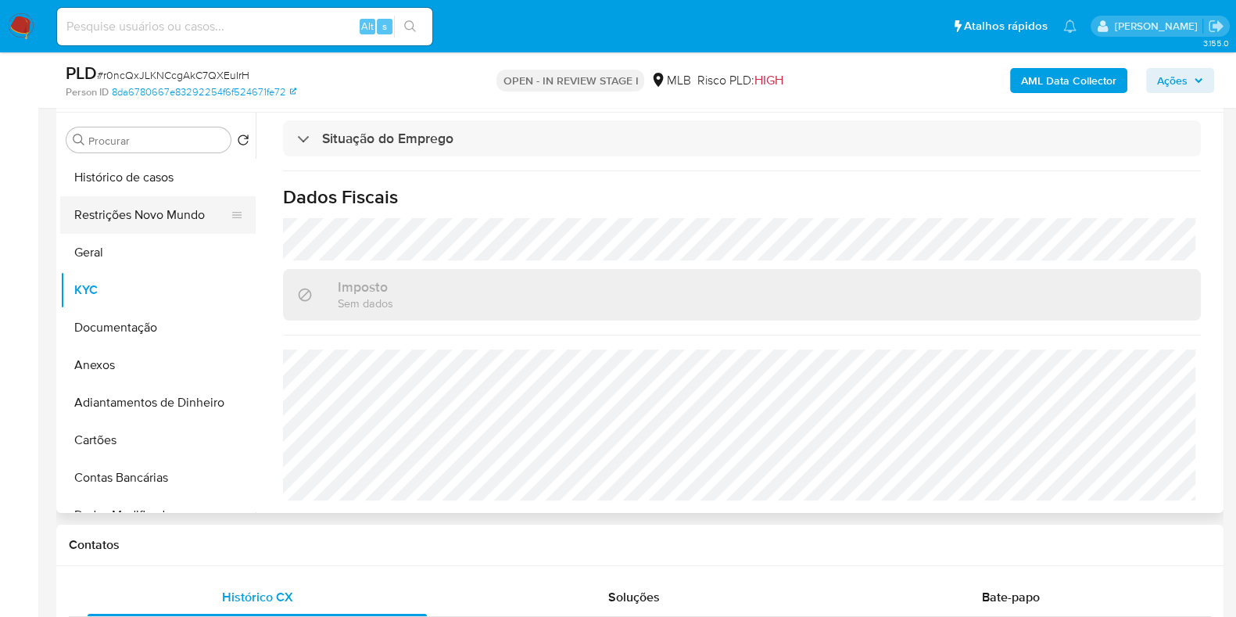
click at [156, 214] on button "Restrições Novo Mundo" at bounding box center [151, 215] width 183 height 38
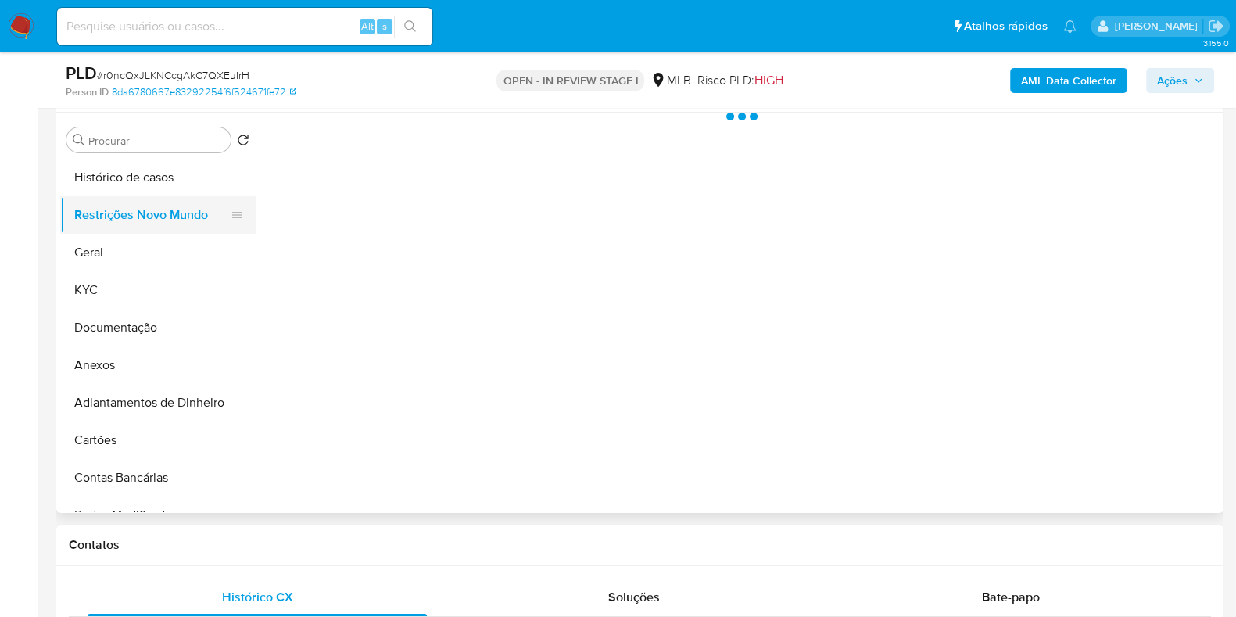
scroll to position [0, 0]
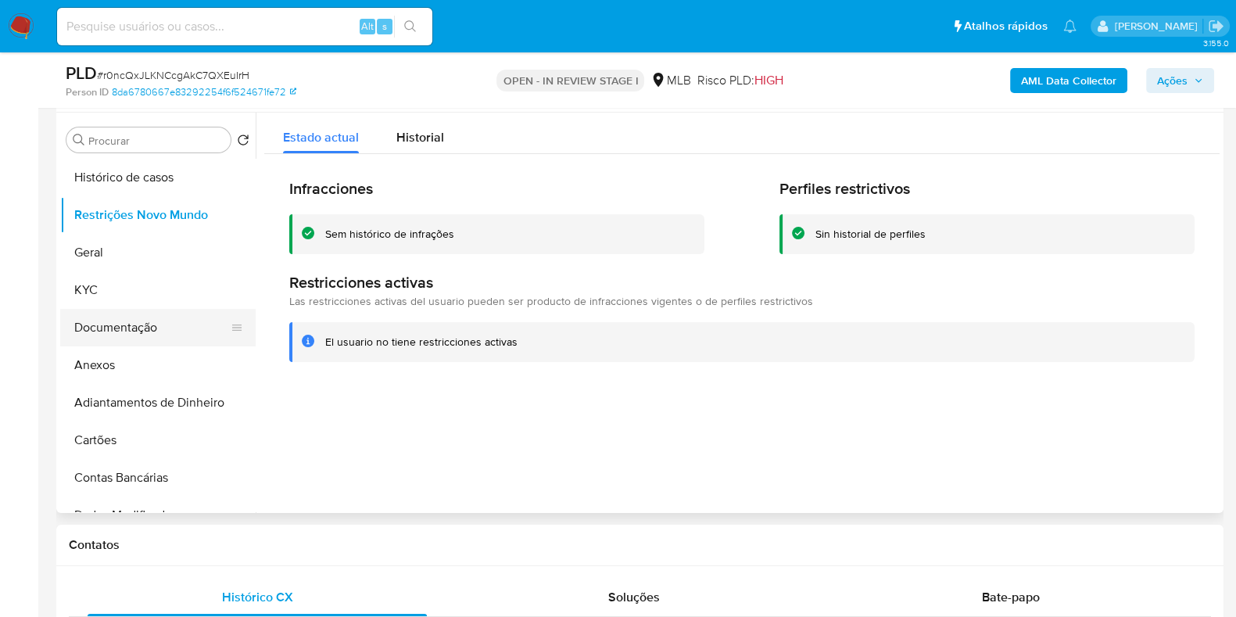
click at [156, 314] on button "Documentação" at bounding box center [151, 328] width 183 height 38
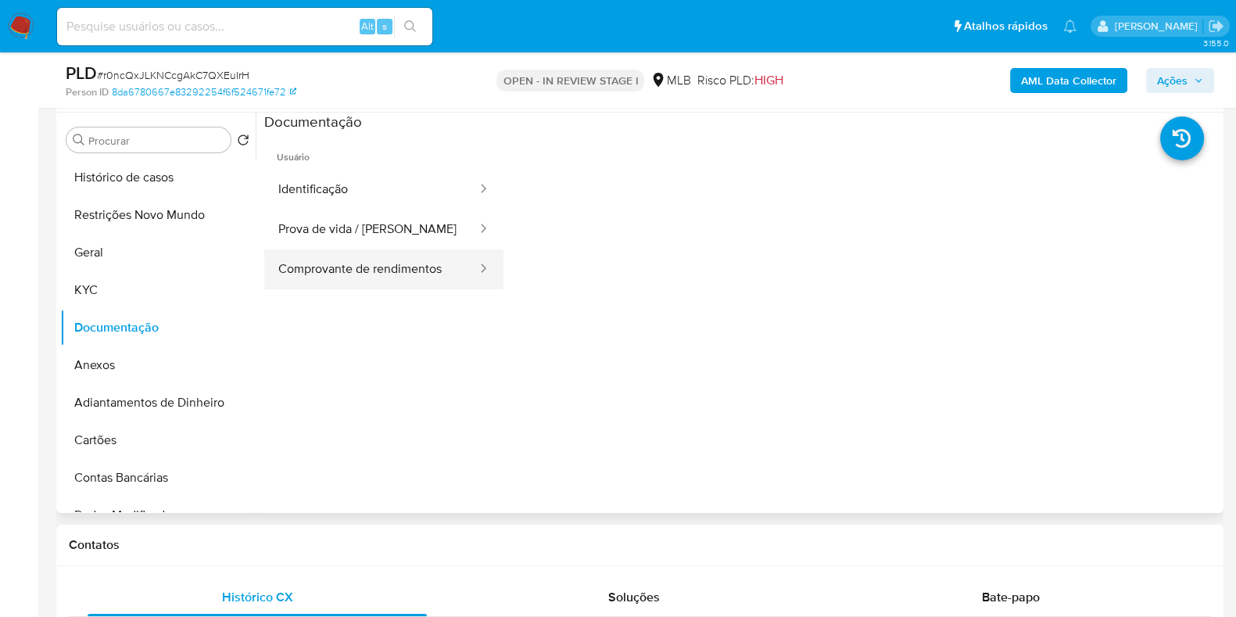
click at [401, 283] on button "Comprovante de rendimentos" at bounding box center [371, 269] width 214 height 40
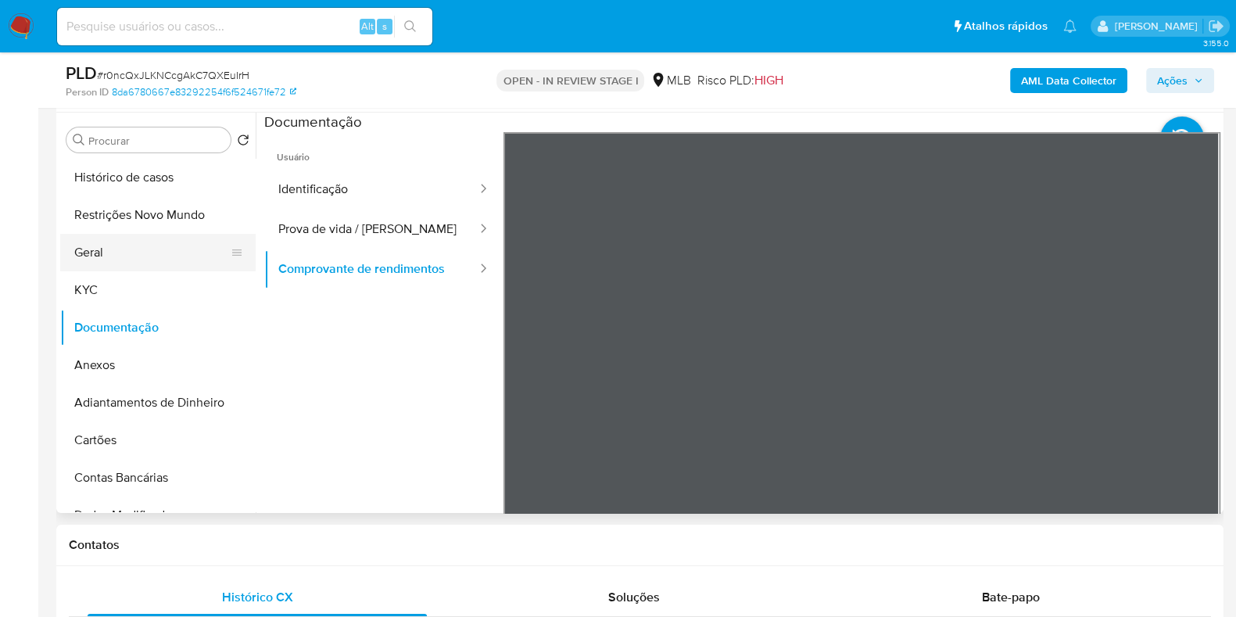
click at [111, 240] on button "Geral" at bounding box center [151, 253] width 183 height 38
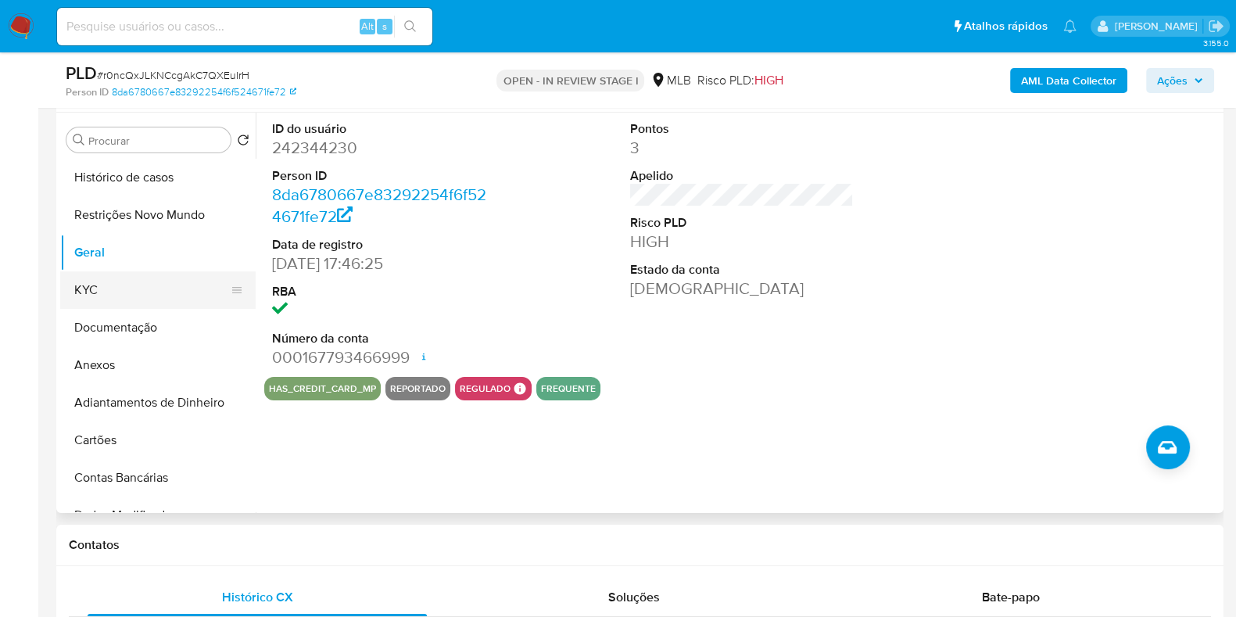
click at [117, 283] on button "KYC" at bounding box center [151, 290] width 183 height 38
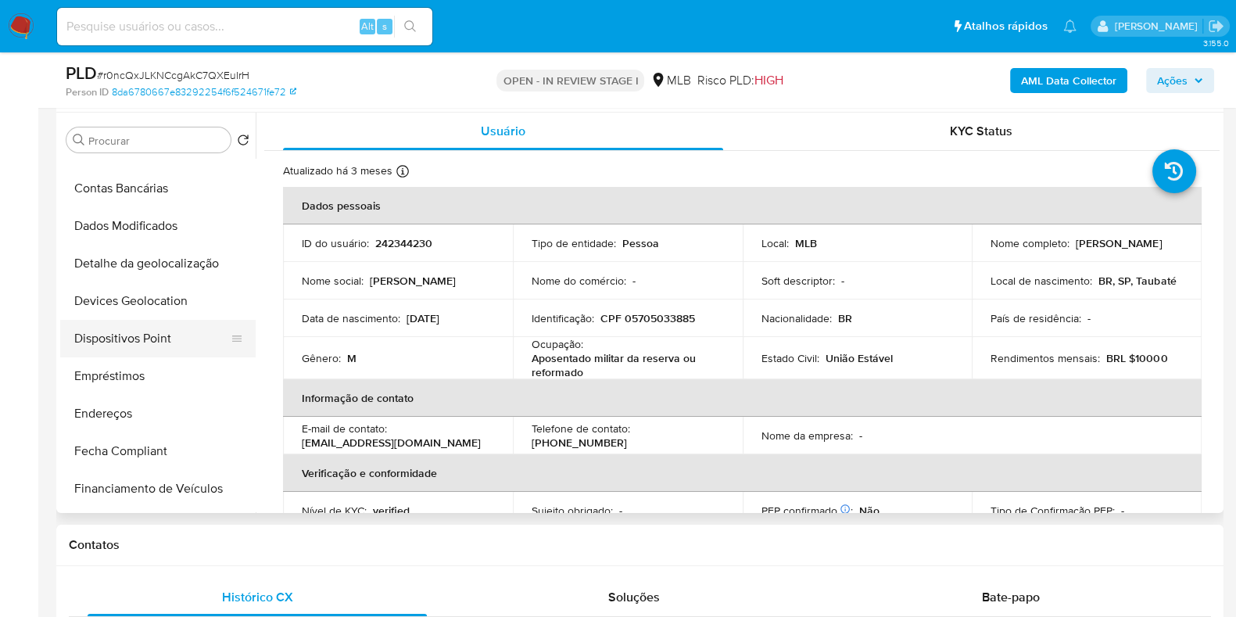
scroll to position [292, 0]
click at [126, 409] on button "Endereços" at bounding box center [151, 411] width 183 height 38
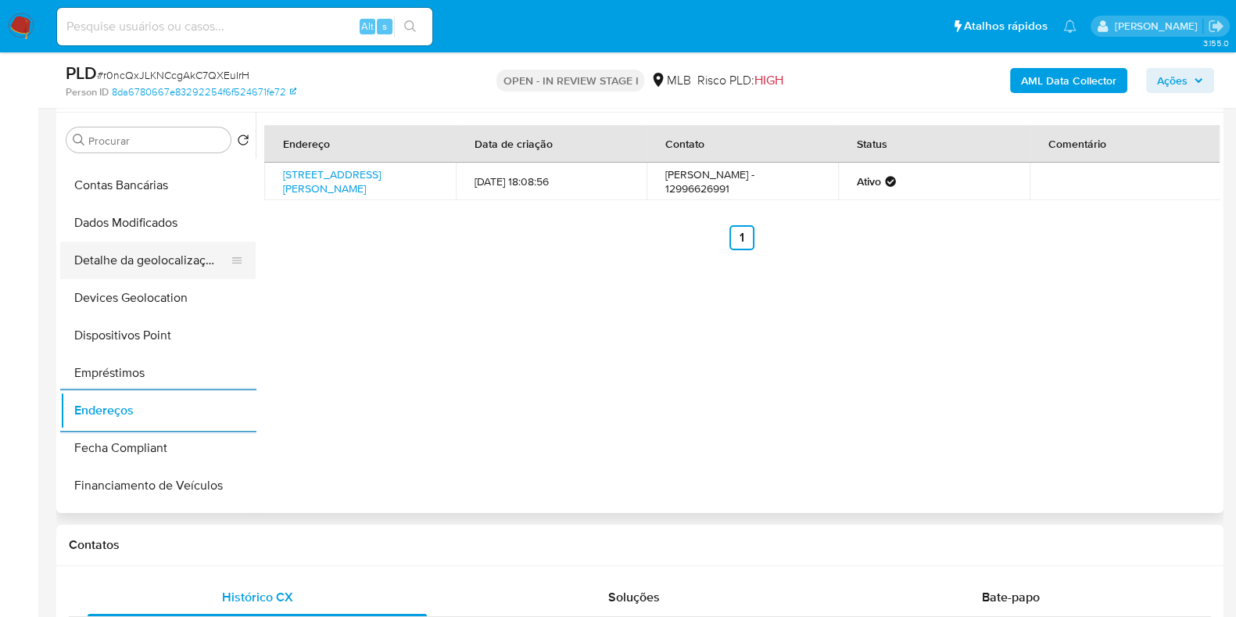
click at [137, 253] on button "Detalhe da geolocalização" at bounding box center [151, 261] width 183 height 38
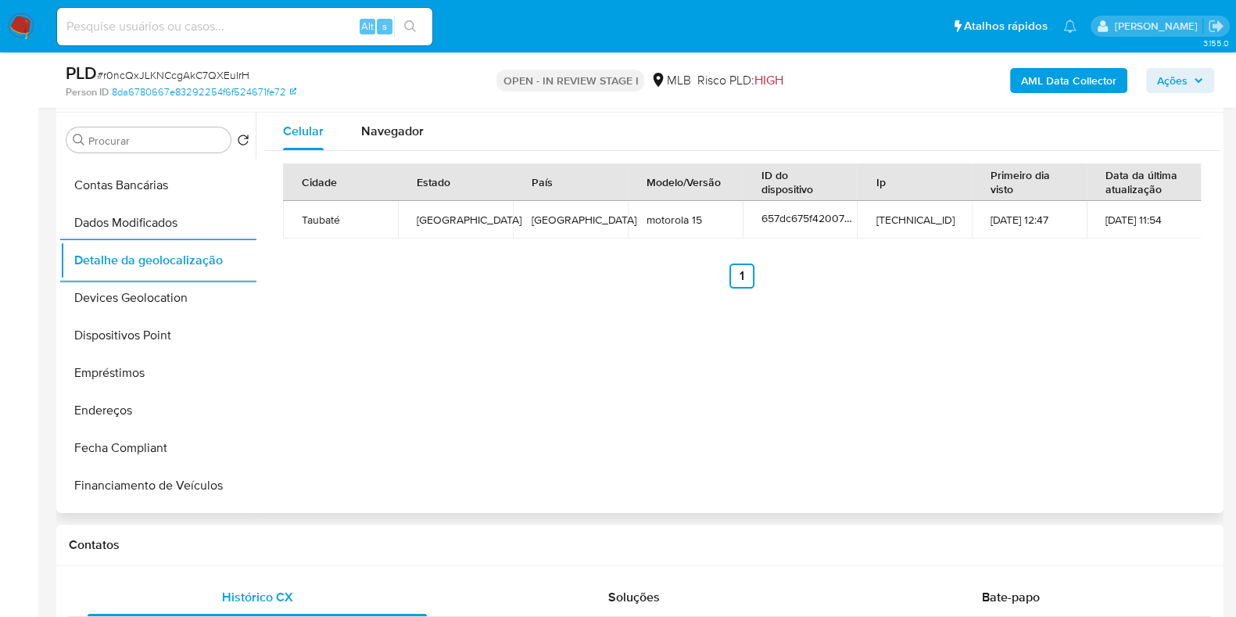
scroll to position [0, 0]
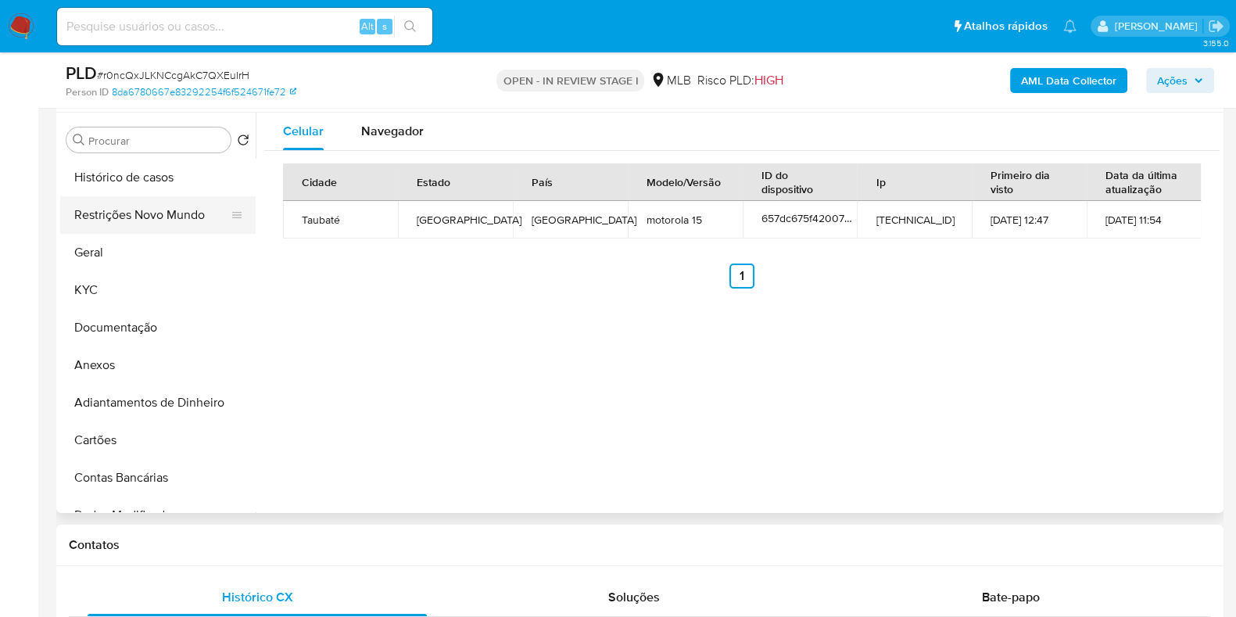
click at [152, 213] on button "Restrições Novo Mundo" at bounding box center [151, 215] width 183 height 38
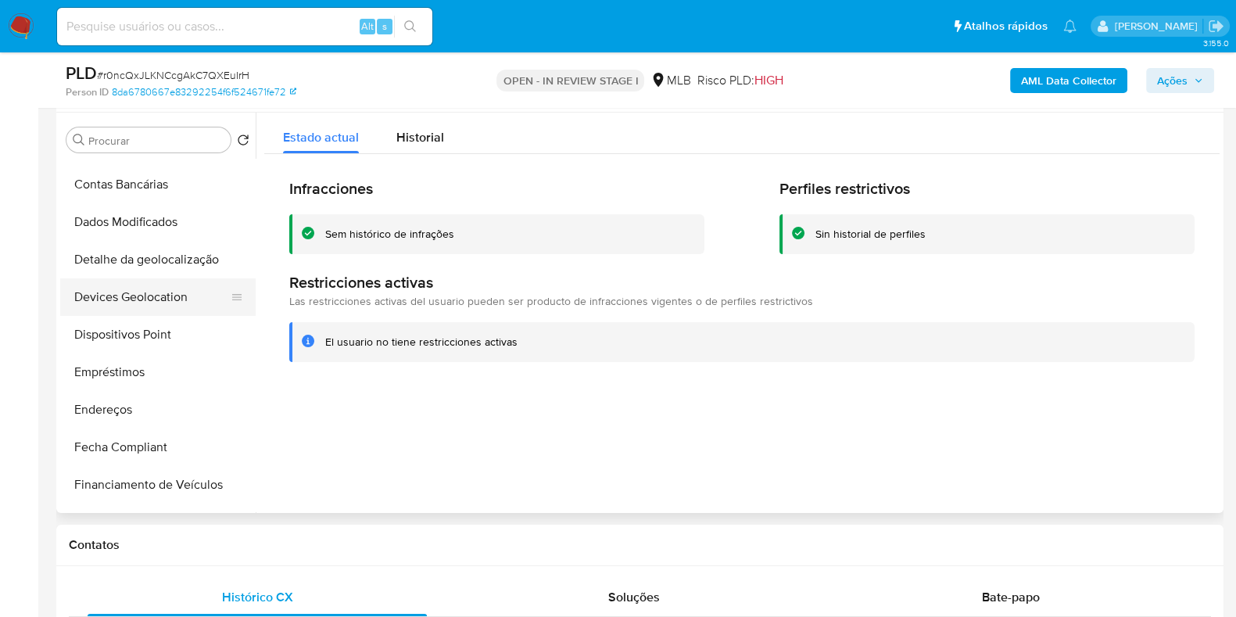
scroll to position [292, 0]
click at [146, 340] on button "Dispositivos Point" at bounding box center [151, 336] width 183 height 38
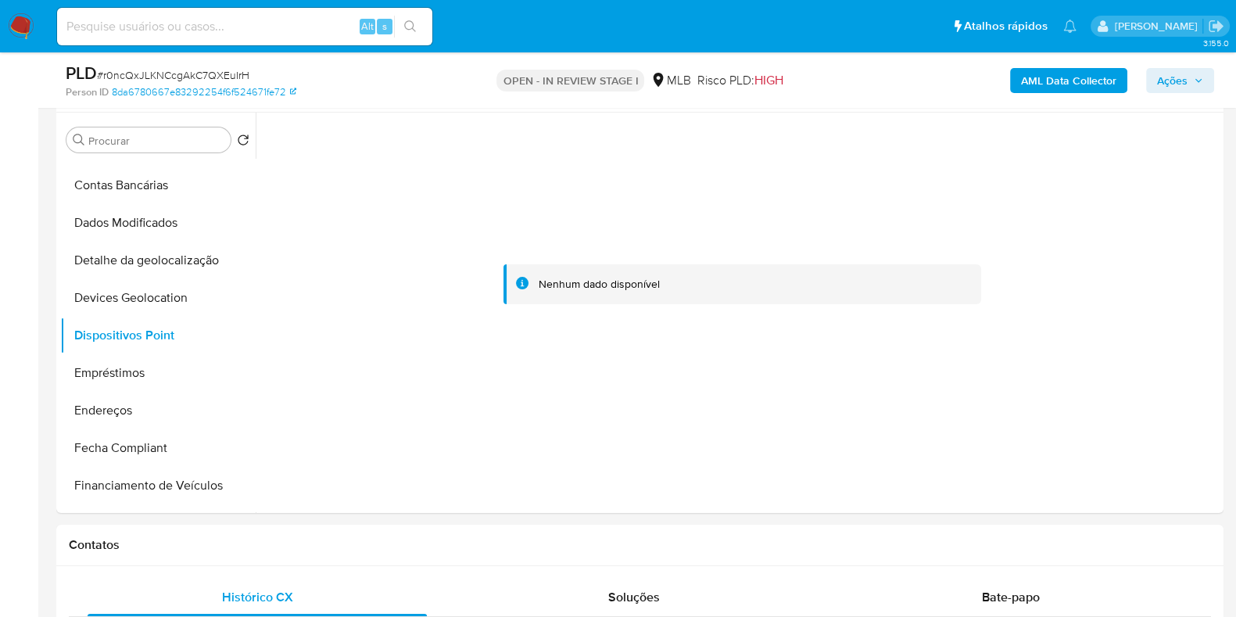
click at [1075, 81] on b "AML Data Collector" at bounding box center [1068, 80] width 95 height 25
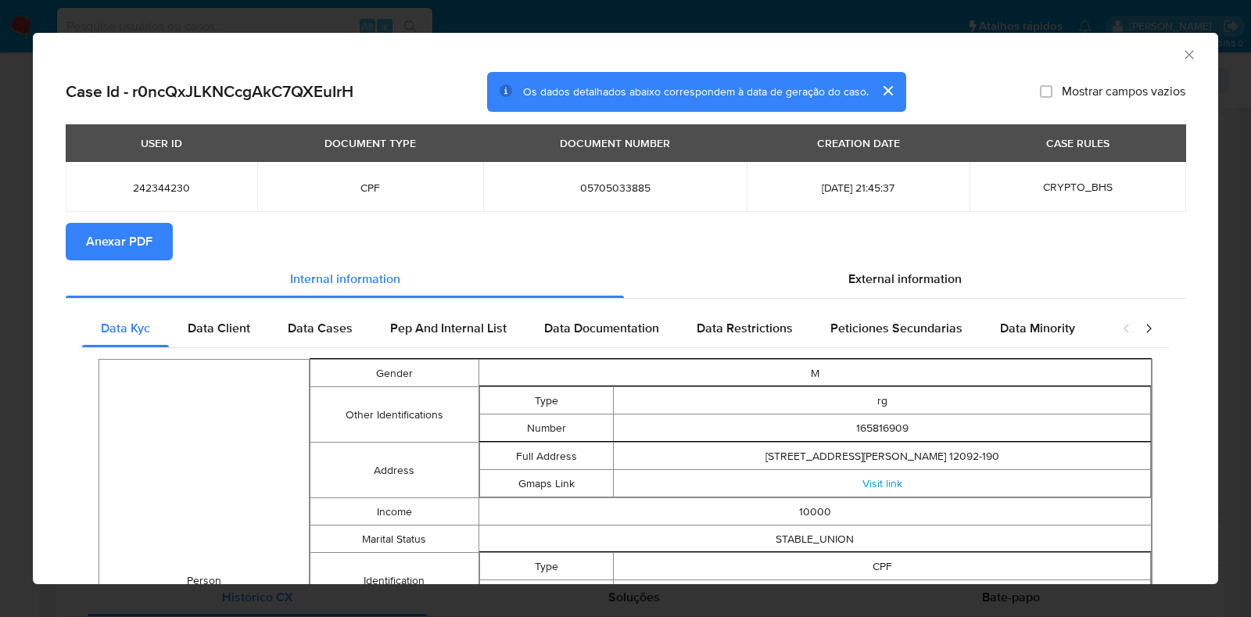
click at [138, 236] on span "Anexar PDF" at bounding box center [119, 241] width 66 height 34
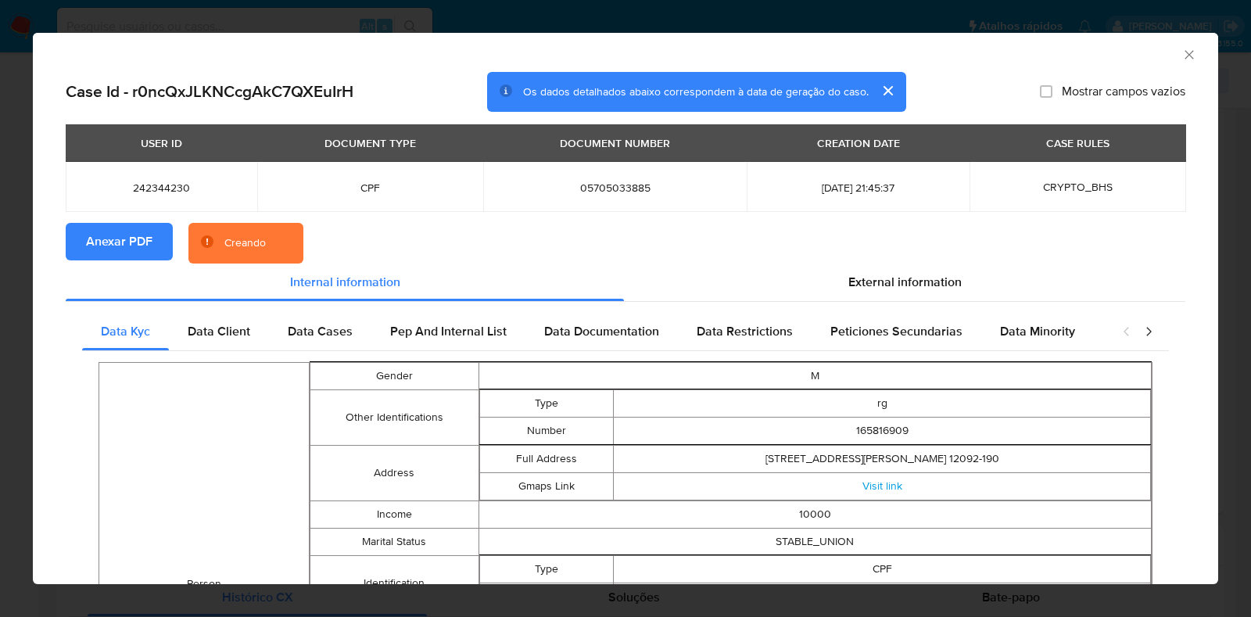
click at [0, 274] on div "AML Data Collector Case Id - r0ncQxJLKNCcgAkC7QXEuIrH Os dados detalhados abaix…" at bounding box center [625, 308] width 1251 height 617
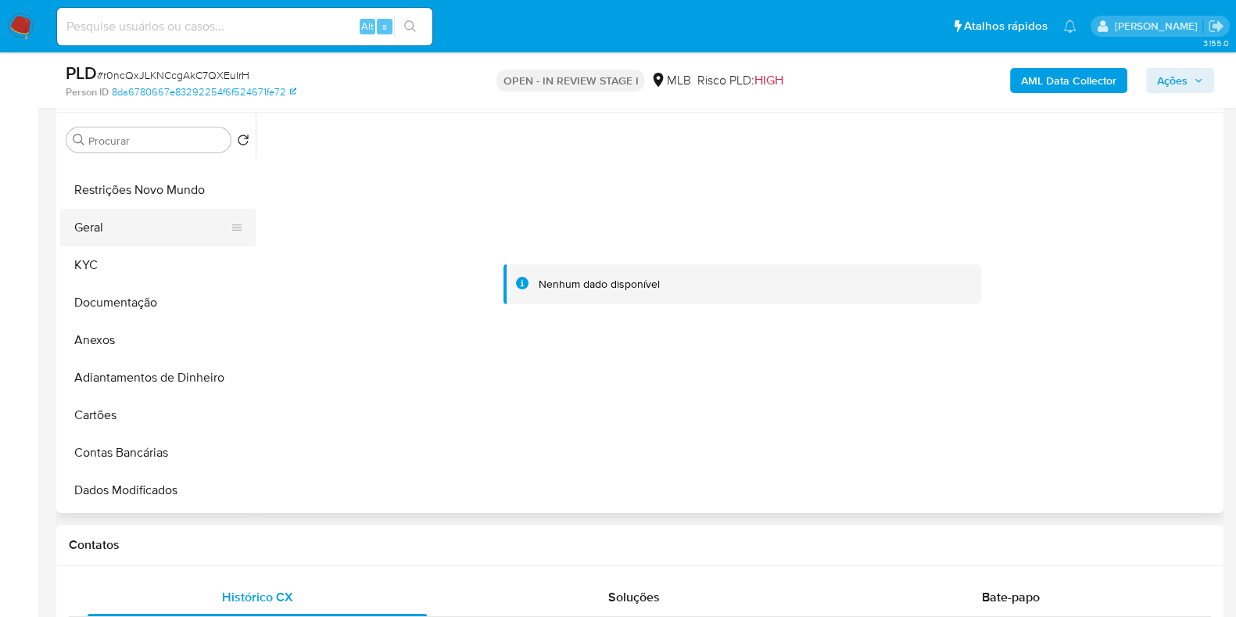
scroll to position [0, 0]
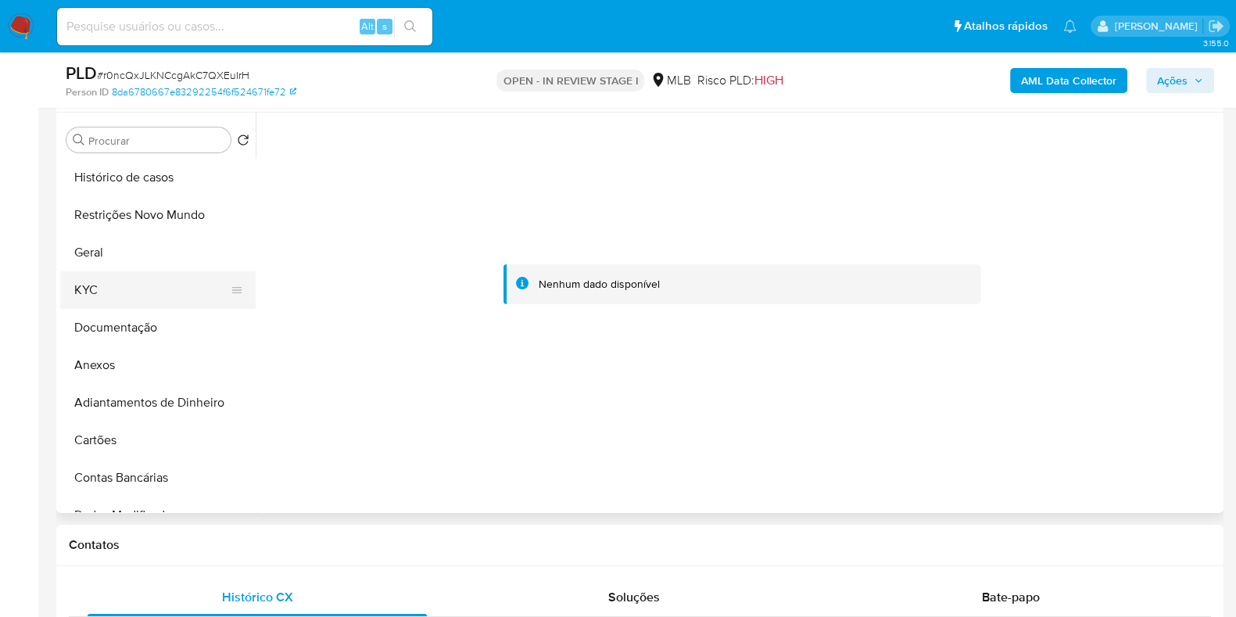
click at [106, 295] on button "KYC" at bounding box center [151, 290] width 183 height 38
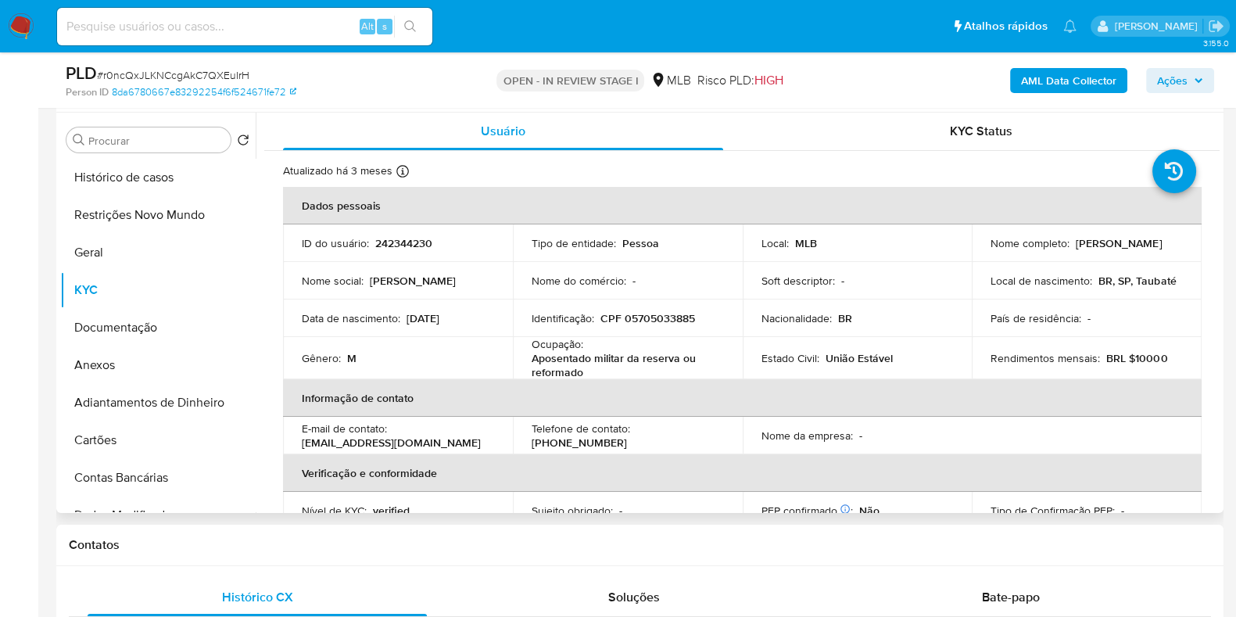
drag, startPoint x: 1112, startPoint y: 248, endPoint x: 979, endPoint y: 257, distance: 133.2
click at [979, 257] on td "Nome completo : Marcos Antonio da Silva" at bounding box center [1087, 243] width 230 height 38
copy p "[PERSON_NAME] [PERSON_NAME]"
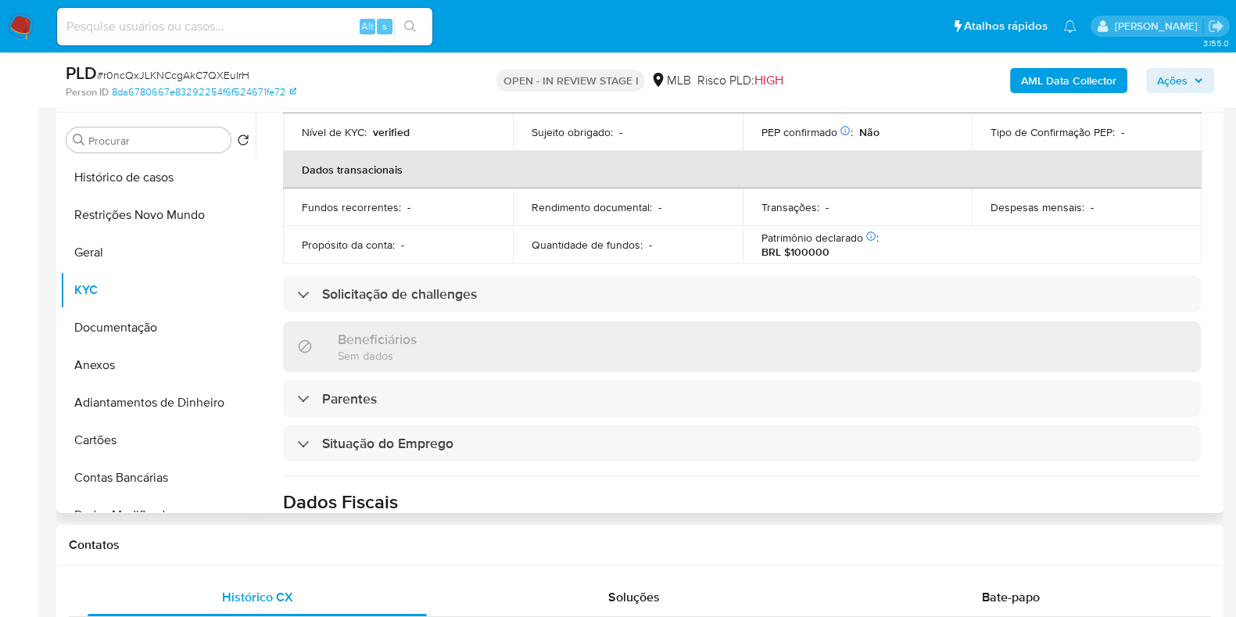
scroll to position [683, 0]
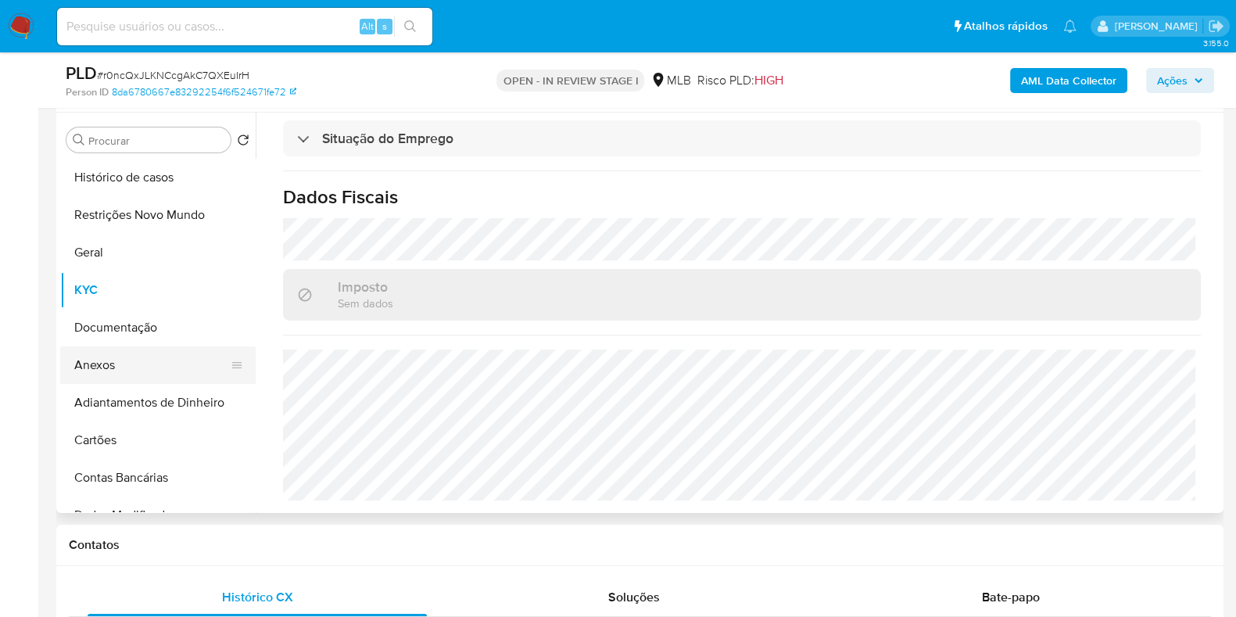
click at [112, 364] on button "Anexos" at bounding box center [151, 365] width 183 height 38
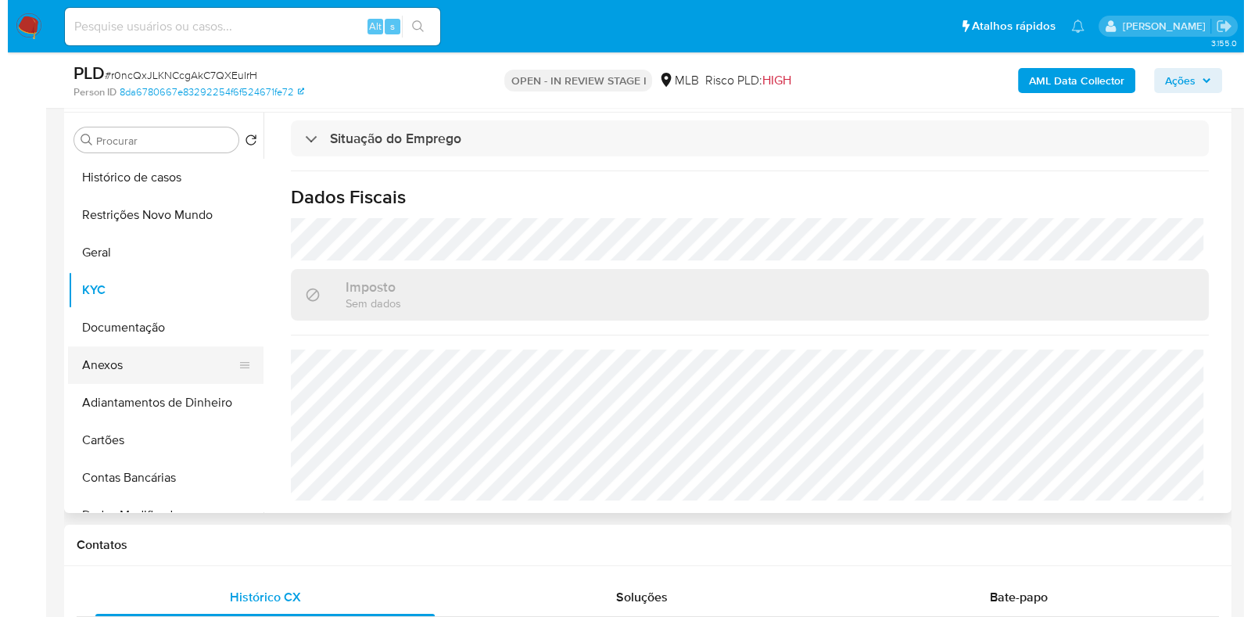
scroll to position [0, 0]
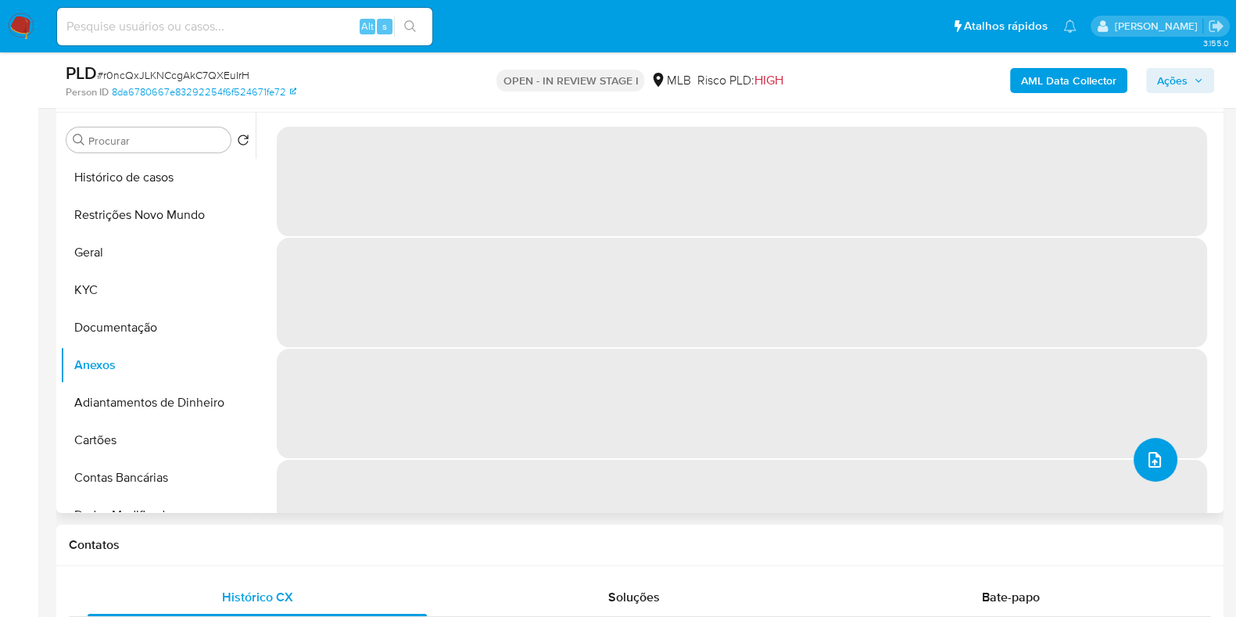
click at [1157, 461] on span "upload-file" at bounding box center [1154, 459] width 19 height 19
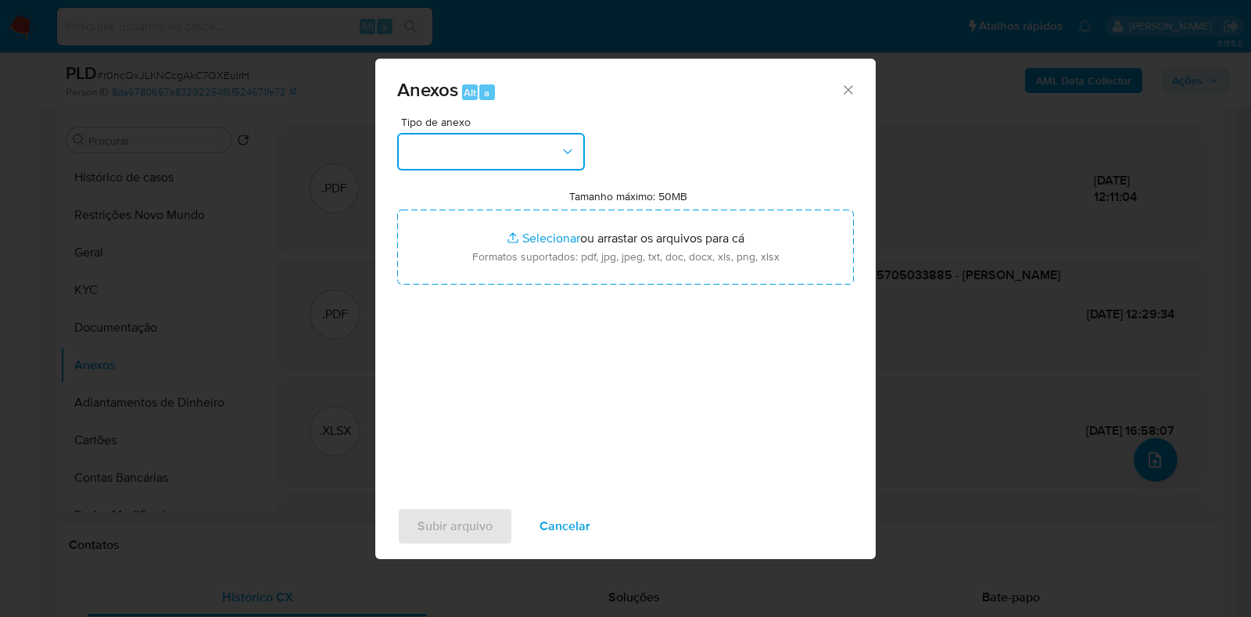
click at [546, 149] on button "button" at bounding box center [491, 152] width 188 height 38
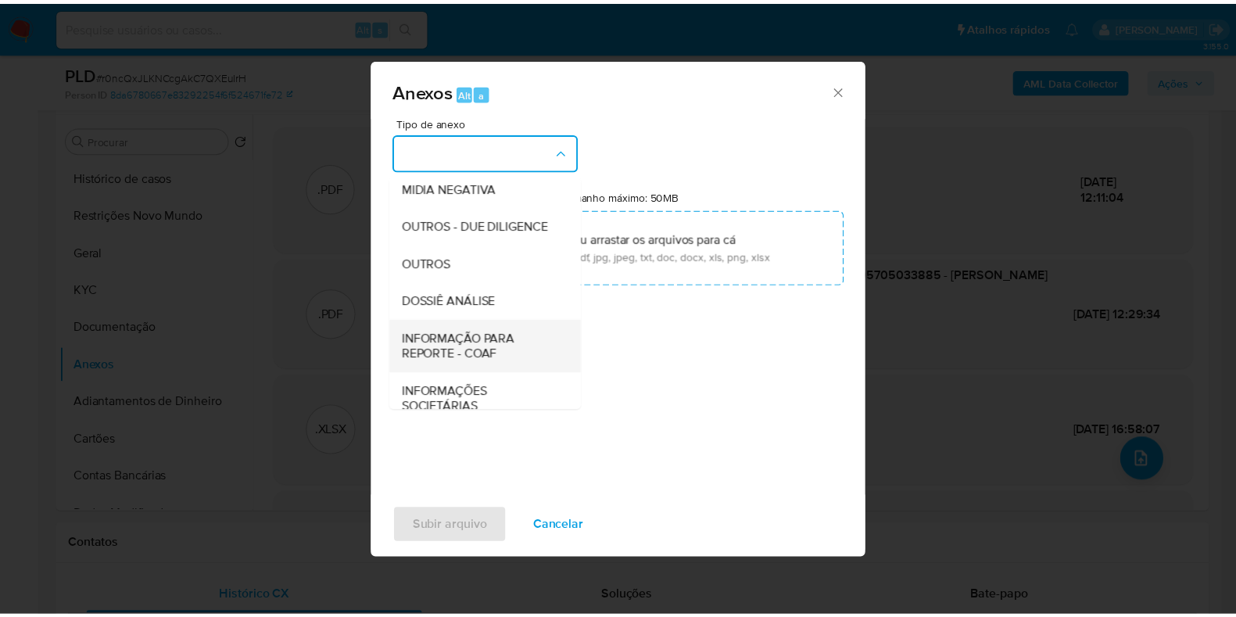
scroll to position [241, 0]
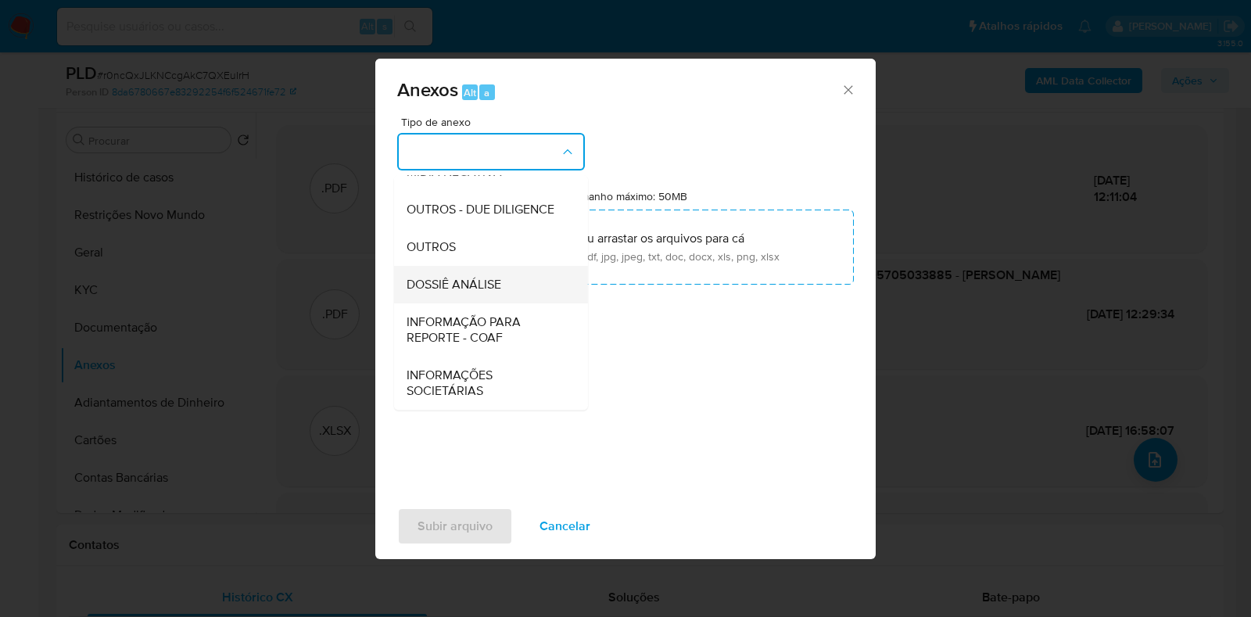
click at [485, 300] on div "DOSSIÊ ANÁLISE" at bounding box center [486, 285] width 159 height 38
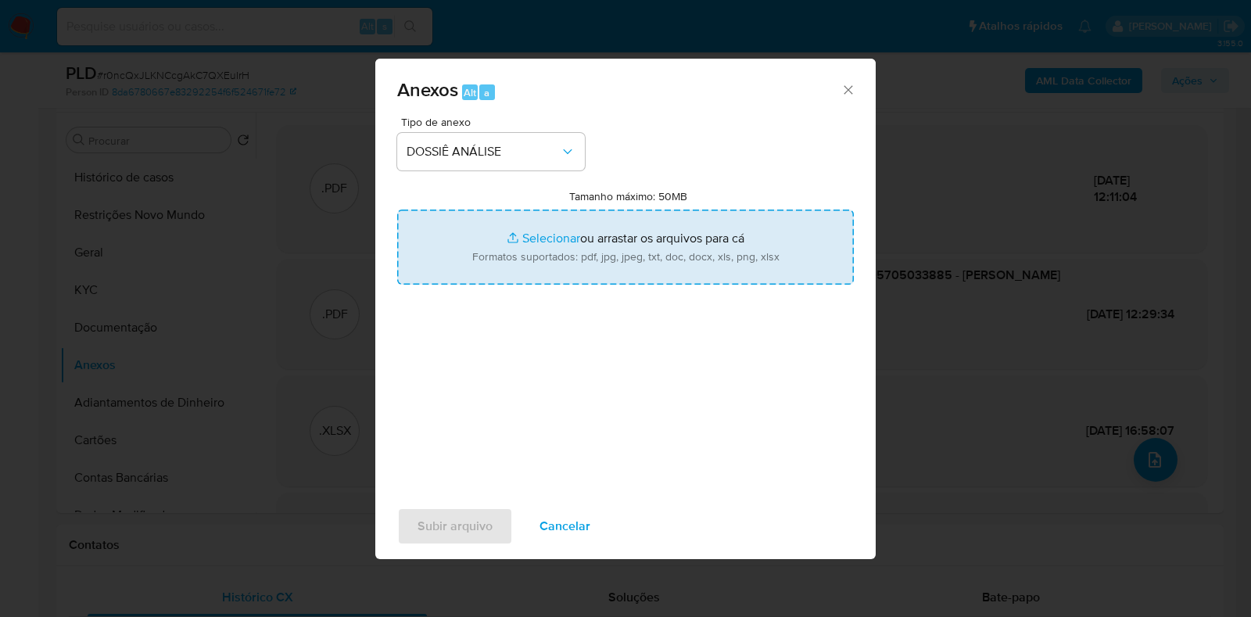
type input "C:\fakepath\CPF 05705033885 - MARCOS ANTONIO DA SILVA.pdf"
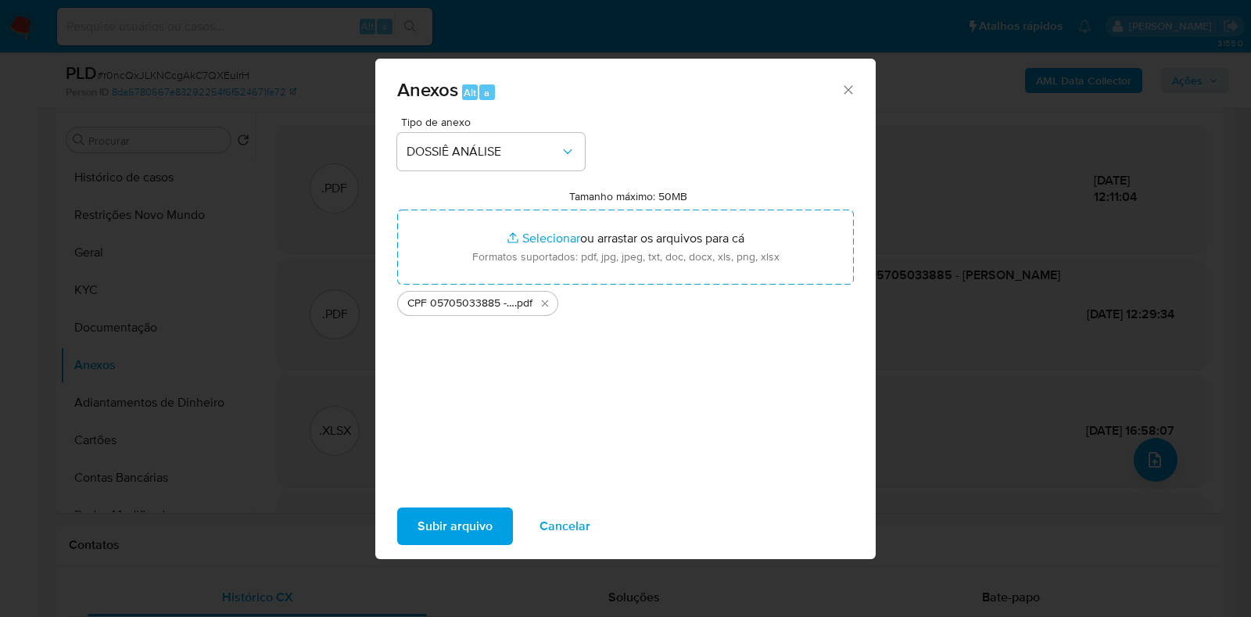
click at [439, 525] on span "Subir arquivo" at bounding box center [454, 526] width 75 height 34
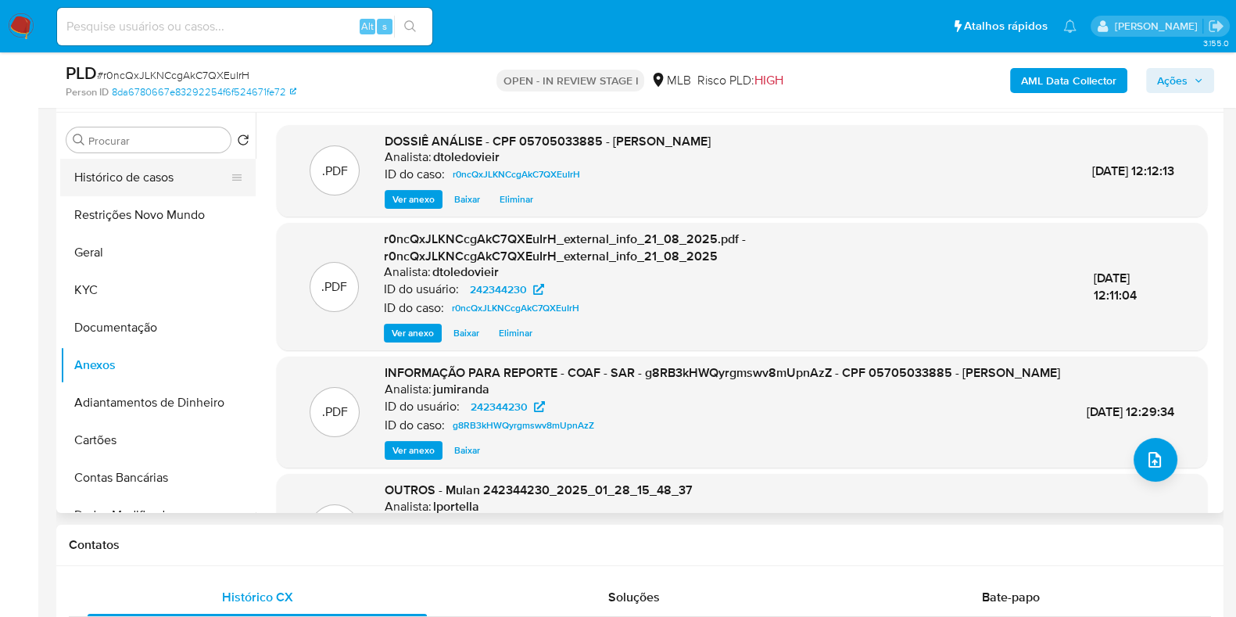
drag, startPoint x: 121, startPoint y: 162, endPoint x: 132, endPoint y: 164, distance: 11.2
click at [121, 163] on button "Histórico de casos" at bounding box center [151, 178] width 183 height 38
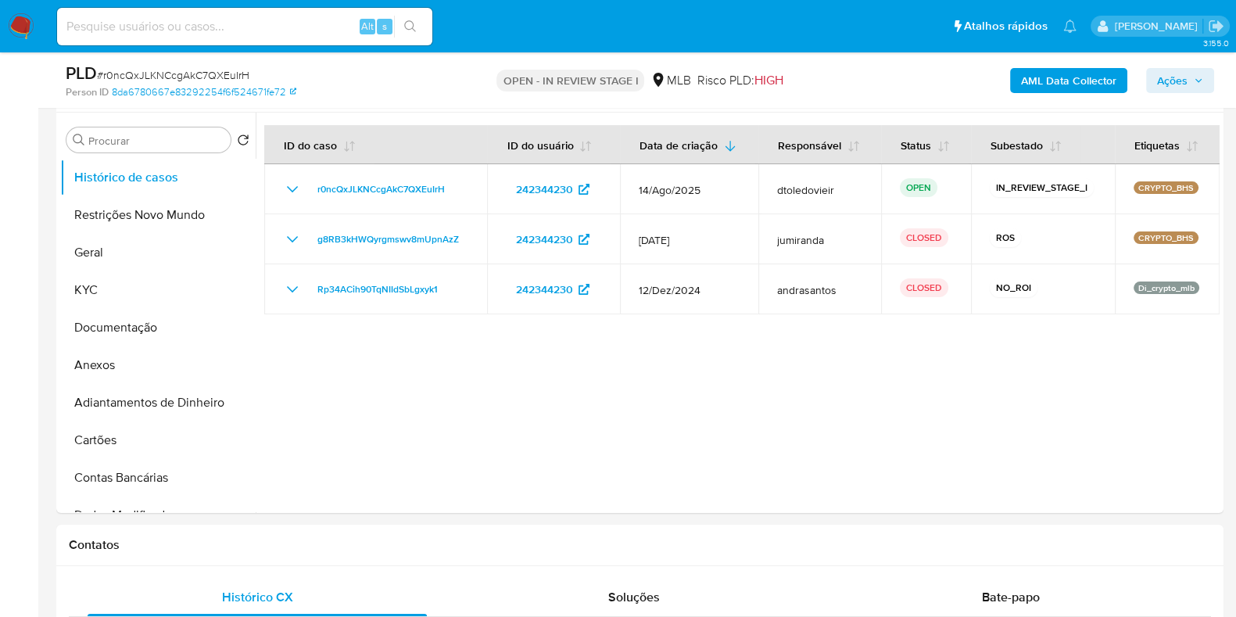
click at [1180, 73] on span "Ações" at bounding box center [1172, 80] width 30 height 25
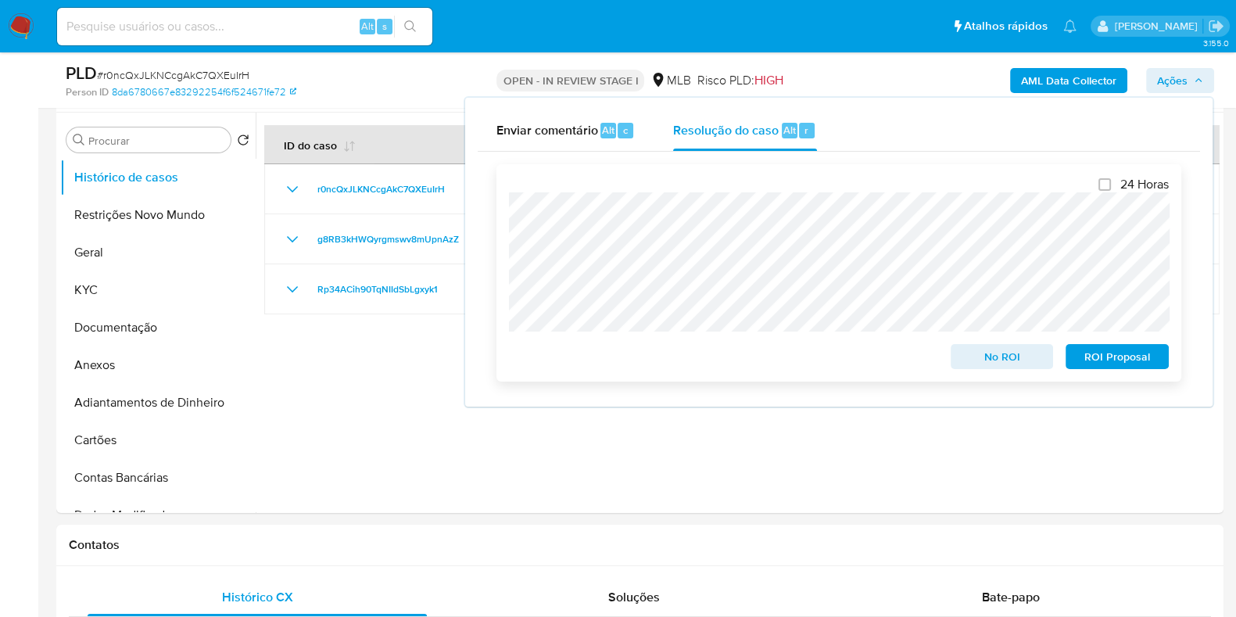
click at [978, 363] on span "No ROI" at bounding box center [1002, 357] width 81 height 22
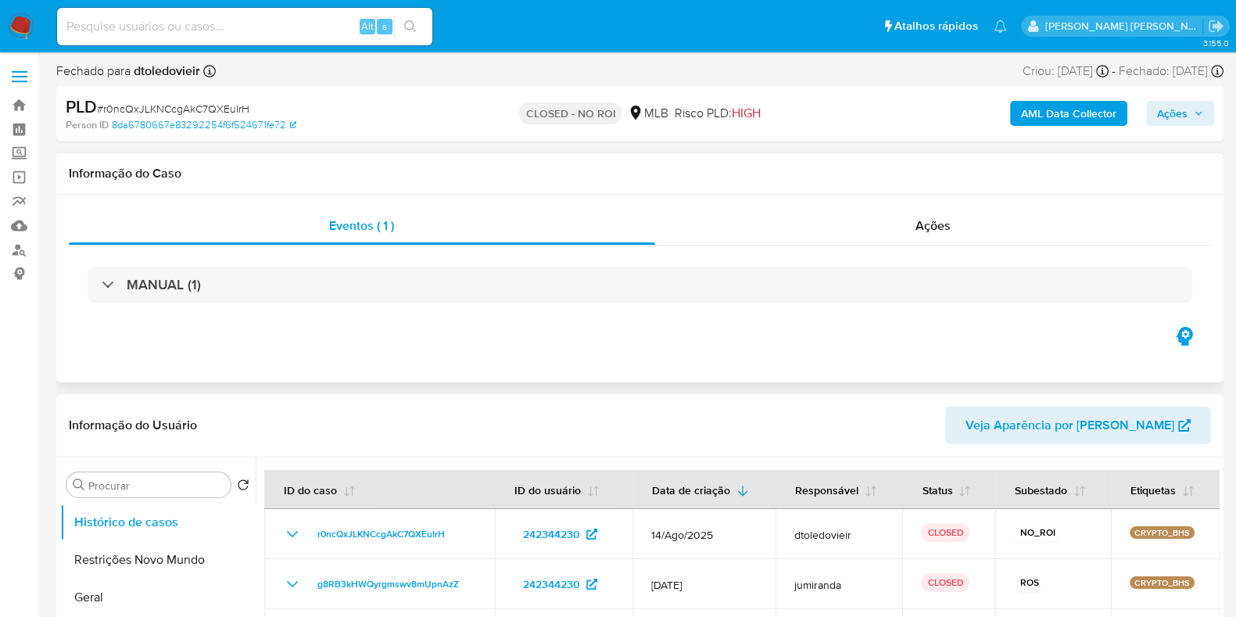
select select "10"
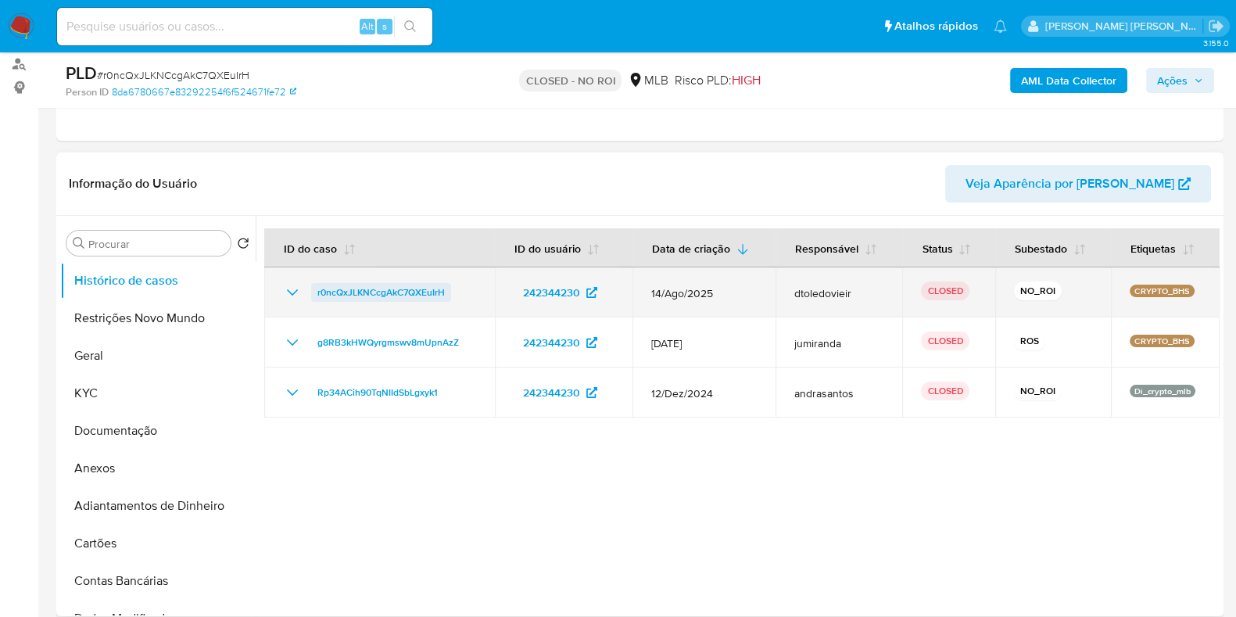
scroll to position [195, 0]
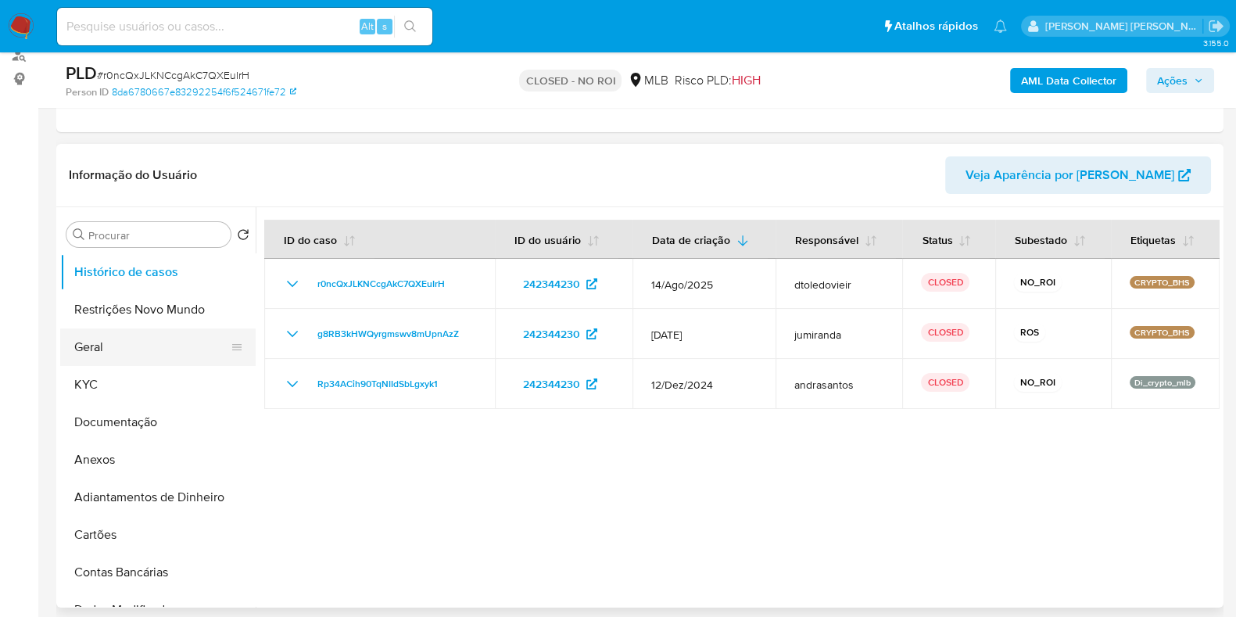
click at [108, 342] on button "Geral" at bounding box center [151, 347] width 183 height 38
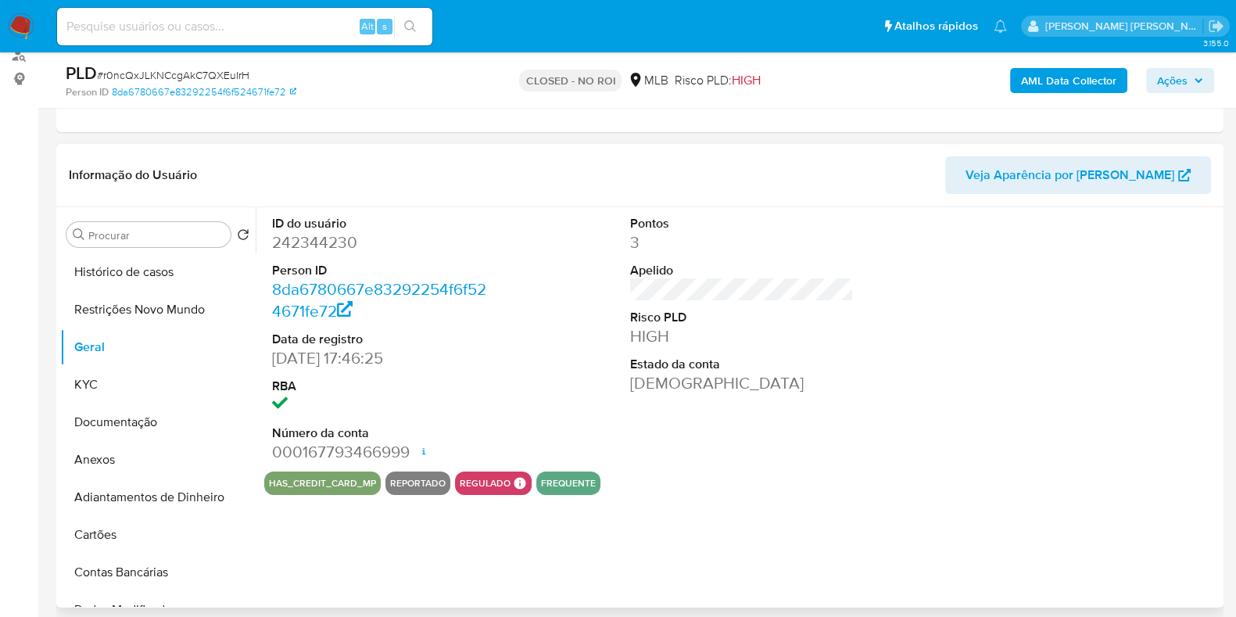
click at [337, 244] on dd "242344230" at bounding box center [384, 242] width 224 height 22
copy dd "242344230"
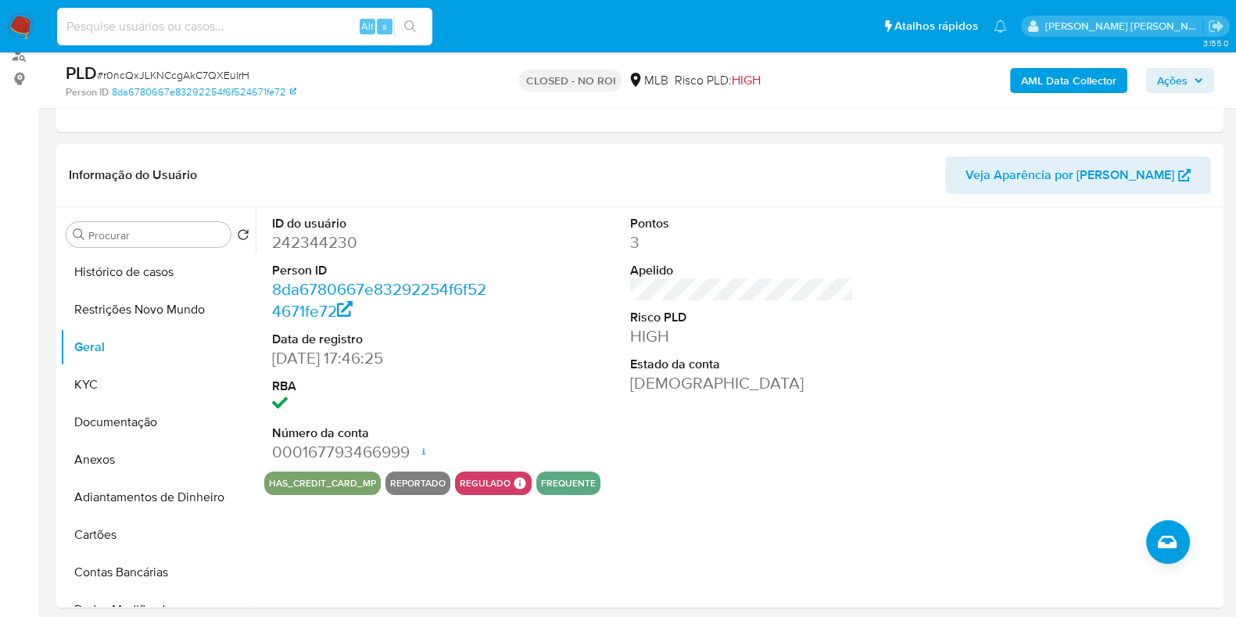
click at [253, 21] on input at bounding box center [244, 26] width 375 height 20
paste input "38418457"
type input "38418457"
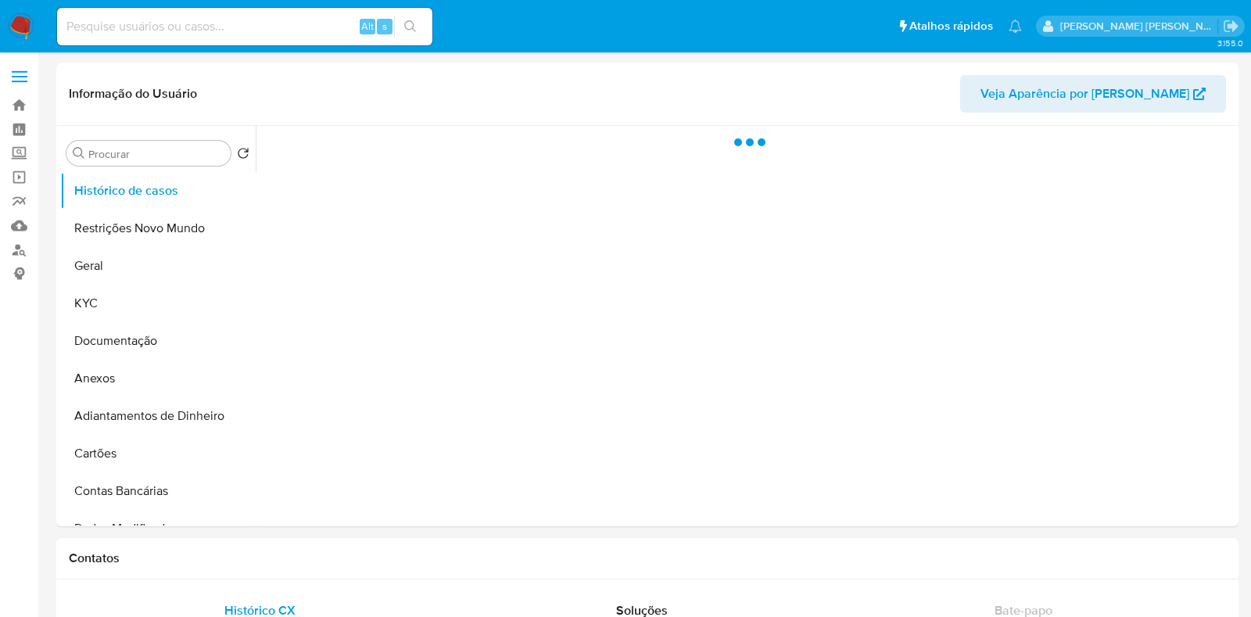
select select "10"
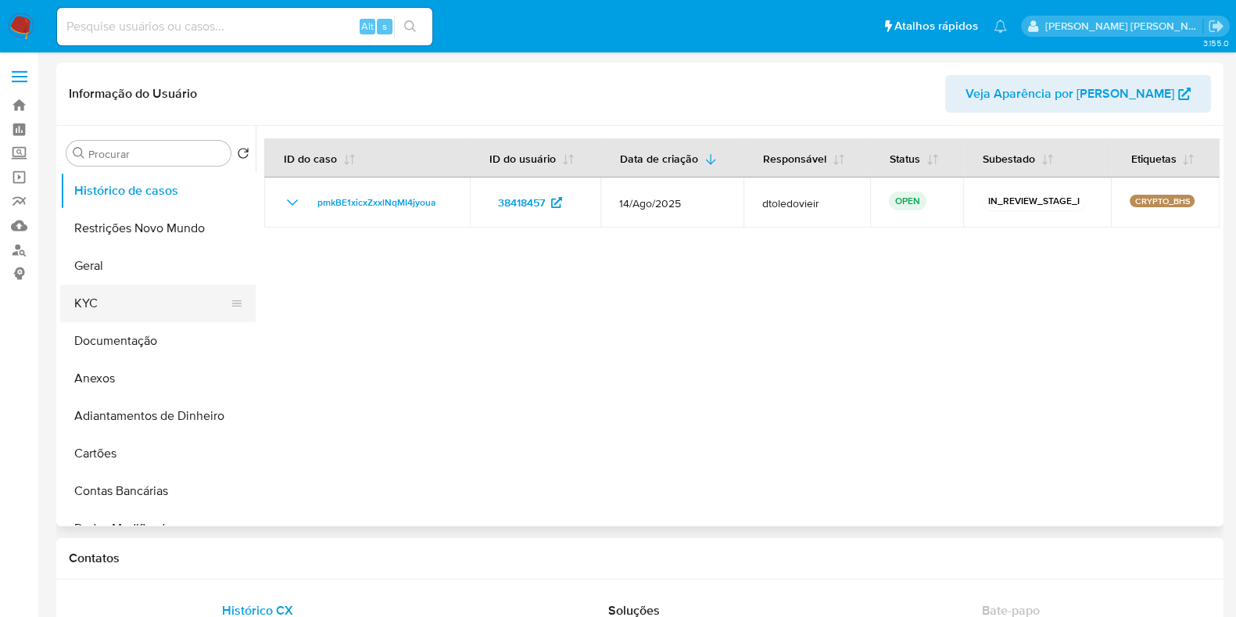
click at [135, 296] on button "KYC" at bounding box center [151, 304] width 183 height 38
